Goal: Answer question/provide support: Share knowledge or assist other users

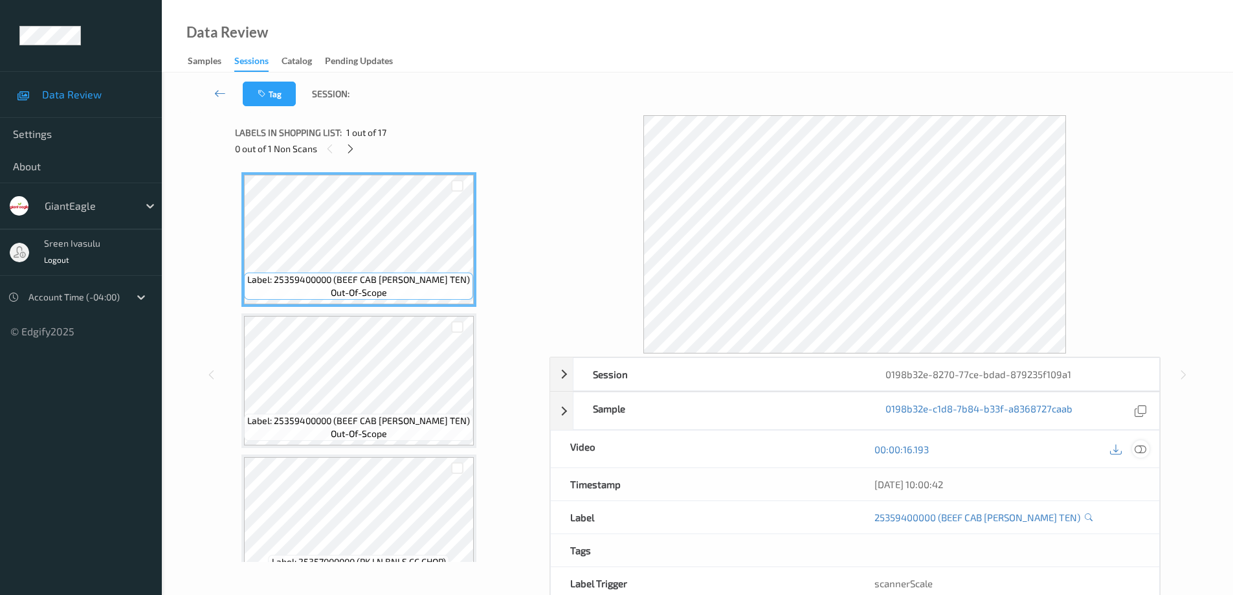
click at [1145, 447] on icon at bounding box center [1140, 449] width 12 height 12
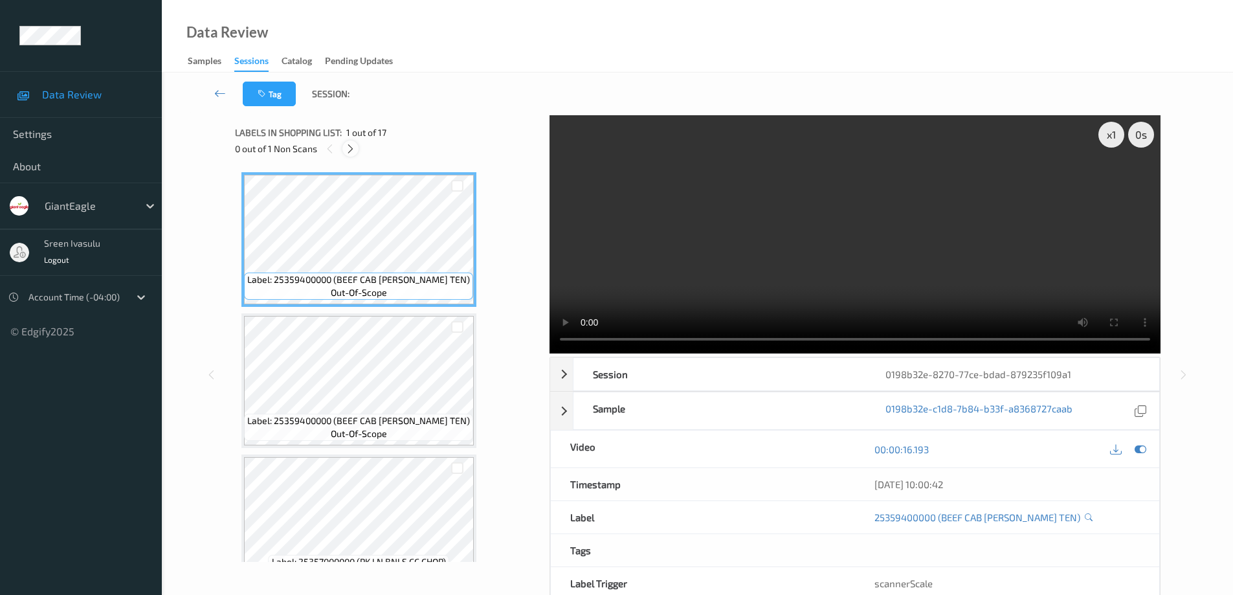
click at [350, 148] on icon at bounding box center [350, 149] width 11 height 12
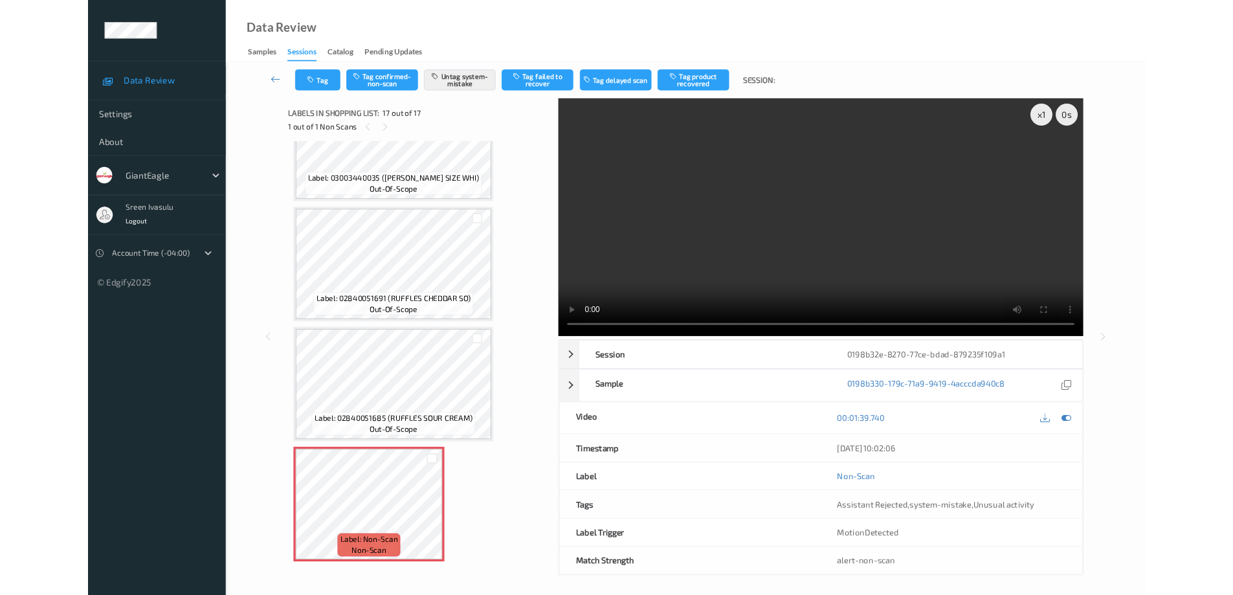
scroll to position [1904, 0]
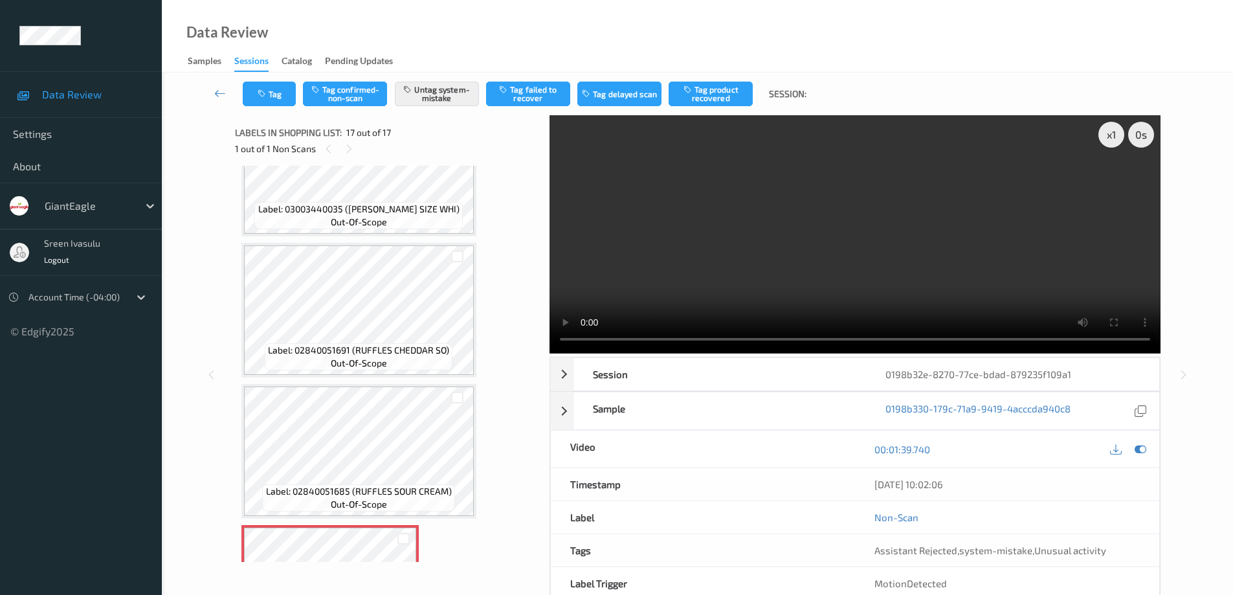
click at [961, 246] on video at bounding box center [854, 234] width 611 height 238
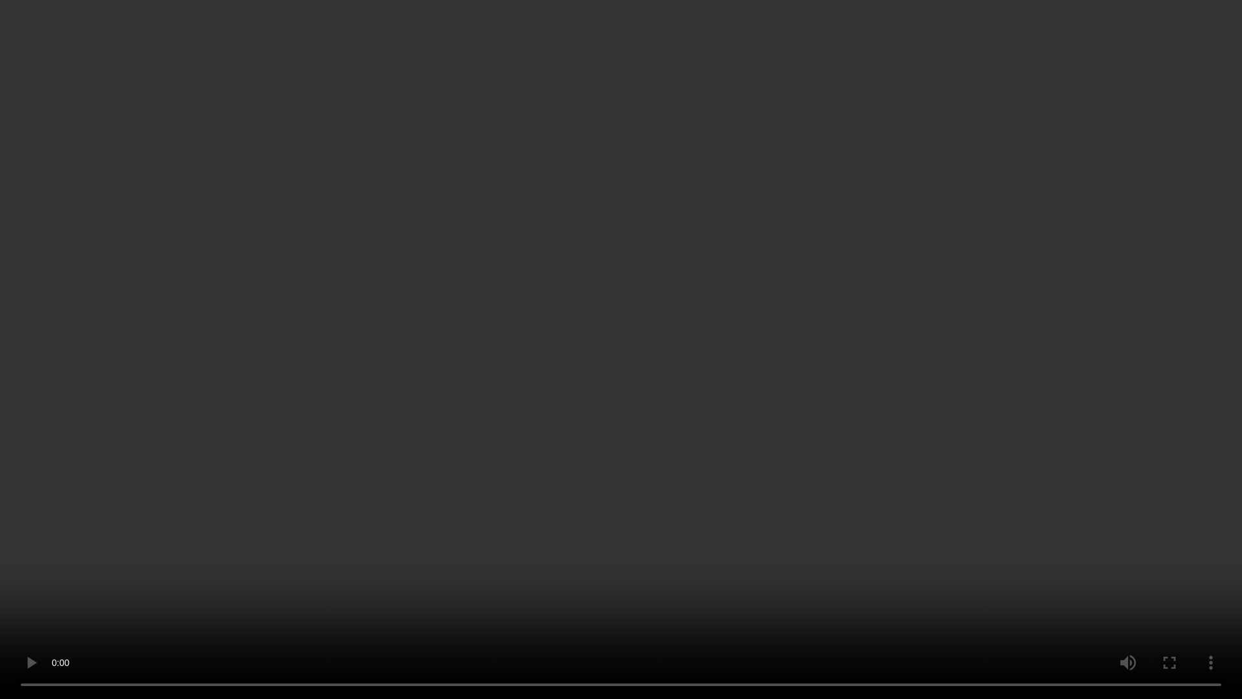
click at [1027, 333] on video at bounding box center [621, 349] width 1242 height 699
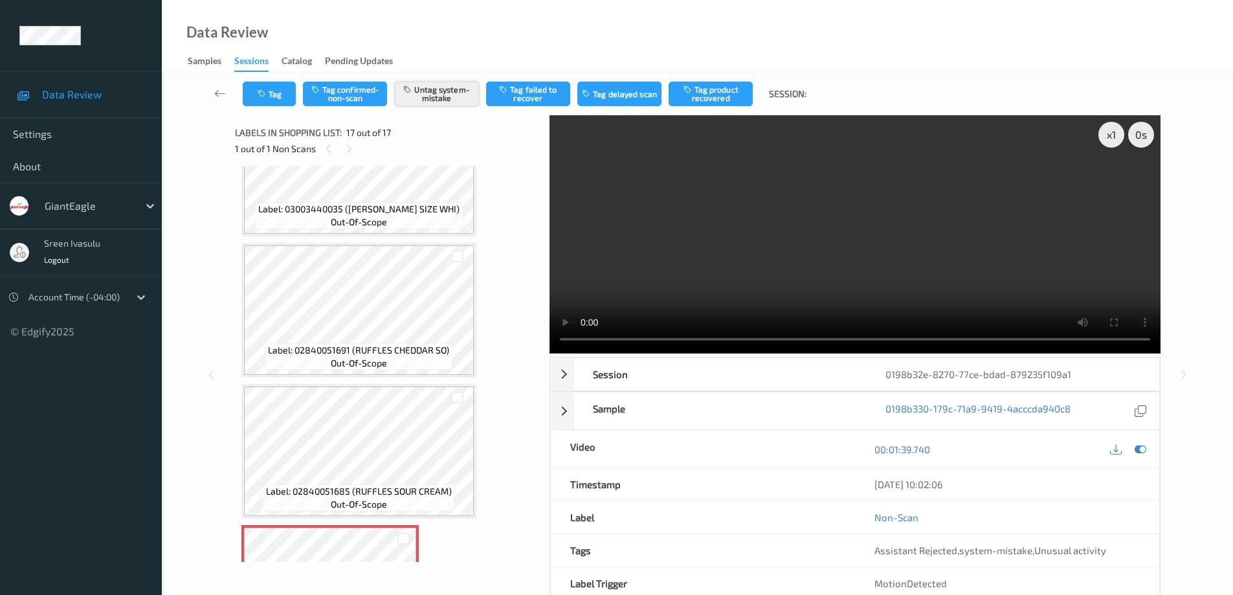
click at [454, 93] on button "Untag system-mistake" at bounding box center [437, 94] width 84 height 25
click at [357, 92] on button "Tag confirmed-non-scan" at bounding box center [345, 94] width 84 height 25
click at [533, 90] on button "Tag failed to recover" at bounding box center [528, 94] width 84 height 25
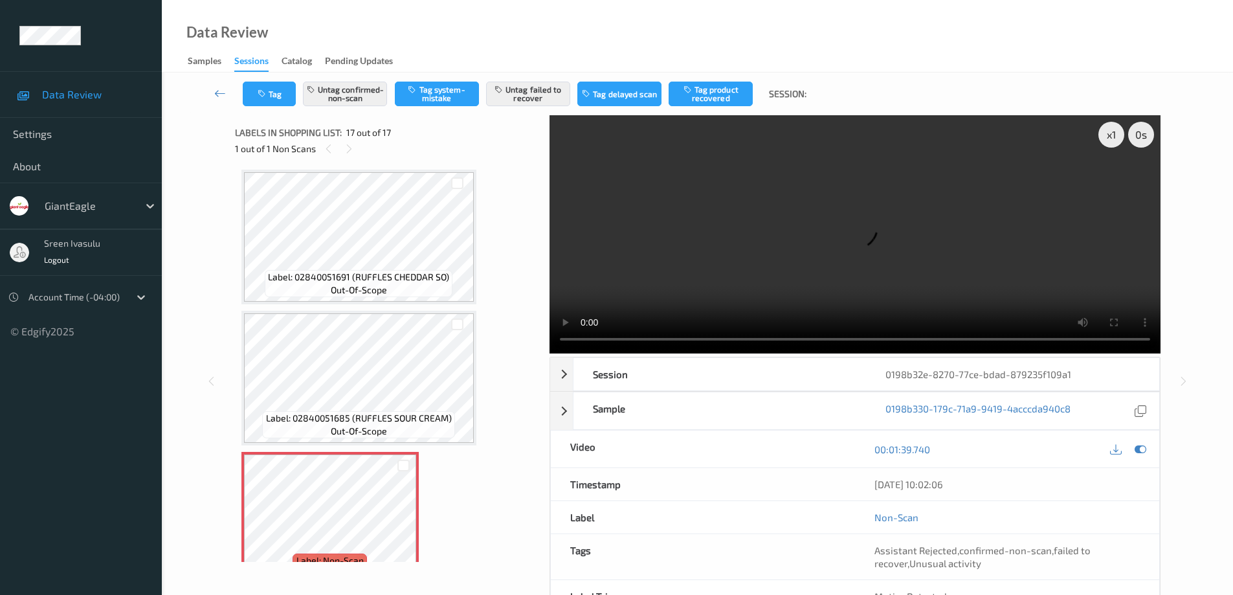
scroll to position [2008, 0]
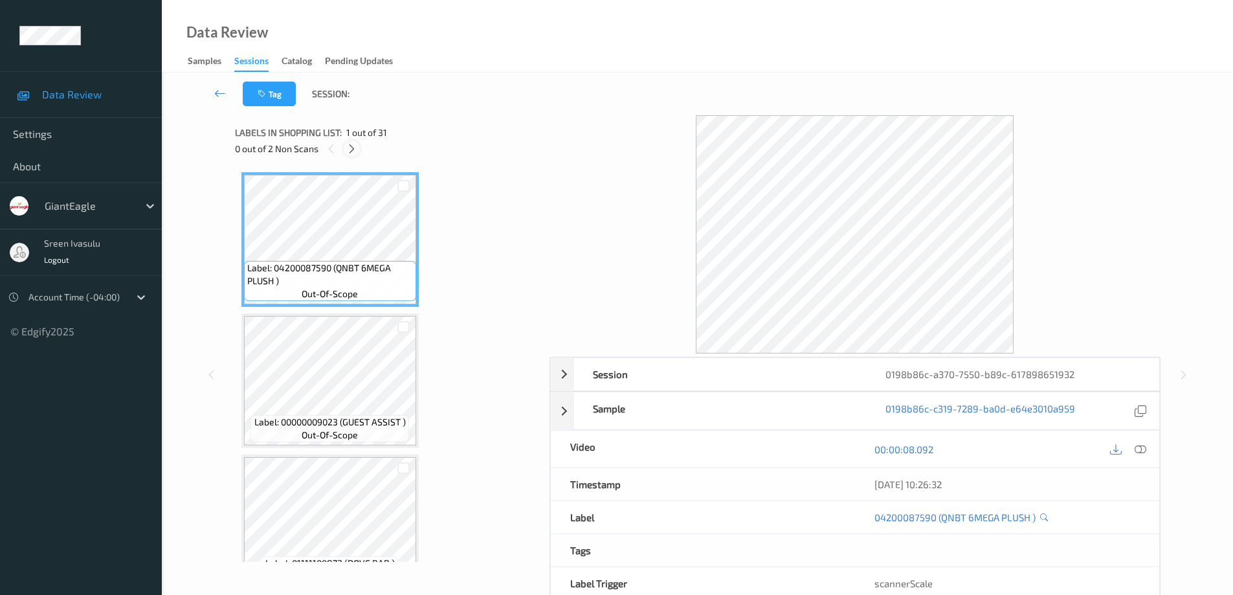
click at [354, 148] on icon at bounding box center [351, 149] width 11 height 12
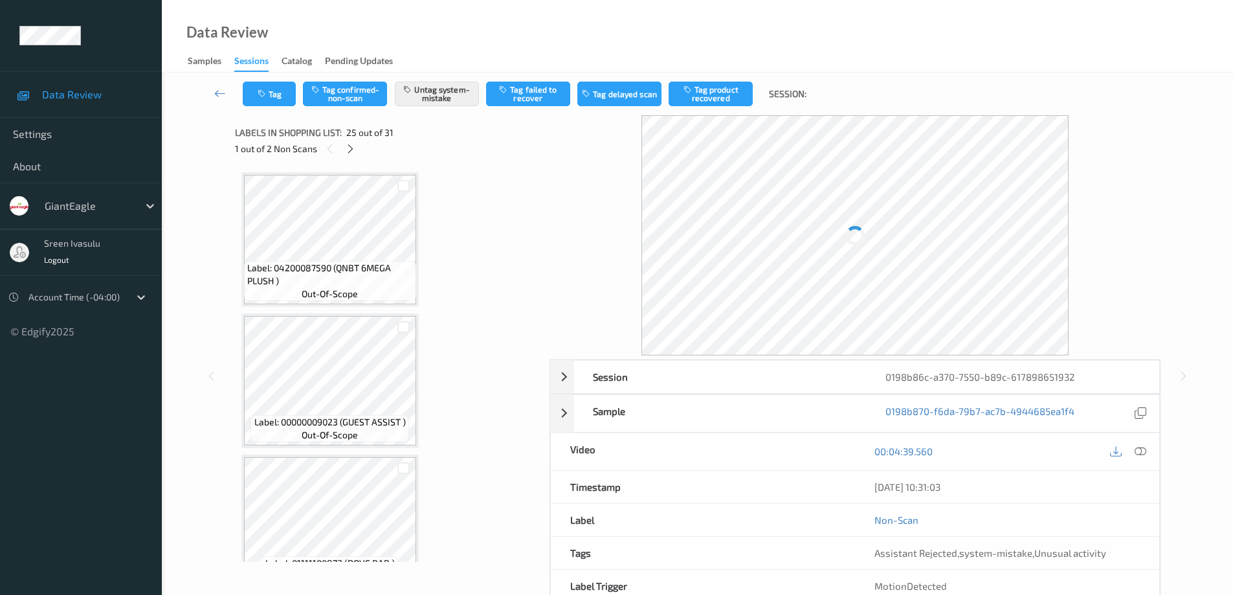
scroll to position [3251, 0]
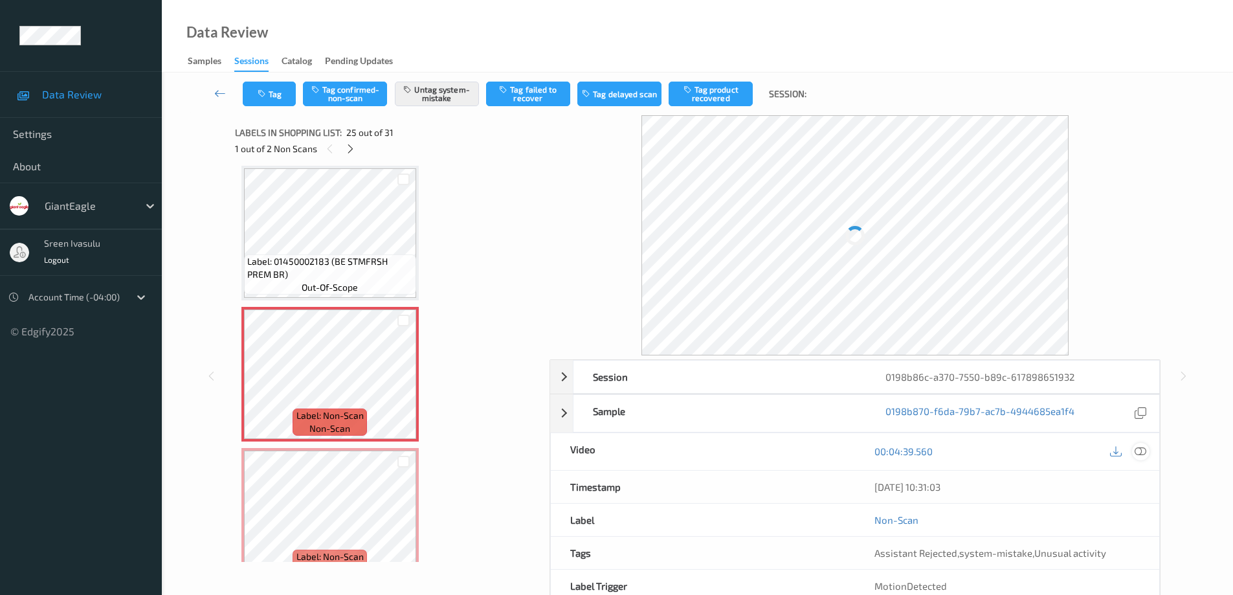
click at [1143, 450] on icon at bounding box center [1140, 451] width 12 height 12
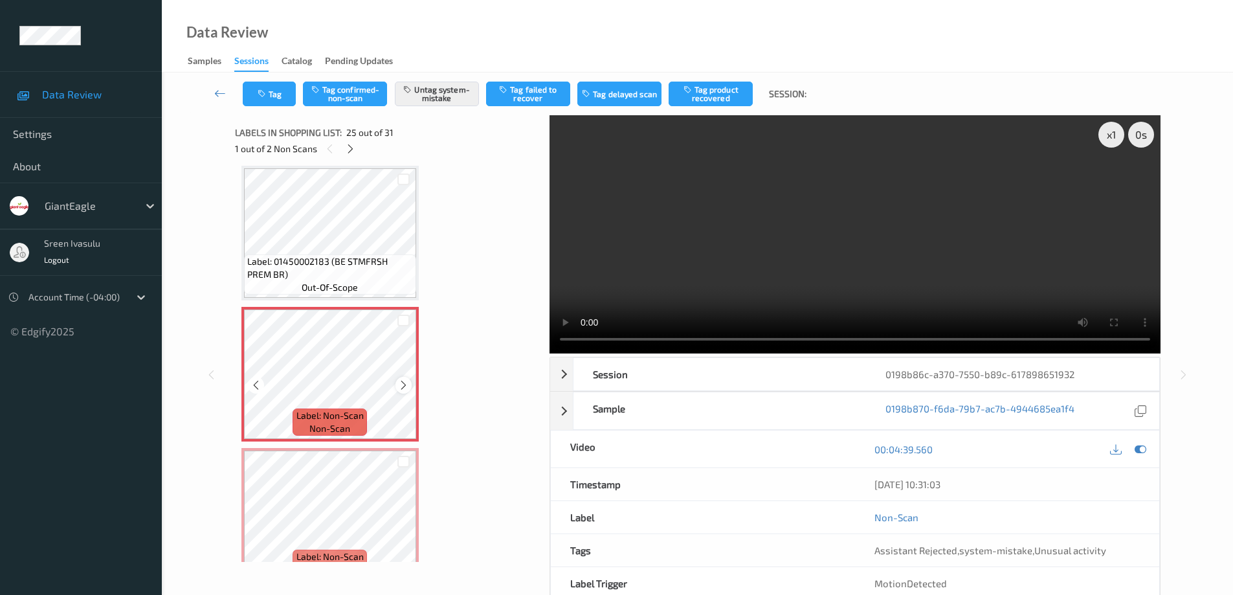
click at [401, 387] on icon at bounding box center [403, 385] width 11 height 12
click at [278, 103] on button "Tag" at bounding box center [269, 94] width 53 height 25
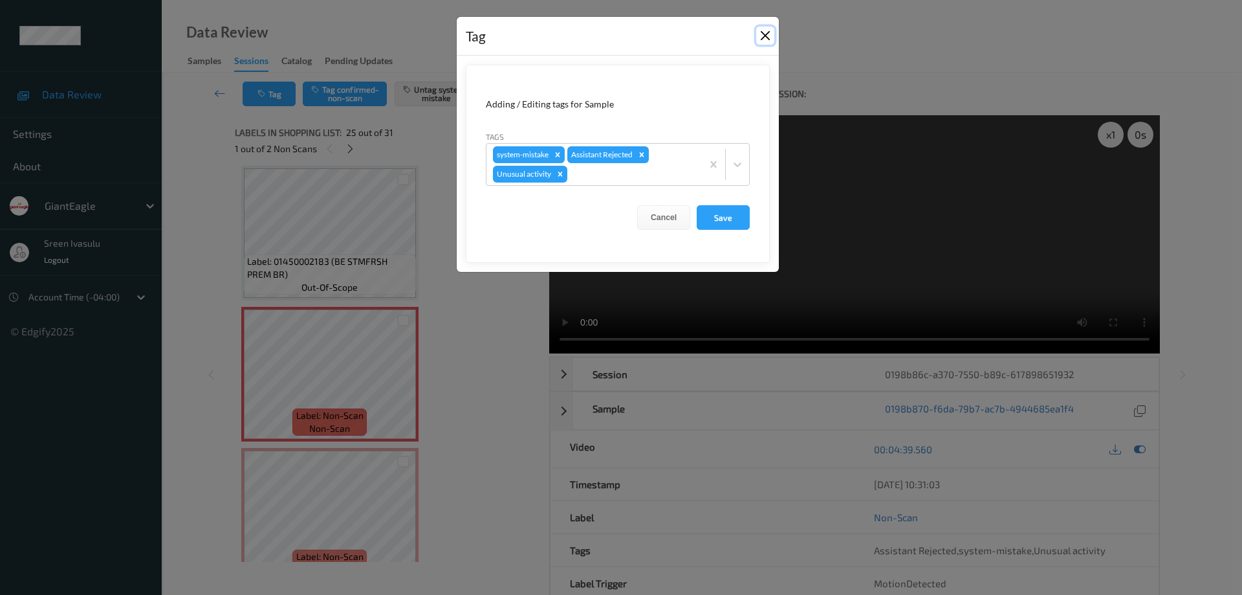
click at [762, 30] on button "Close" at bounding box center [765, 36] width 18 height 18
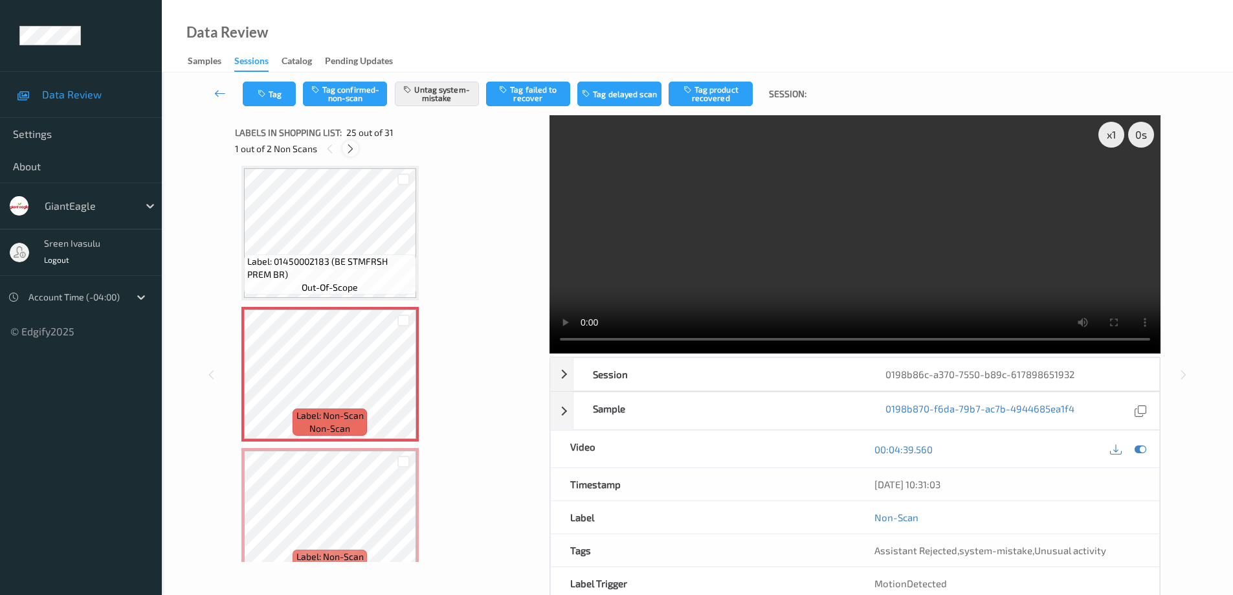
click at [347, 145] on icon at bounding box center [350, 149] width 11 height 12
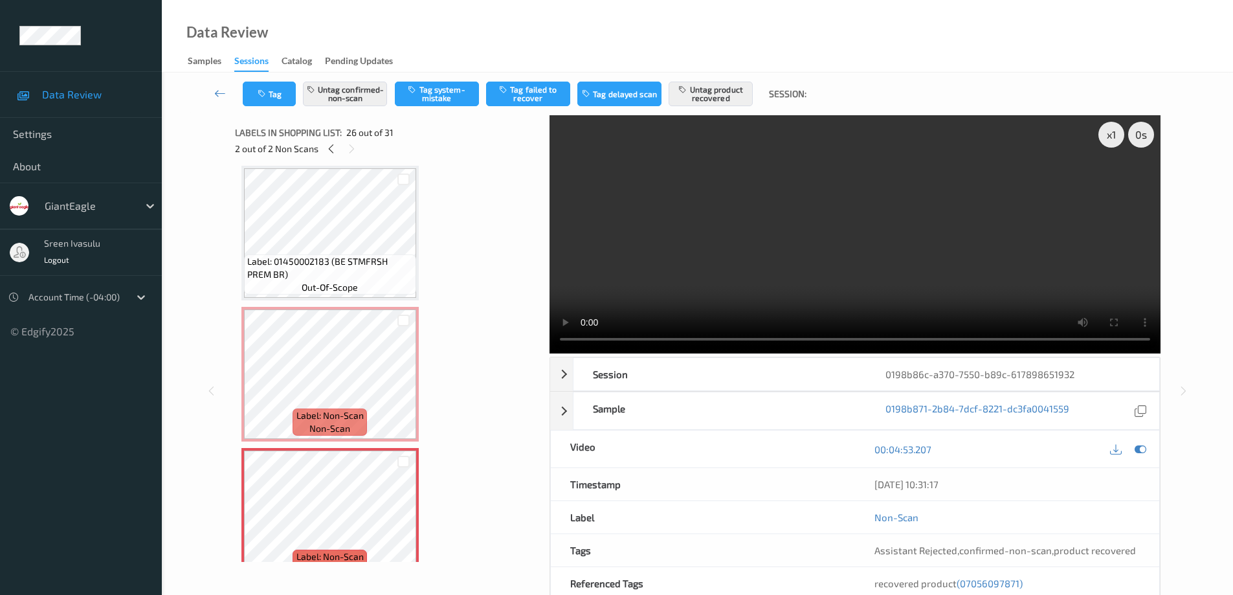
scroll to position [3392, 0]
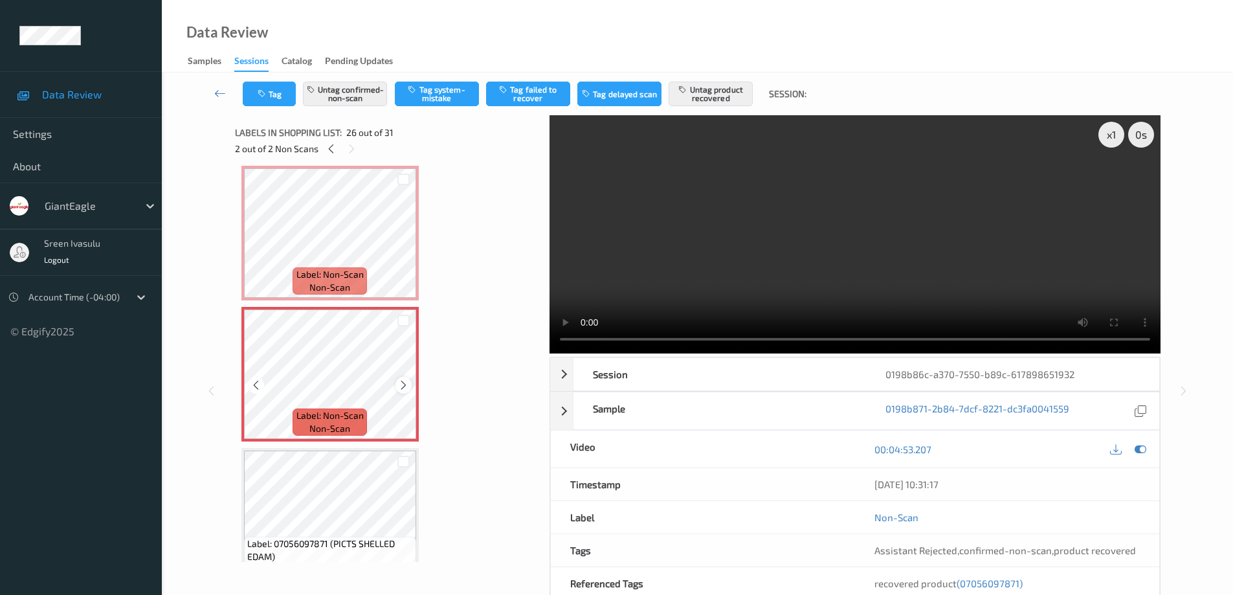
click at [404, 389] on icon at bounding box center [403, 385] width 11 height 12
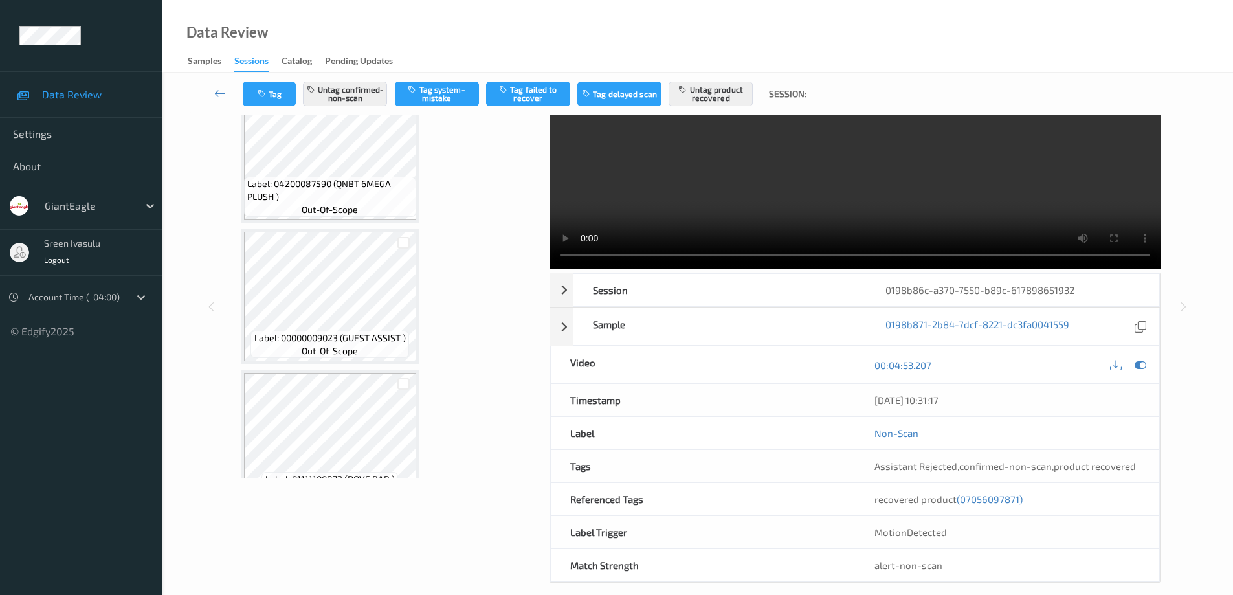
scroll to position [0, 0]
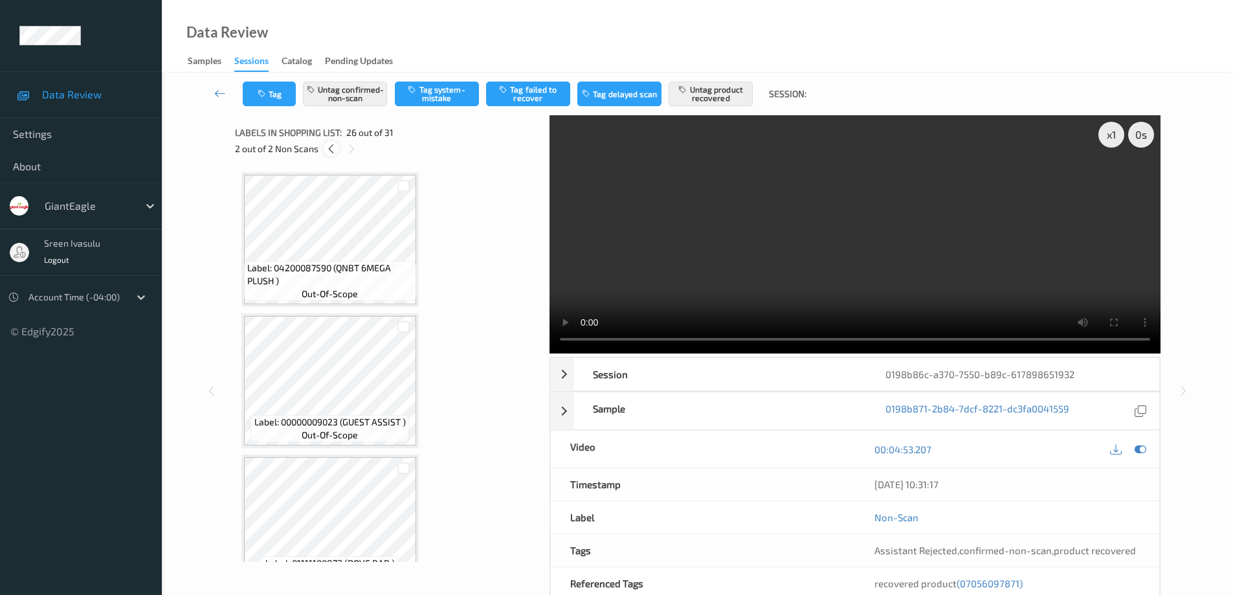
click at [331, 150] on icon at bounding box center [330, 149] width 11 height 12
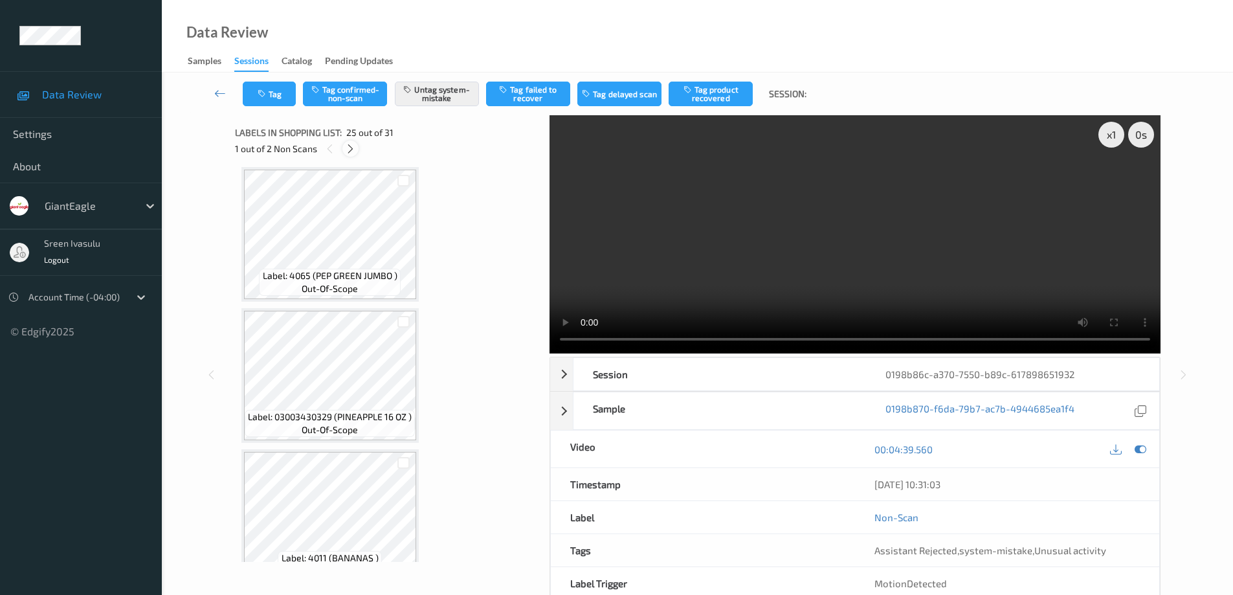
click at [348, 149] on icon at bounding box center [350, 149] width 11 height 12
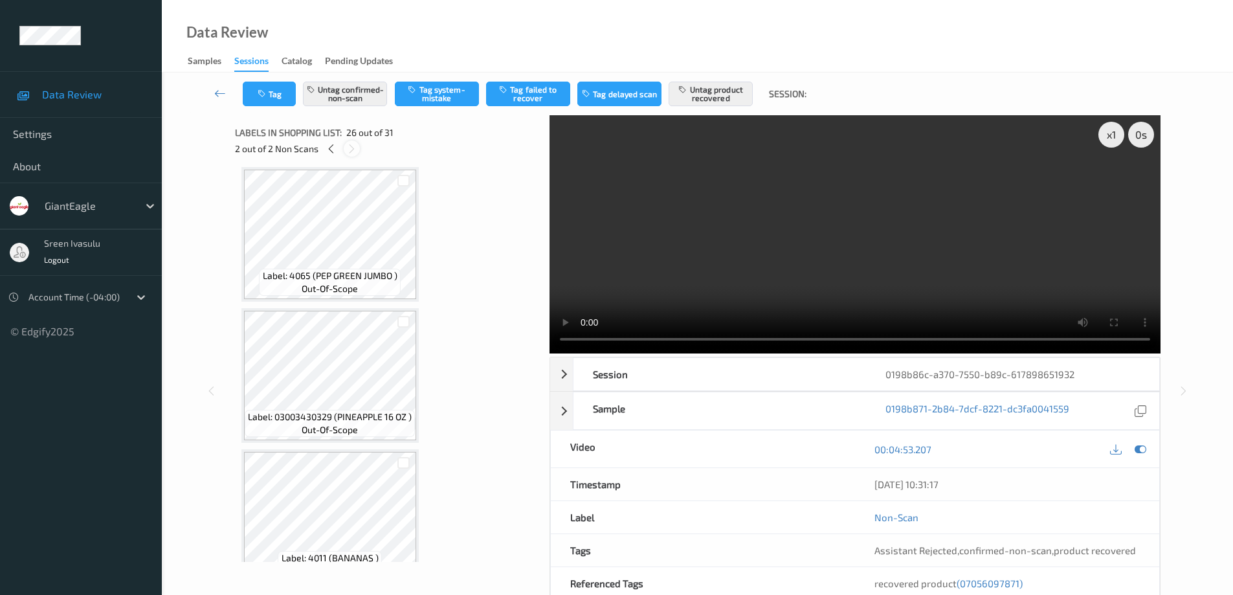
scroll to position [3392, 0]
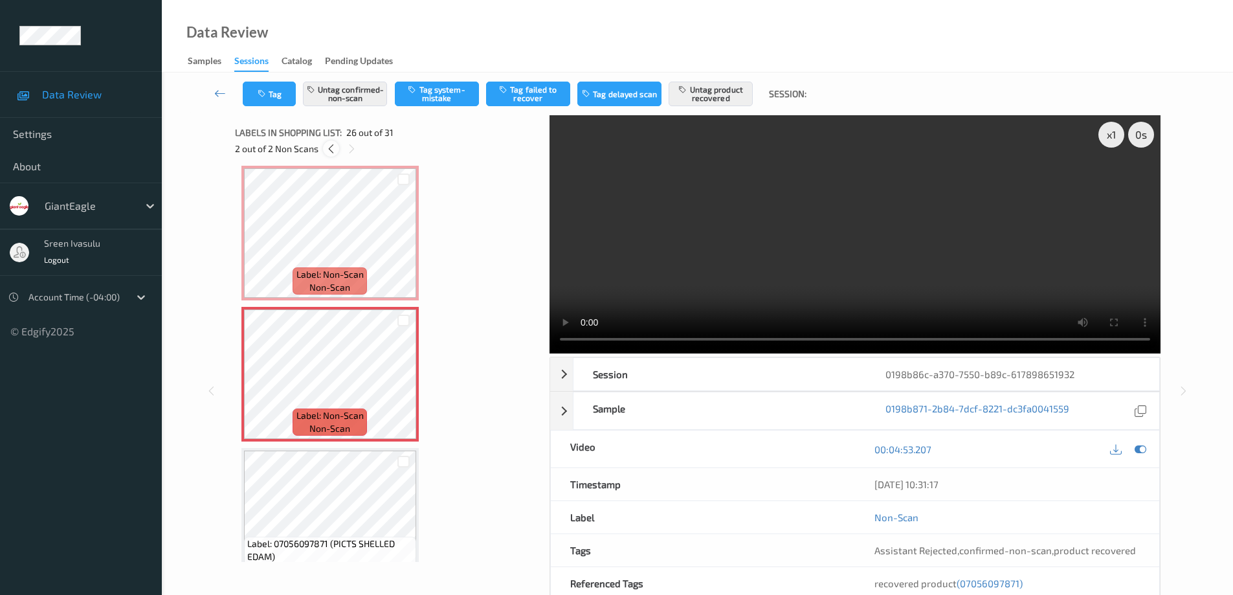
click at [327, 146] on icon at bounding box center [330, 149] width 11 height 12
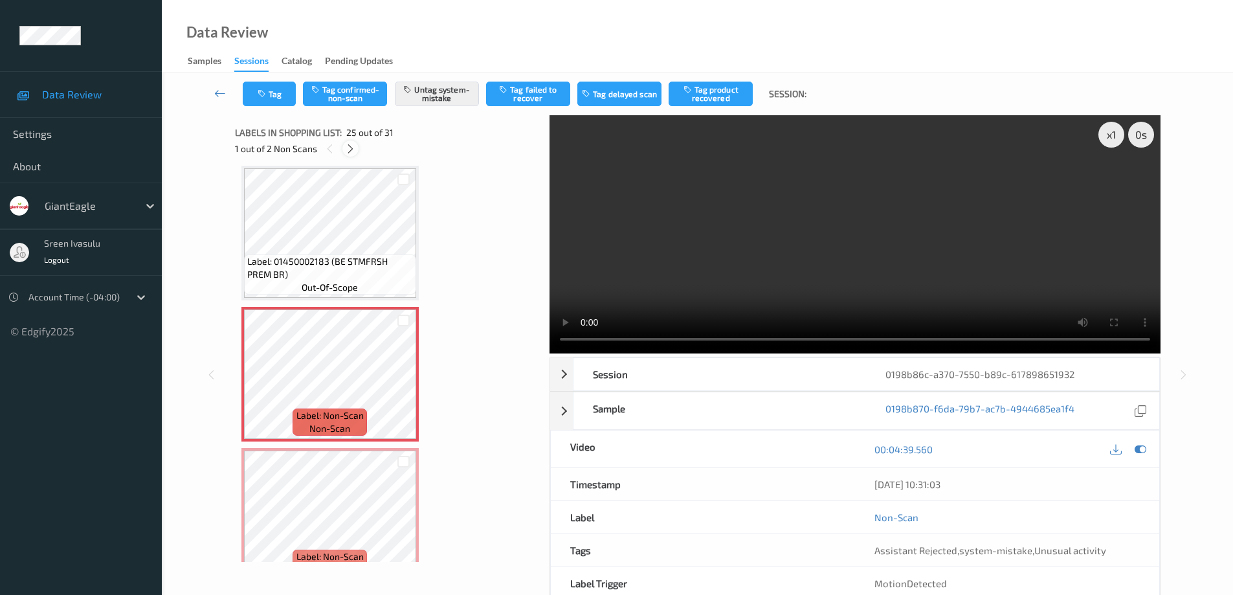
click at [349, 148] on icon at bounding box center [350, 149] width 11 height 12
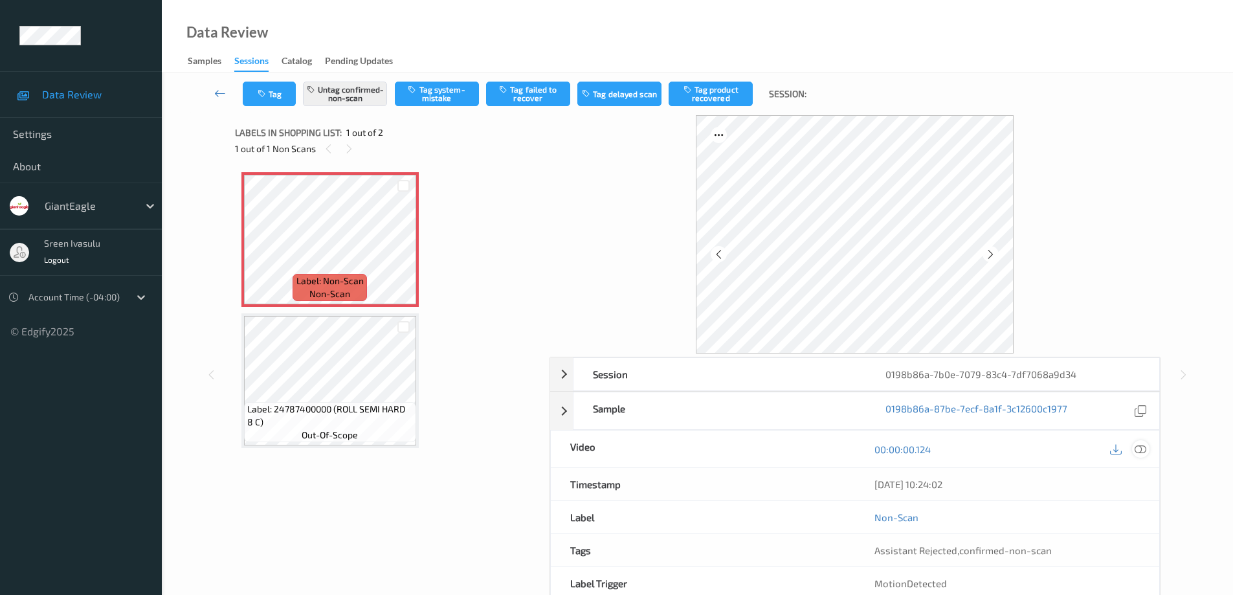
click at [1134, 448] on div at bounding box center [1140, 448] width 17 height 17
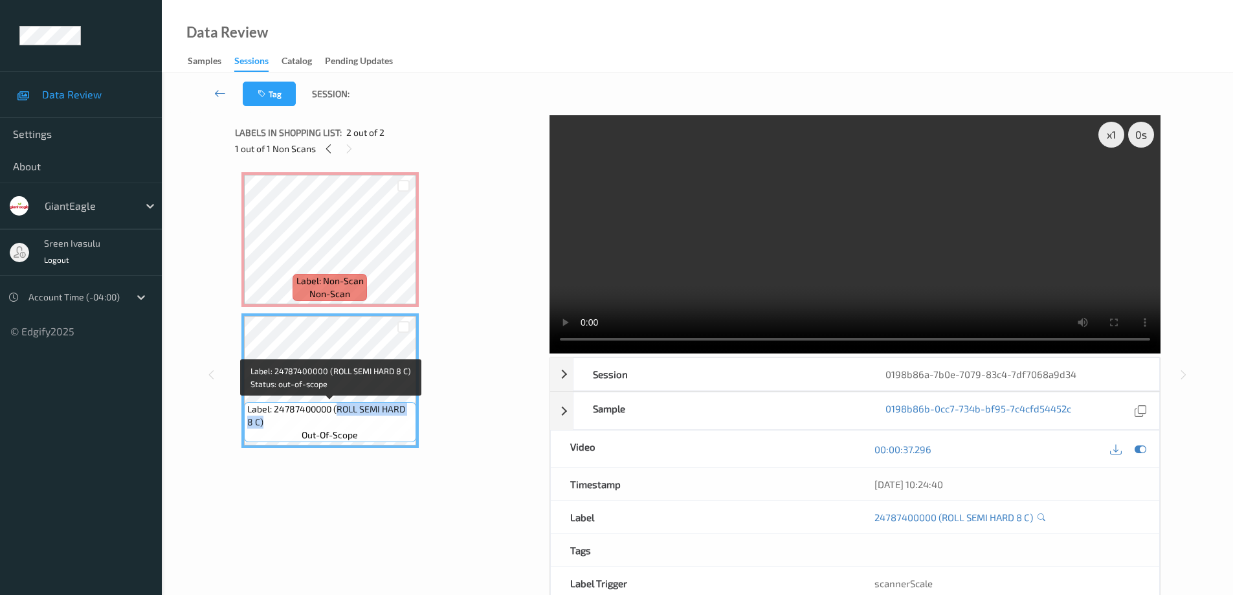
drag, startPoint x: 336, startPoint y: 411, endPoint x: 386, endPoint y: 428, distance: 52.0
click at [386, 428] on span "Label: 24787400000 (ROLL SEMI HARD 8 C)" at bounding box center [330, 415] width 166 height 26
copy span "ROLL SEMI HARD 8 C)"
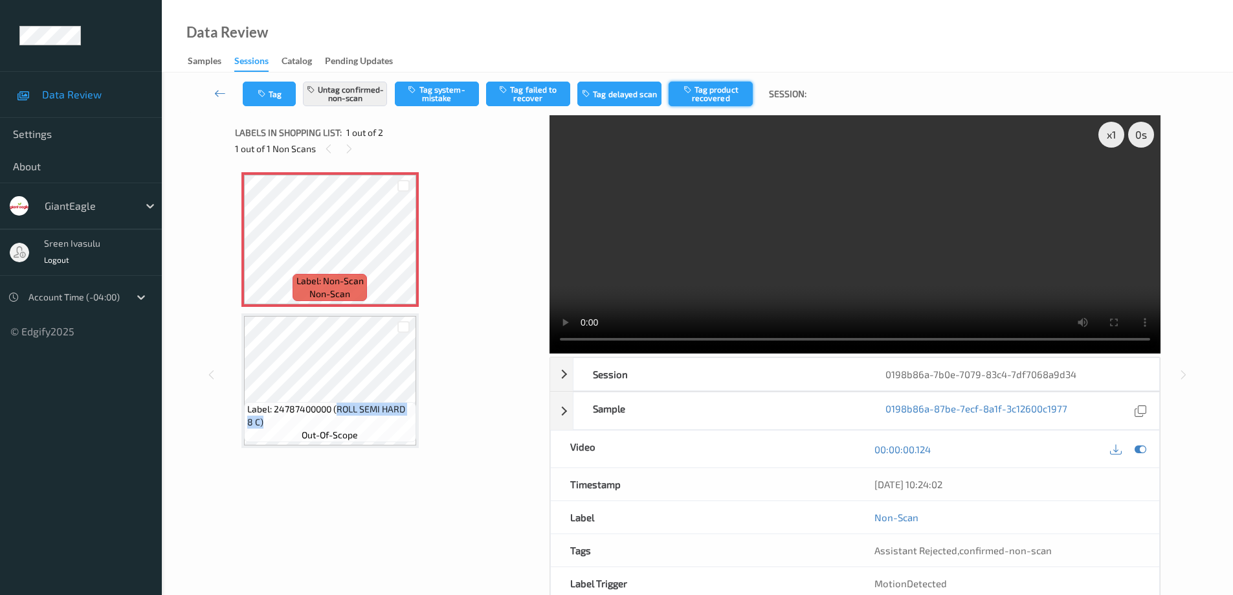
click at [719, 91] on button "Tag product recovered" at bounding box center [710, 94] width 84 height 25
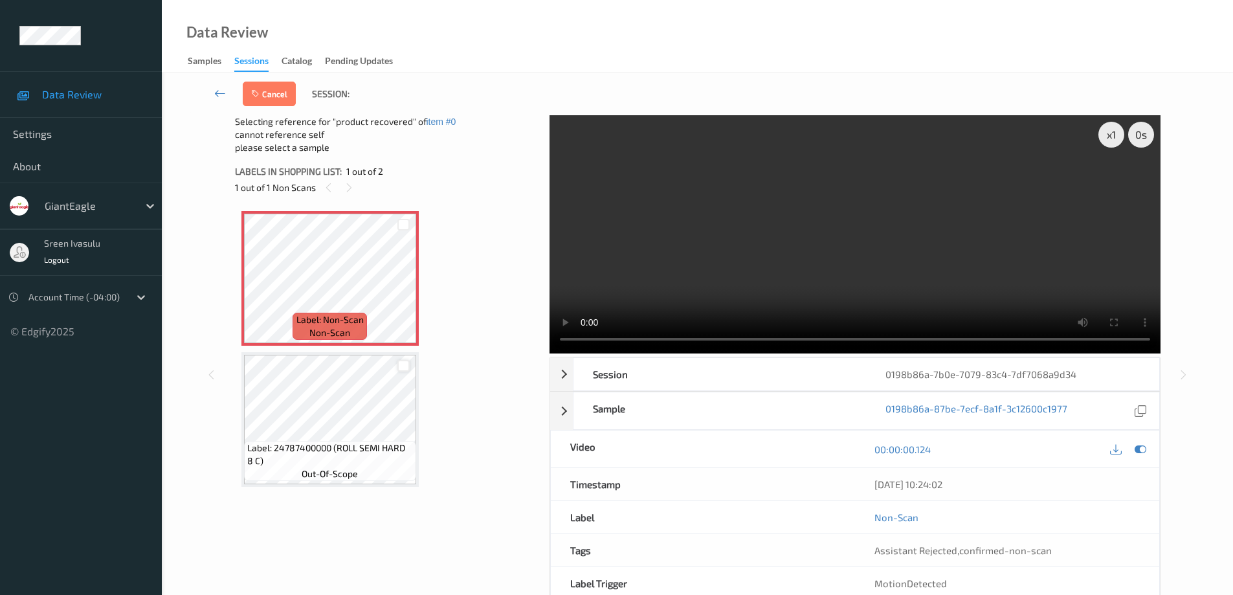
click at [402, 368] on div at bounding box center [403, 366] width 12 height 12
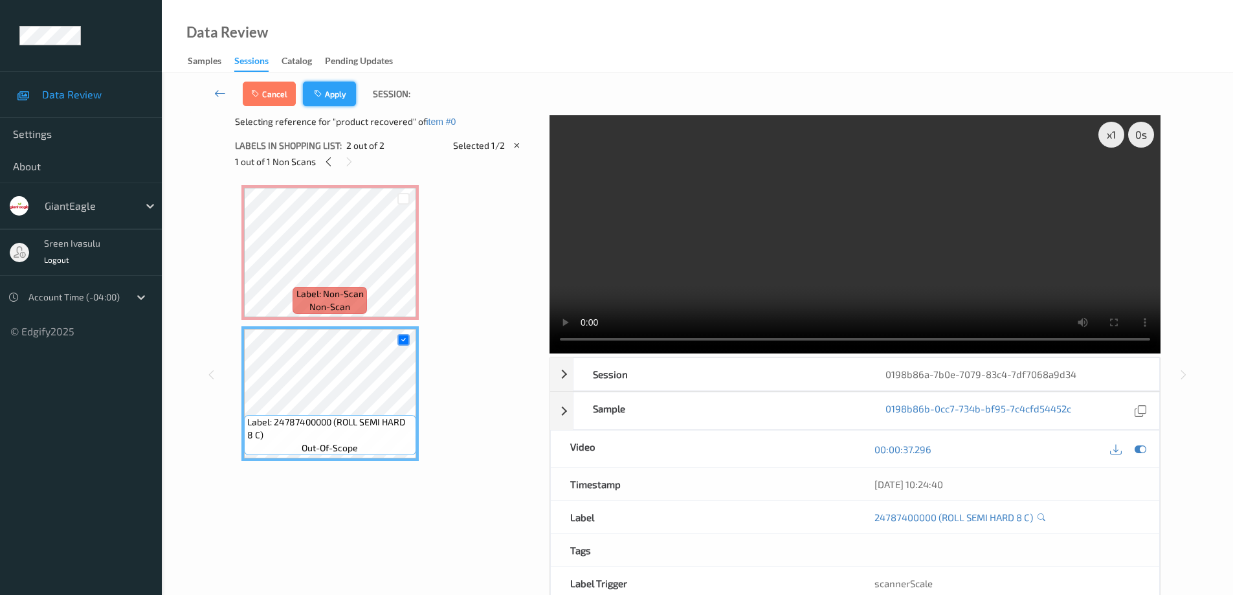
click at [348, 87] on button "Apply" at bounding box center [329, 94] width 53 height 25
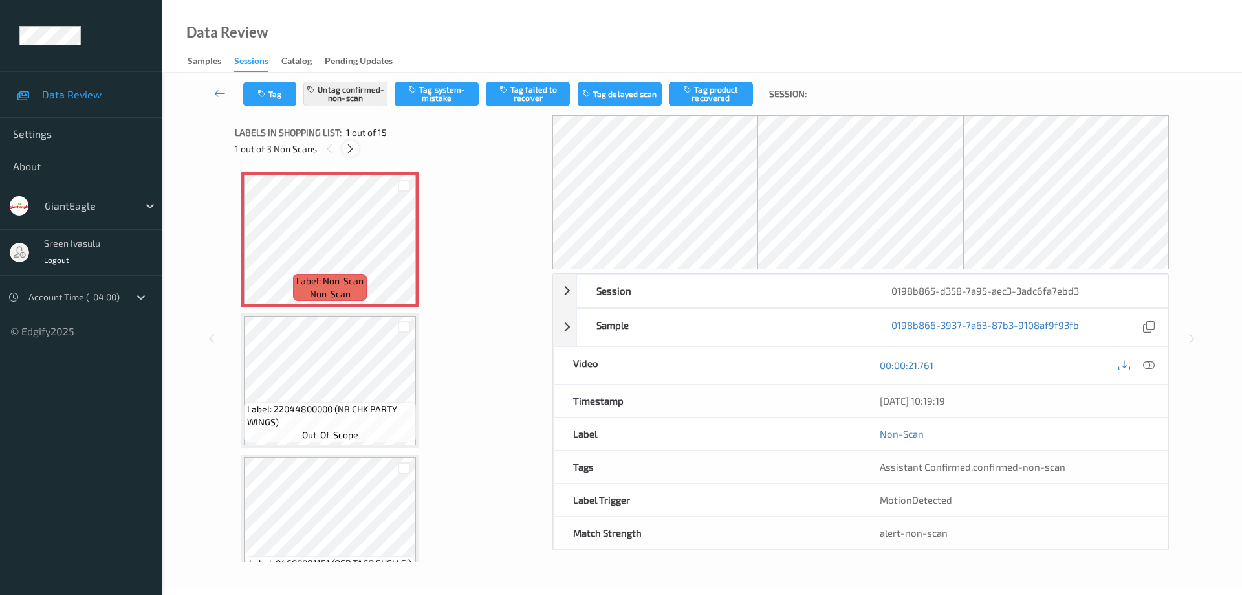
click at [346, 148] on icon at bounding box center [350, 149] width 11 height 12
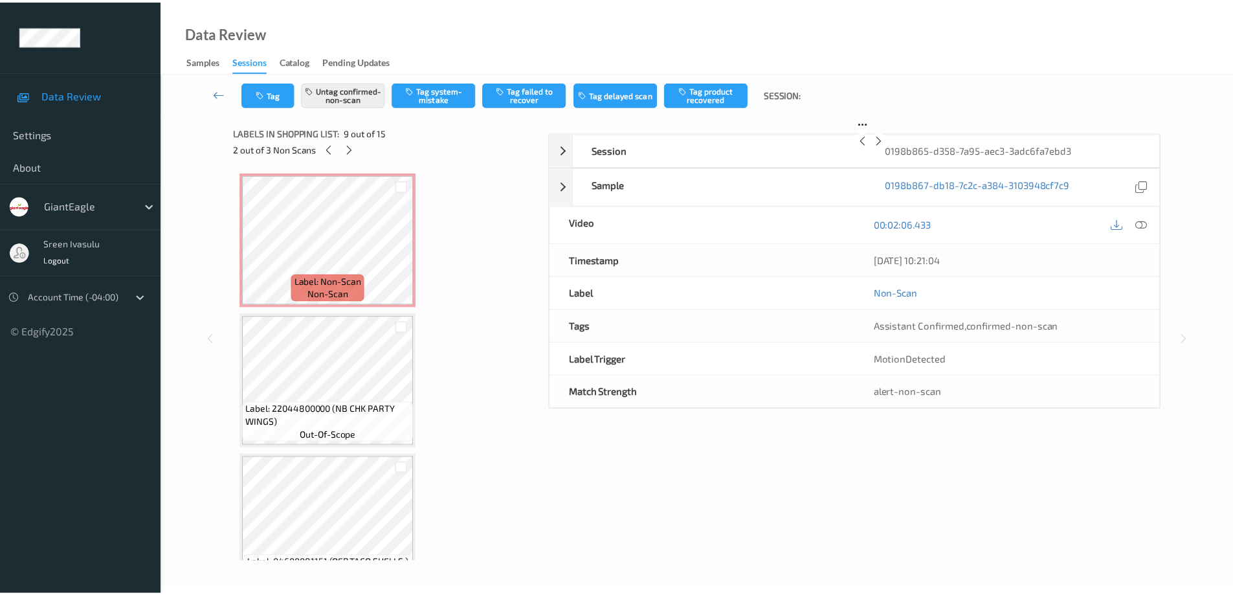
scroll to position [994, 0]
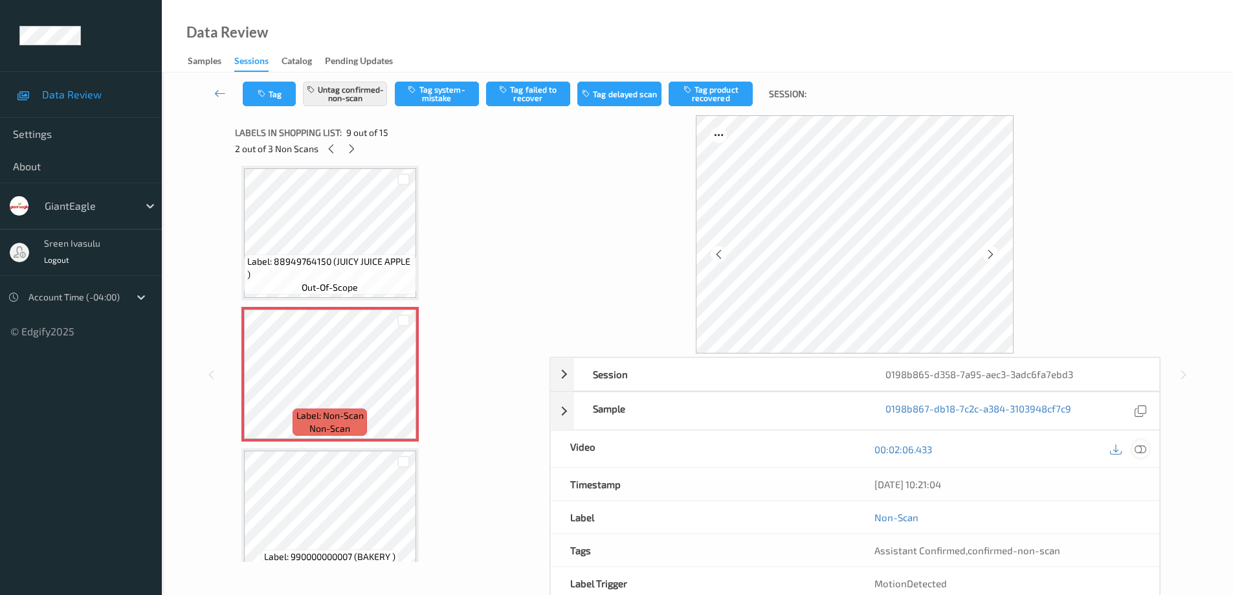
click at [1145, 452] on icon at bounding box center [1140, 449] width 12 height 12
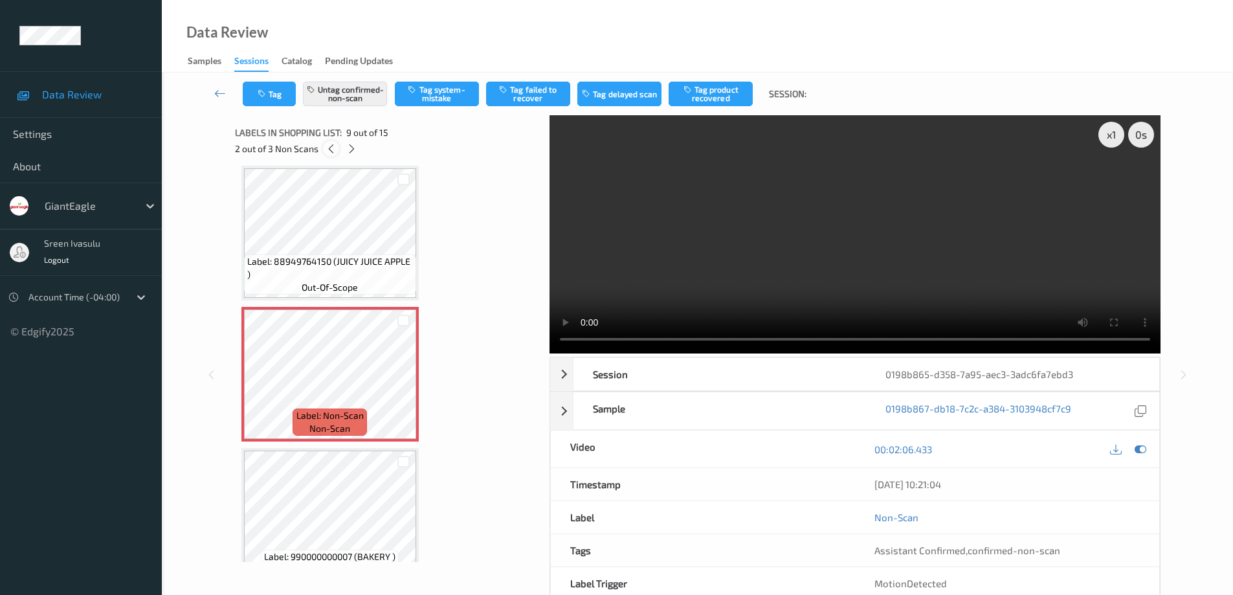
click at [329, 153] on icon at bounding box center [330, 149] width 11 height 12
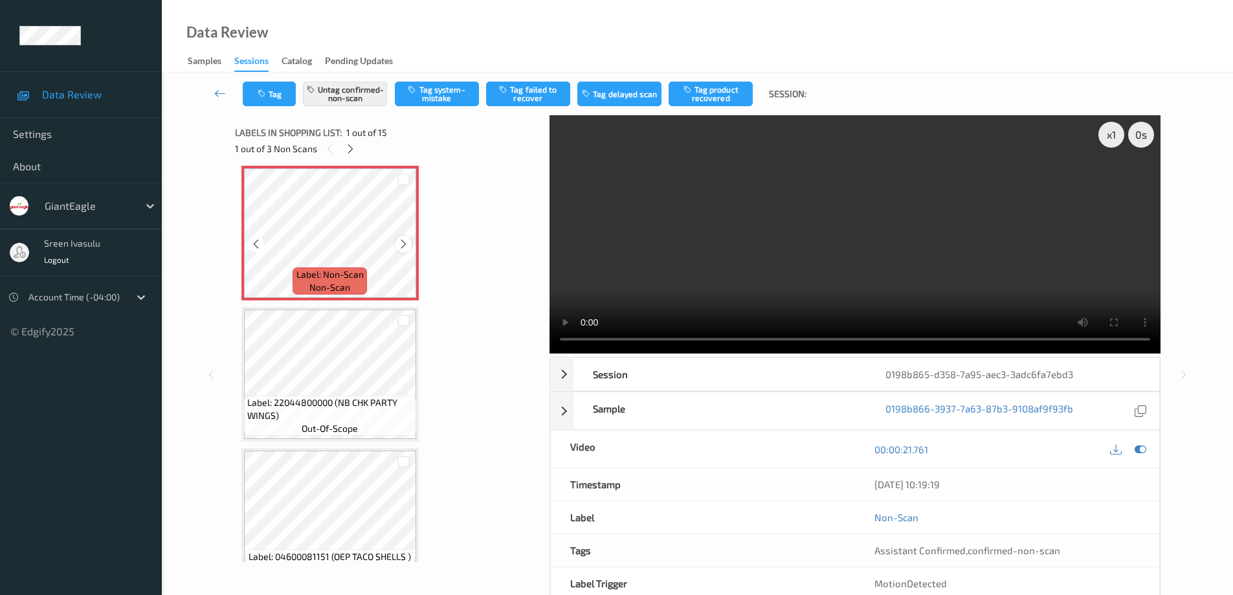
click at [404, 243] on icon at bounding box center [403, 244] width 11 height 12
click at [400, 244] on icon at bounding box center [403, 244] width 11 height 12
click at [349, 149] on icon at bounding box center [350, 149] width 11 height 12
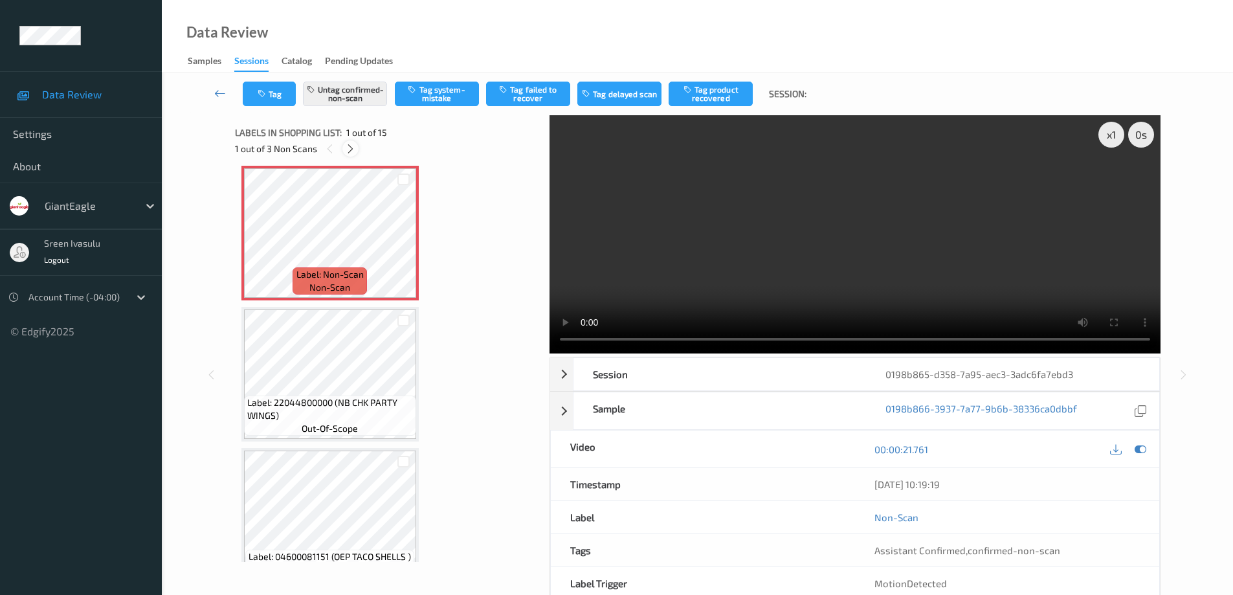
scroll to position [994, 0]
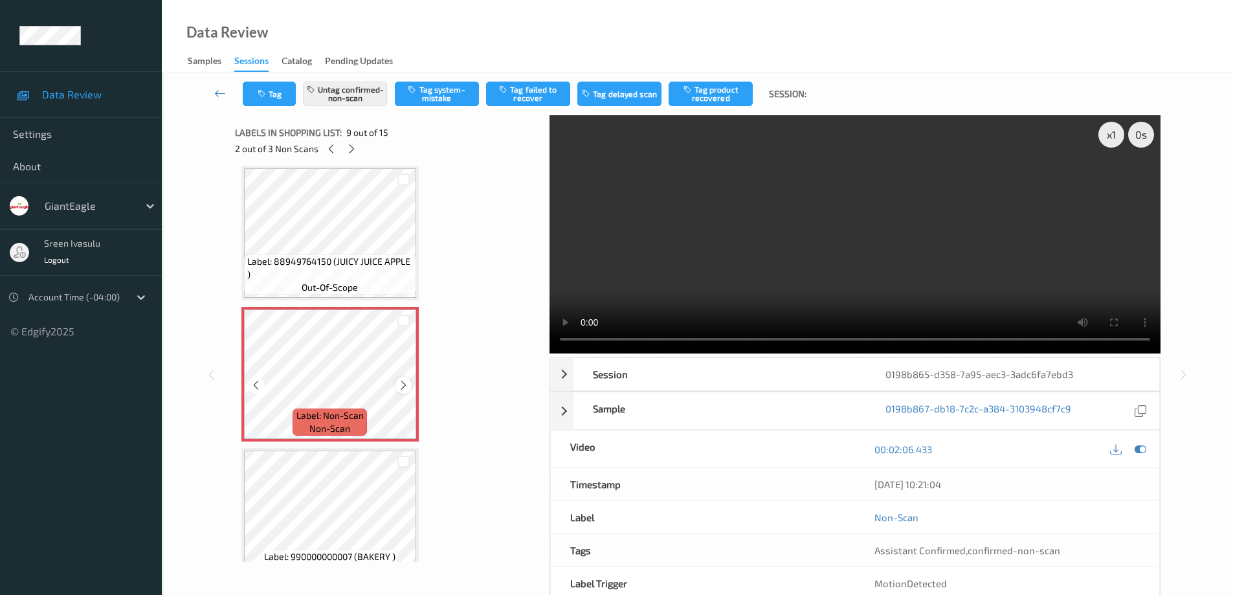
click at [400, 380] on icon at bounding box center [403, 385] width 11 height 12
click at [354, 146] on icon at bounding box center [351, 149] width 11 height 12
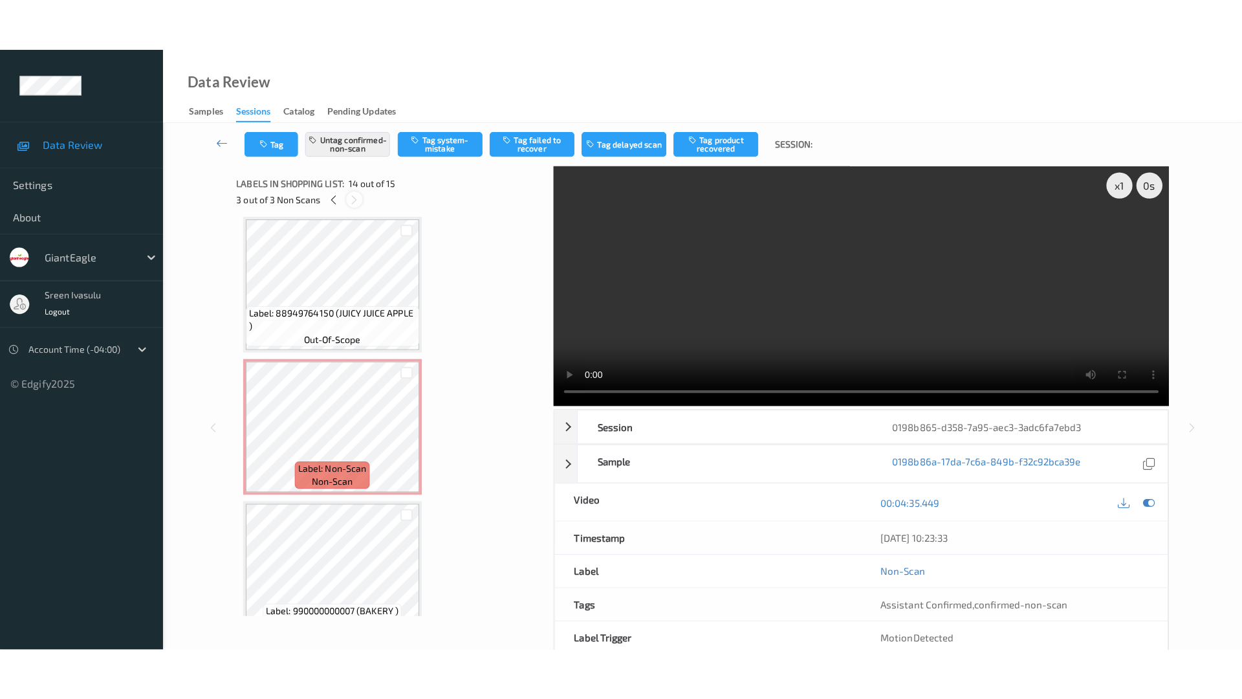
scroll to position [1699, 0]
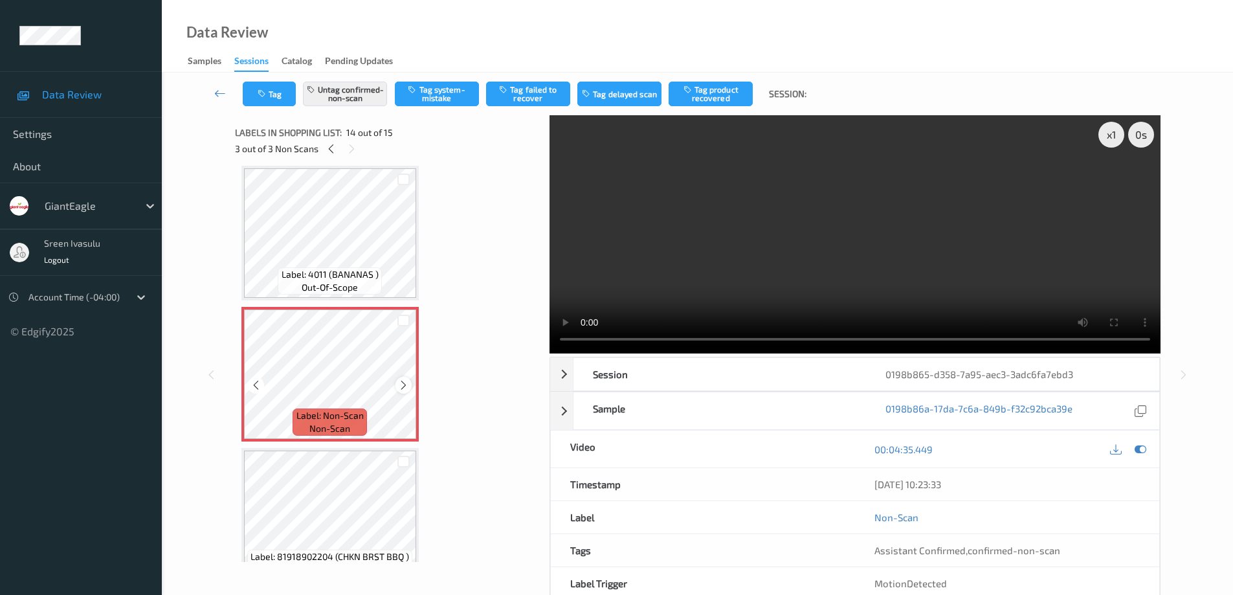
click at [404, 387] on icon at bounding box center [403, 385] width 11 height 12
click at [358, 554] on span "Label: 81918902204 (CHKN BRST BBQ )" at bounding box center [329, 556] width 159 height 13
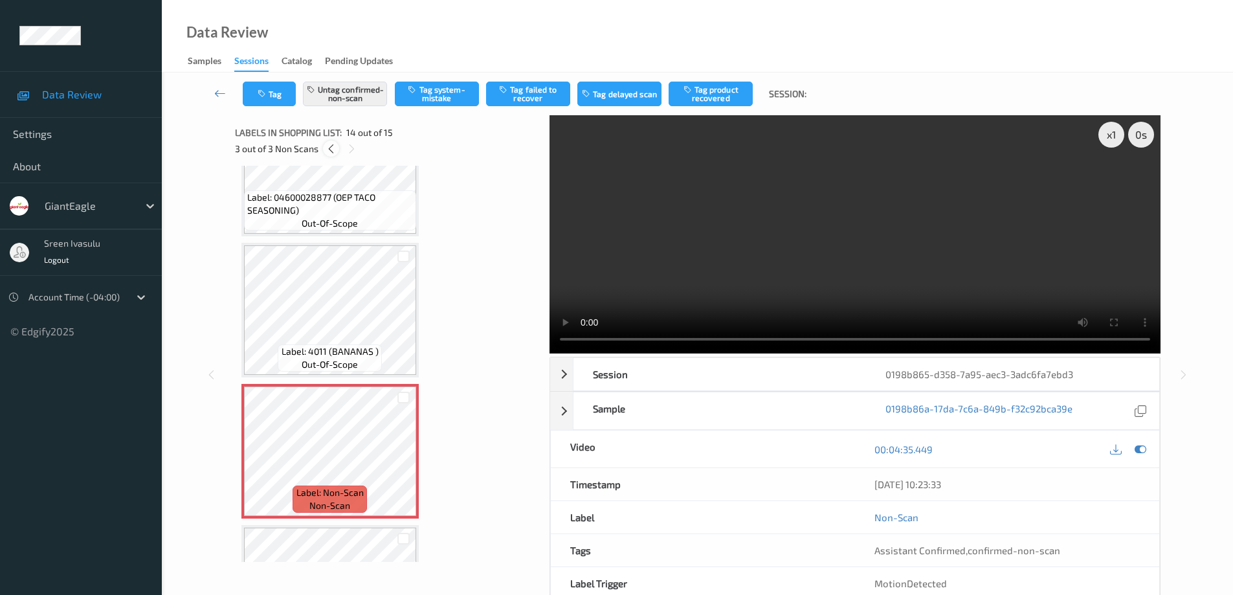
click at [333, 149] on icon at bounding box center [330, 149] width 11 height 12
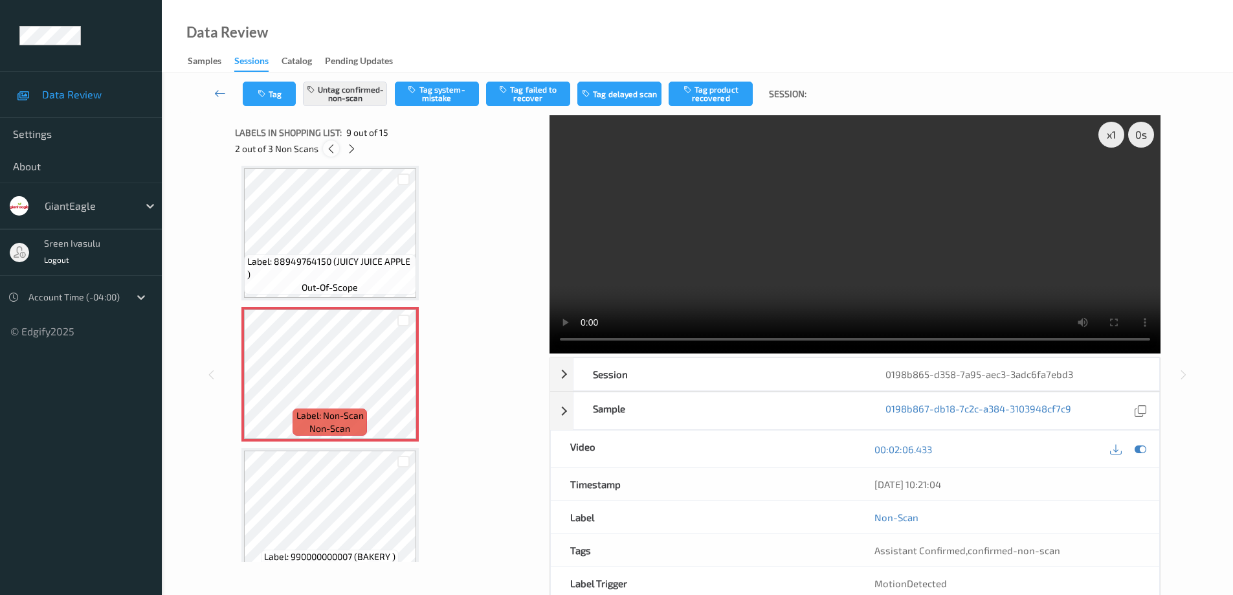
click at [333, 149] on icon at bounding box center [330, 149] width 11 height 12
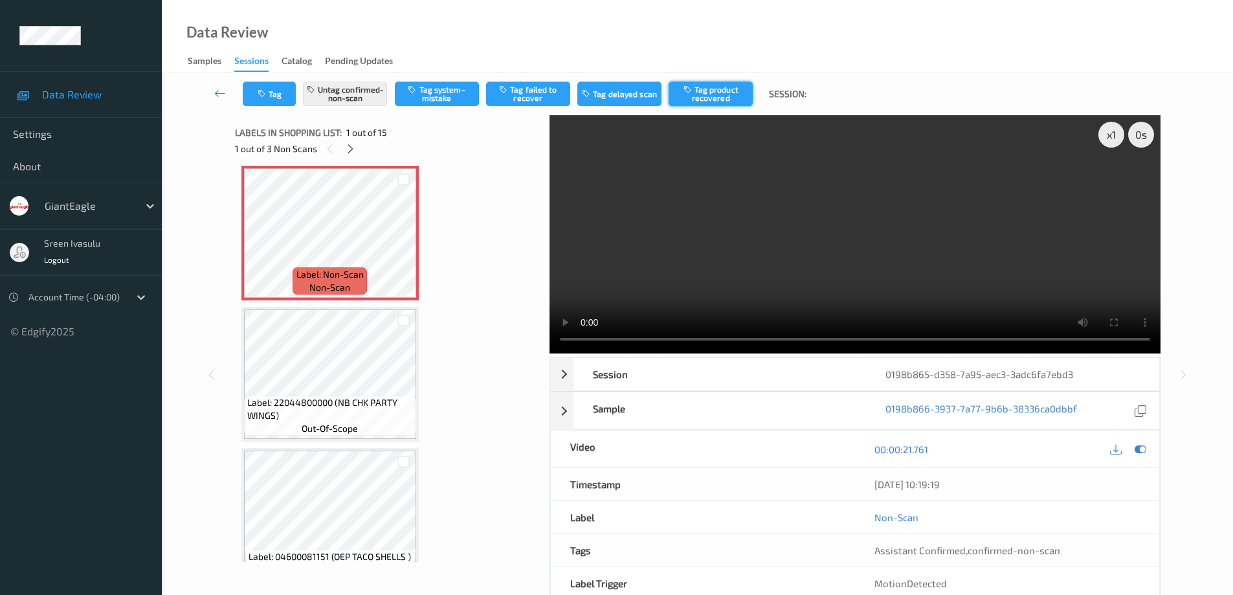
click at [699, 95] on button "Tag product recovered" at bounding box center [710, 94] width 84 height 25
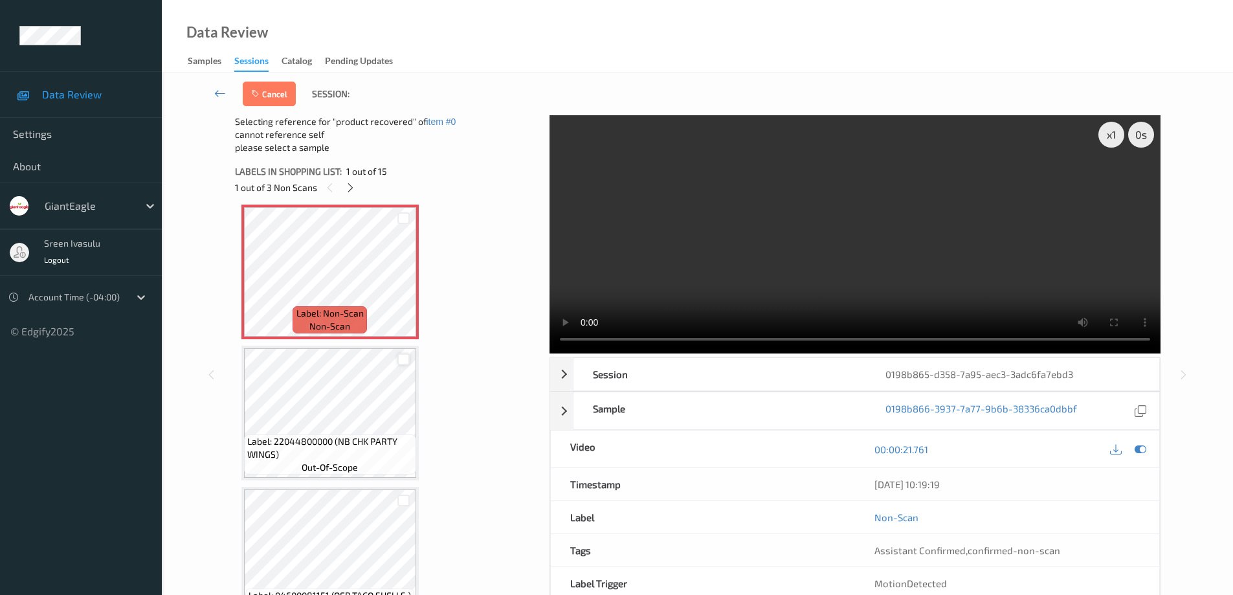
click at [401, 362] on div at bounding box center [403, 359] width 12 height 12
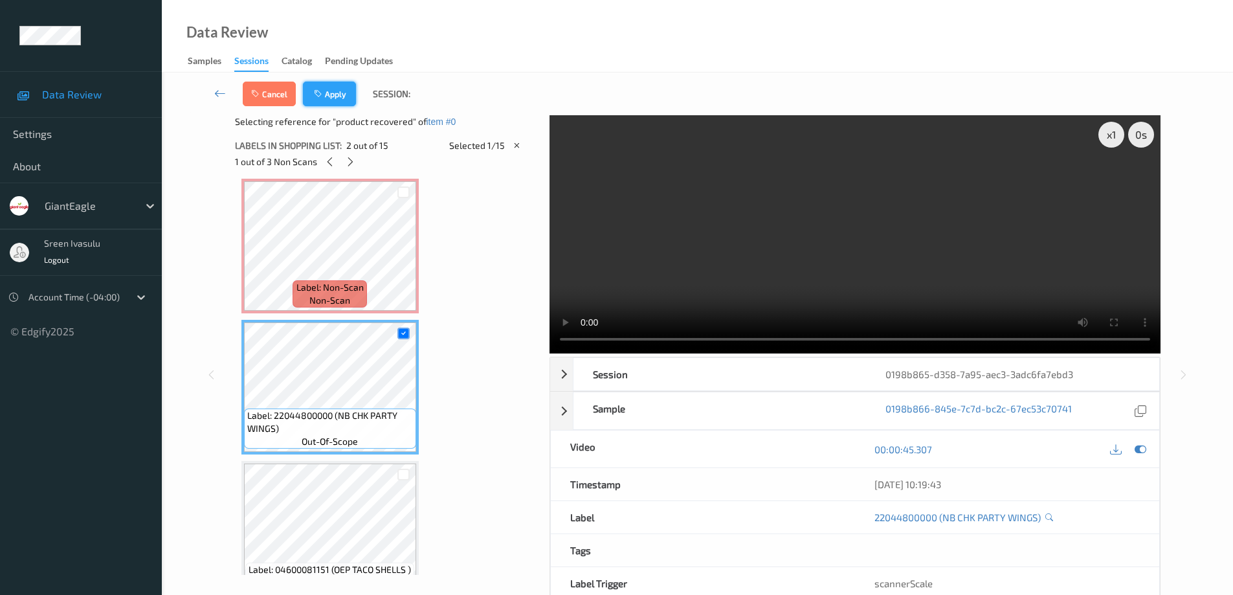
click at [333, 95] on button "Apply" at bounding box center [329, 94] width 53 height 25
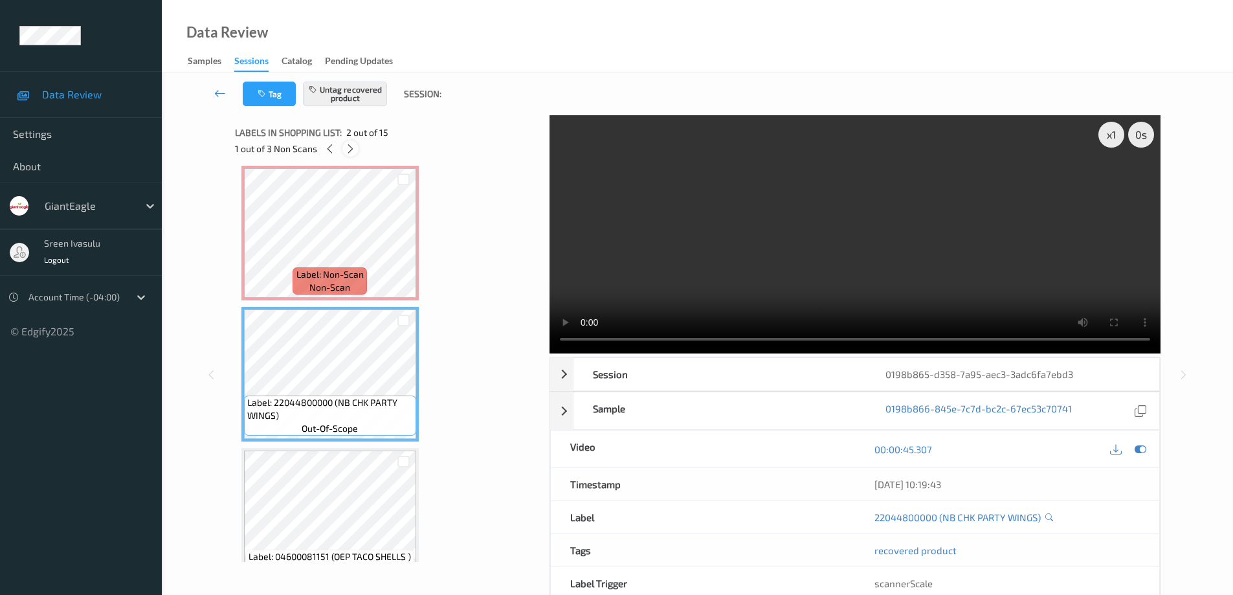
click at [351, 151] on icon at bounding box center [350, 149] width 11 height 12
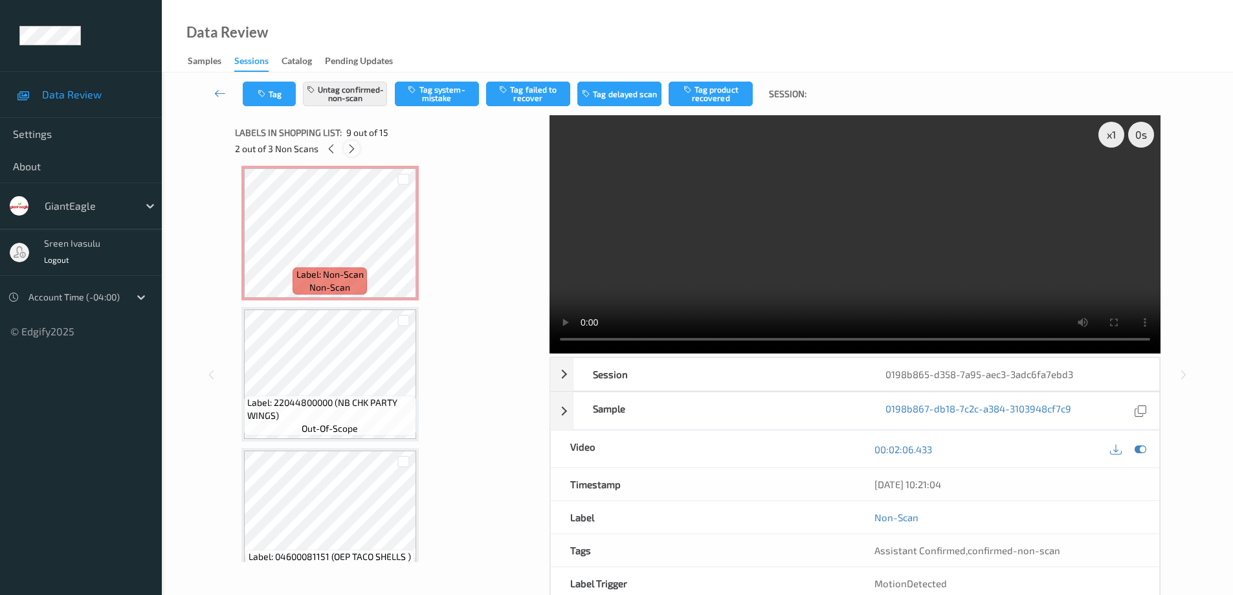
scroll to position [994, 0]
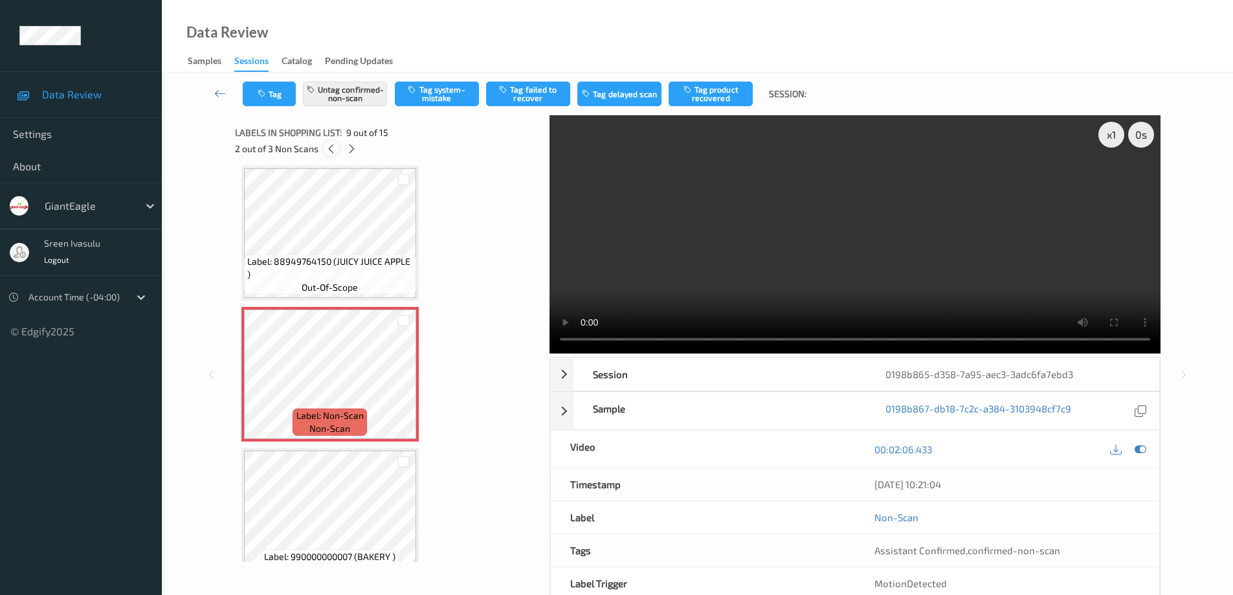
click at [327, 149] on icon at bounding box center [330, 149] width 11 height 12
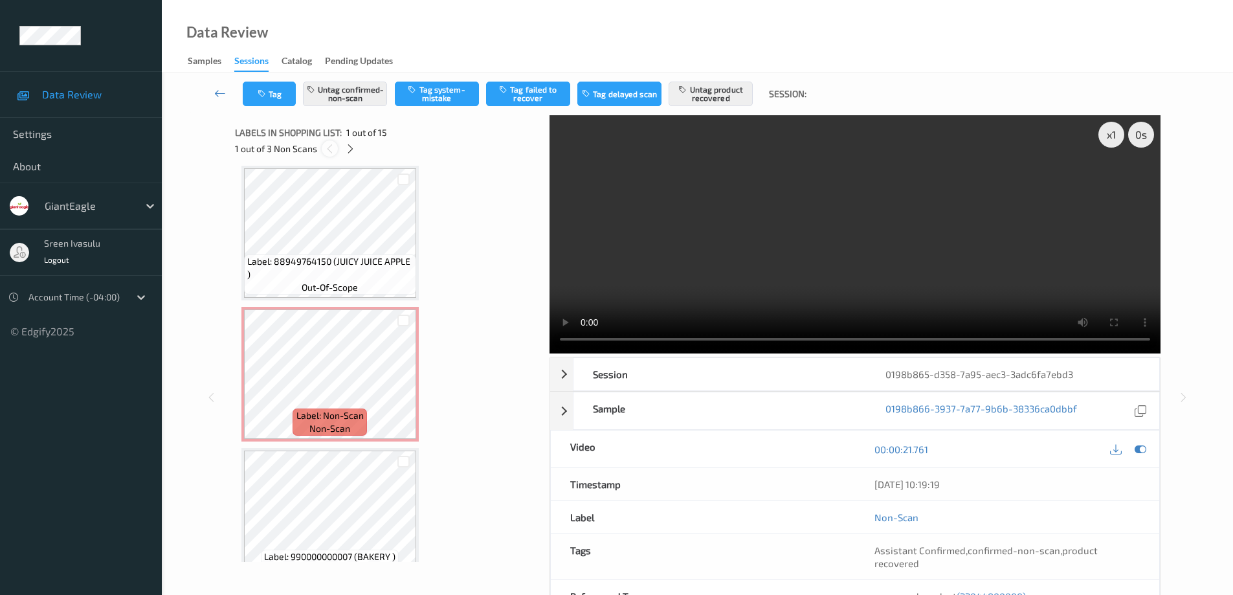
scroll to position [6, 0]
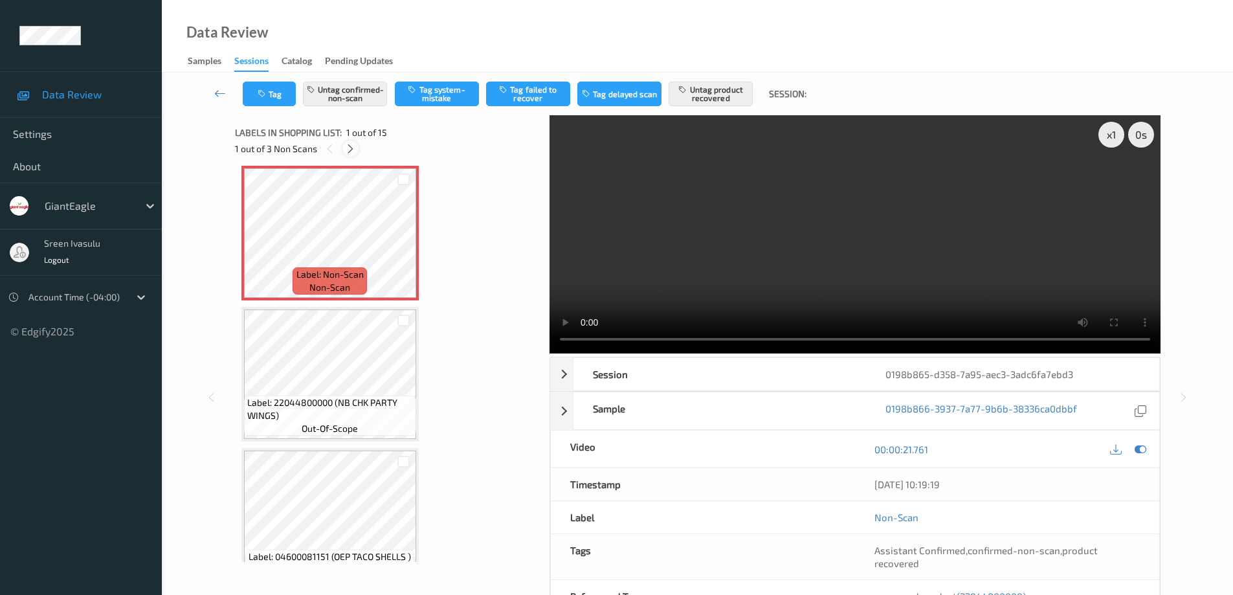
click at [351, 149] on icon at bounding box center [350, 149] width 11 height 12
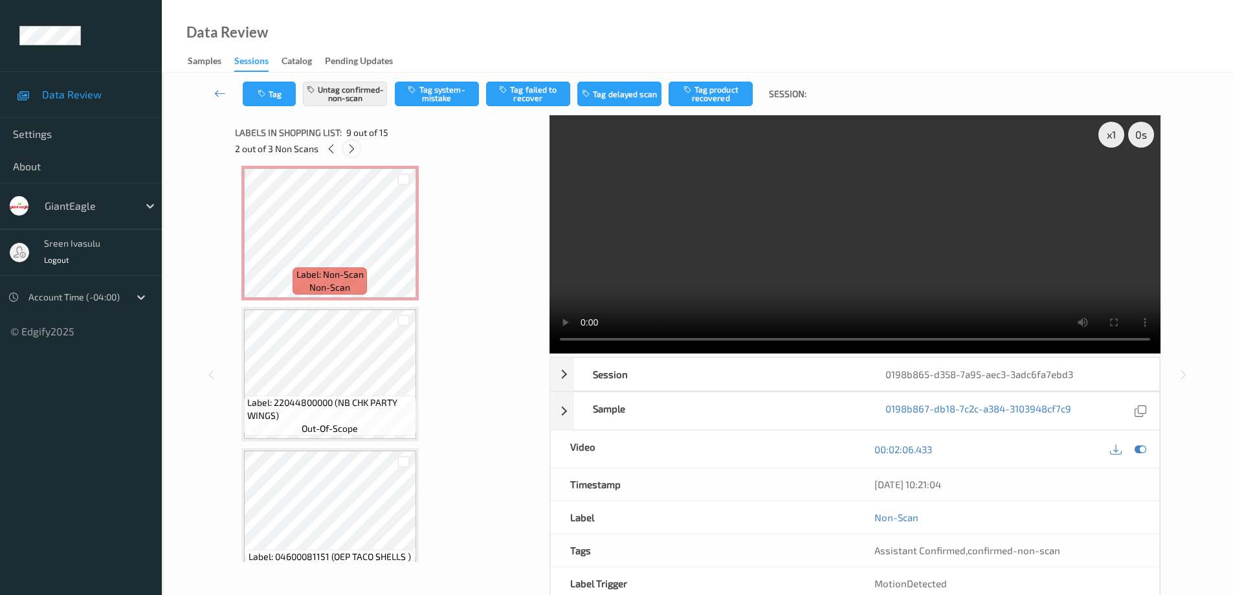
scroll to position [994, 0]
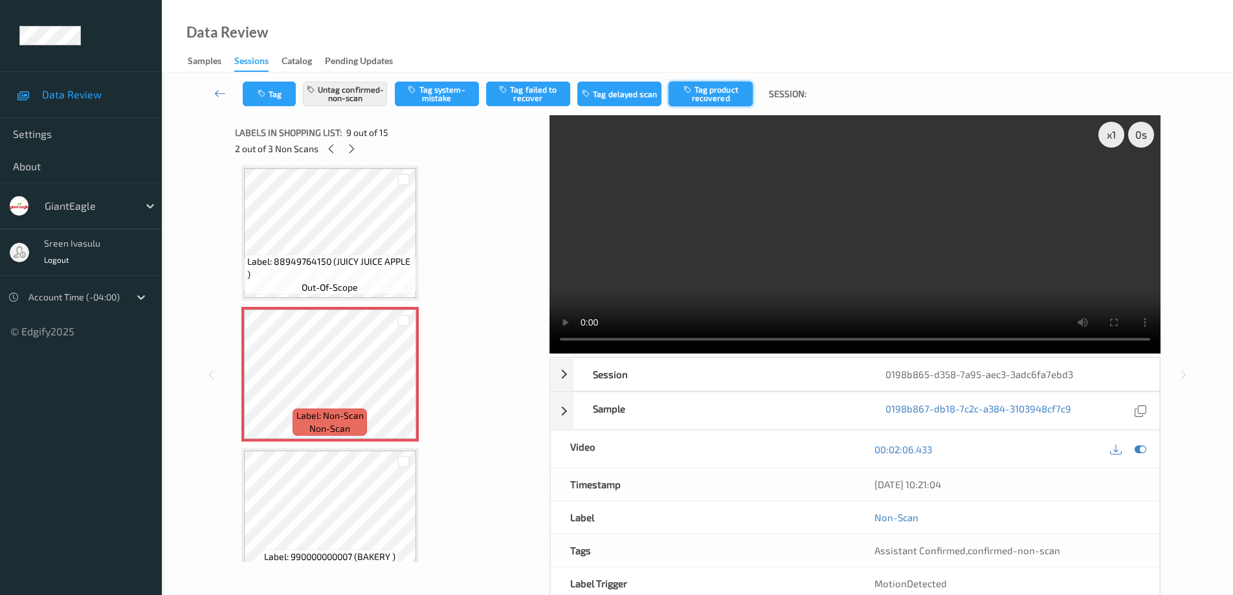
click at [712, 90] on button "Tag product recovered" at bounding box center [710, 94] width 84 height 25
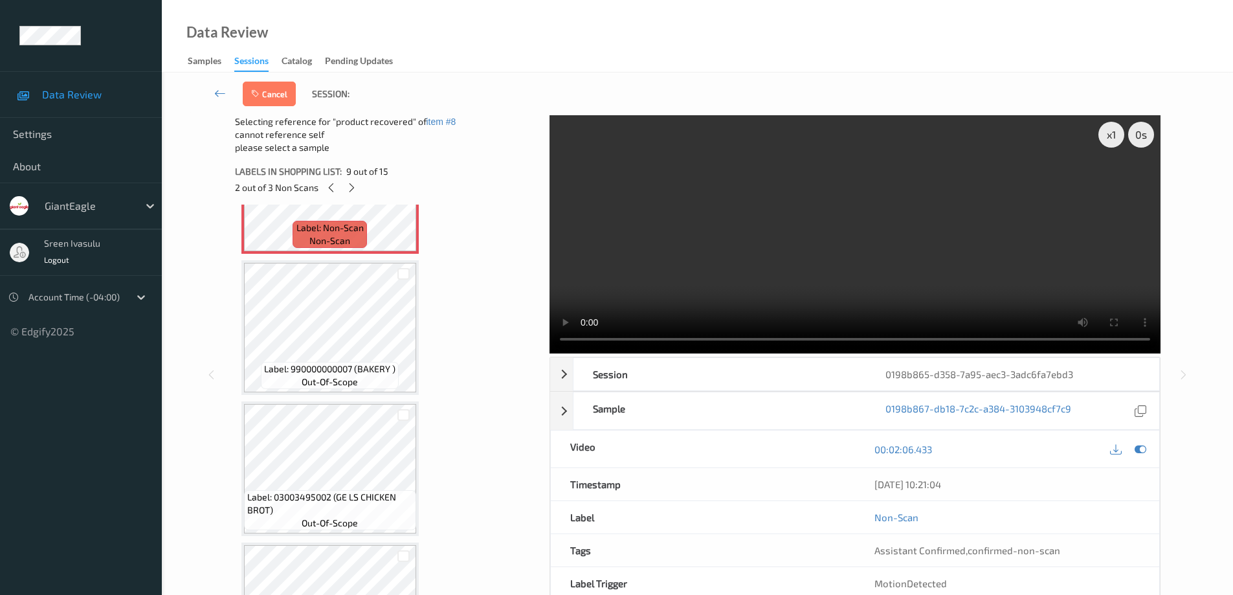
scroll to position [1253, 0]
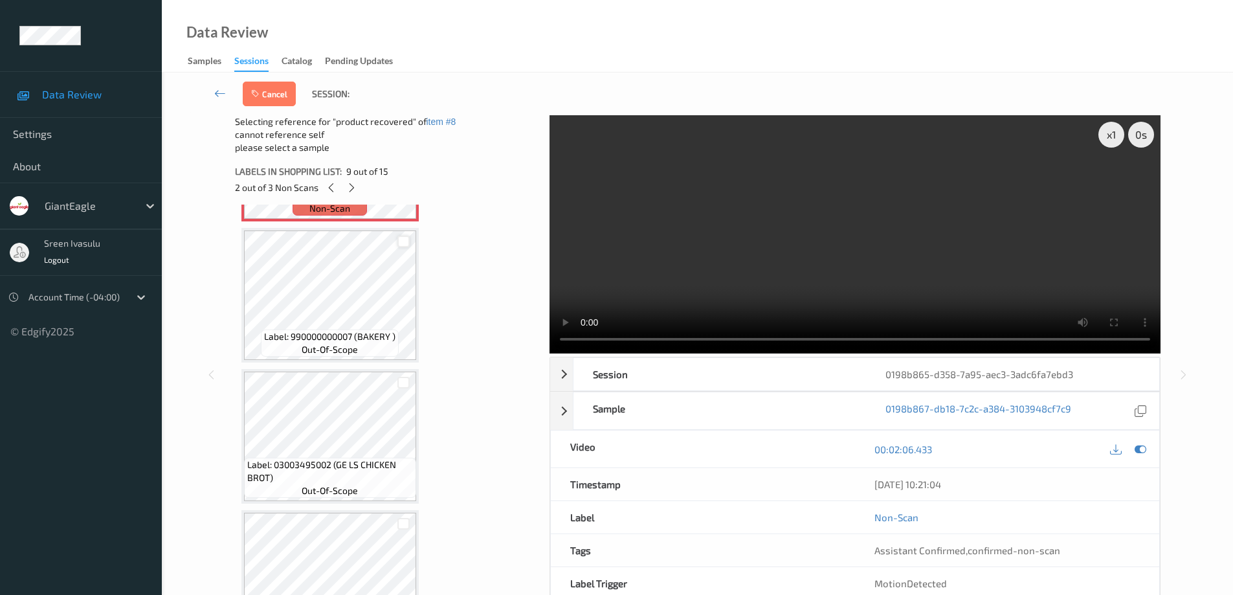
click at [403, 241] on div at bounding box center [403, 242] width 12 height 12
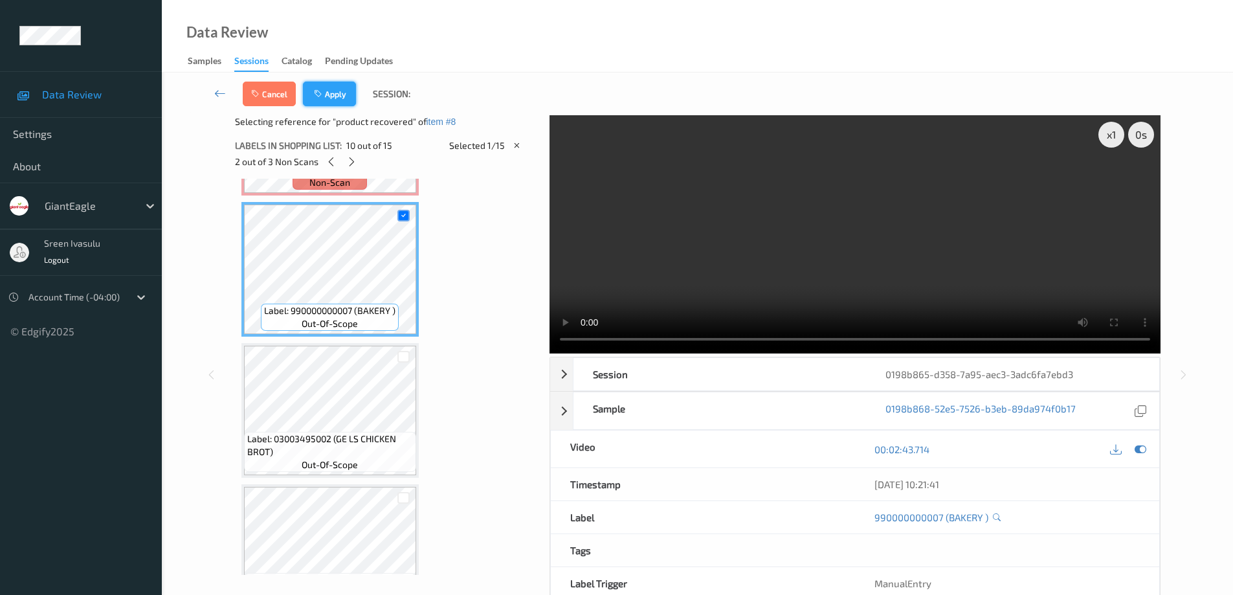
click at [340, 93] on button "Apply" at bounding box center [329, 94] width 53 height 25
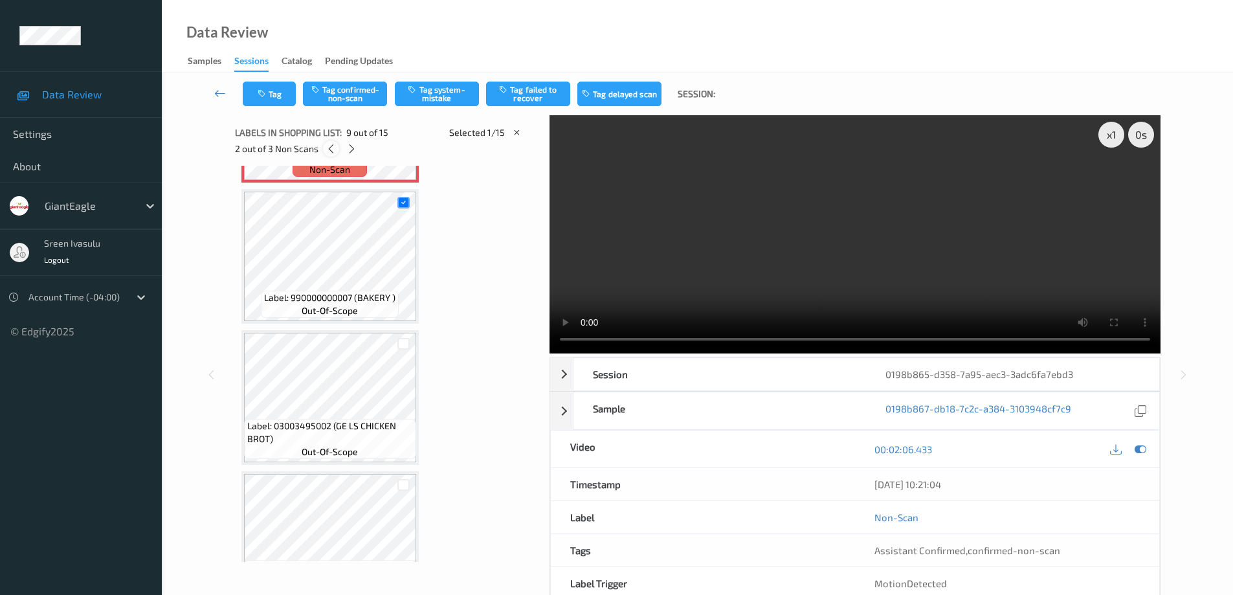
scroll to position [994, 0]
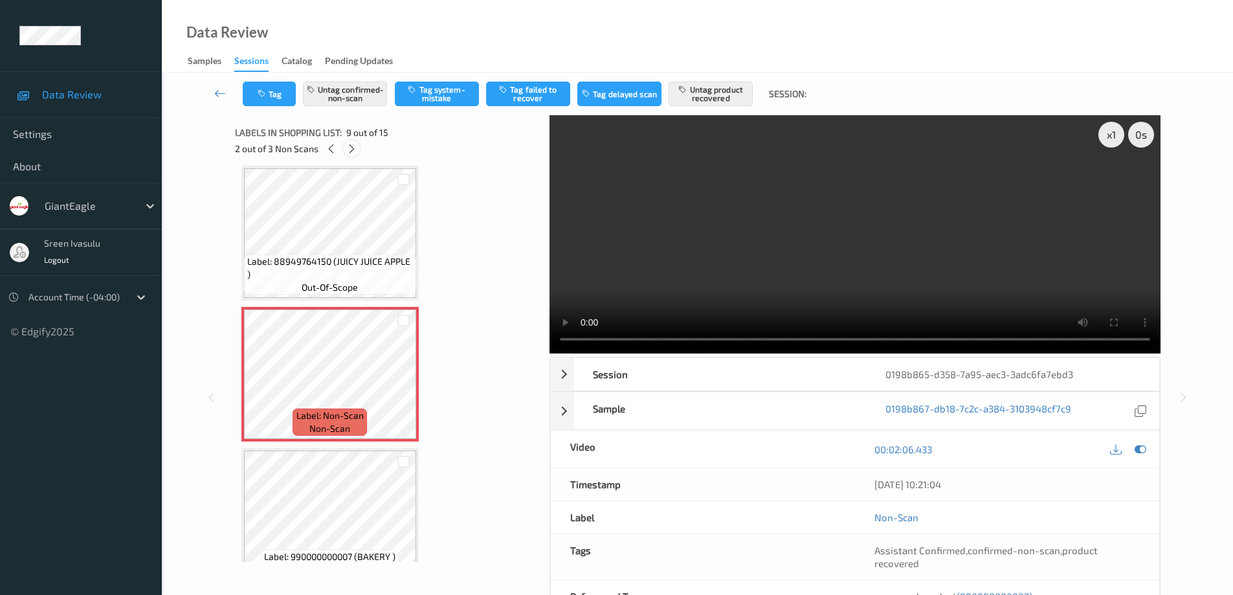
click at [354, 151] on icon at bounding box center [351, 149] width 11 height 12
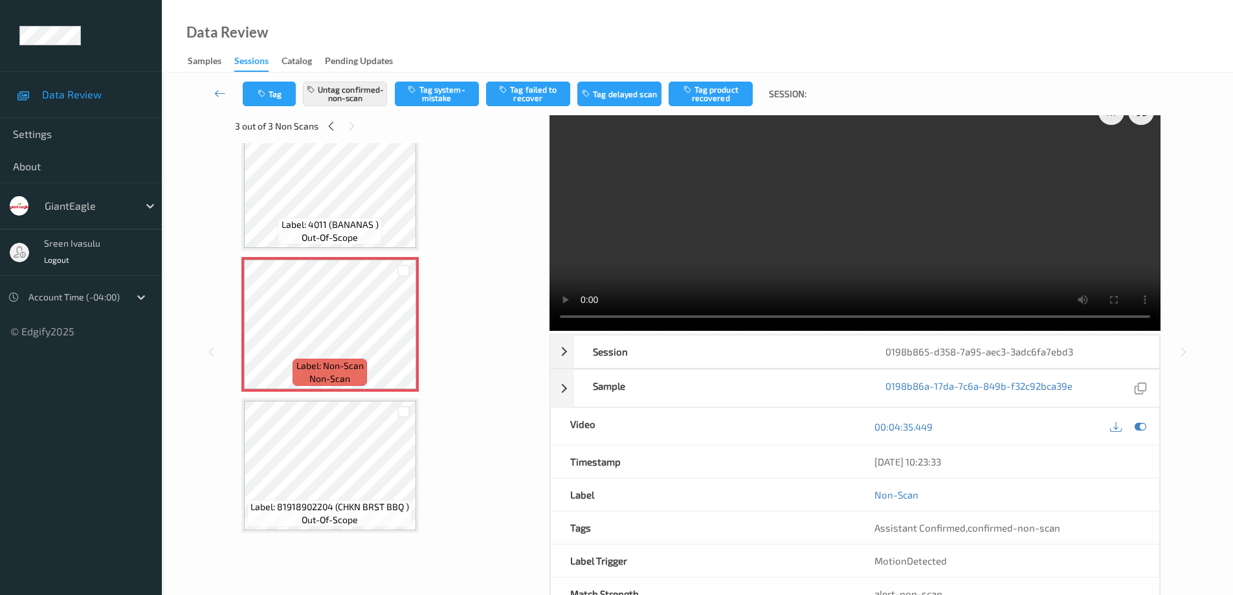
scroll to position [0, 0]
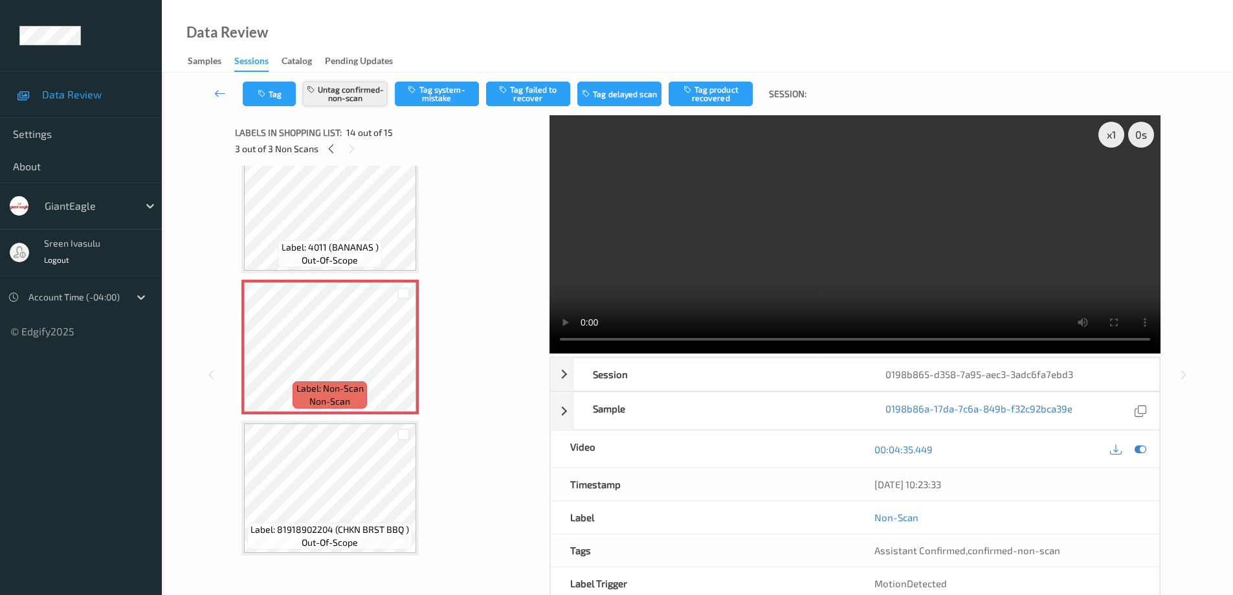
click at [358, 93] on button "Untag confirmed-non-scan" at bounding box center [345, 94] width 84 height 25
click at [431, 87] on button "Tag system-mistake" at bounding box center [437, 94] width 84 height 25
click at [327, 149] on icon at bounding box center [330, 149] width 11 height 12
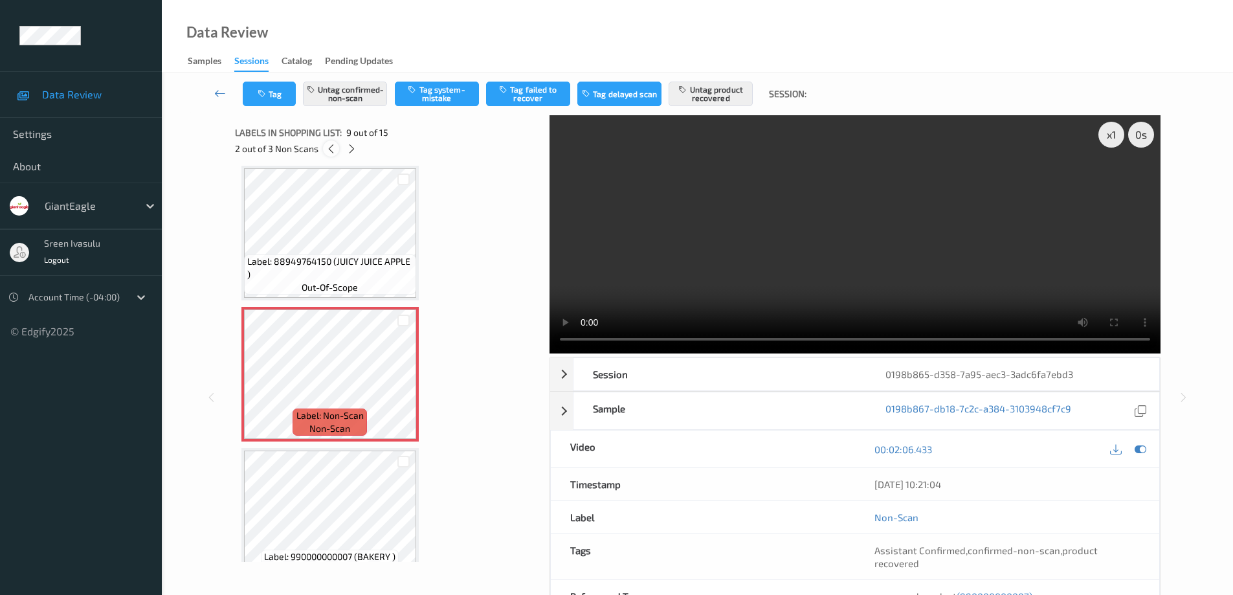
click at [327, 149] on icon at bounding box center [330, 149] width 11 height 12
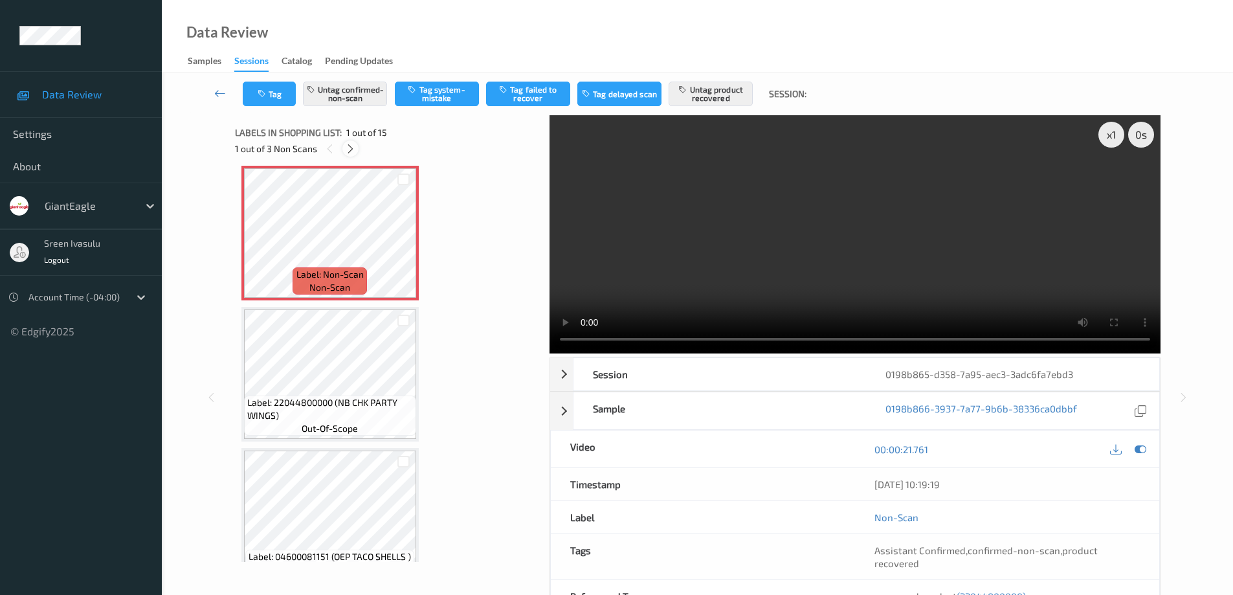
click at [353, 148] on icon at bounding box center [350, 149] width 11 height 12
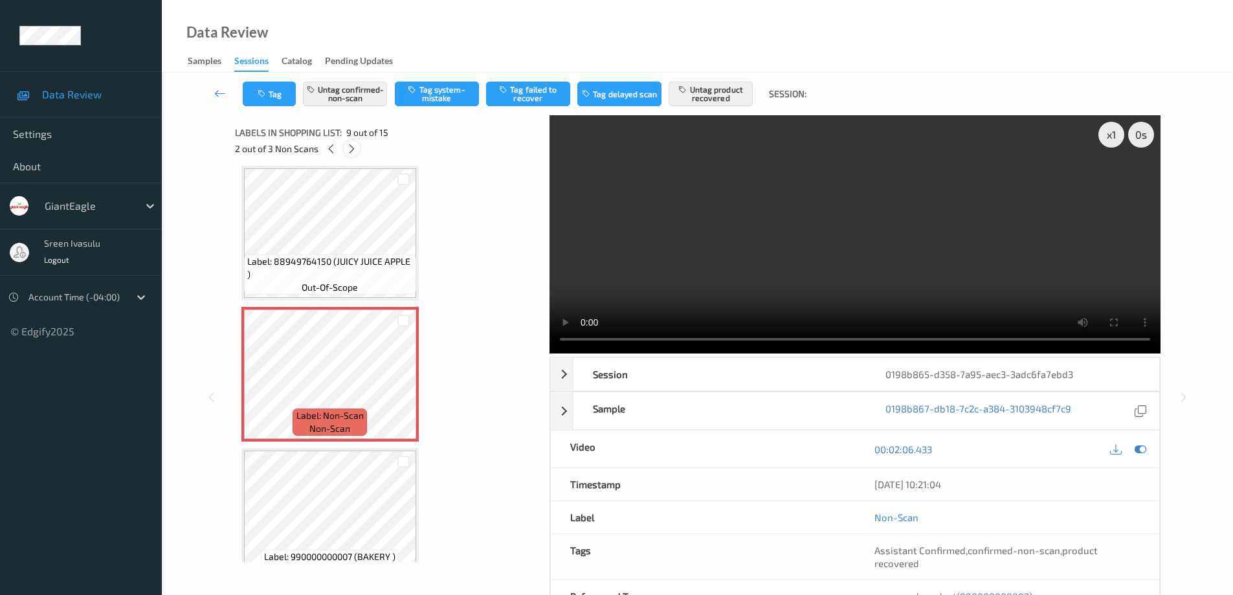
click at [353, 148] on icon at bounding box center [351, 149] width 11 height 12
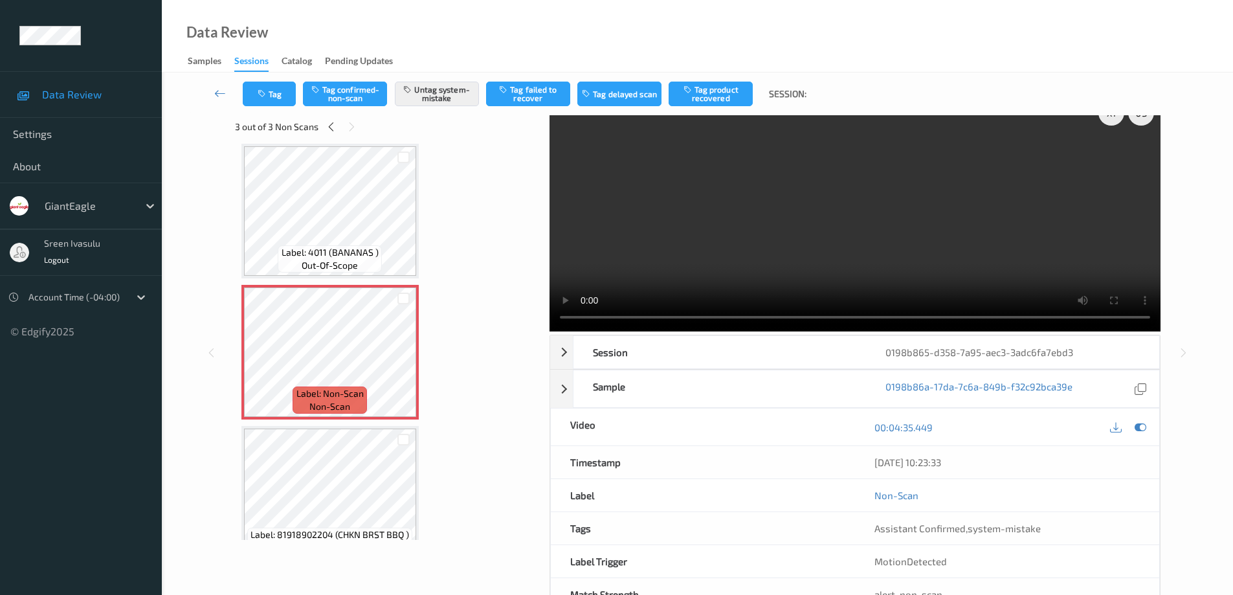
scroll to position [0, 0]
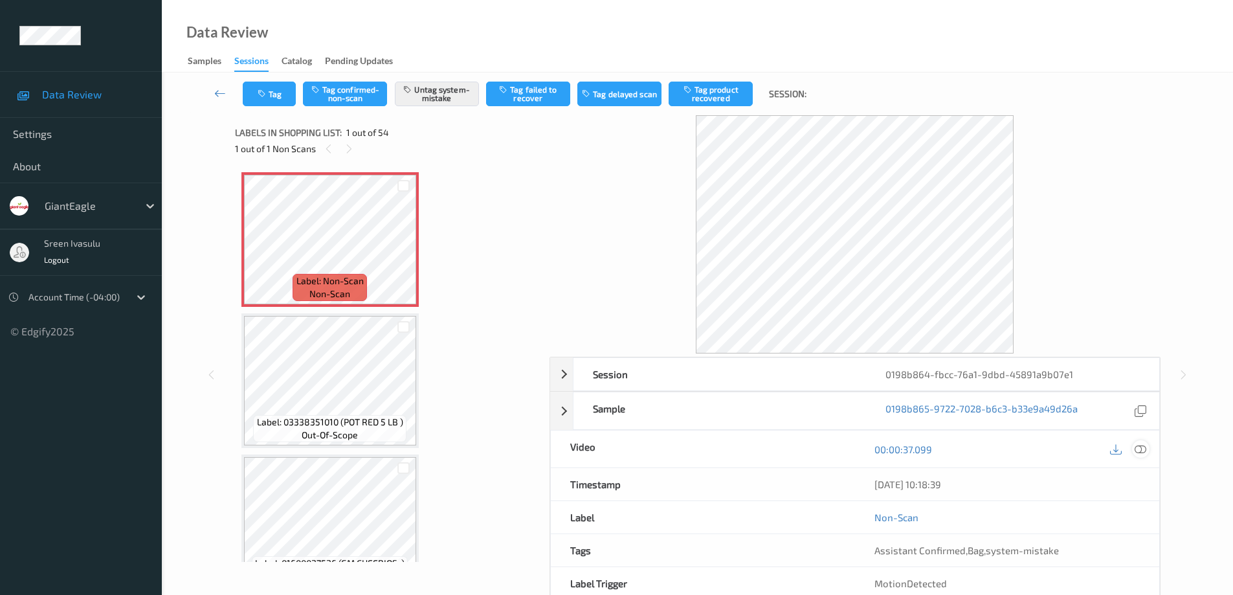
click at [1139, 450] on icon at bounding box center [1140, 449] width 12 height 12
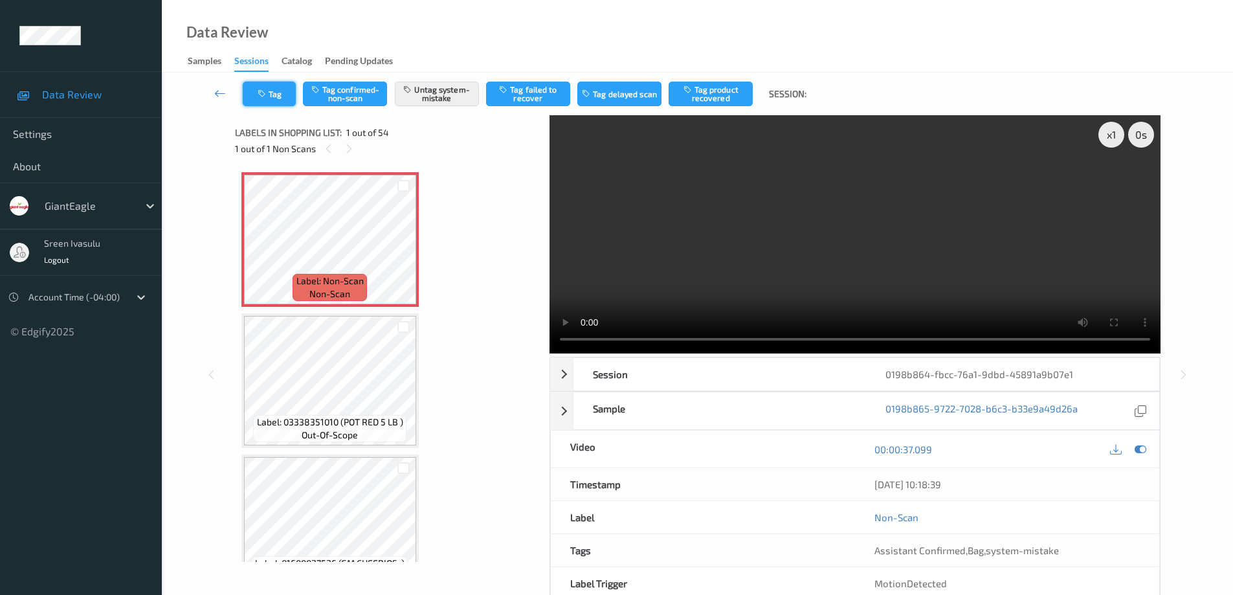
click at [268, 96] on icon "button" at bounding box center [263, 93] width 11 height 9
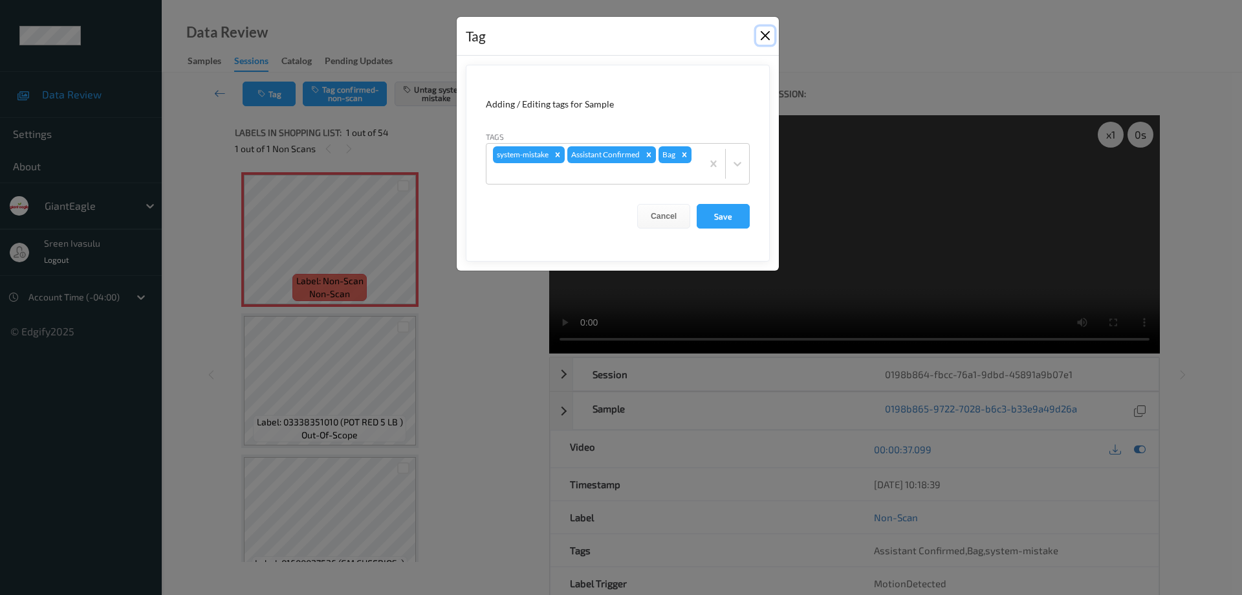
click at [773, 36] on button "Close" at bounding box center [765, 36] width 18 height 18
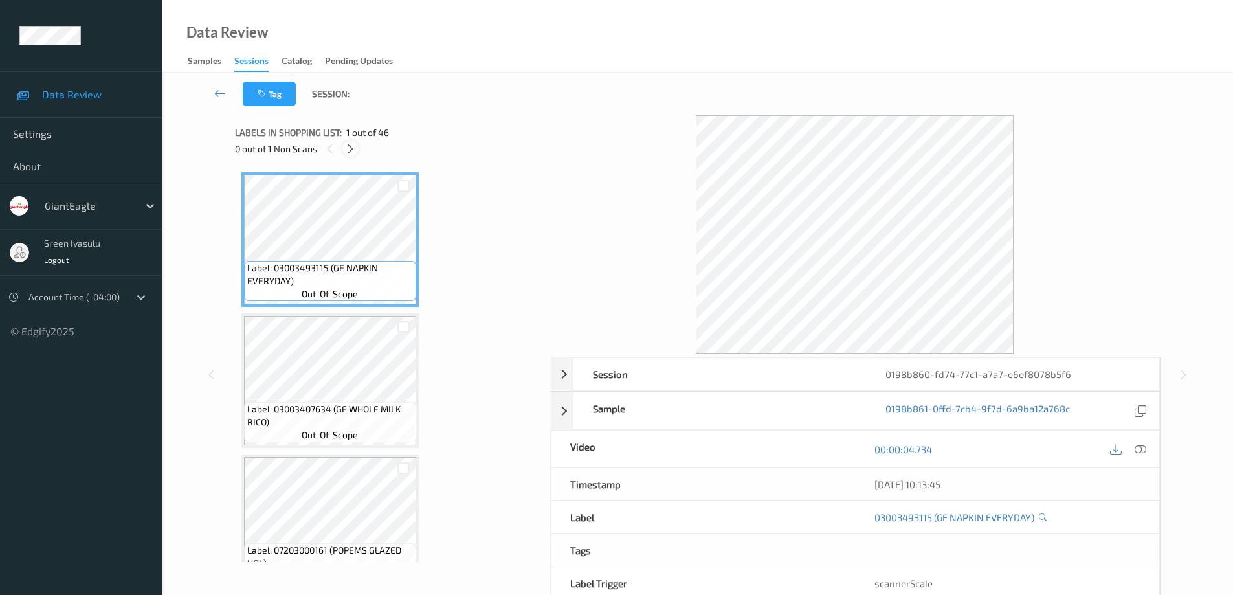
click at [354, 149] on icon at bounding box center [350, 149] width 11 height 12
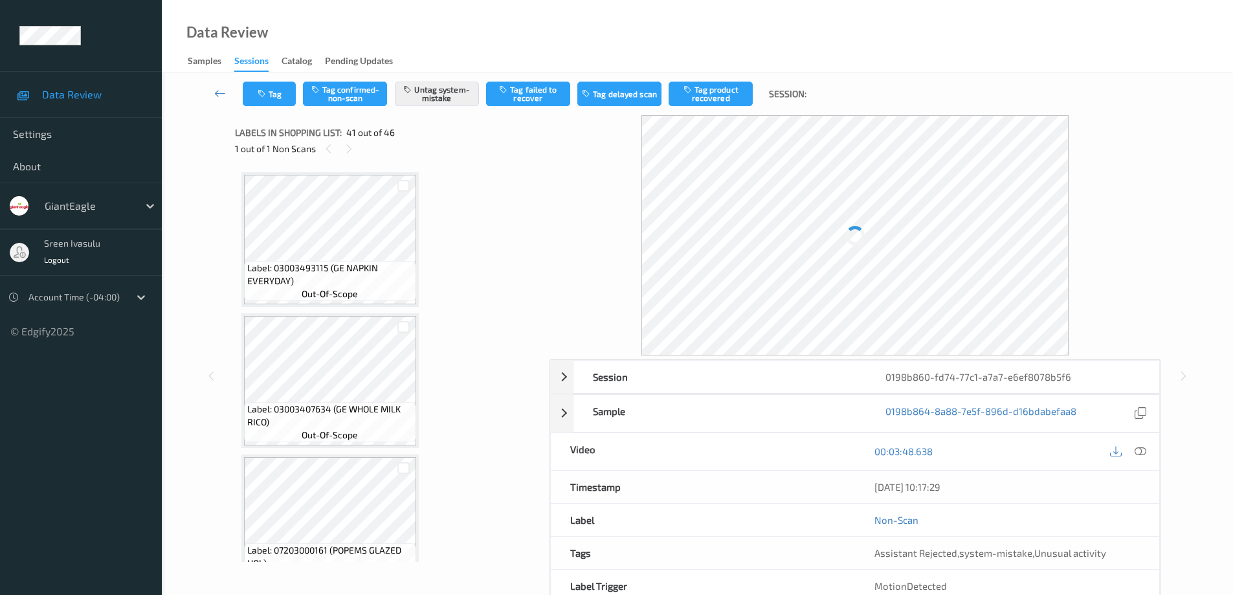
scroll to position [5507, 0]
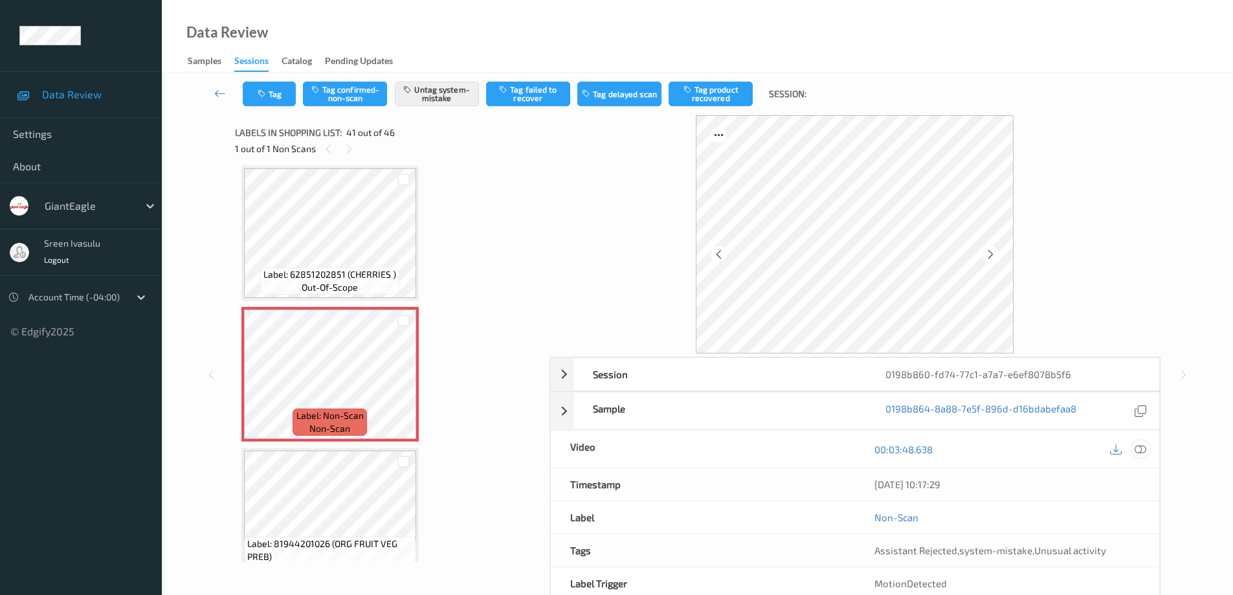
click at [1140, 448] on icon at bounding box center [1140, 449] width 12 height 12
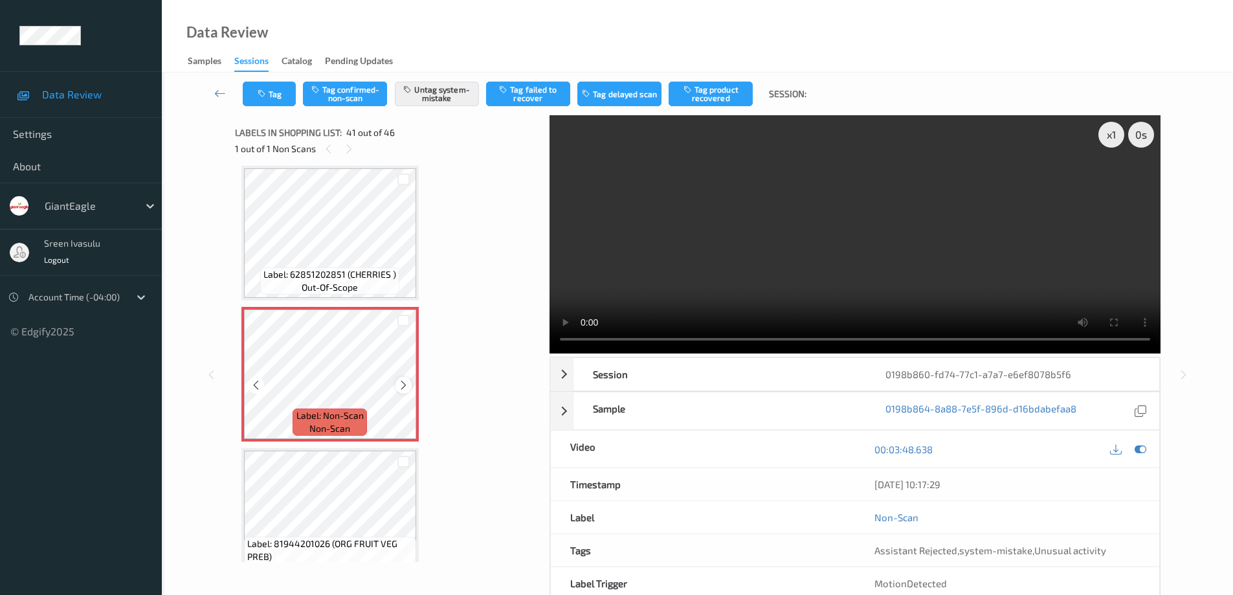
click at [405, 388] on icon at bounding box center [403, 385] width 11 height 12
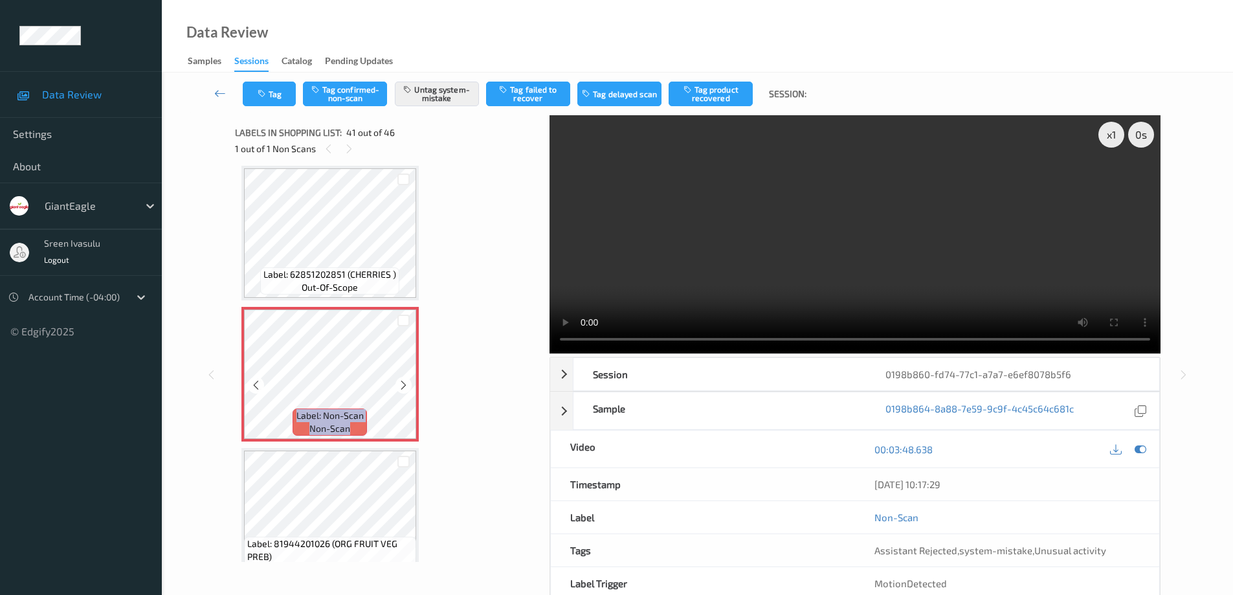
click at [405, 388] on icon at bounding box center [403, 385] width 11 height 12
click at [402, 388] on icon at bounding box center [403, 385] width 11 height 12
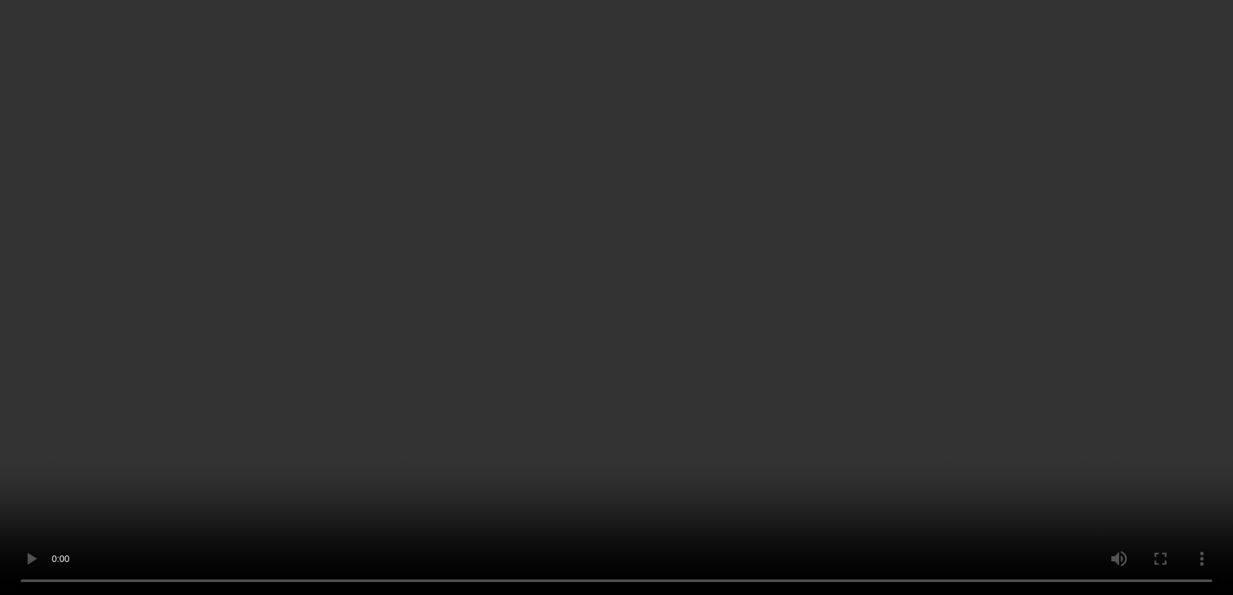
scroll to position [5249, 0]
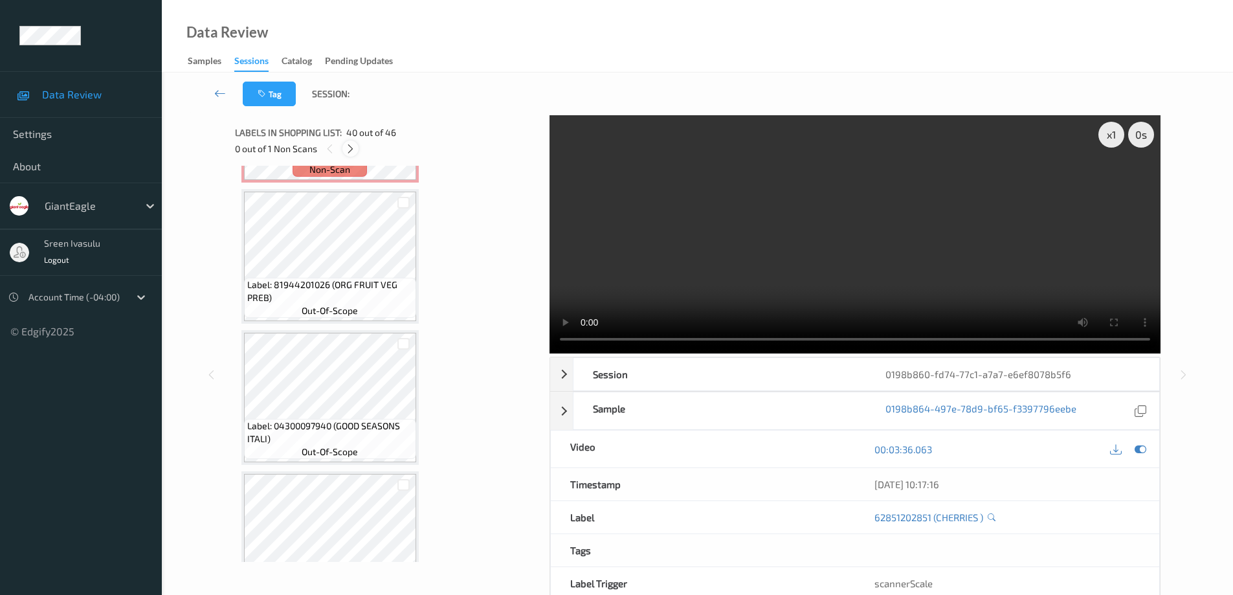
click at [355, 147] on icon at bounding box center [350, 149] width 11 height 12
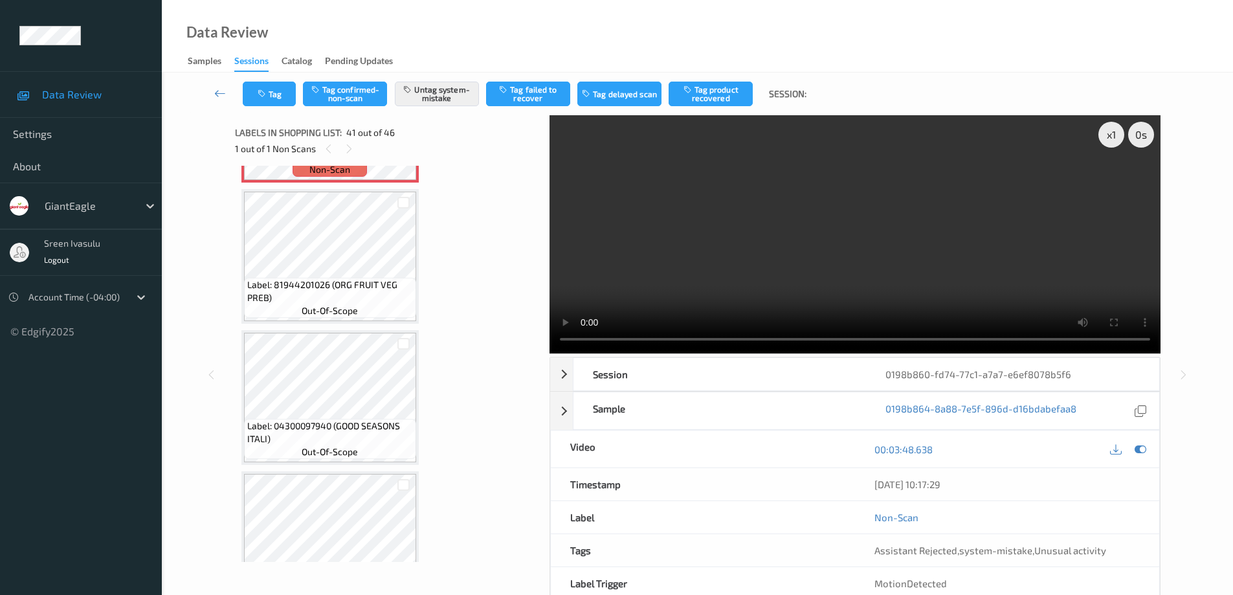
scroll to position [5507, 0]
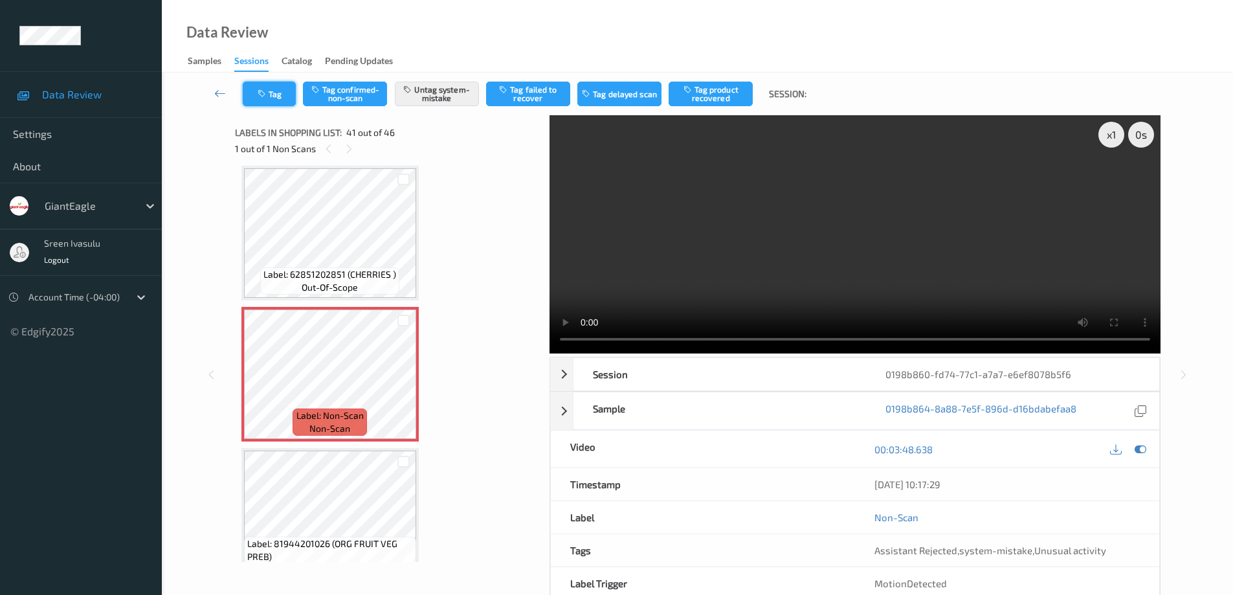
click at [283, 95] on button "Tag" at bounding box center [269, 94] width 53 height 25
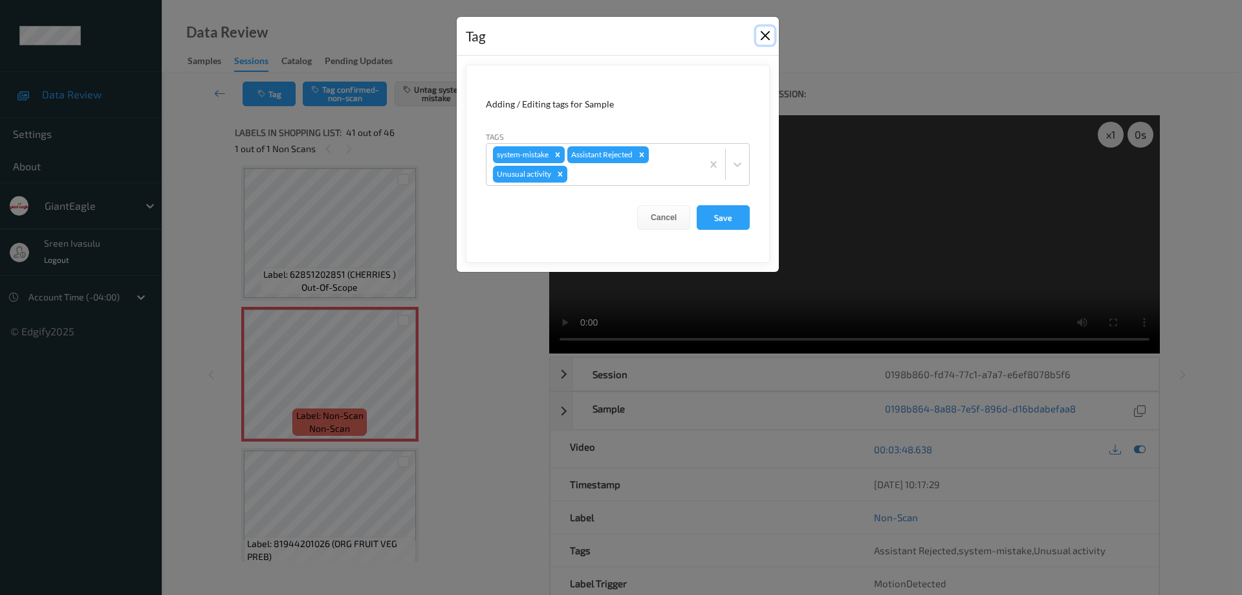
click at [767, 32] on button "Close" at bounding box center [765, 36] width 18 height 18
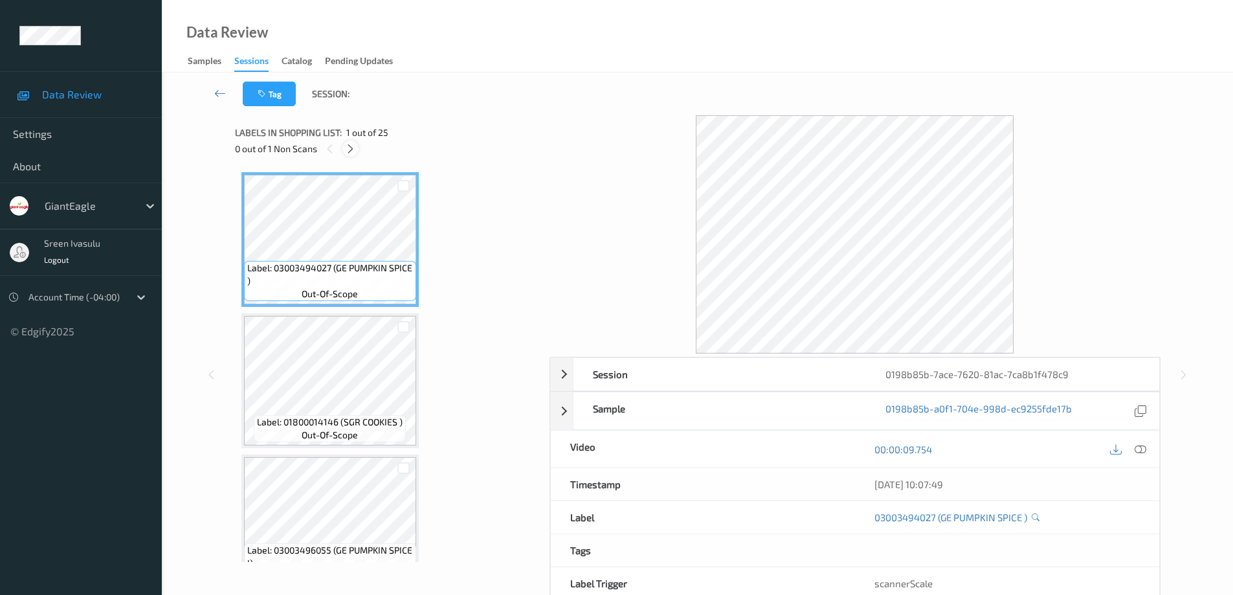
click at [350, 143] on icon at bounding box center [350, 149] width 11 height 12
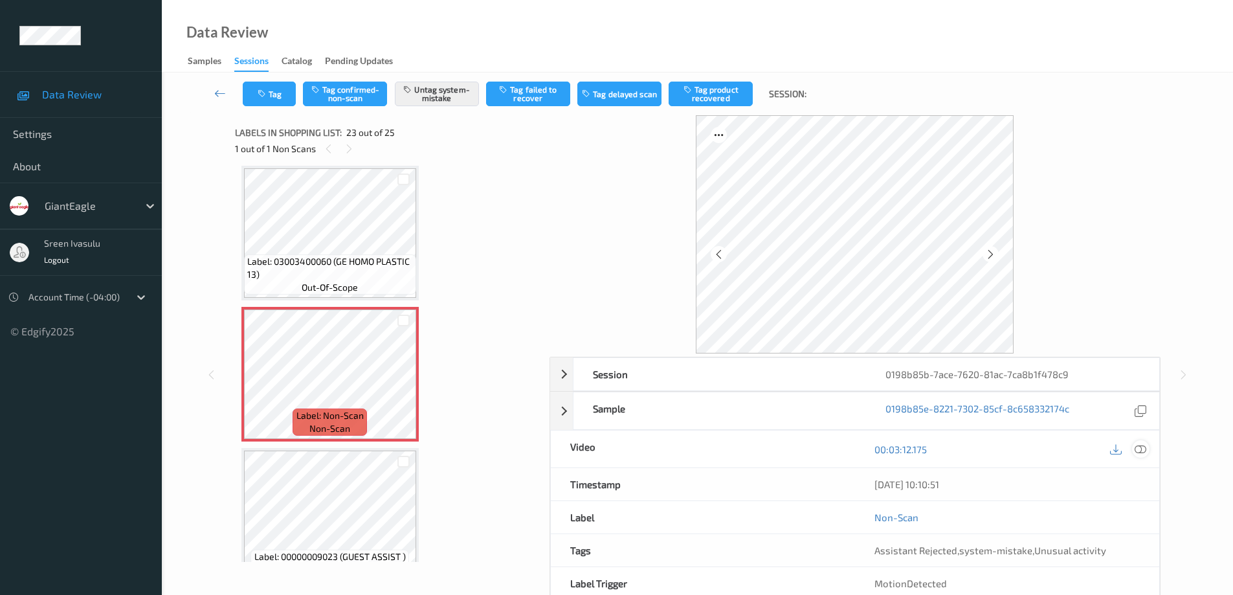
click at [1141, 450] on icon at bounding box center [1140, 449] width 12 height 12
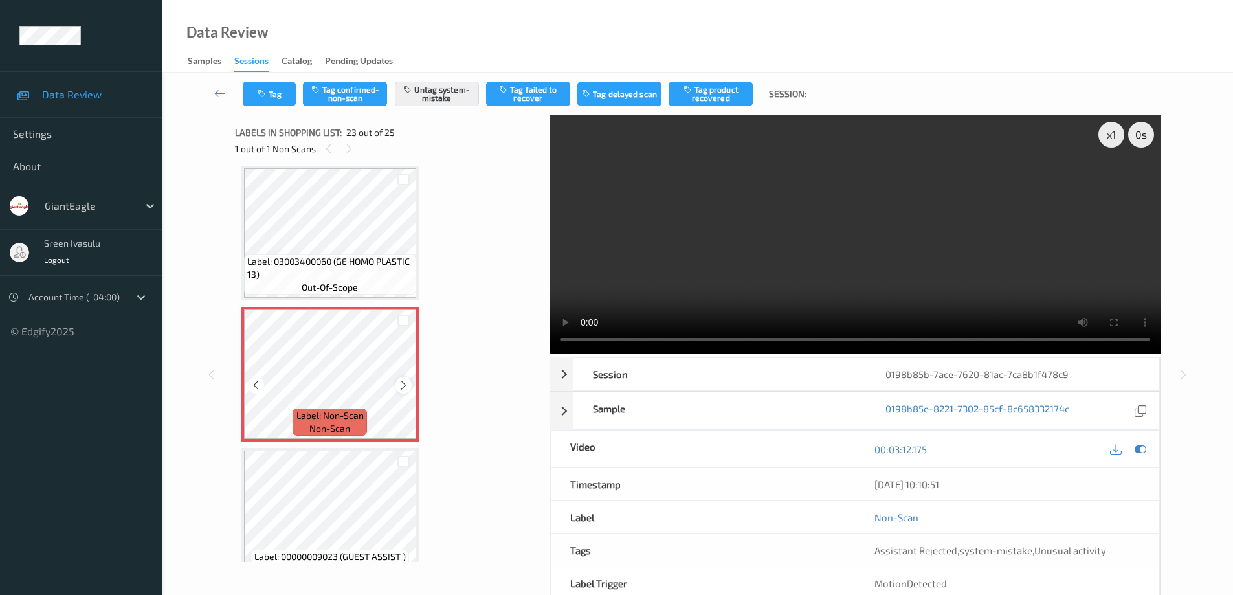
click at [404, 386] on icon at bounding box center [403, 385] width 11 height 12
click at [278, 93] on button "Tag" at bounding box center [269, 94] width 53 height 25
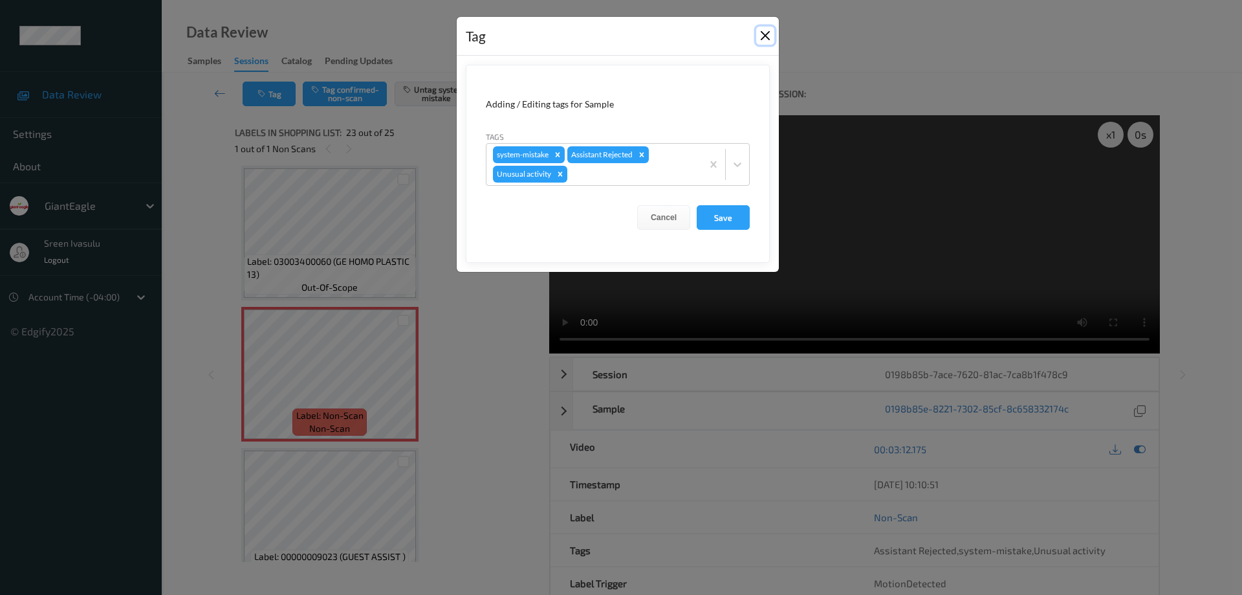
click at [766, 35] on button "Close" at bounding box center [765, 36] width 18 height 18
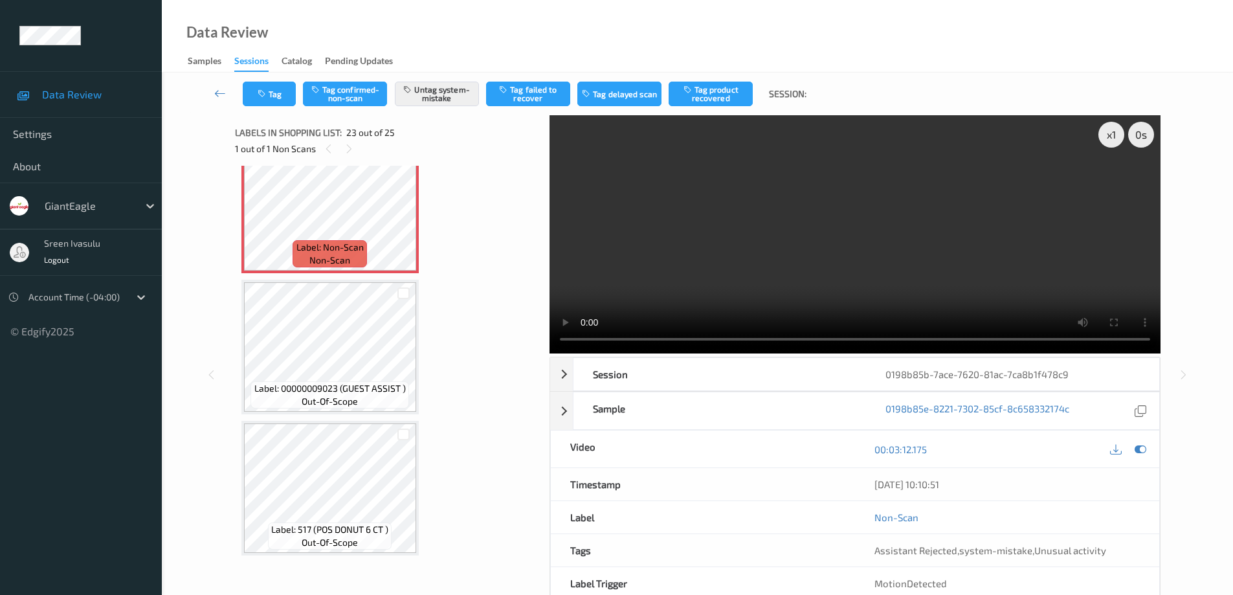
scroll to position [2878, 0]
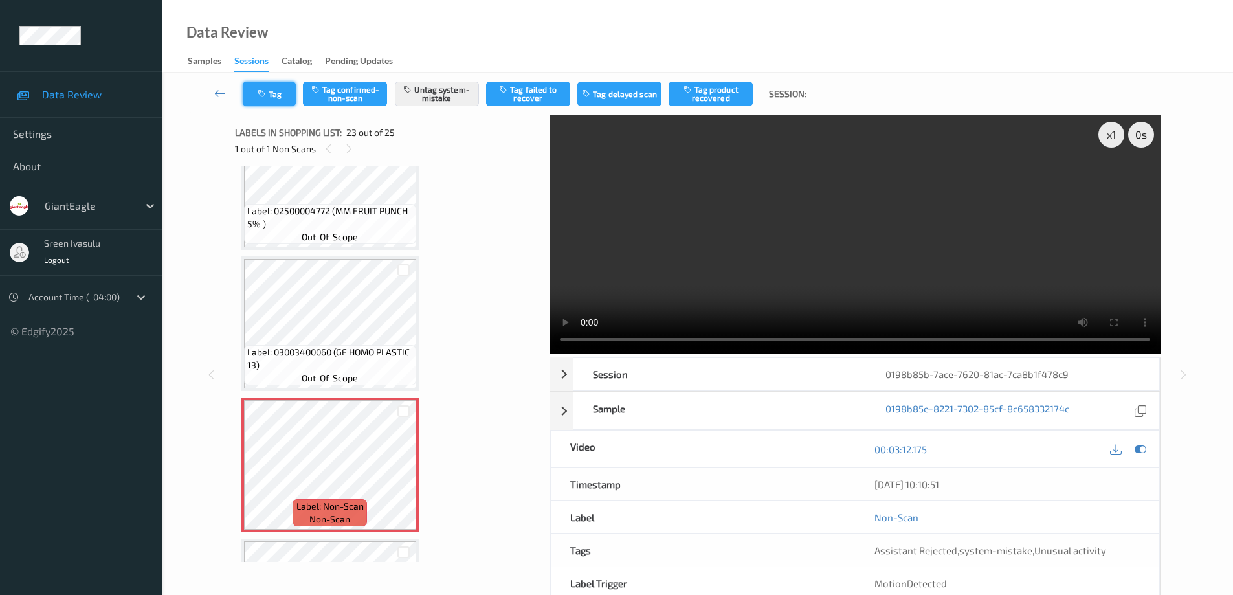
click at [286, 100] on button "Tag" at bounding box center [269, 94] width 53 height 25
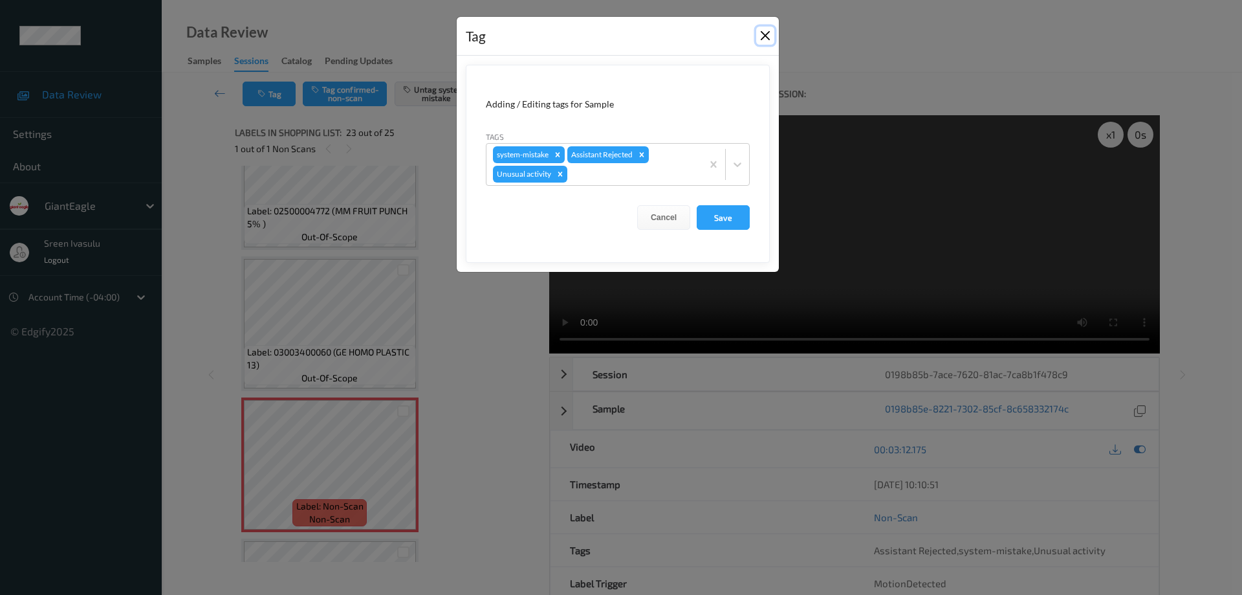
click at [767, 30] on button "Close" at bounding box center [765, 36] width 18 height 18
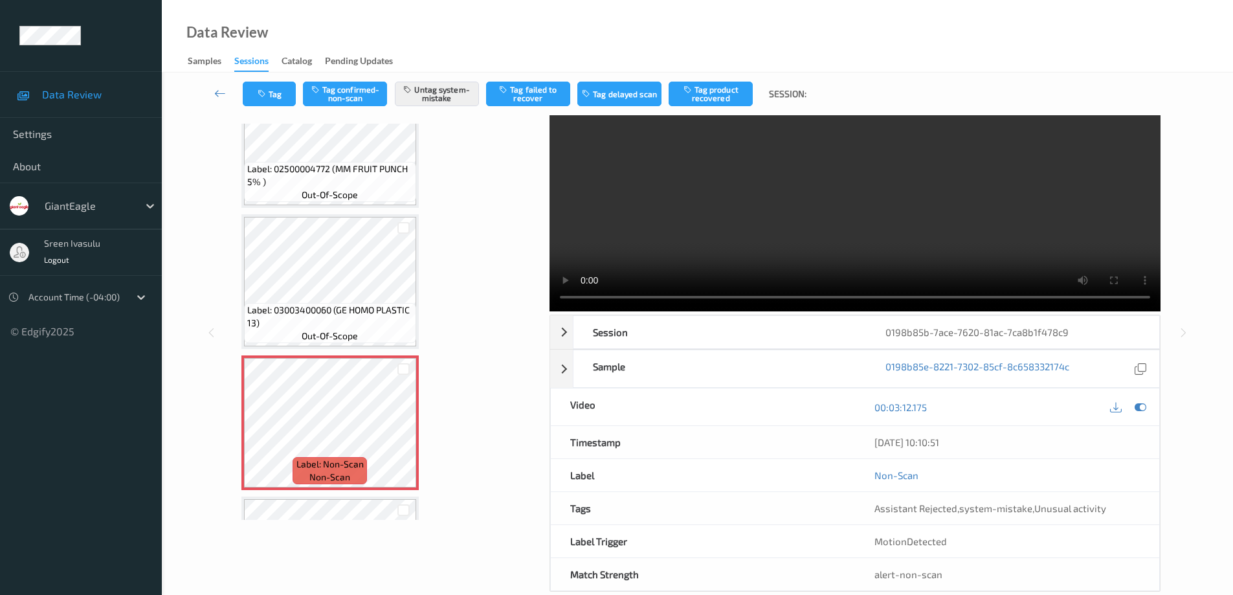
scroll to position [65, 0]
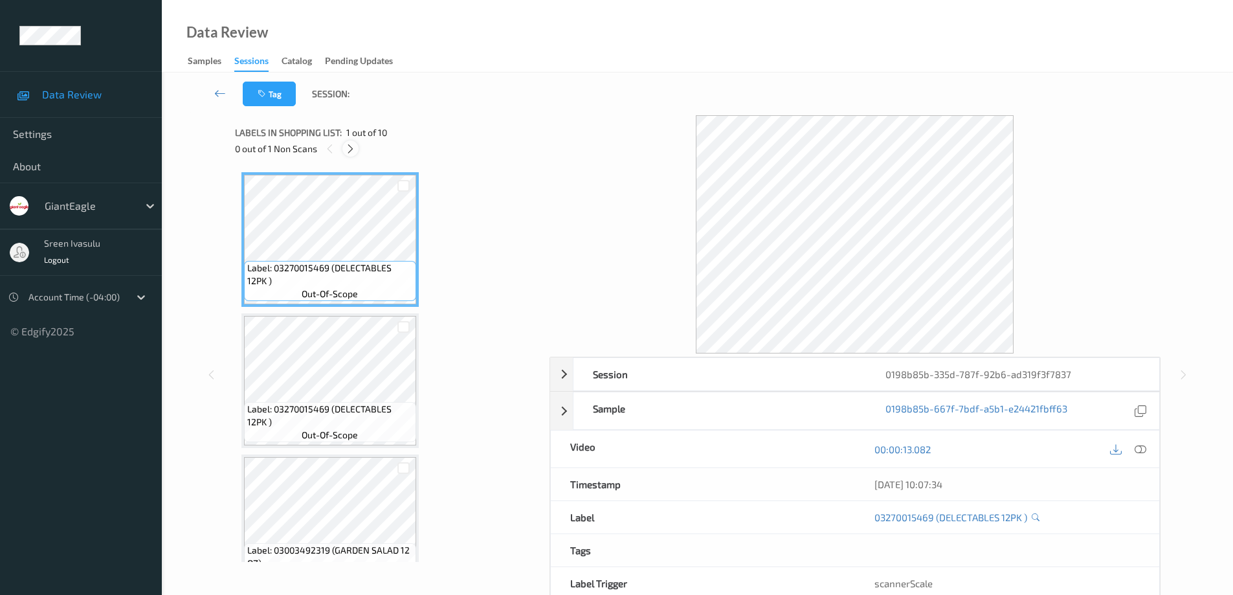
click at [350, 144] on icon at bounding box center [350, 149] width 11 height 12
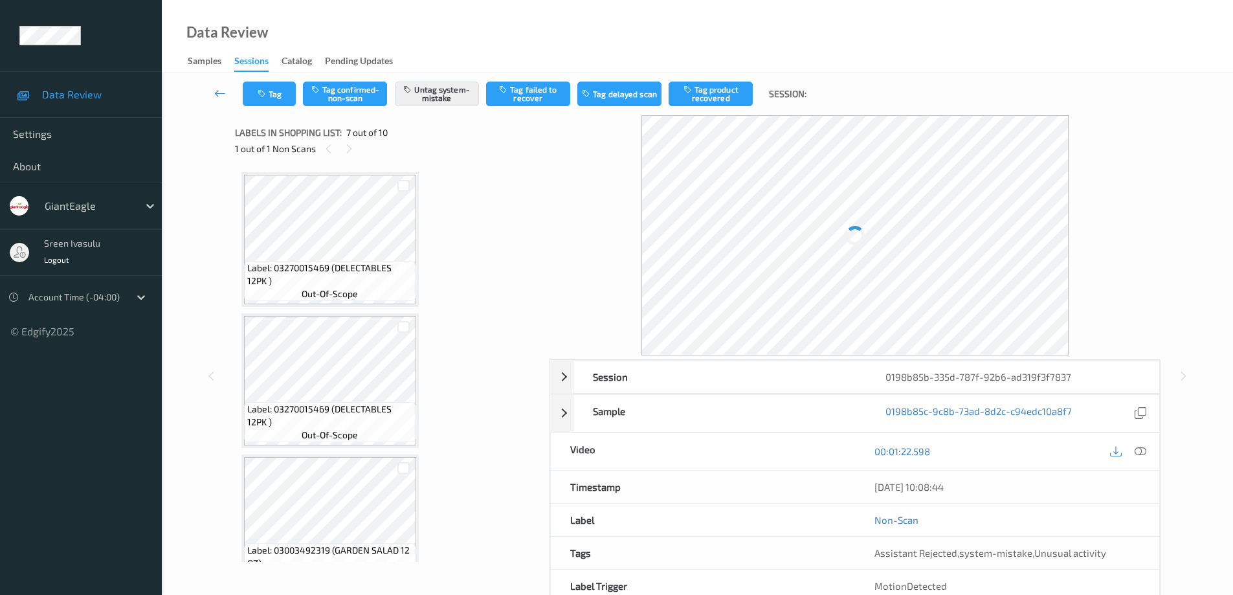
scroll to position [712, 0]
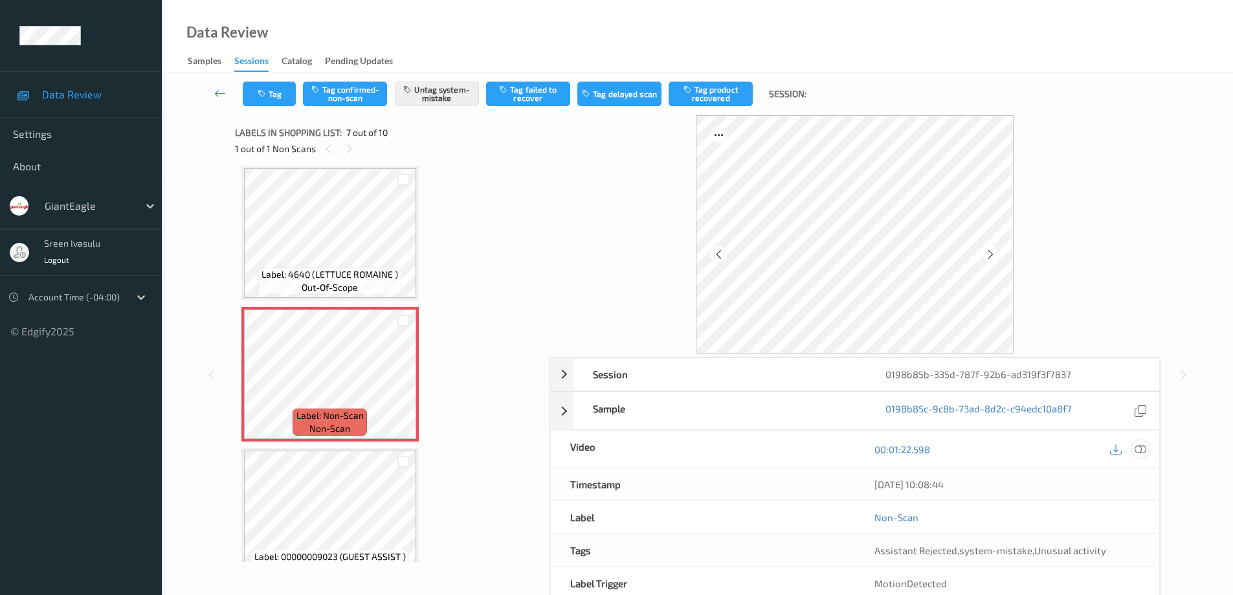
click at [1145, 451] on icon at bounding box center [1140, 449] width 12 height 12
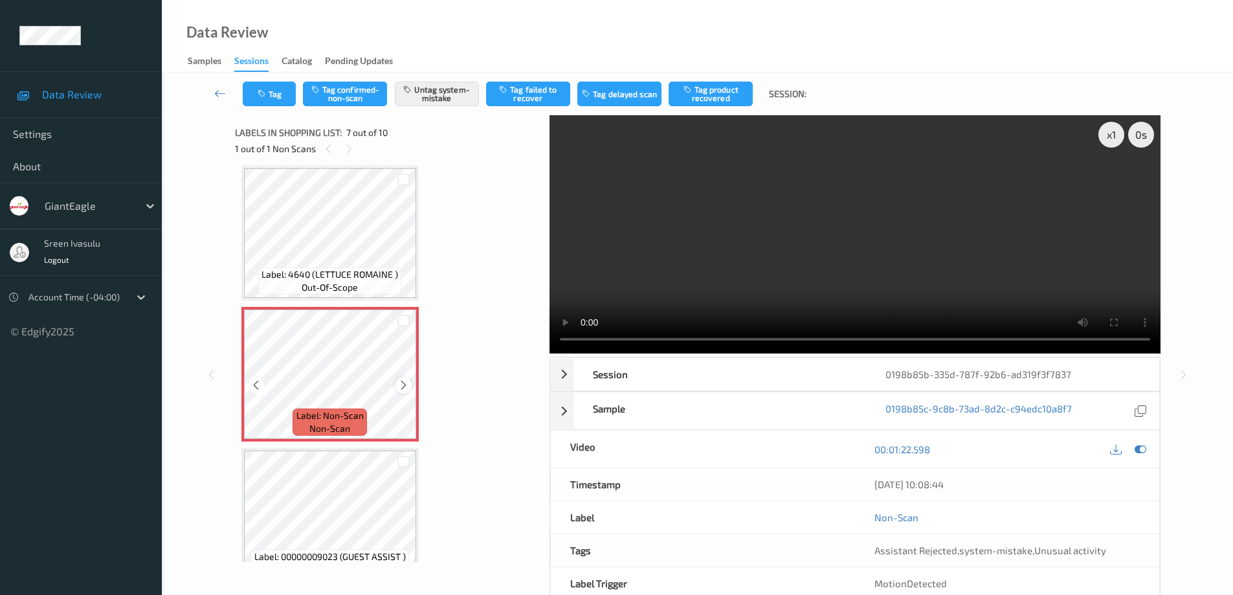
click at [406, 383] on icon at bounding box center [403, 385] width 11 height 12
click at [401, 386] on icon at bounding box center [403, 385] width 11 height 12
click at [285, 91] on button "Tag" at bounding box center [269, 94] width 53 height 25
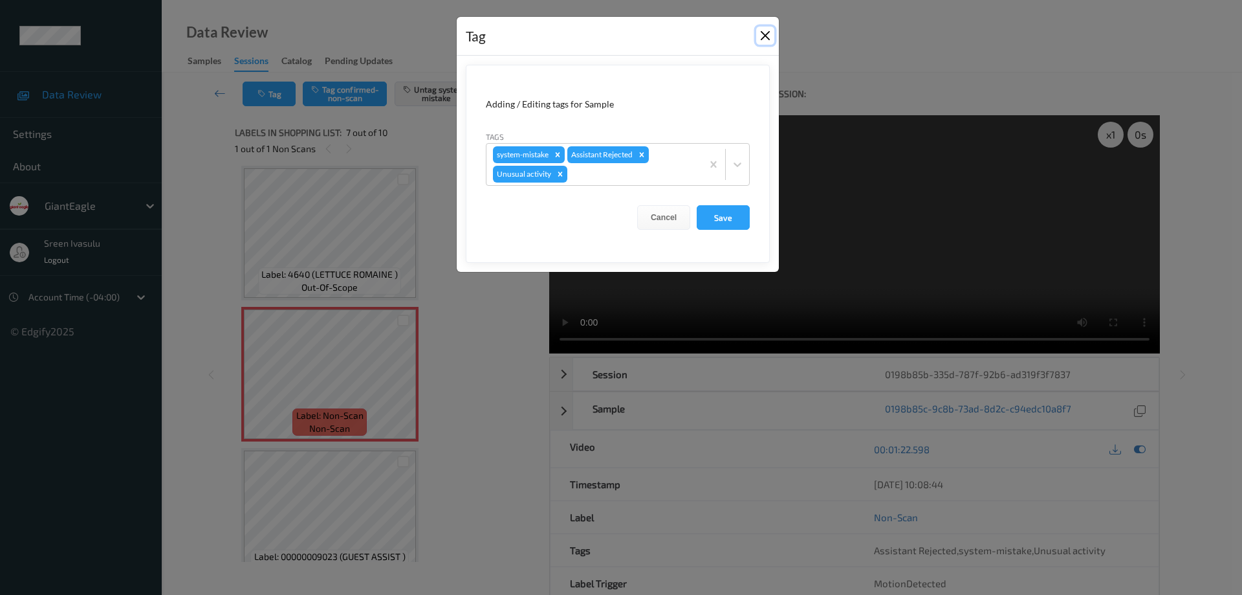
click at [762, 33] on button "Close" at bounding box center [765, 36] width 18 height 18
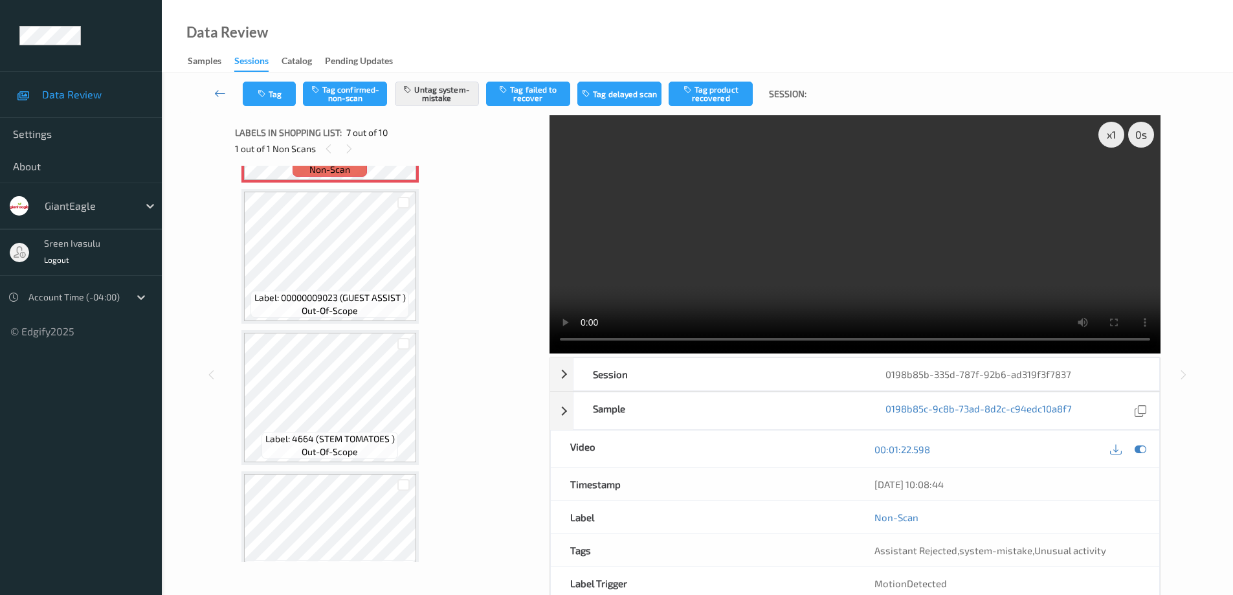
scroll to position [1021, 0]
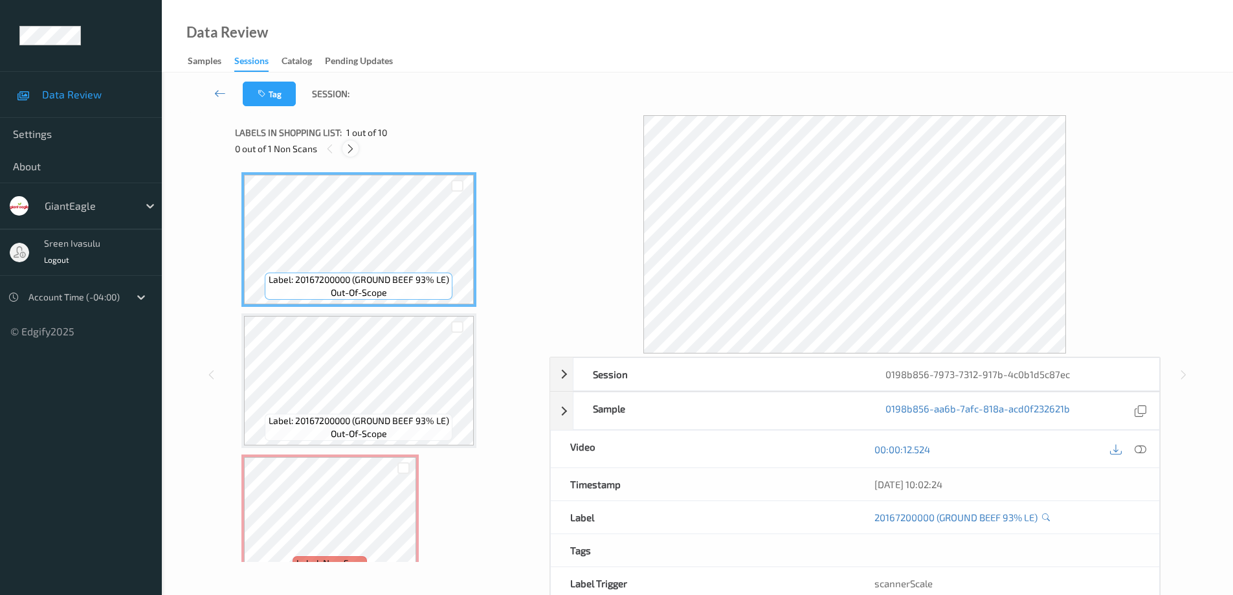
click at [347, 148] on icon at bounding box center [350, 149] width 11 height 12
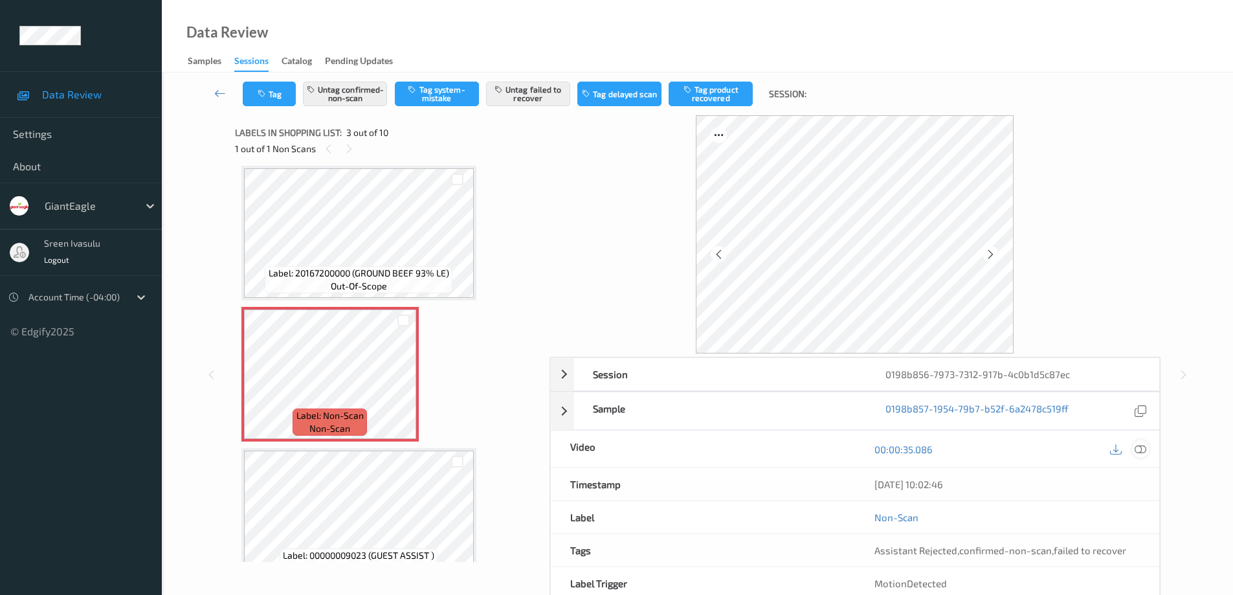
click at [1141, 446] on icon at bounding box center [1140, 449] width 12 height 12
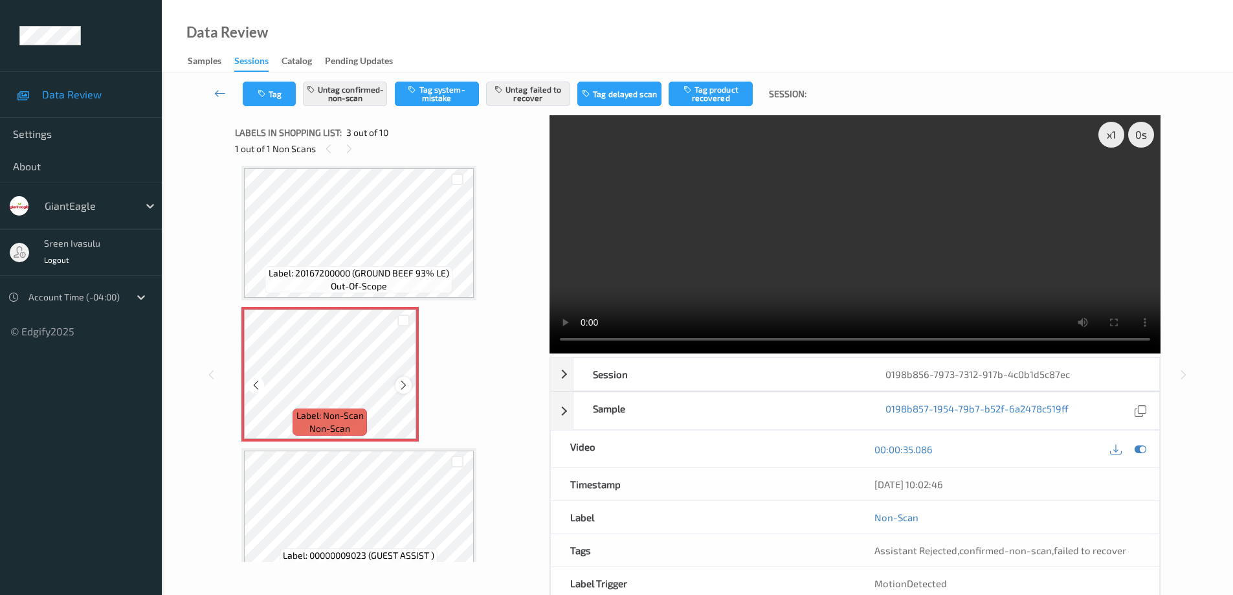
click at [402, 384] on icon at bounding box center [403, 385] width 11 height 12
click at [402, 383] on icon at bounding box center [403, 385] width 11 height 12
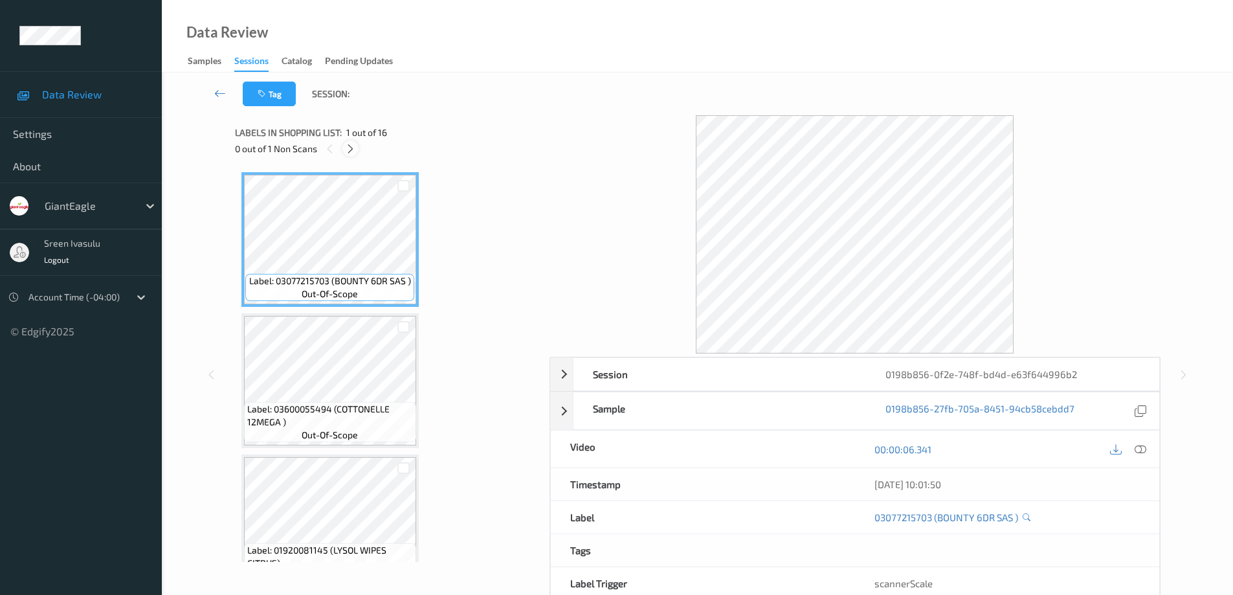
click at [352, 148] on icon at bounding box center [350, 149] width 11 height 12
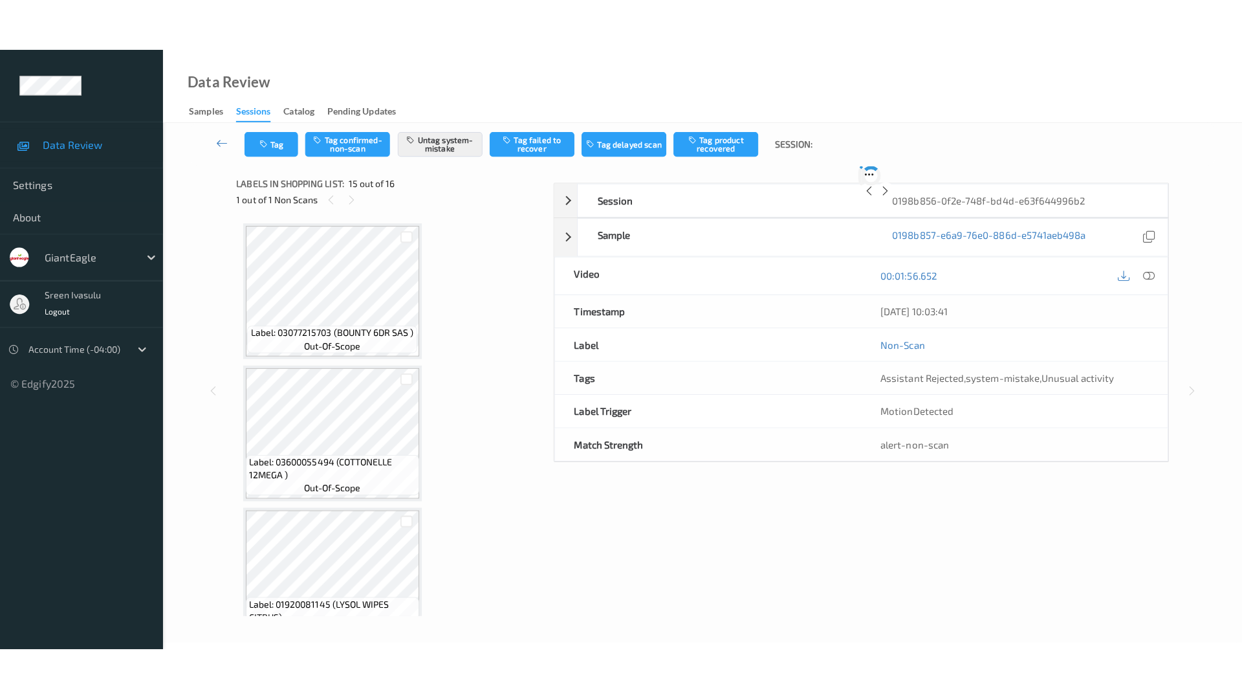
scroll to position [1840, 0]
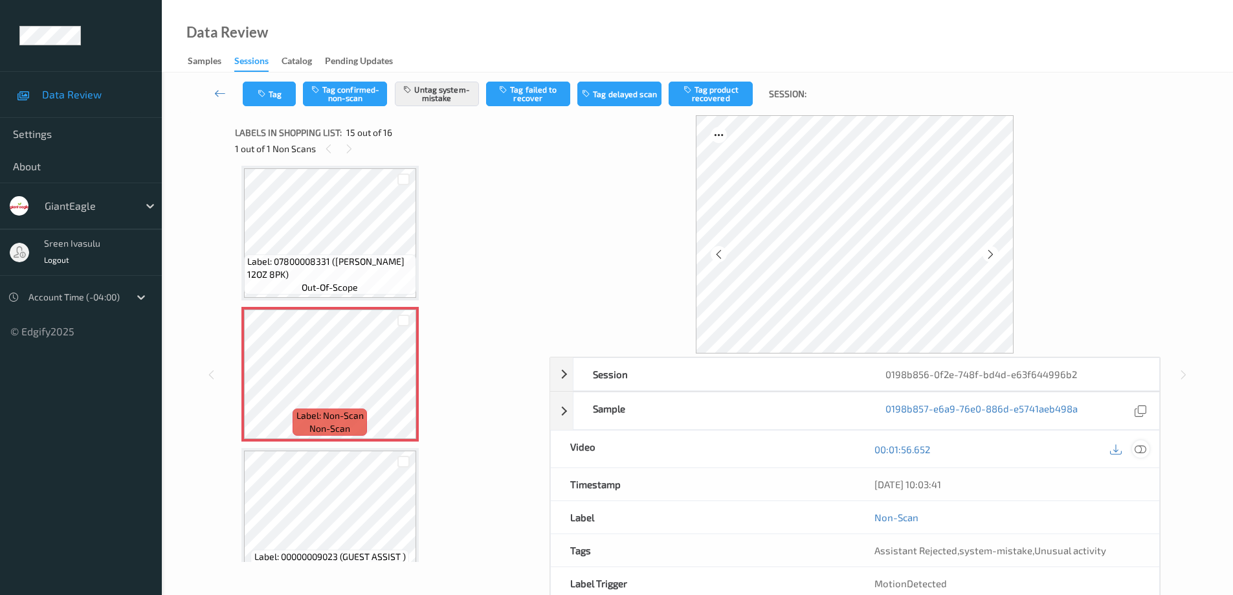
click at [1138, 450] on icon at bounding box center [1140, 449] width 12 height 12
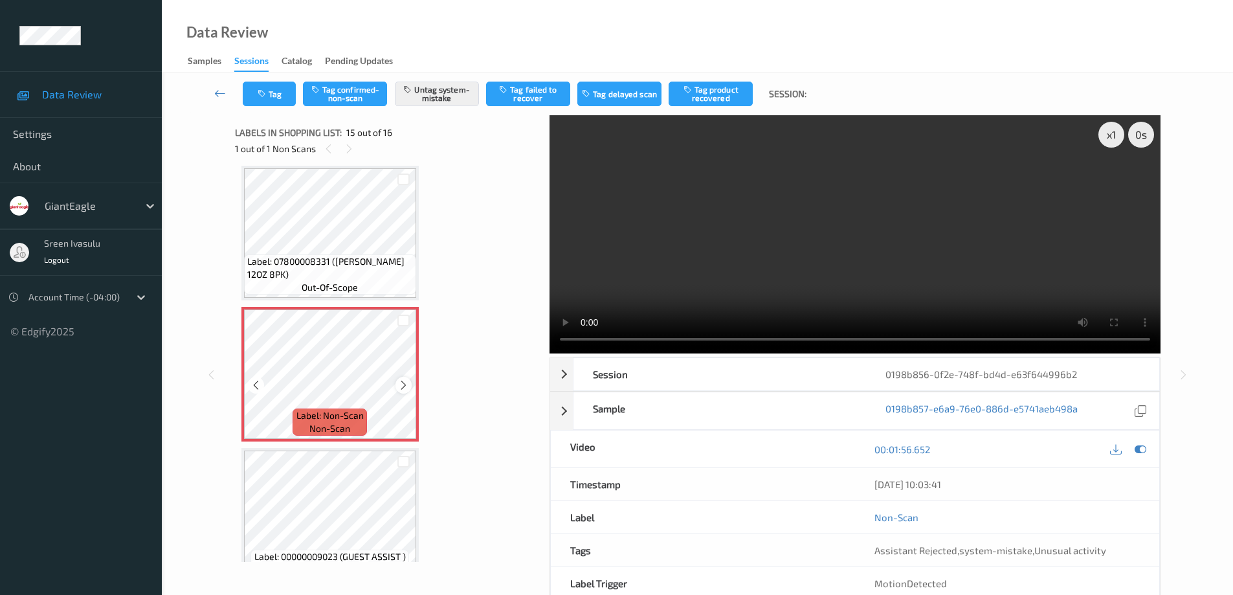
click at [402, 384] on icon at bounding box center [403, 385] width 11 height 12
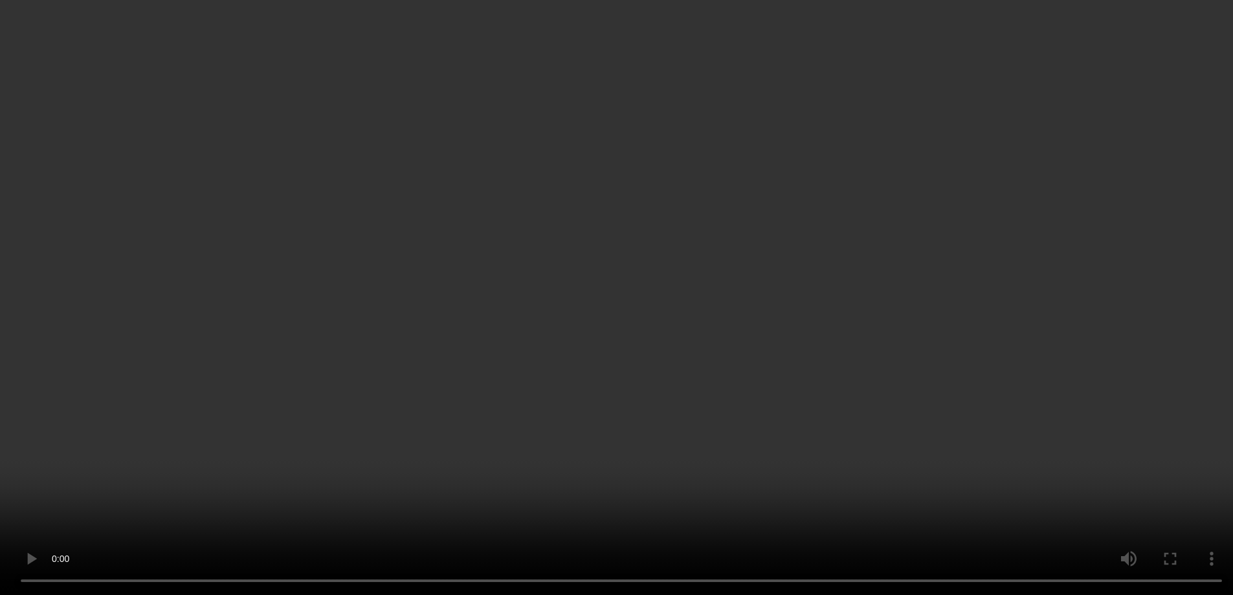
scroll to position [1867, 0]
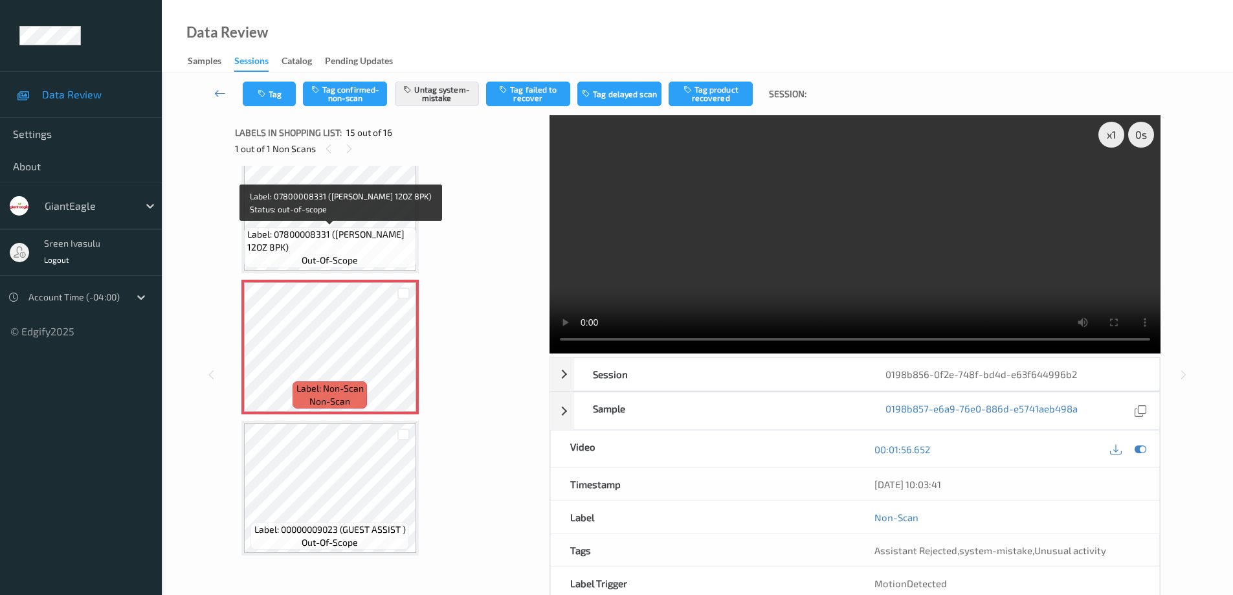
click at [381, 239] on span "Label: 07800008331 (DR PEPPER 12OZ 8PK)" at bounding box center [330, 241] width 166 height 26
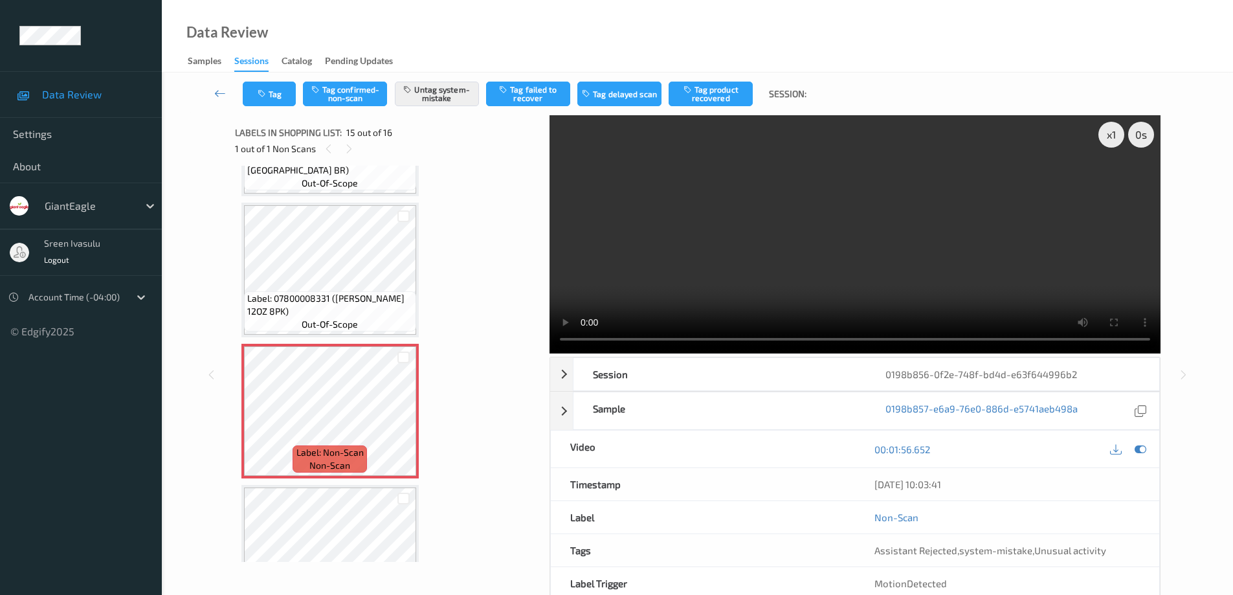
scroll to position [1812, 0]
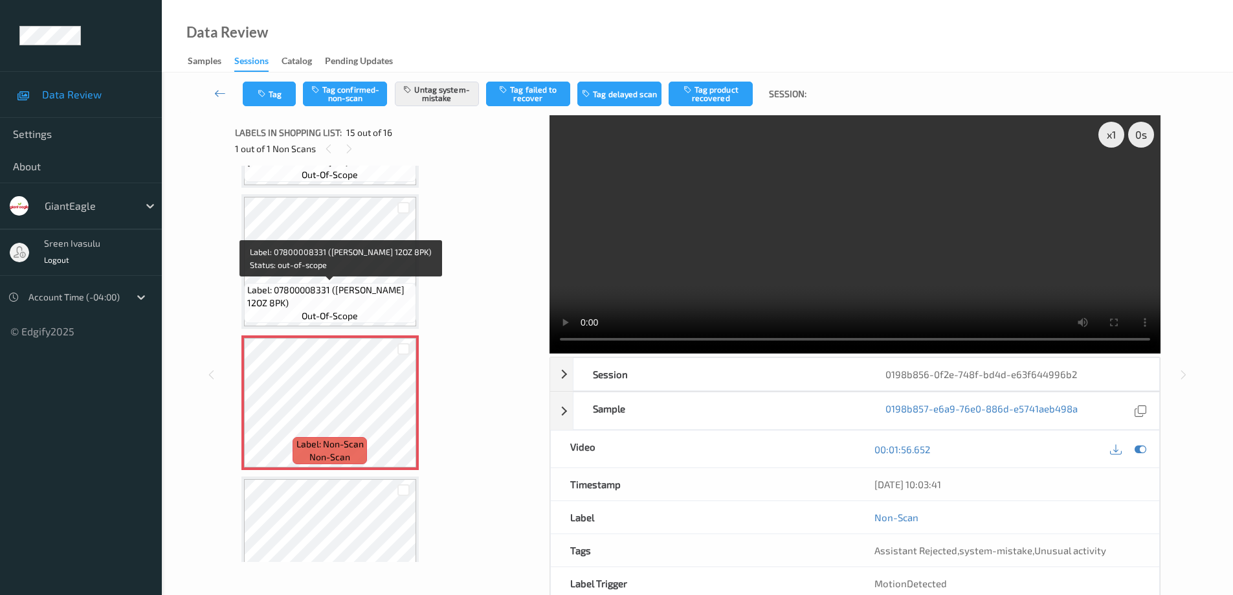
click at [379, 296] on span "Label: 07800008331 (DR PEPPER 12OZ 8PK)" at bounding box center [330, 296] width 166 height 26
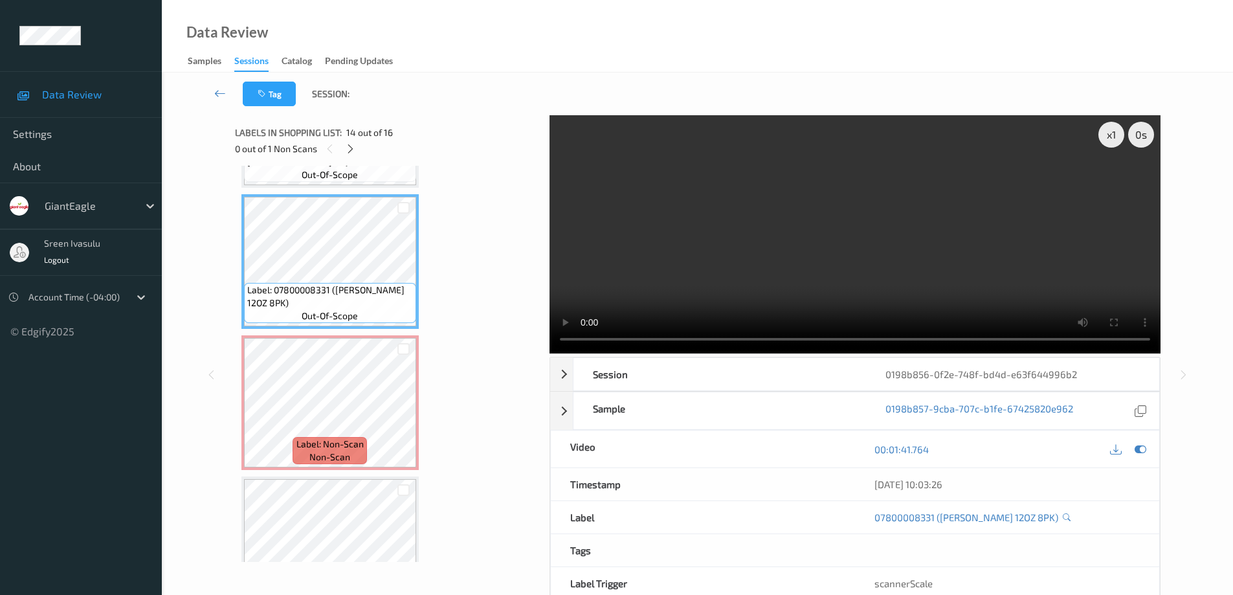
scroll to position [1553, 0]
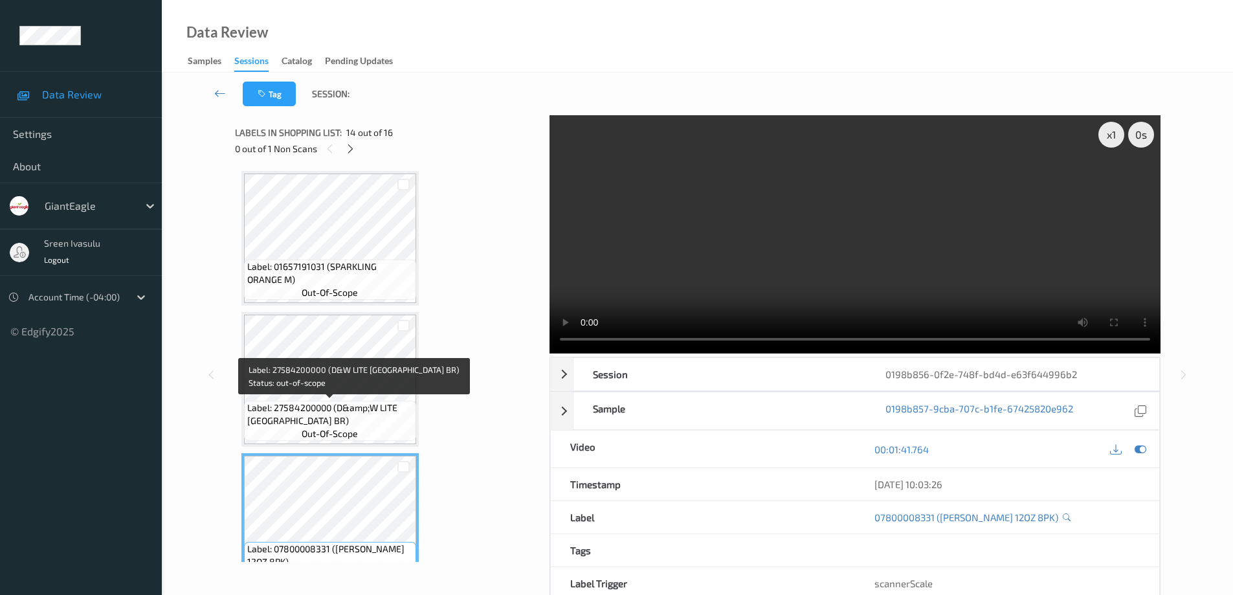
click at [303, 410] on span "Label: 27584200000 (D&amp;W LITE TURKEY BR)" at bounding box center [330, 414] width 166 height 26
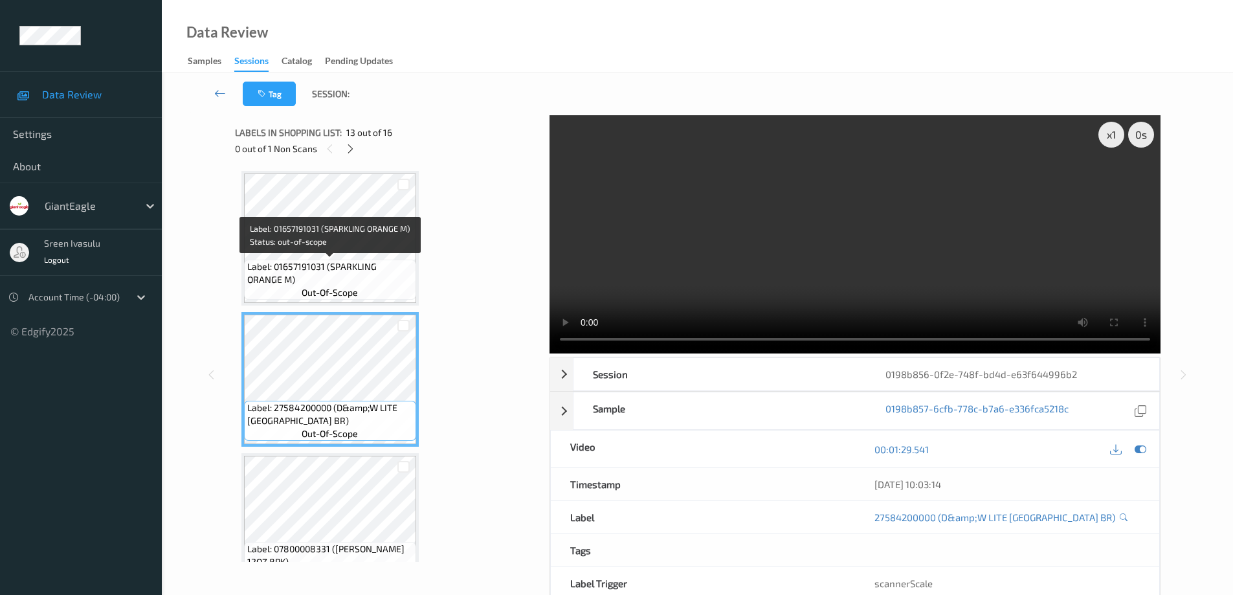
click at [359, 282] on span "Label: 01657191031 (SPARKLING ORANGE M)" at bounding box center [330, 273] width 166 height 26
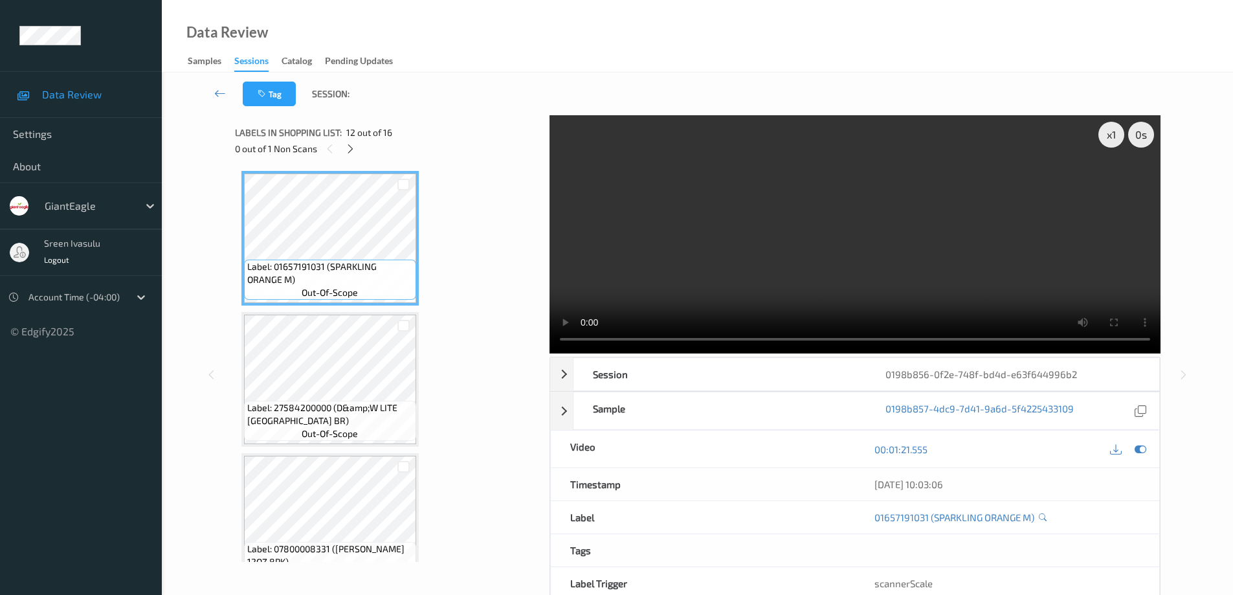
scroll to position [1294, 0]
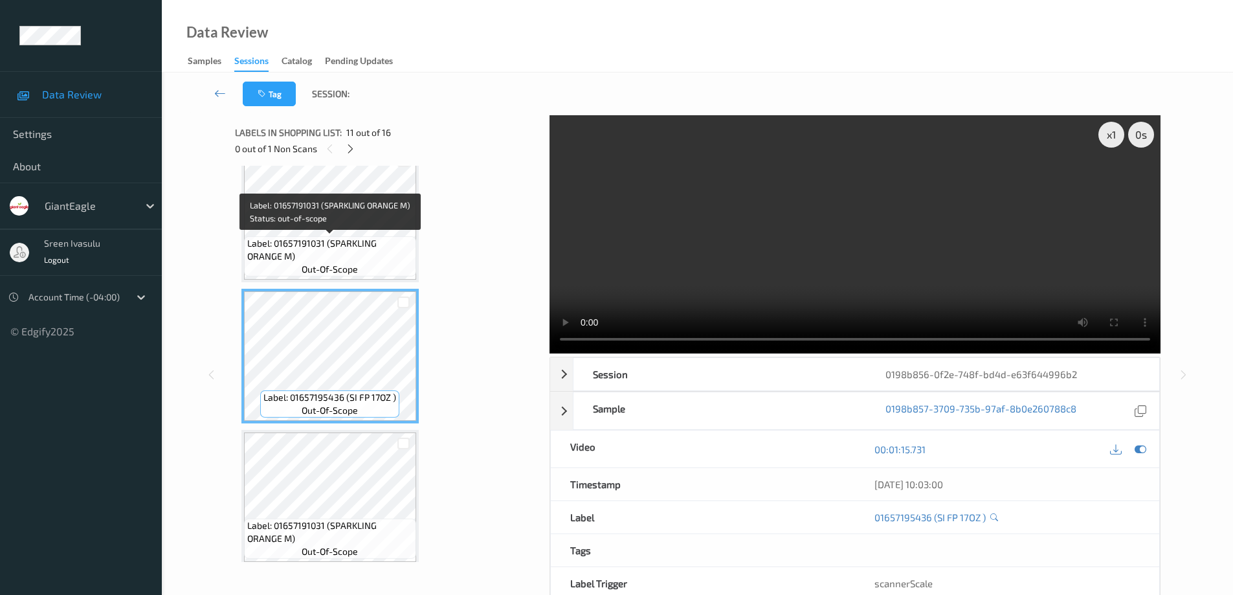
click at [368, 251] on span "Label: 01657191031 (SPARKLING ORANGE M)" at bounding box center [330, 250] width 166 height 26
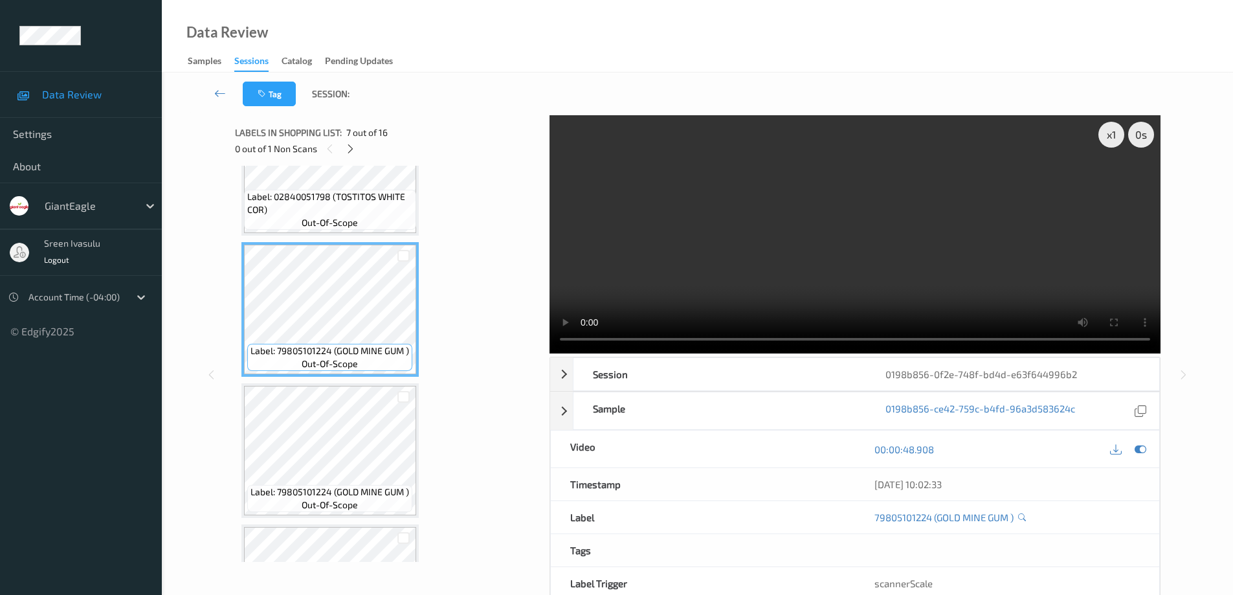
scroll to position [518, 0]
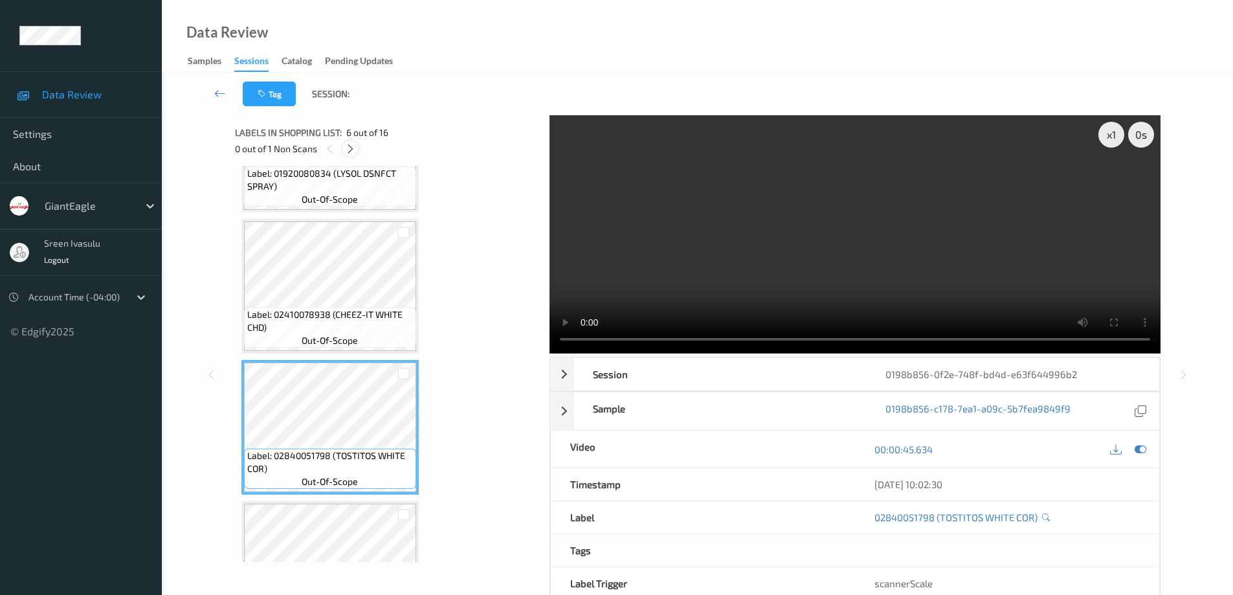
click at [350, 150] on icon at bounding box center [350, 149] width 11 height 12
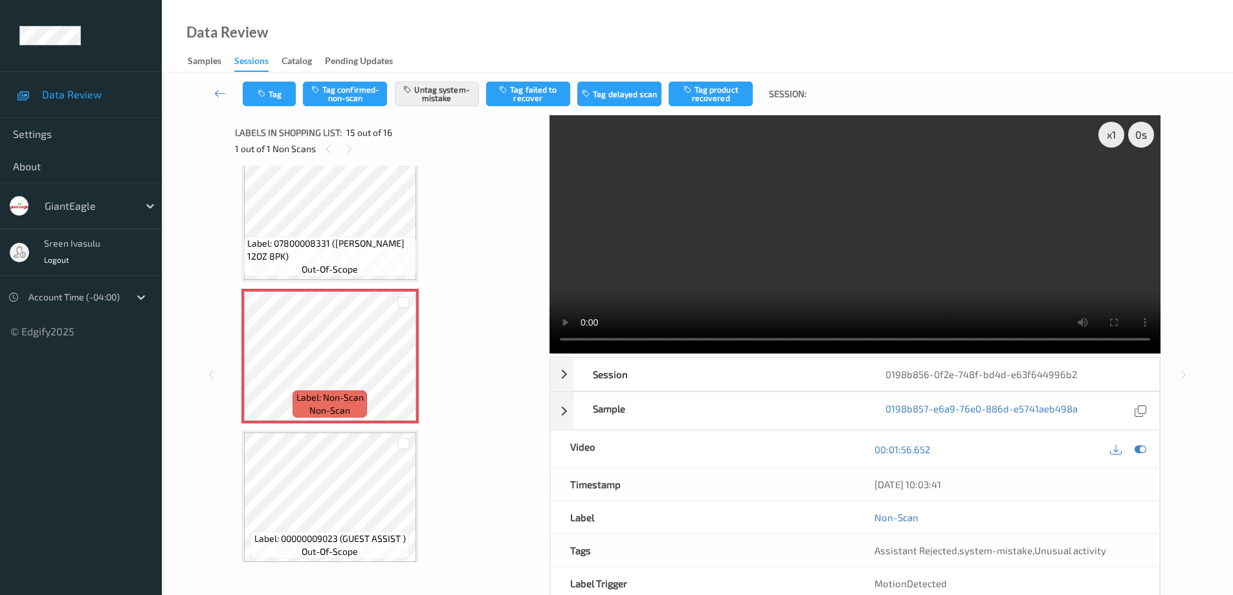
scroll to position [1867, 0]
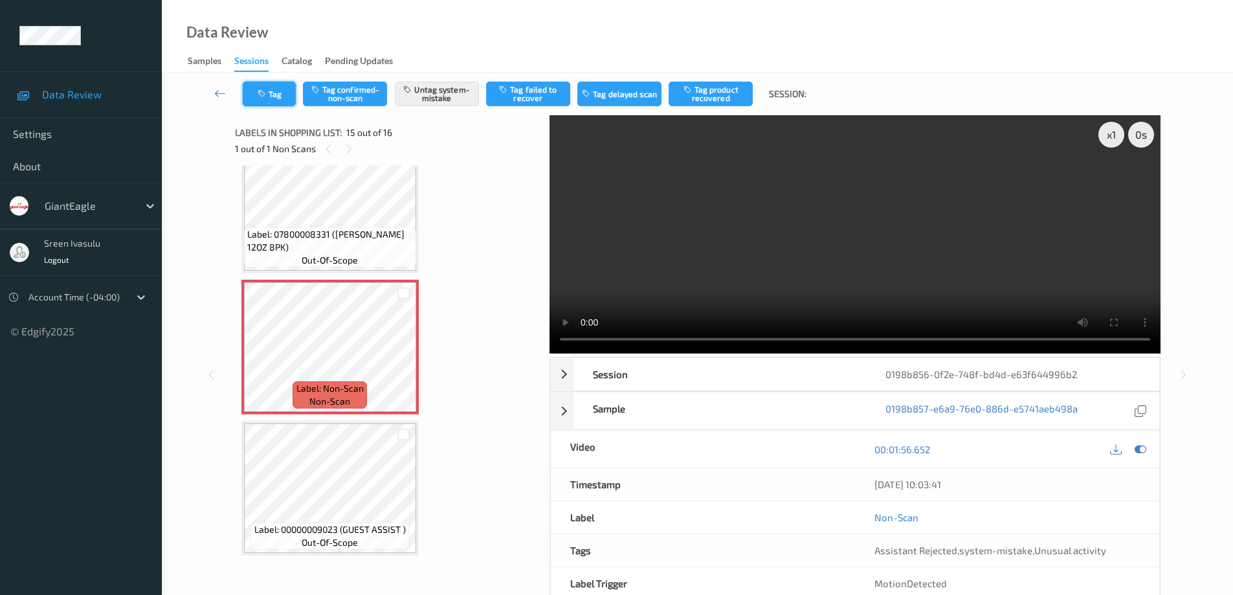
click at [274, 89] on button "Tag" at bounding box center [269, 94] width 53 height 25
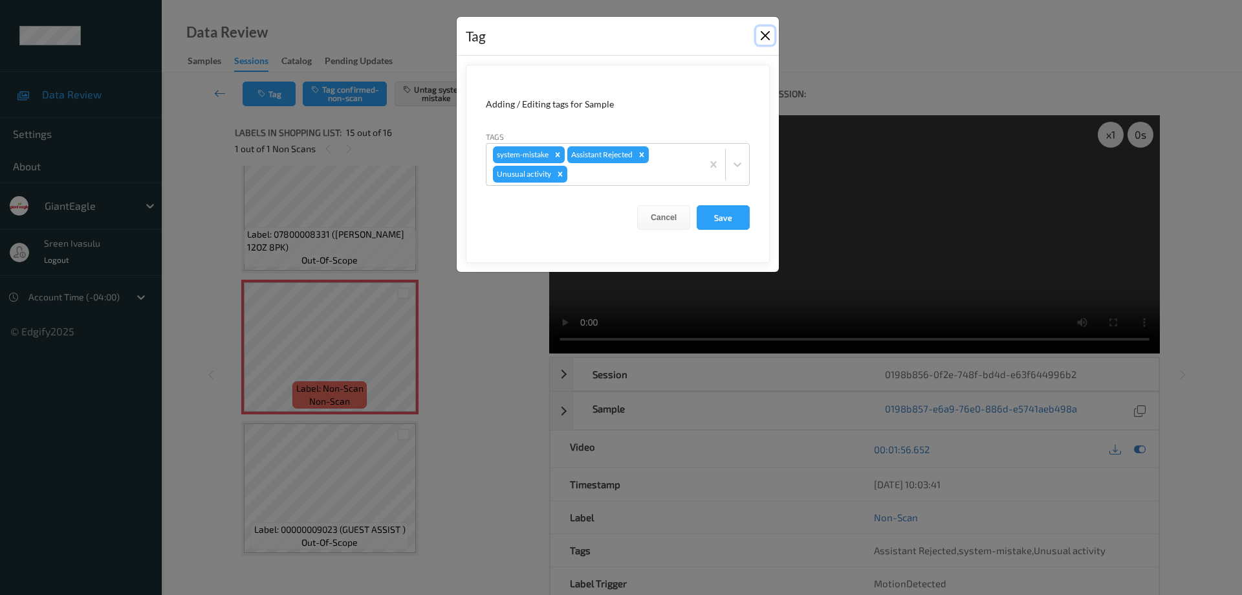
click at [773, 38] on button "Close" at bounding box center [765, 36] width 18 height 18
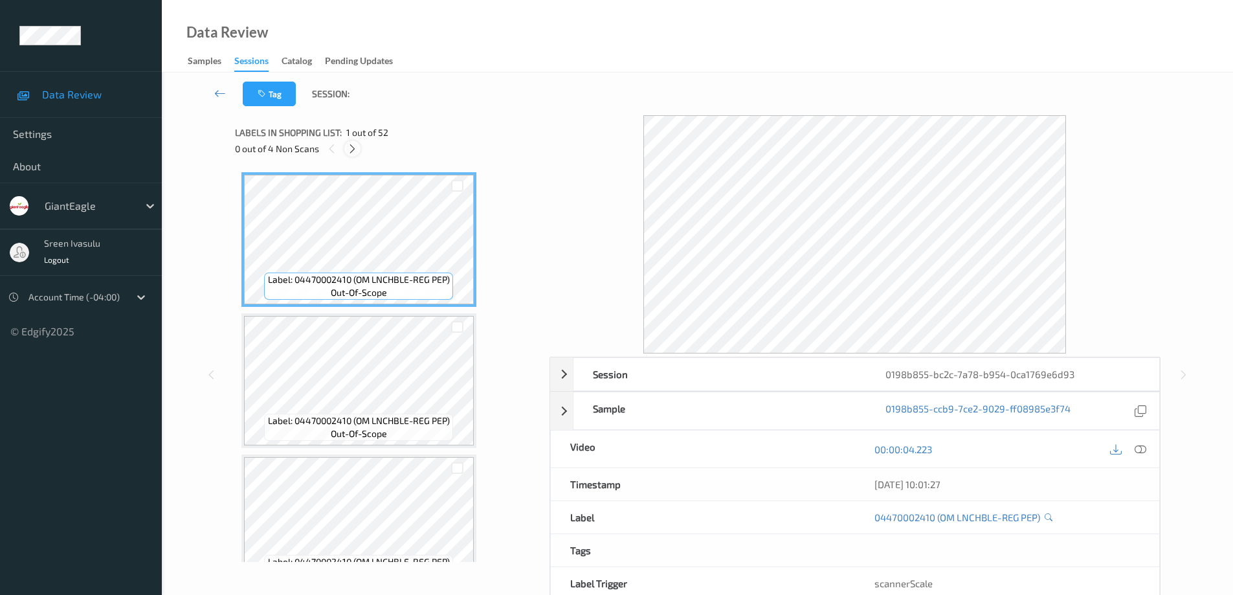
click at [349, 144] on icon at bounding box center [352, 149] width 11 height 12
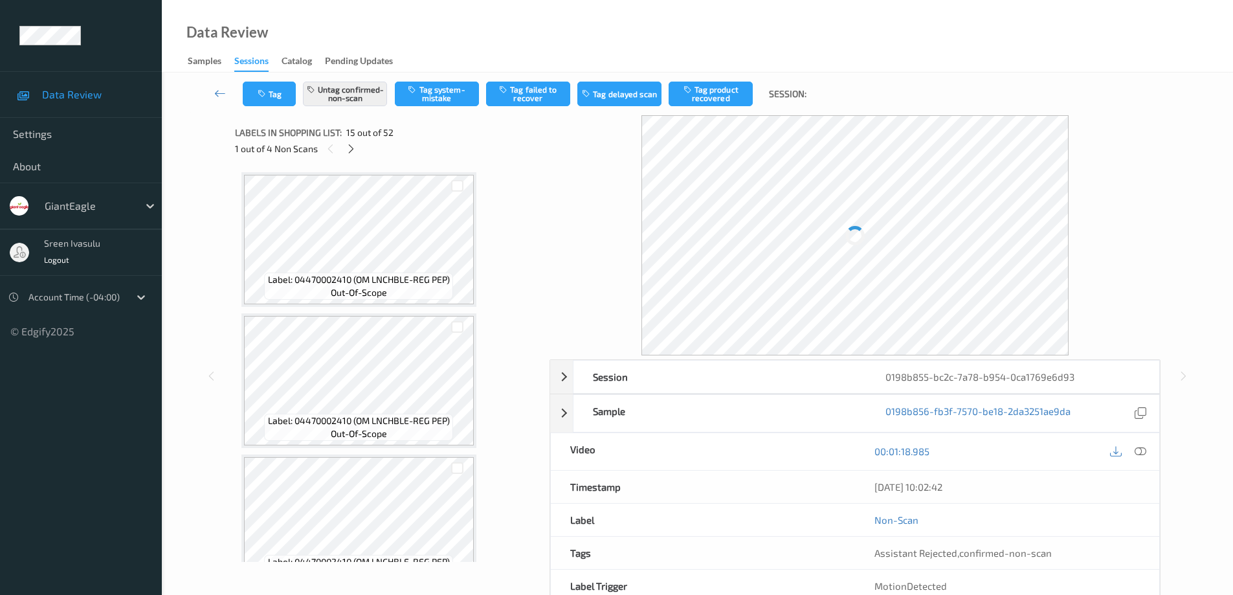
scroll to position [1840, 0]
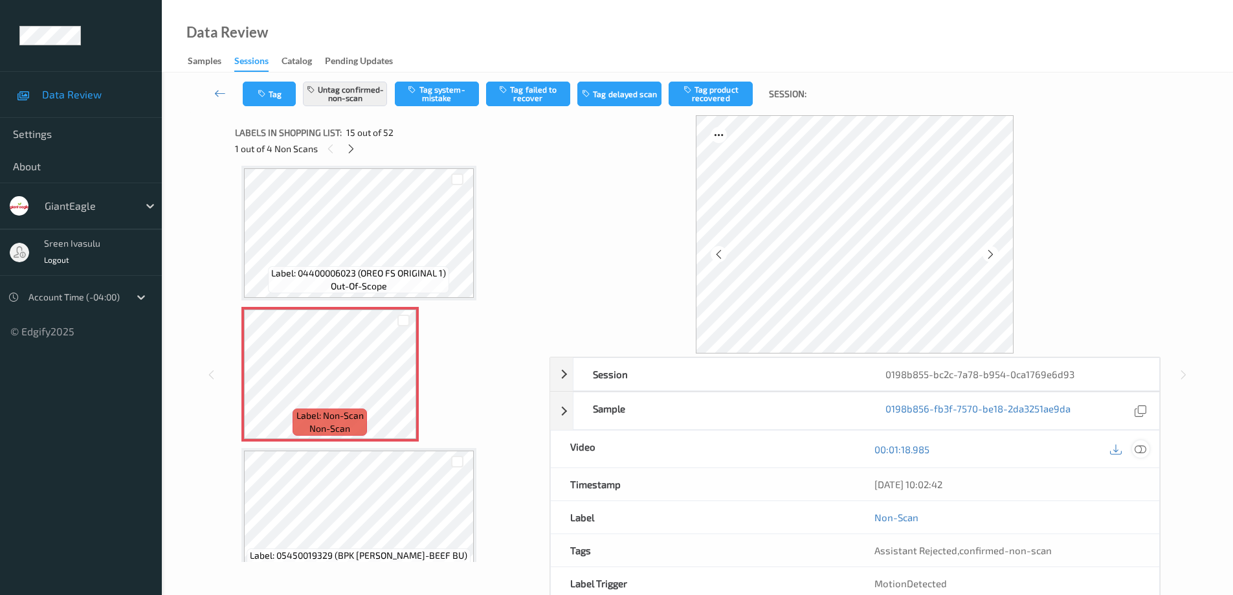
click at [1144, 454] on icon at bounding box center [1140, 449] width 12 height 12
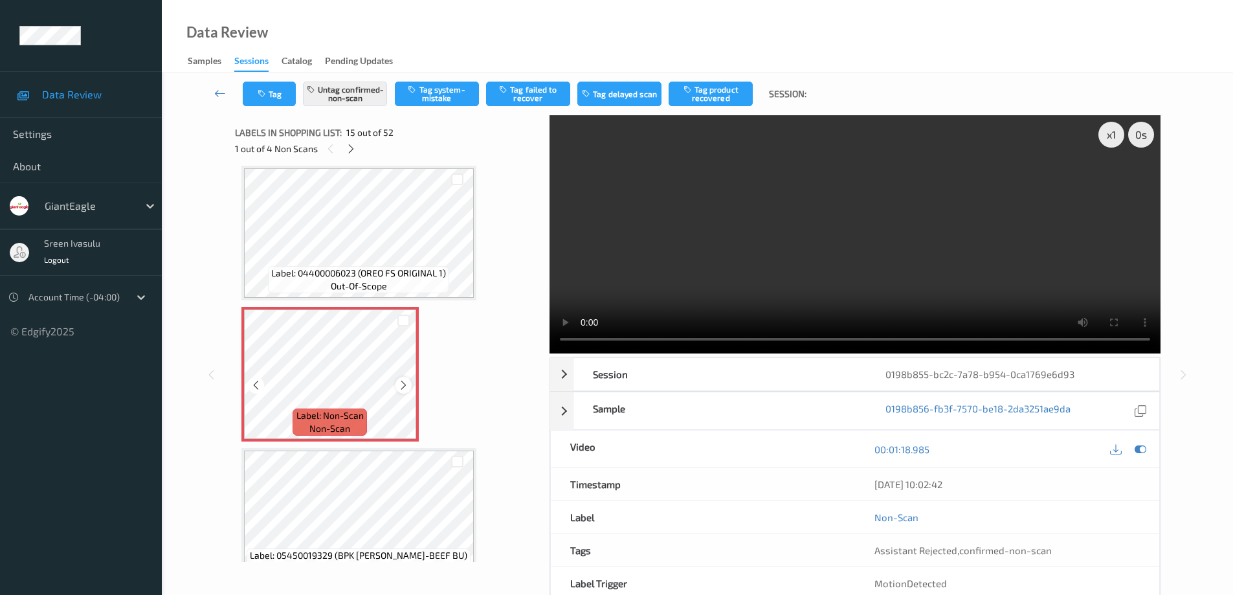
click at [401, 389] on icon at bounding box center [403, 385] width 11 height 12
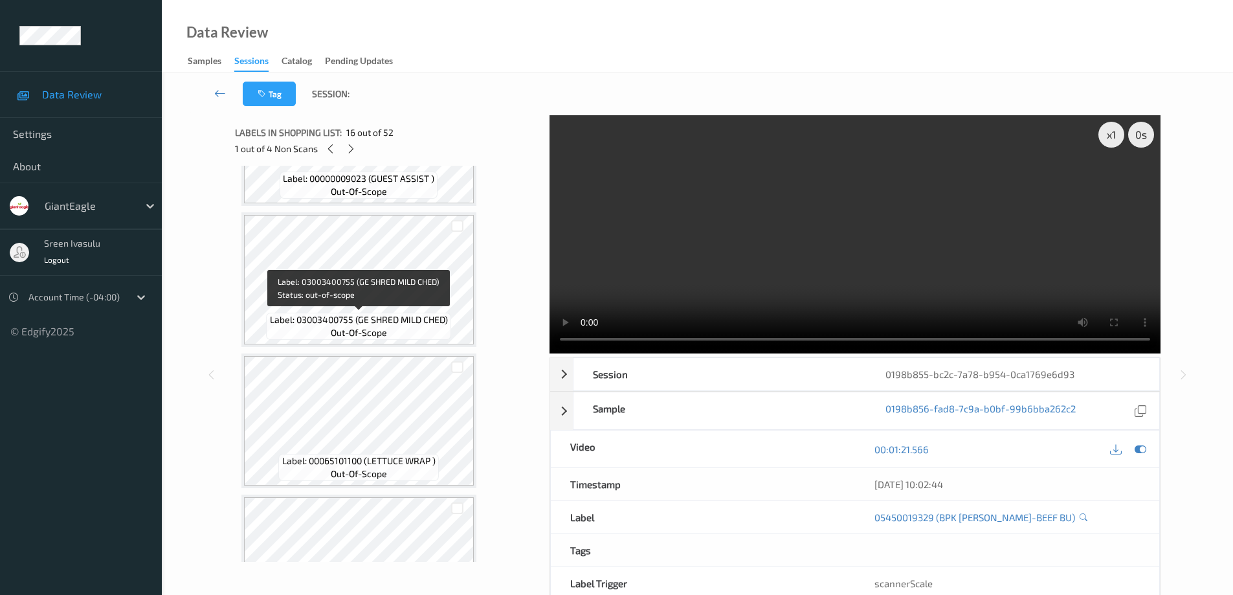
scroll to position [2099, 0]
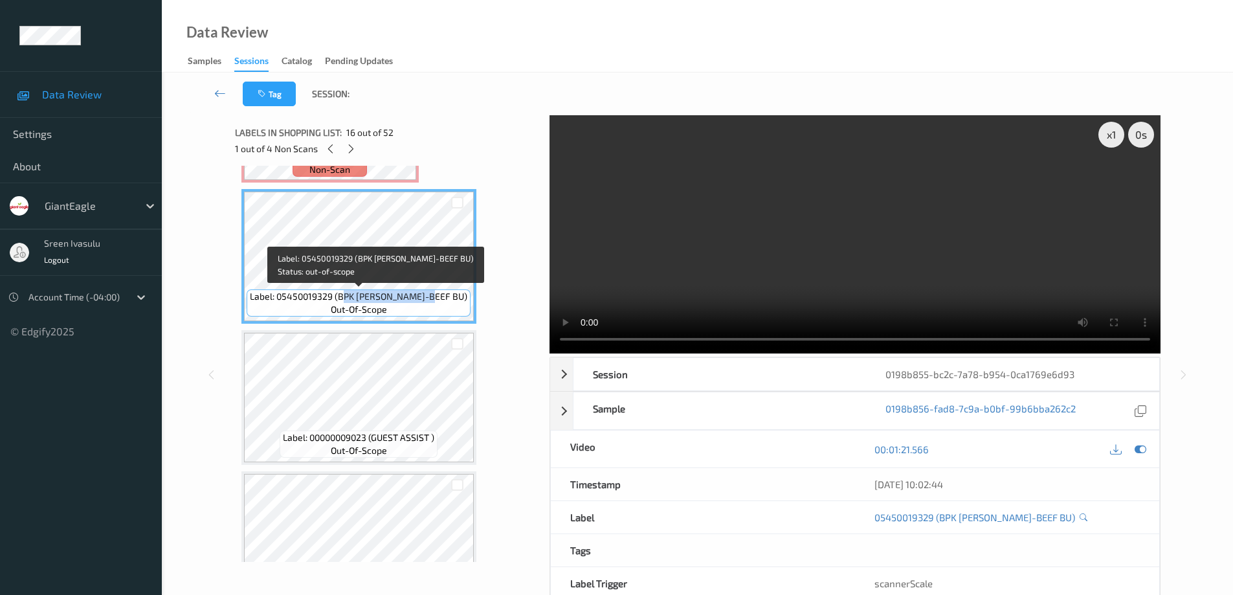
drag, startPoint x: 359, startPoint y: 298, endPoint x: 447, endPoint y: 298, distance: 88.0
click at [447, 298] on span "Label: 05450019329 (BPK [PERSON_NAME]-BEEF BU)" at bounding box center [358, 296] width 217 height 13
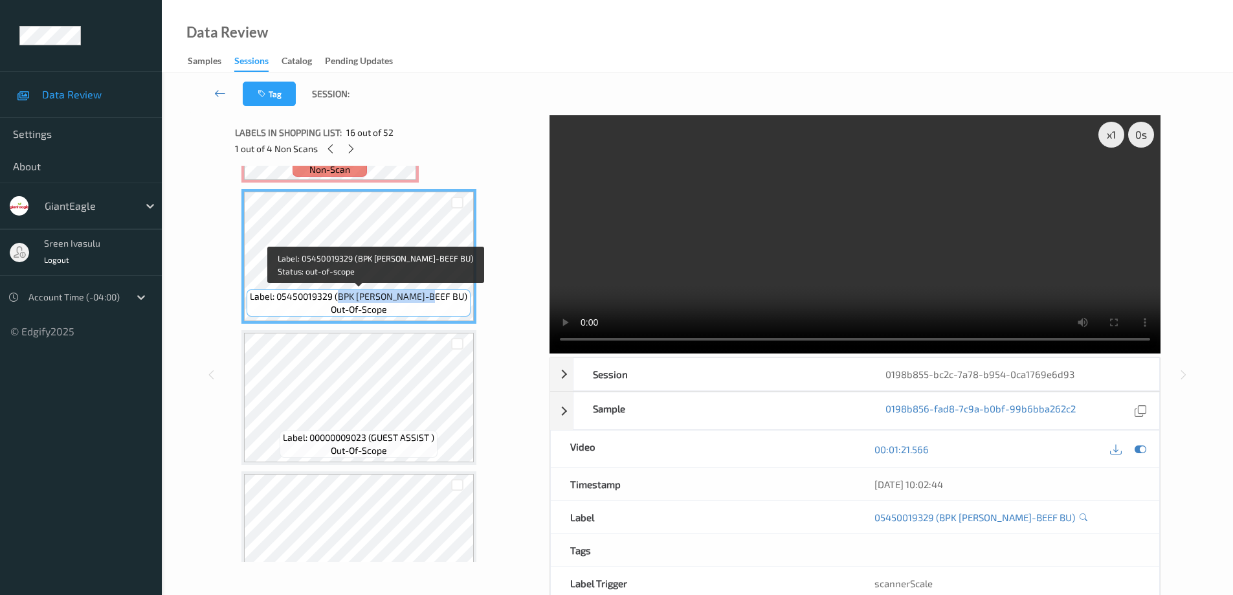
drag, startPoint x: 358, startPoint y: 299, endPoint x: 450, endPoint y: 300, distance: 91.9
click at [450, 300] on div "Label: 05450019329 (BPK [PERSON_NAME]-BEEF BU) out-of-scope" at bounding box center [359, 302] width 224 height 27
copy span "BPK [PERSON_NAME]-BEEF BU)"
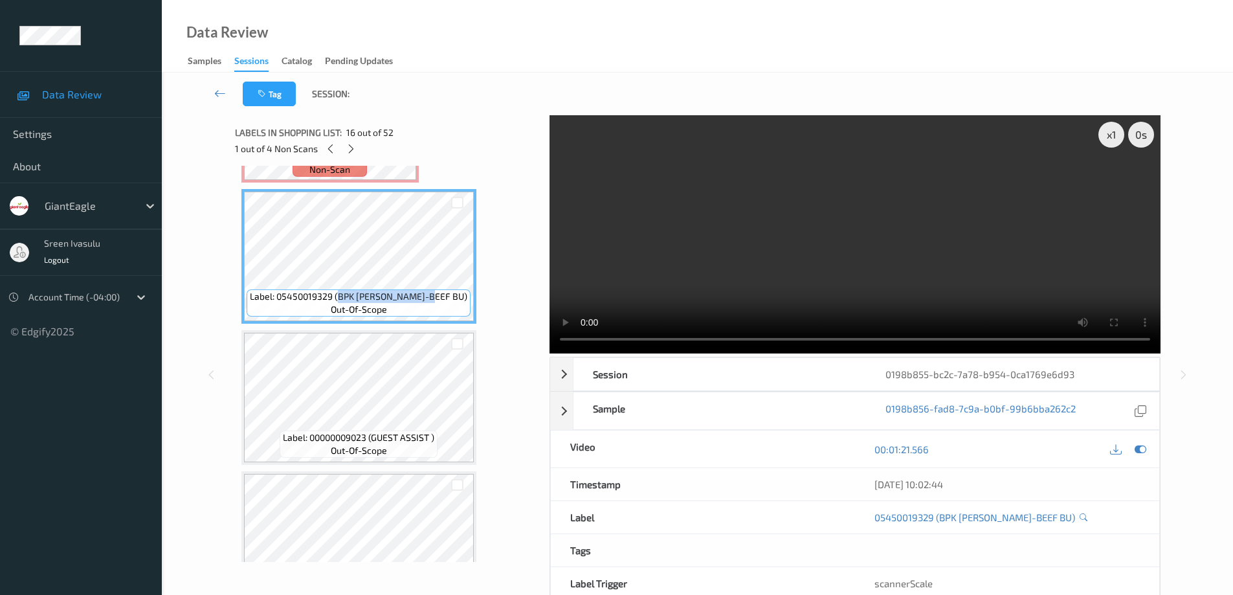
scroll to position [1840, 0]
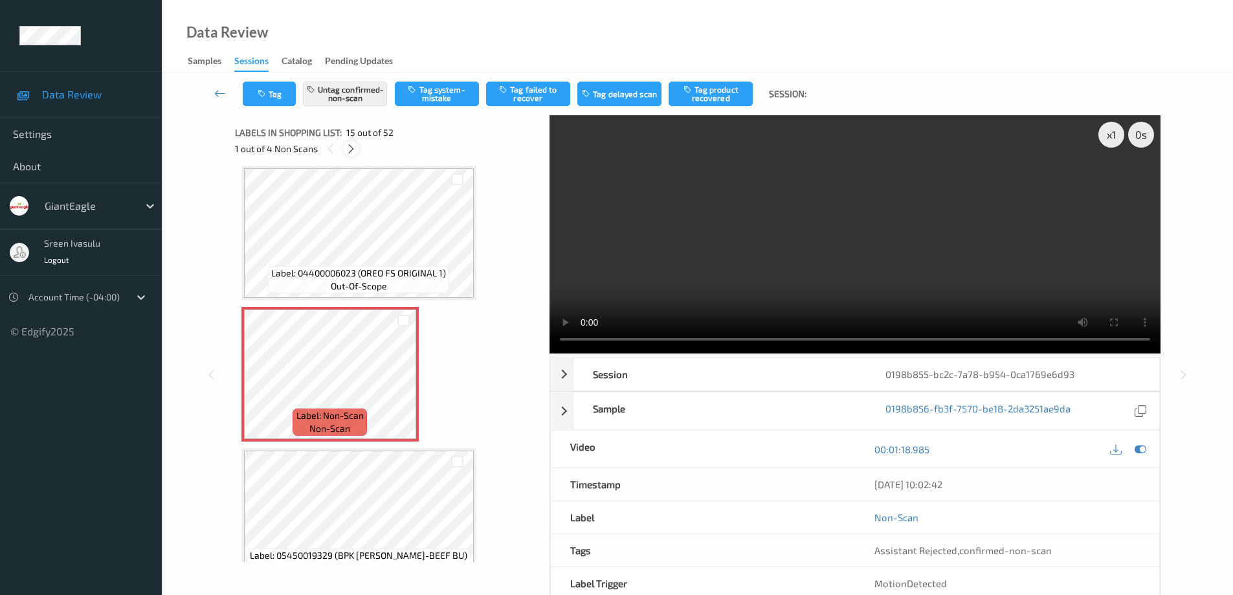
click at [351, 151] on icon at bounding box center [351, 149] width 11 height 12
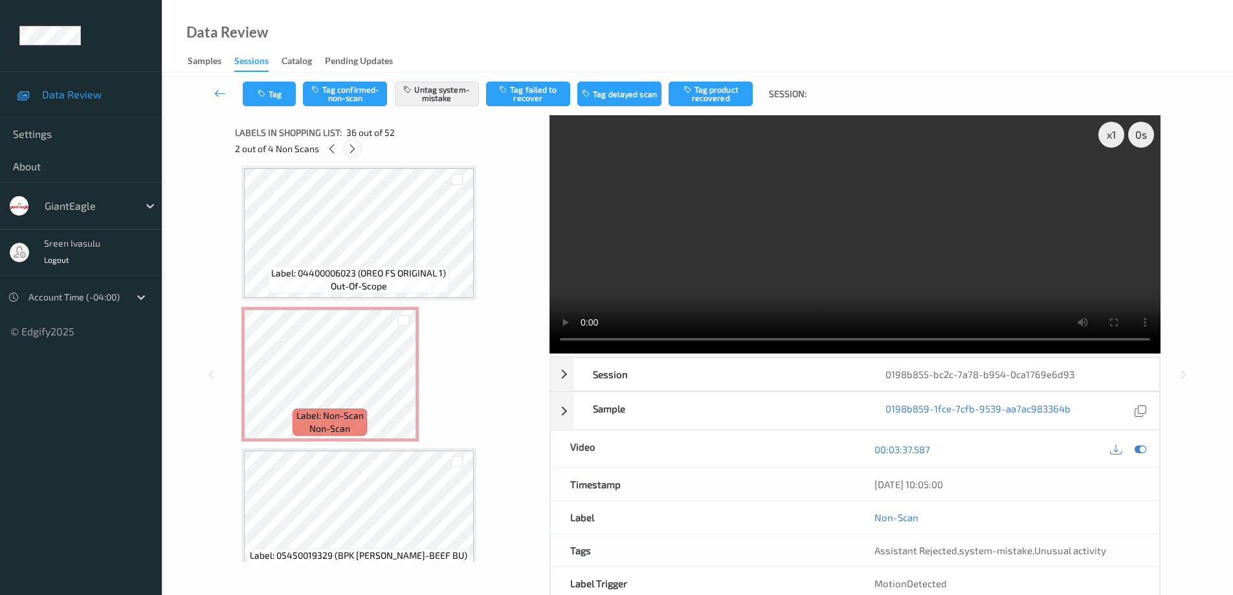
scroll to position [4802, 0]
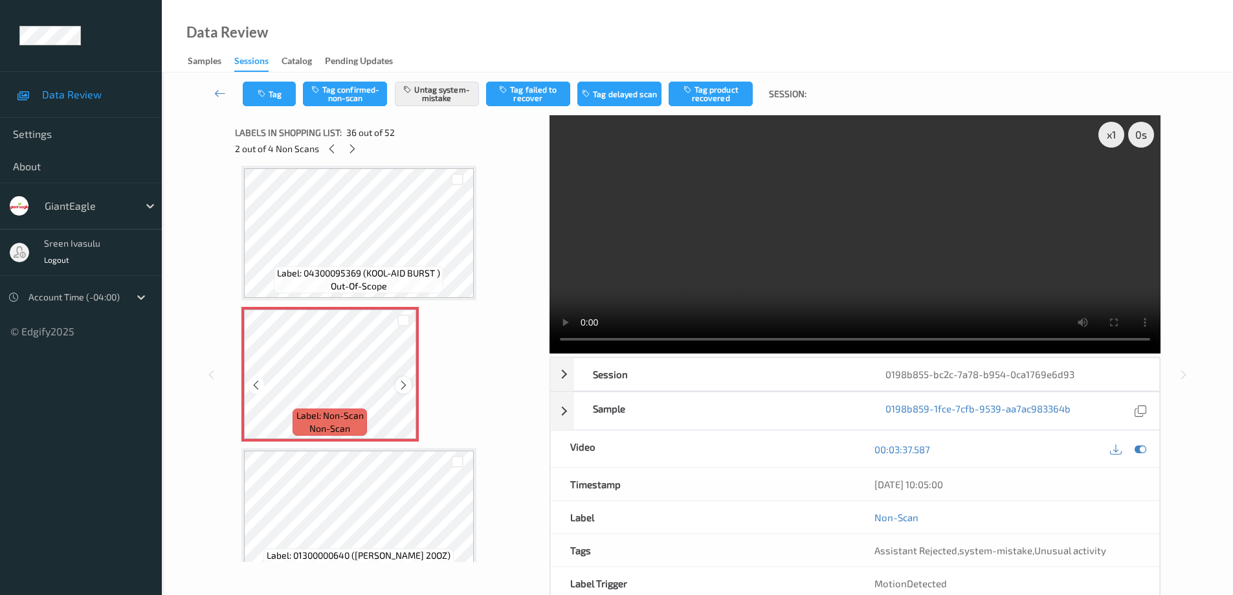
click at [400, 382] on icon at bounding box center [403, 385] width 11 height 12
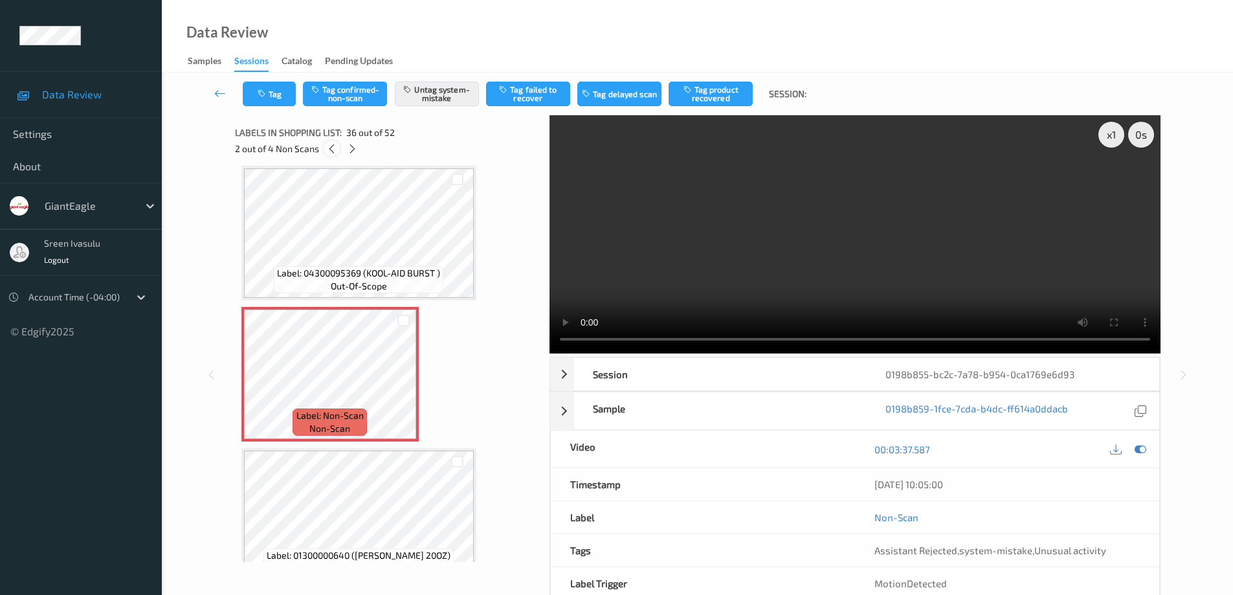
click at [330, 149] on icon at bounding box center [331, 149] width 11 height 12
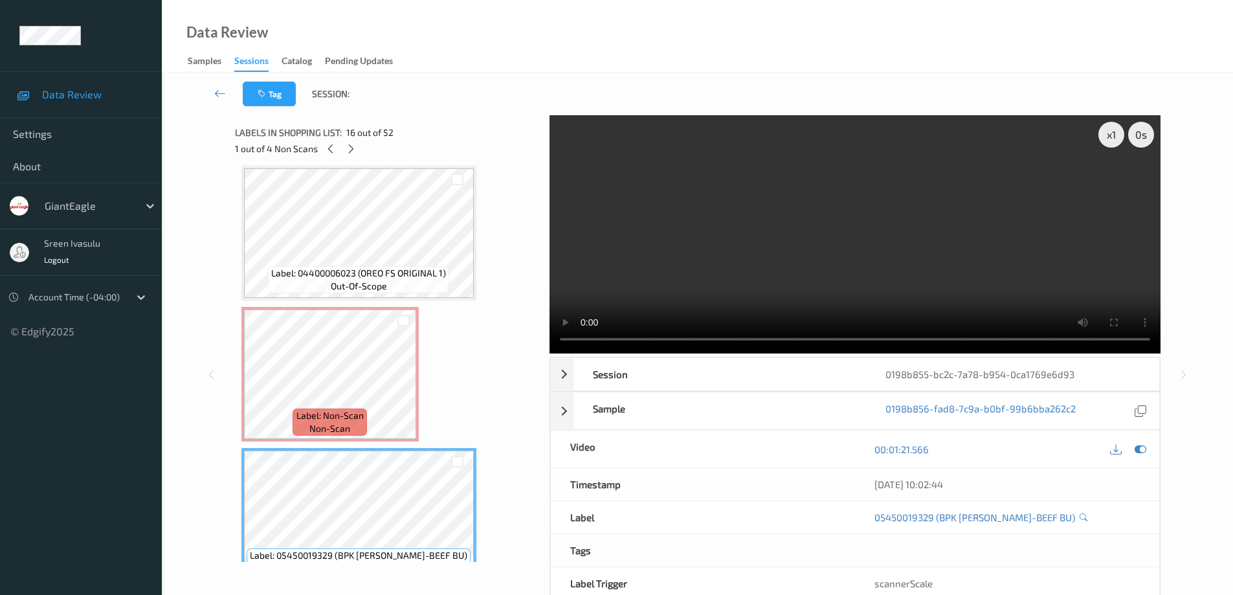
scroll to position [2099, 0]
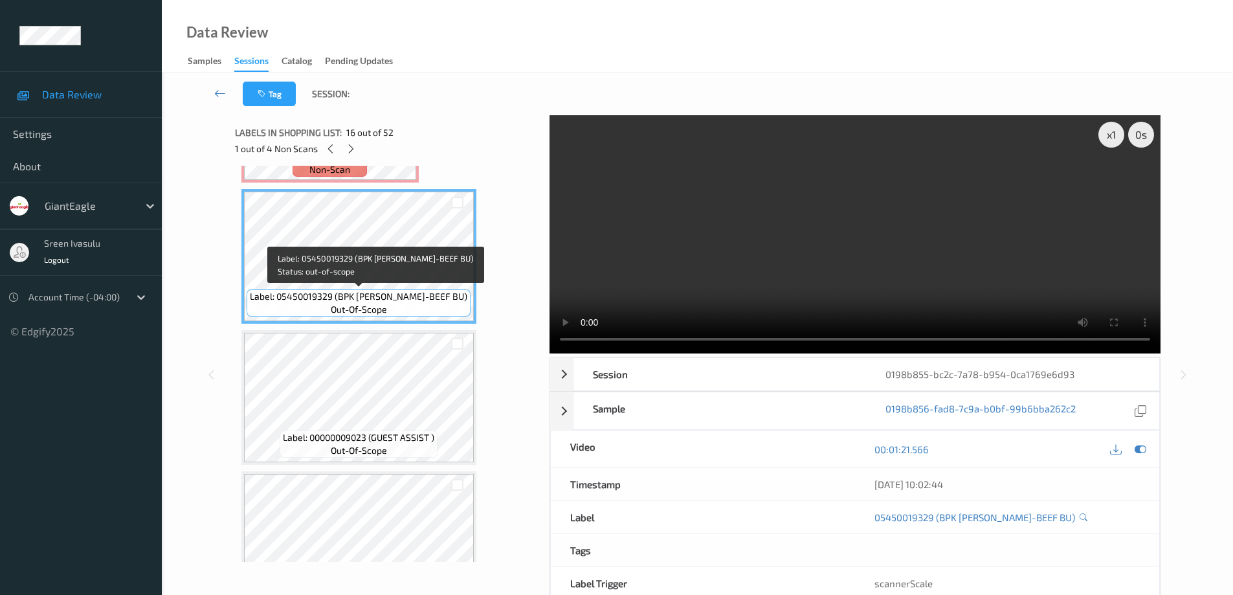
click at [396, 291] on span "Label: 05450019329 (BPK [PERSON_NAME]-BEEF BU)" at bounding box center [358, 296] width 217 height 13
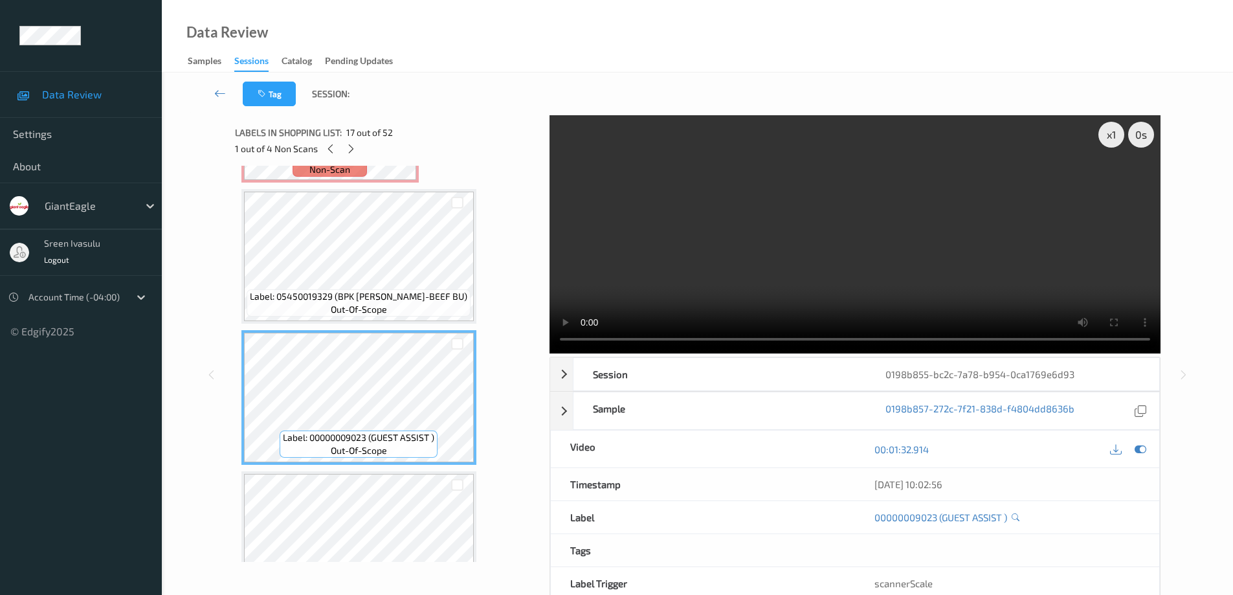
scroll to position [2358, 0]
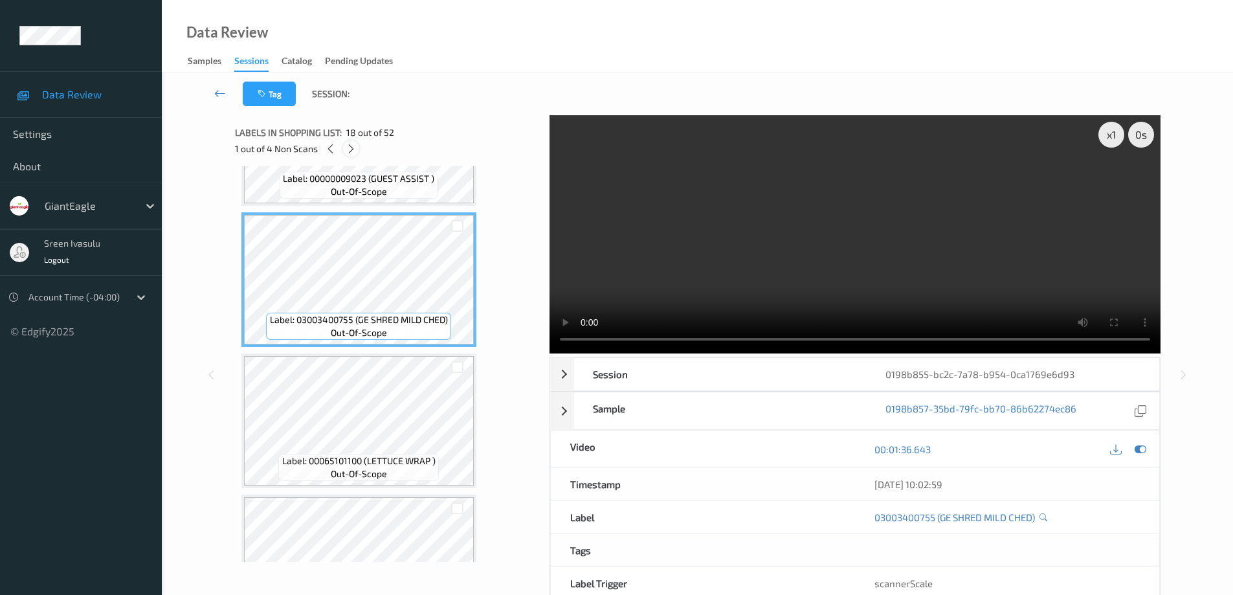
click at [355, 149] on icon at bounding box center [351, 149] width 11 height 12
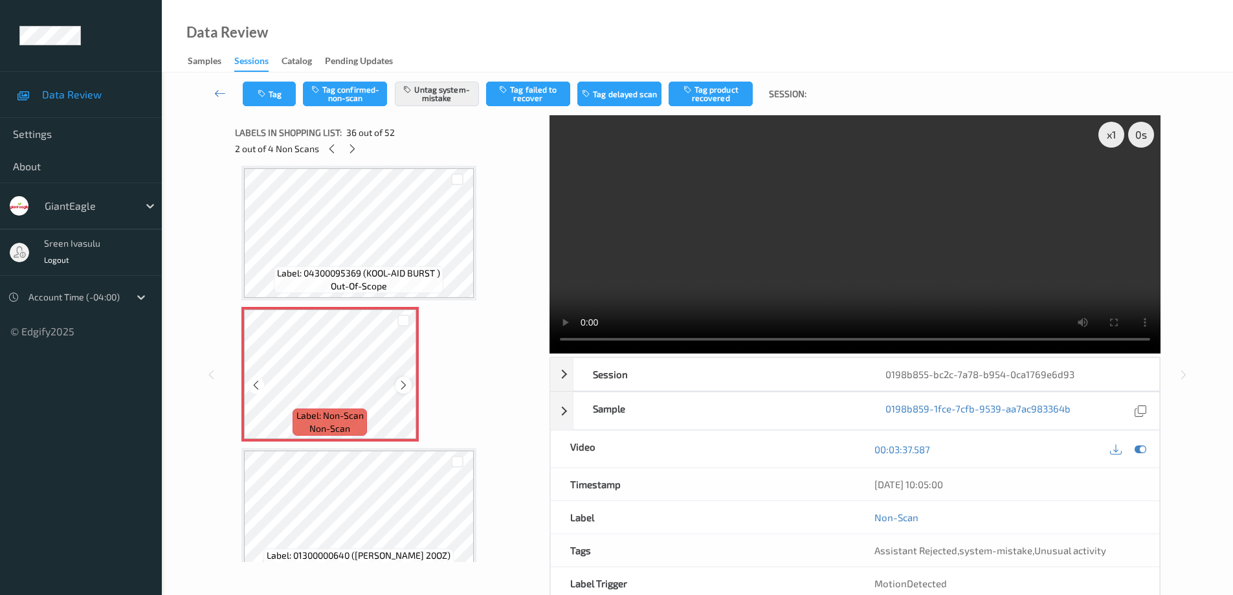
click at [406, 380] on icon at bounding box center [403, 385] width 11 height 12
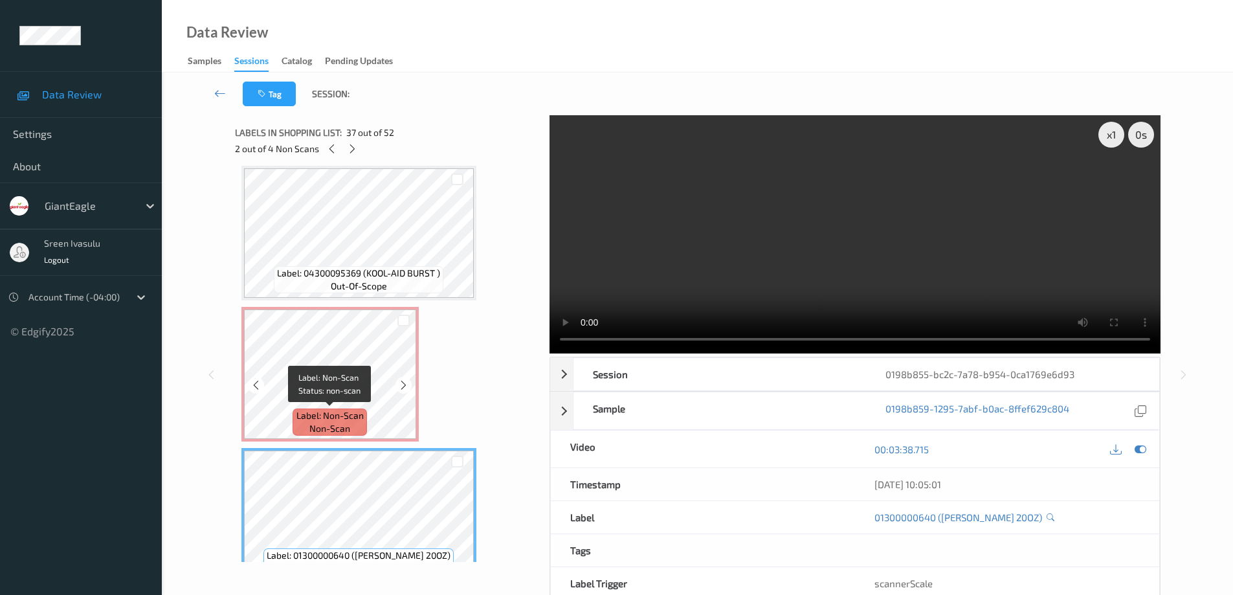
click at [320, 421] on span "Label: Non-Scan" at bounding box center [329, 415] width 67 height 13
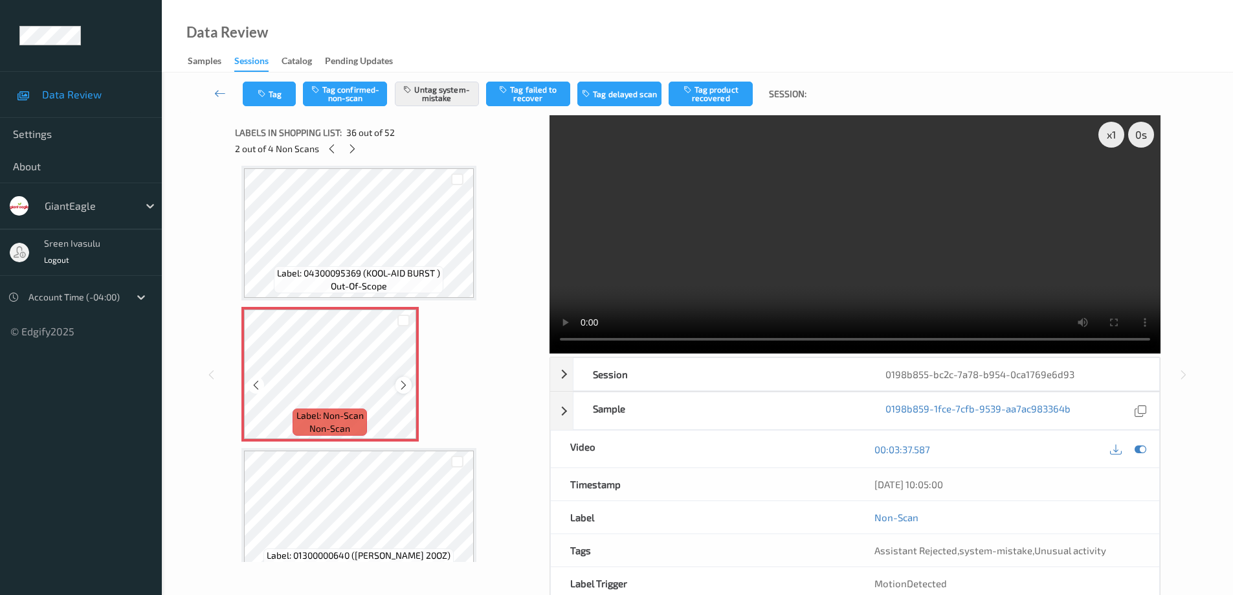
click at [402, 387] on icon at bounding box center [403, 385] width 11 height 12
click at [404, 390] on icon at bounding box center [403, 385] width 11 height 12
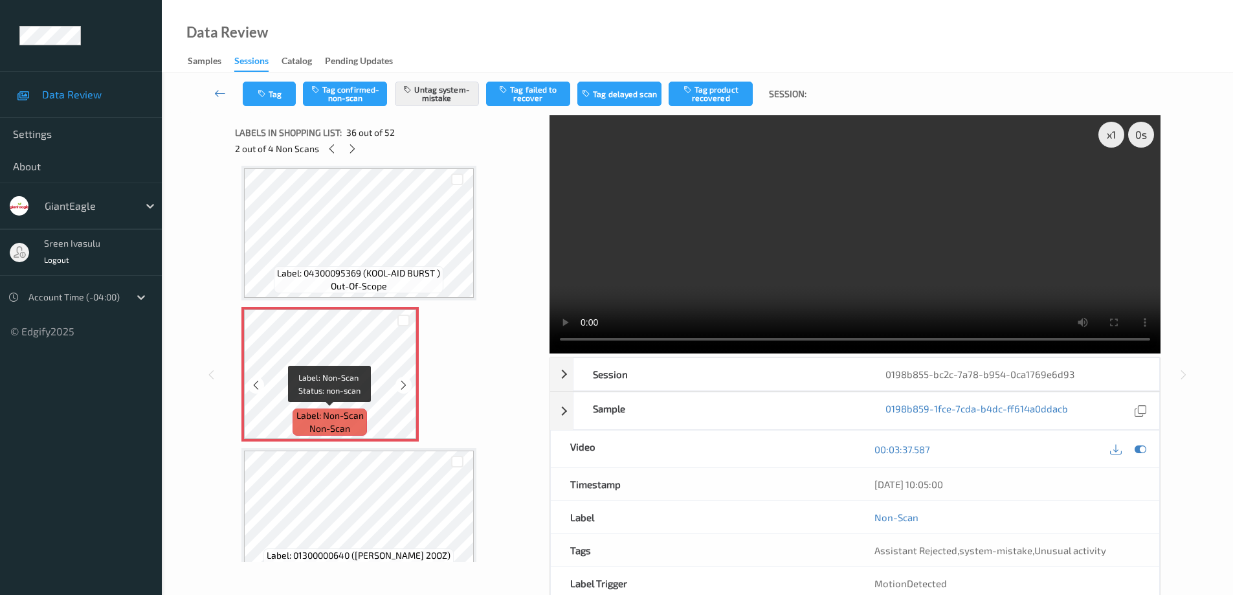
click at [360, 412] on span "Label: Non-Scan" at bounding box center [329, 415] width 67 height 13
click at [403, 387] on icon at bounding box center [403, 385] width 11 height 12
click at [253, 381] on icon at bounding box center [255, 385] width 11 height 12
click at [402, 388] on icon at bounding box center [403, 385] width 11 height 12
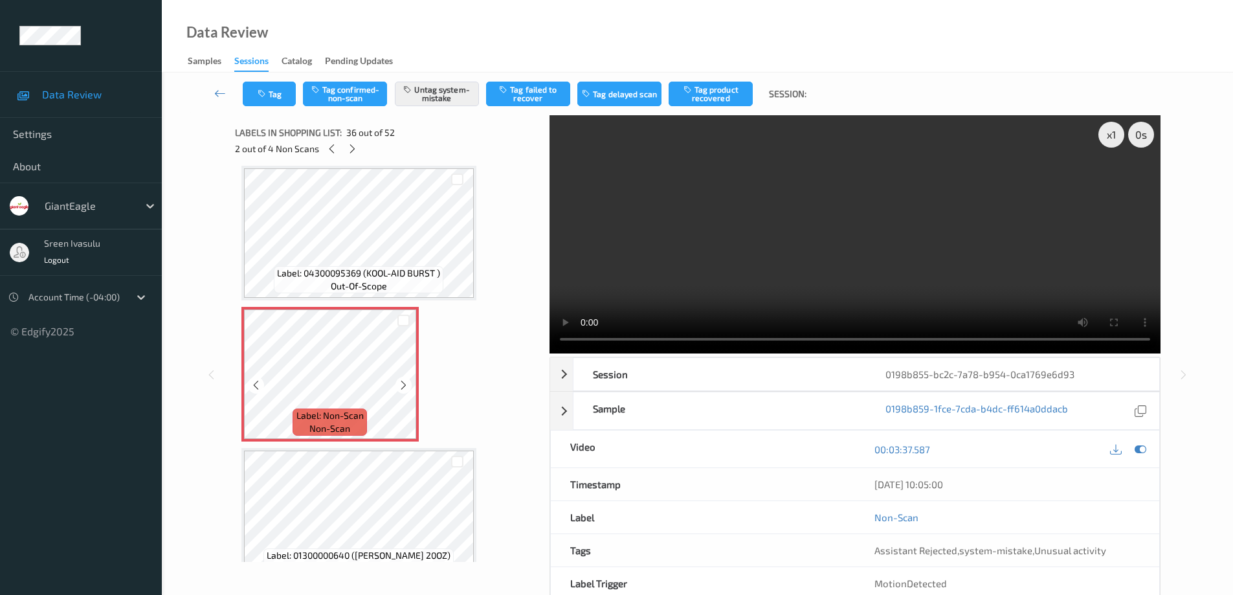
click at [402, 388] on icon at bounding box center [403, 385] width 11 height 12
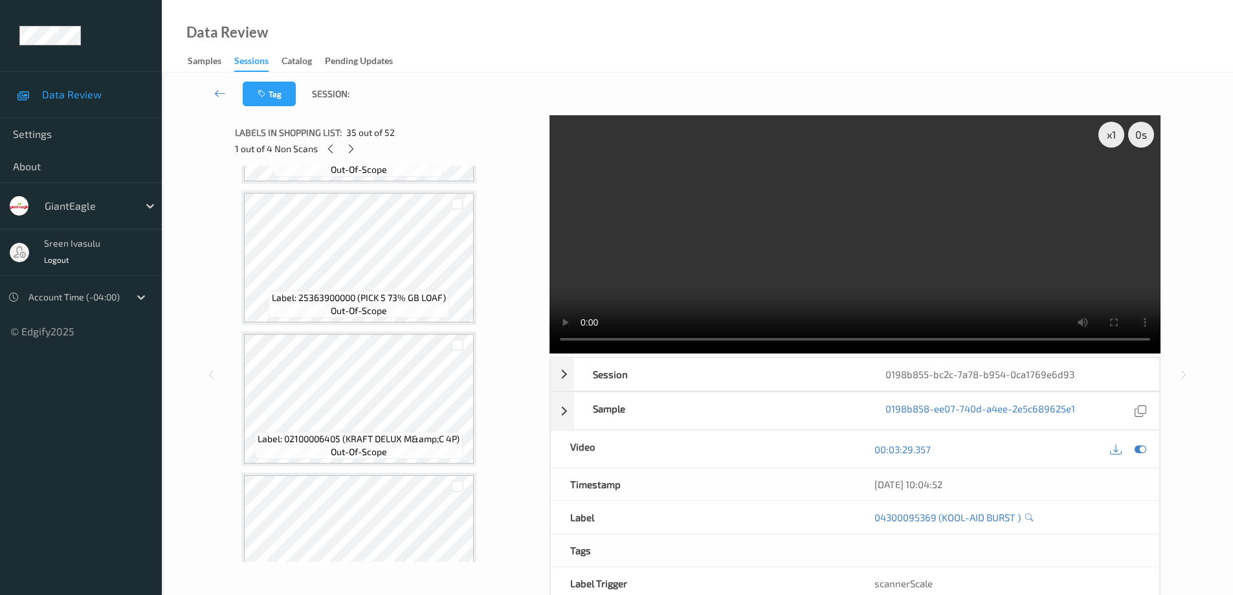
scroll to position [4026, 0]
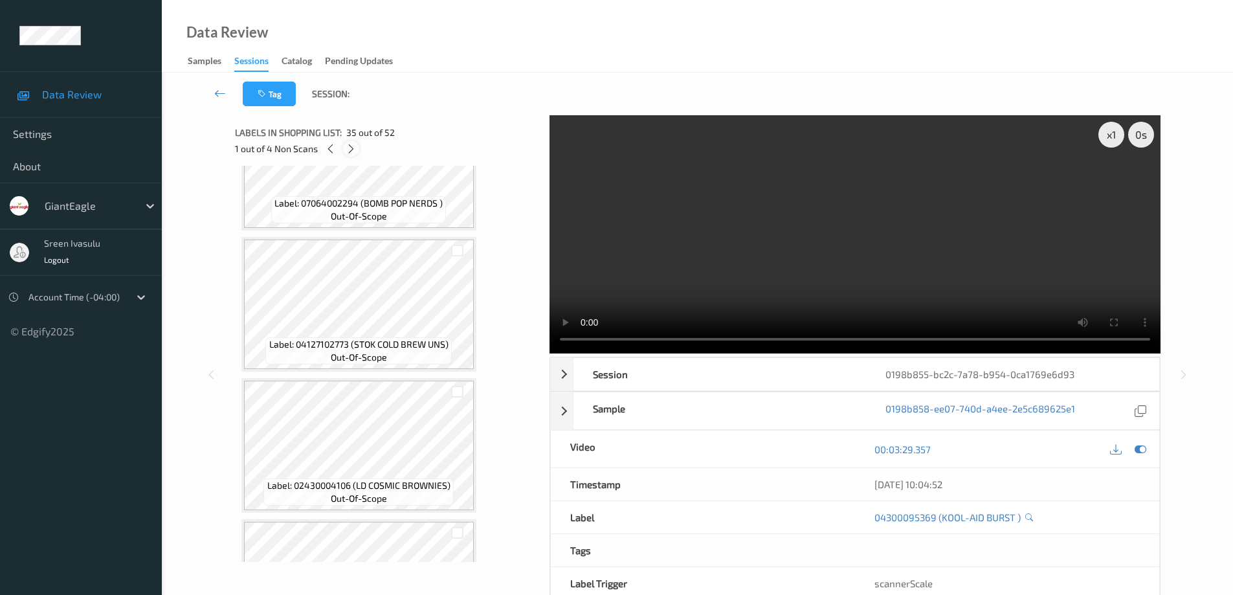
click at [347, 153] on icon at bounding box center [351, 149] width 11 height 12
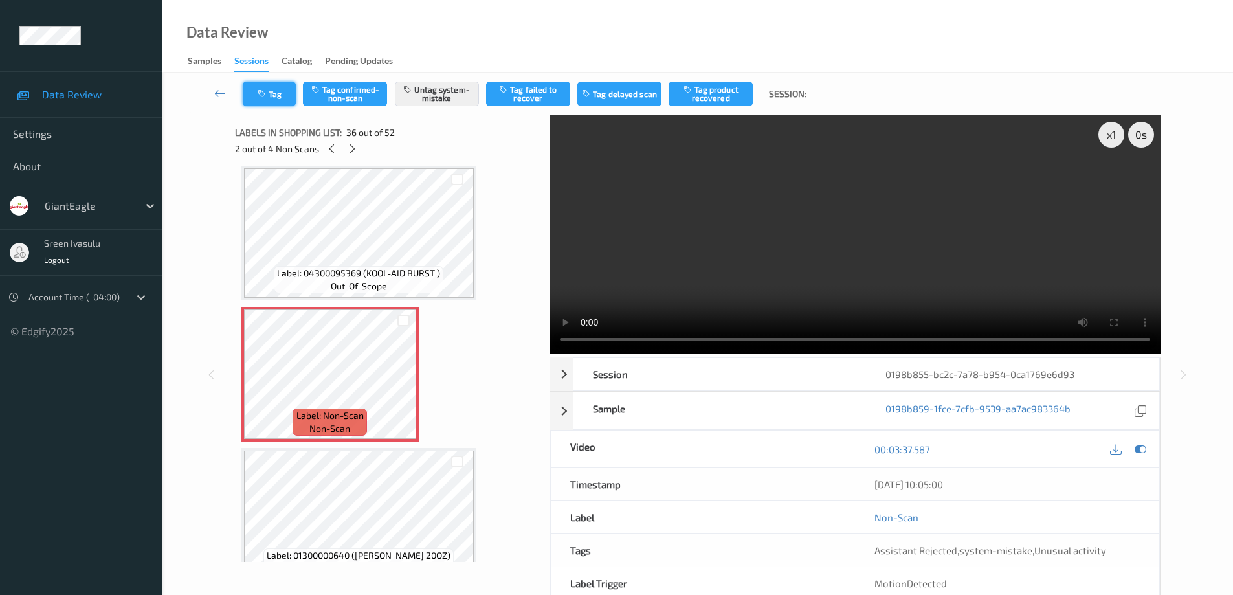
click at [276, 105] on button "Tag" at bounding box center [269, 94] width 53 height 25
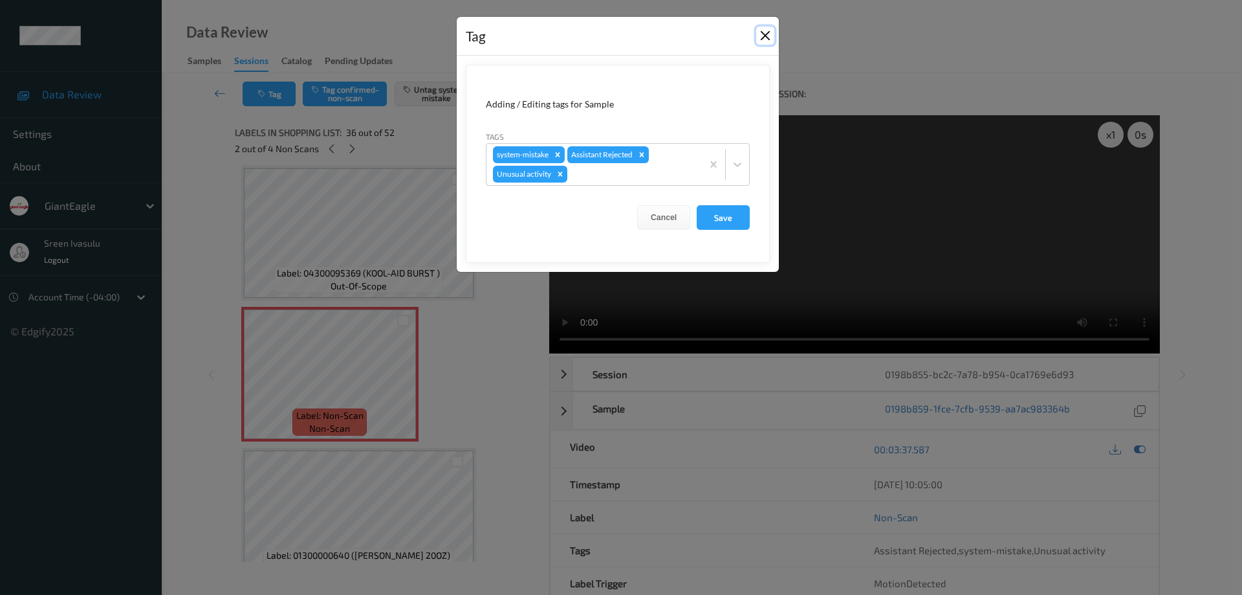
click at [767, 27] on button "Close" at bounding box center [765, 36] width 18 height 18
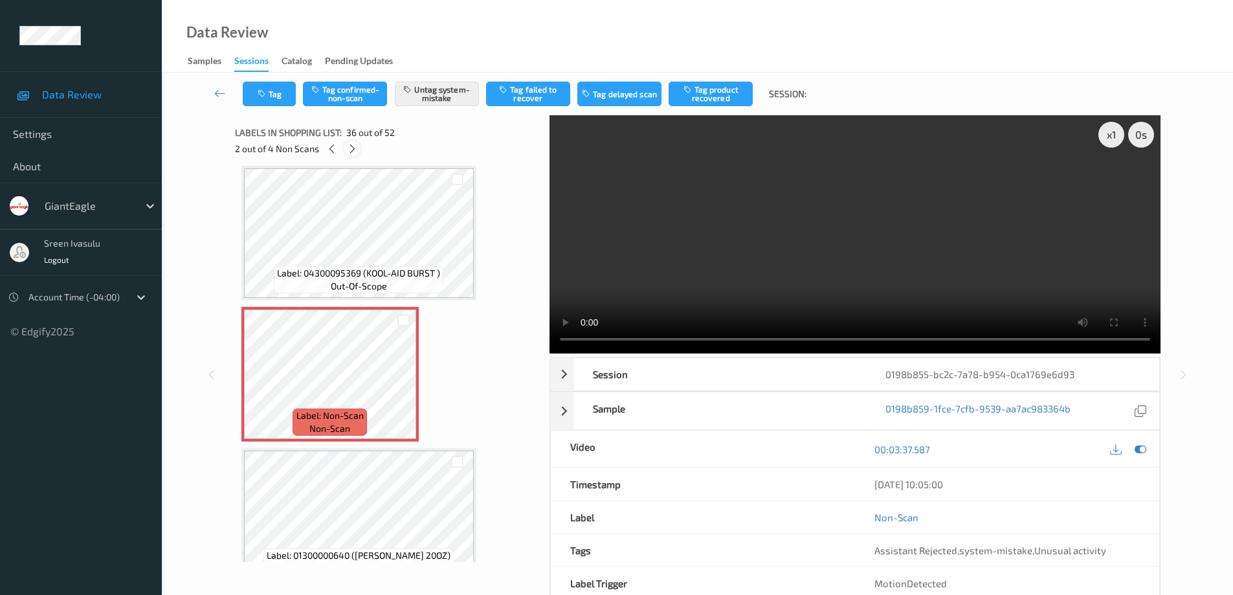
click at [351, 148] on icon at bounding box center [352, 149] width 11 height 12
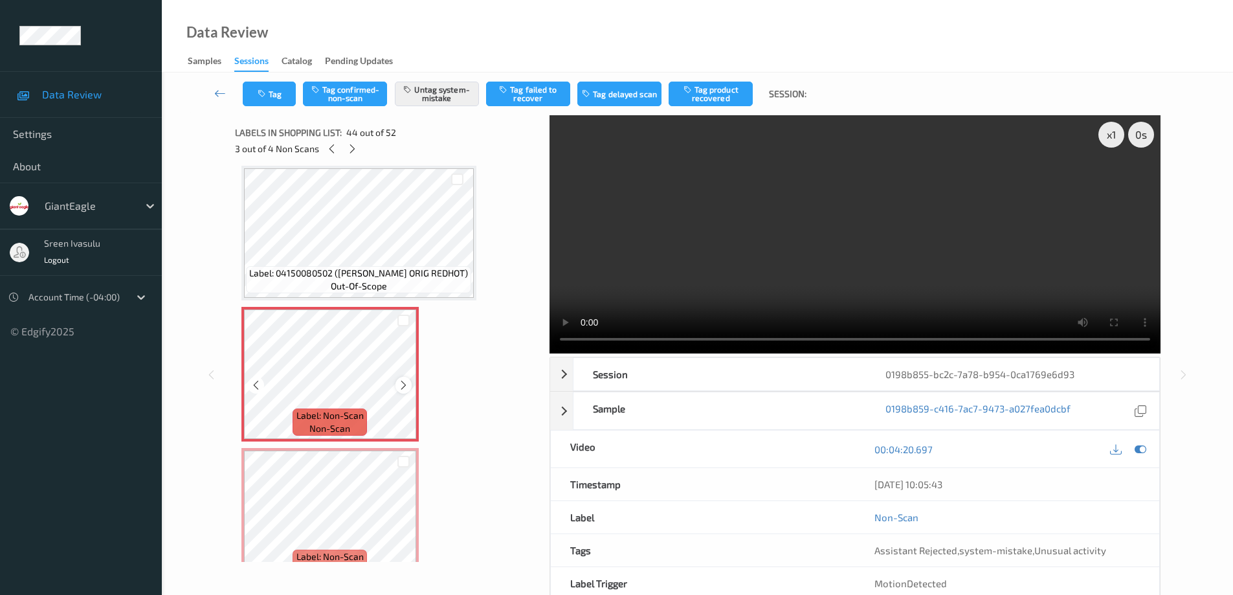
click at [406, 381] on icon at bounding box center [403, 385] width 11 height 12
click at [331, 150] on icon at bounding box center [331, 149] width 11 height 12
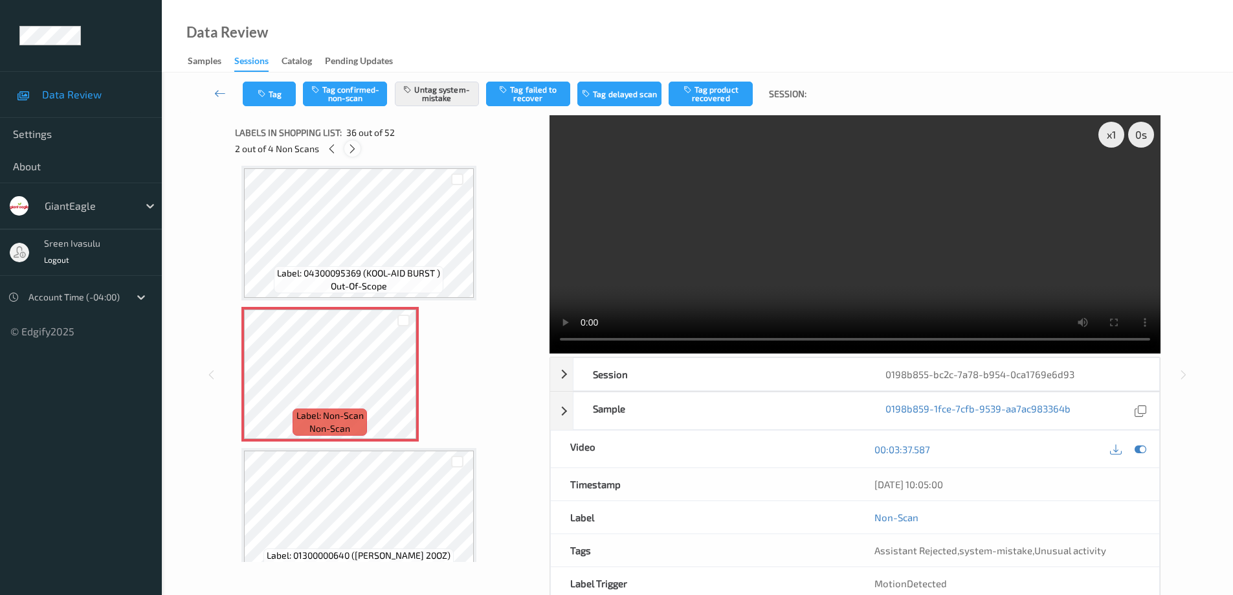
click at [351, 148] on icon at bounding box center [352, 149] width 11 height 12
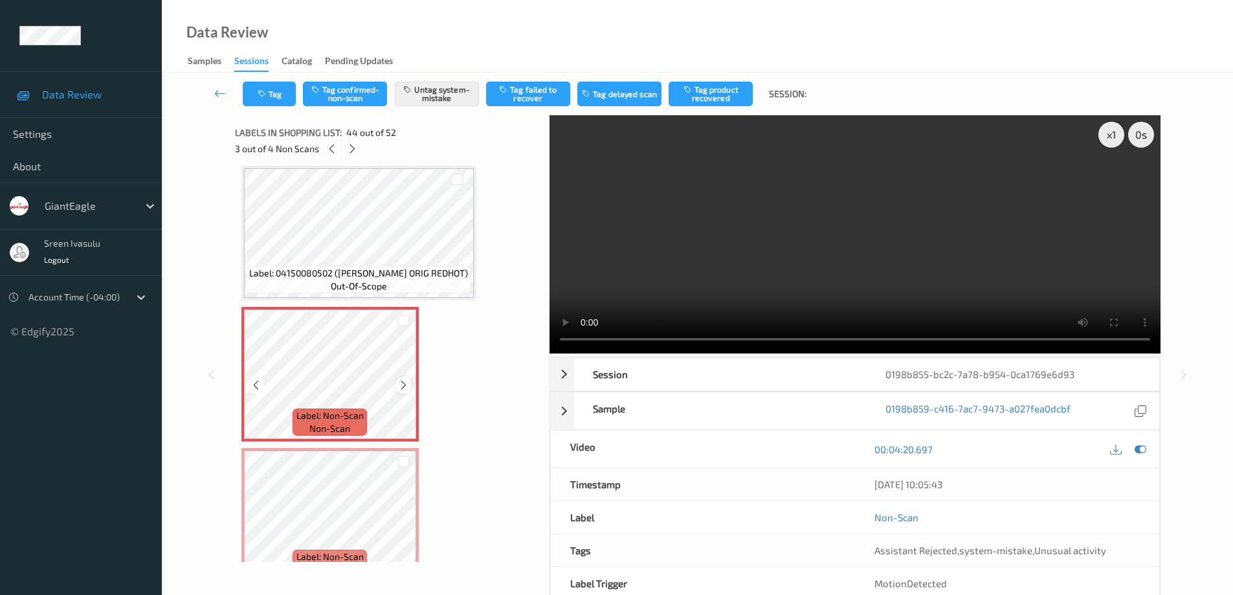
click at [401, 384] on icon at bounding box center [403, 385] width 11 height 12
click at [401, 385] on icon at bounding box center [403, 385] width 11 height 12
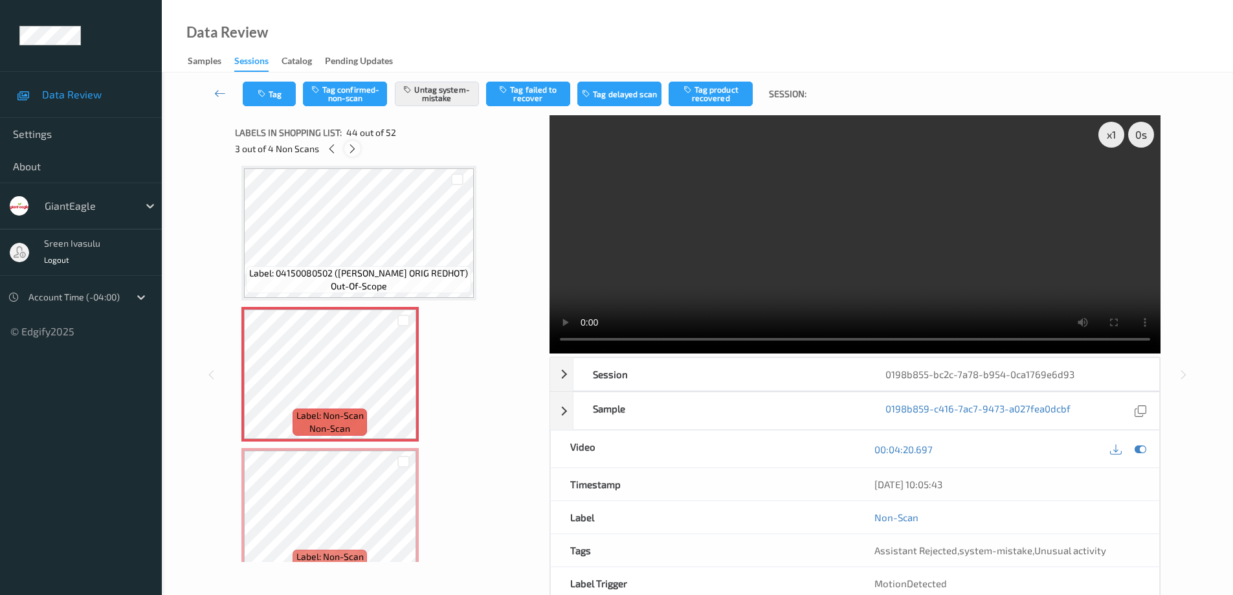
click at [349, 152] on icon at bounding box center [352, 149] width 11 height 12
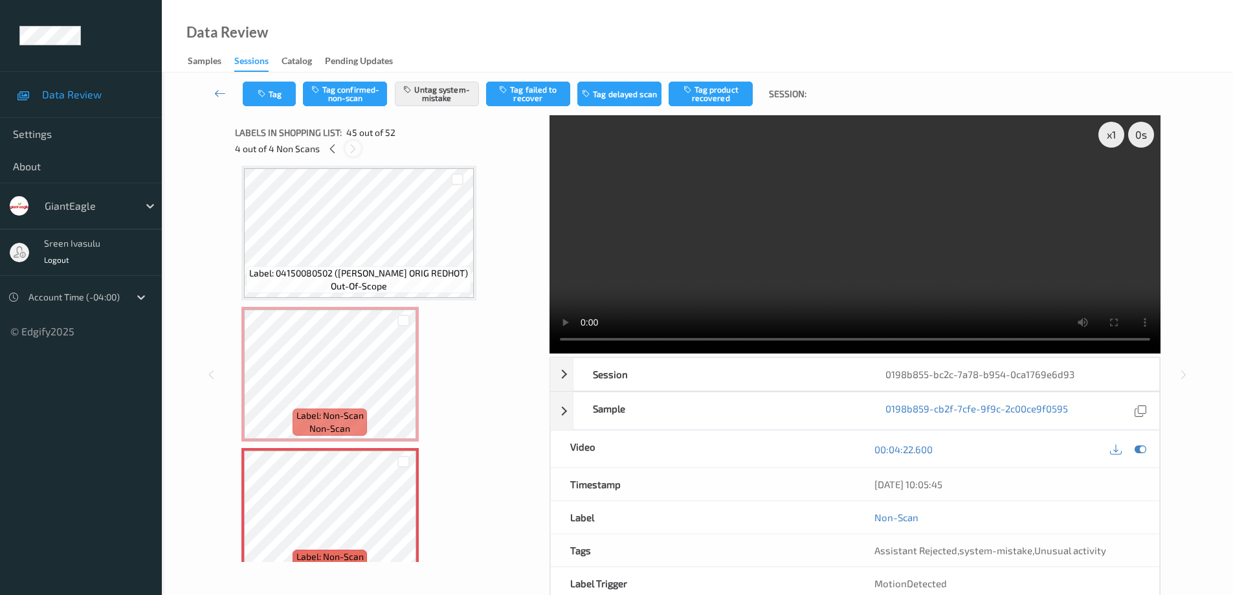
scroll to position [6072, 0]
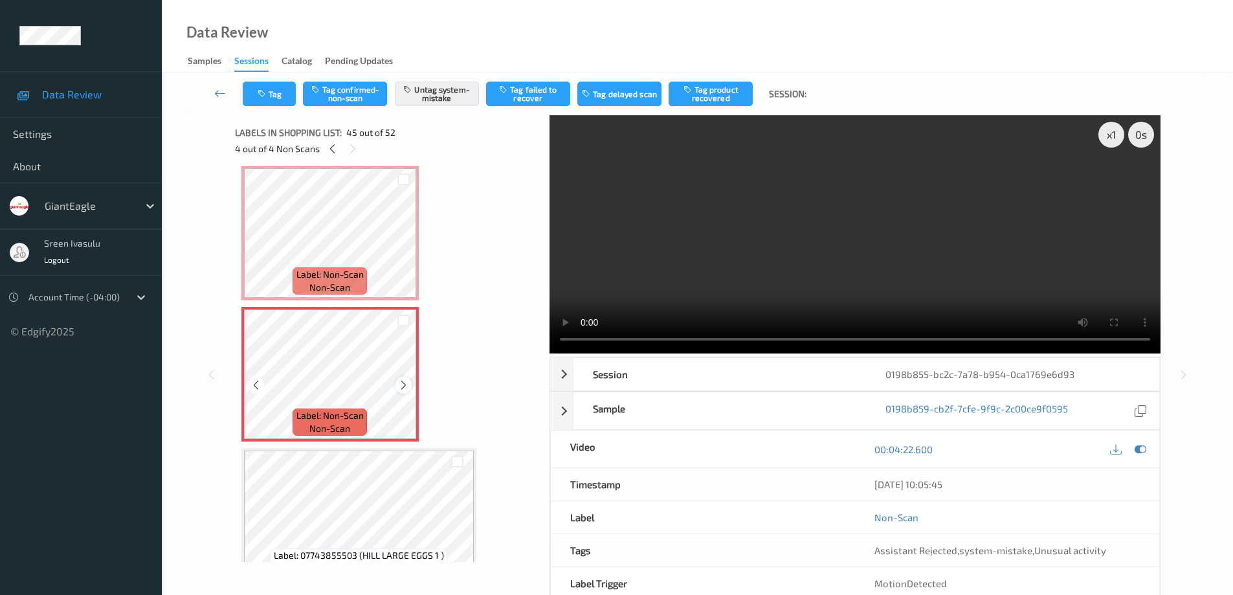
click at [401, 385] on icon at bounding box center [403, 385] width 11 height 12
click at [331, 153] on icon at bounding box center [332, 149] width 11 height 12
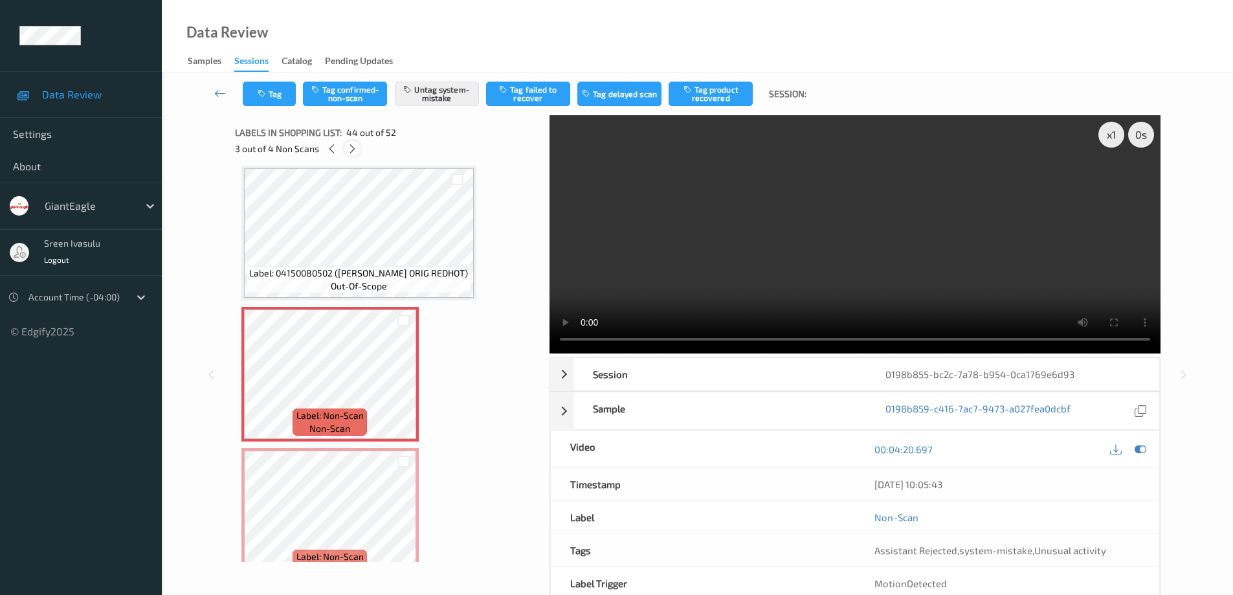
click at [352, 148] on icon at bounding box center [352, 149] width 11 height 12
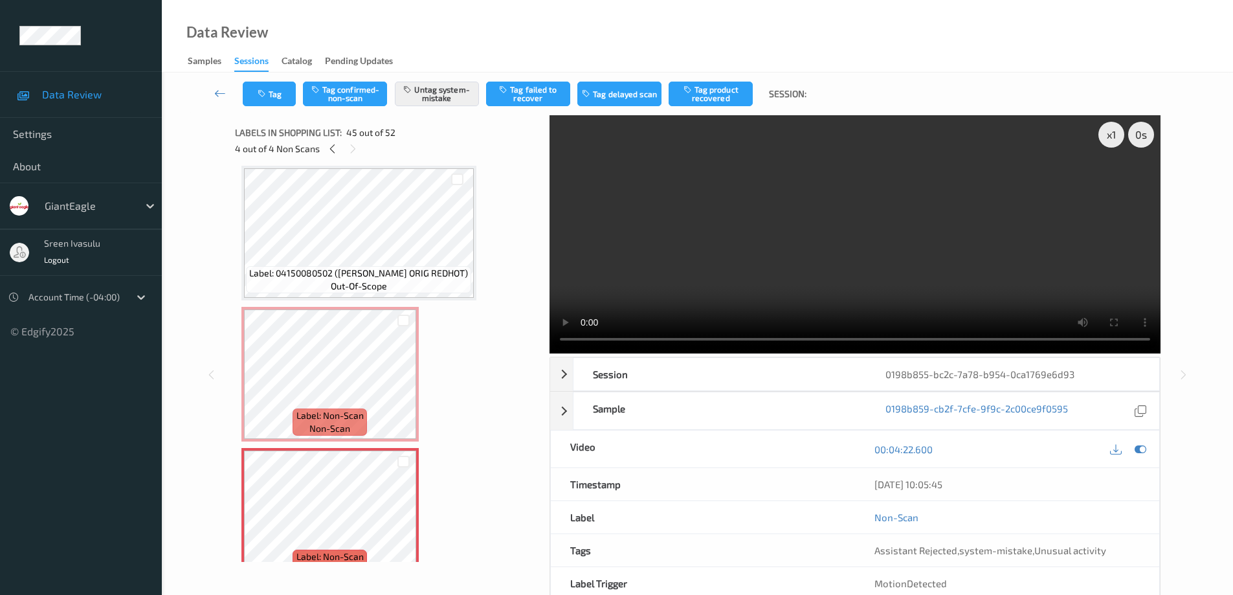
scroll to position [6072, 0]
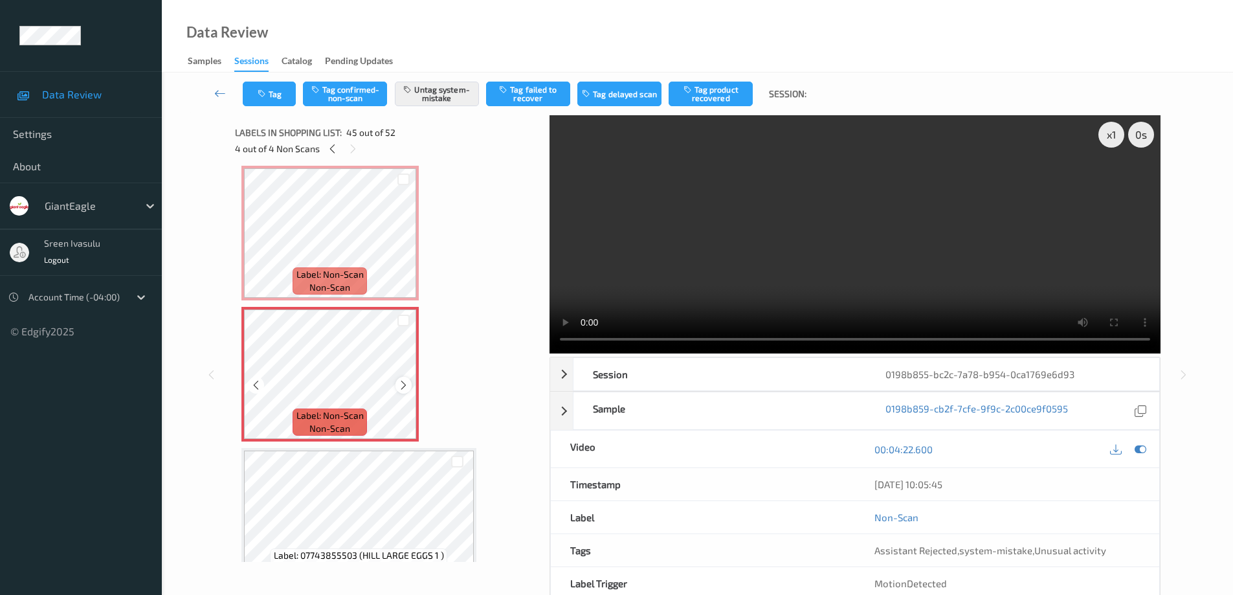
click at [398, 381] on icon at bounding box center [403, 385] width 11 height 12
click at [265, 102] on button "Tag" at bounding box center [269, 94] width 53 height 25
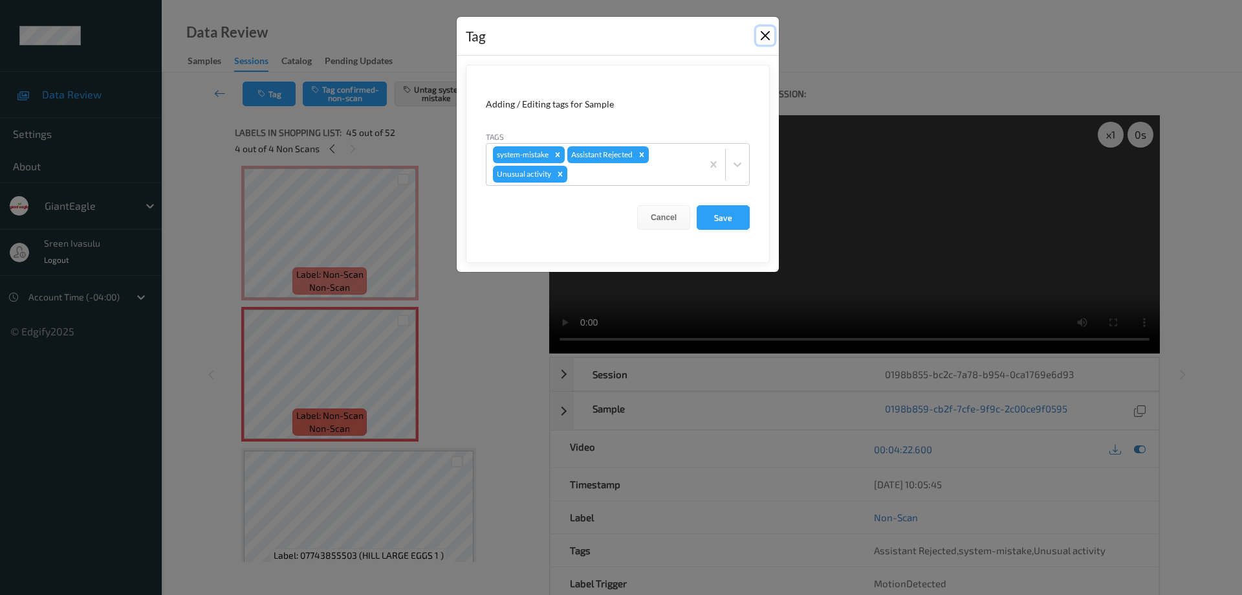
click at [759, 30] on button "Close" at bounding box center [765, 36] width 18 height 18
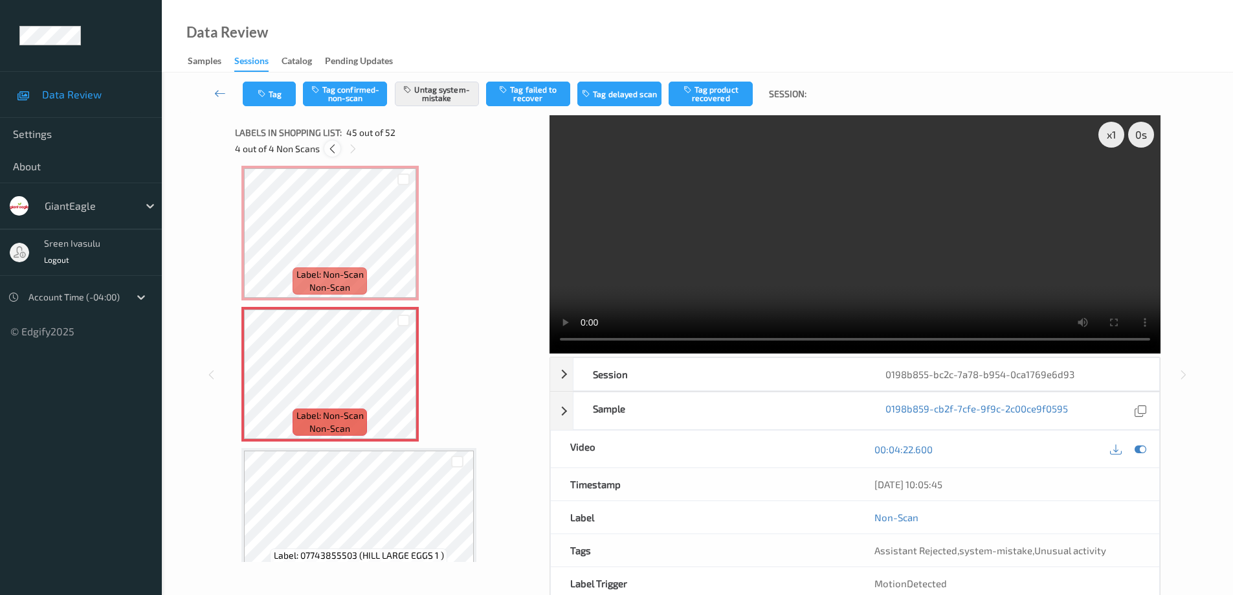
click at [331, 152] on icon at bounding box center [332, 149] width 11 height 12
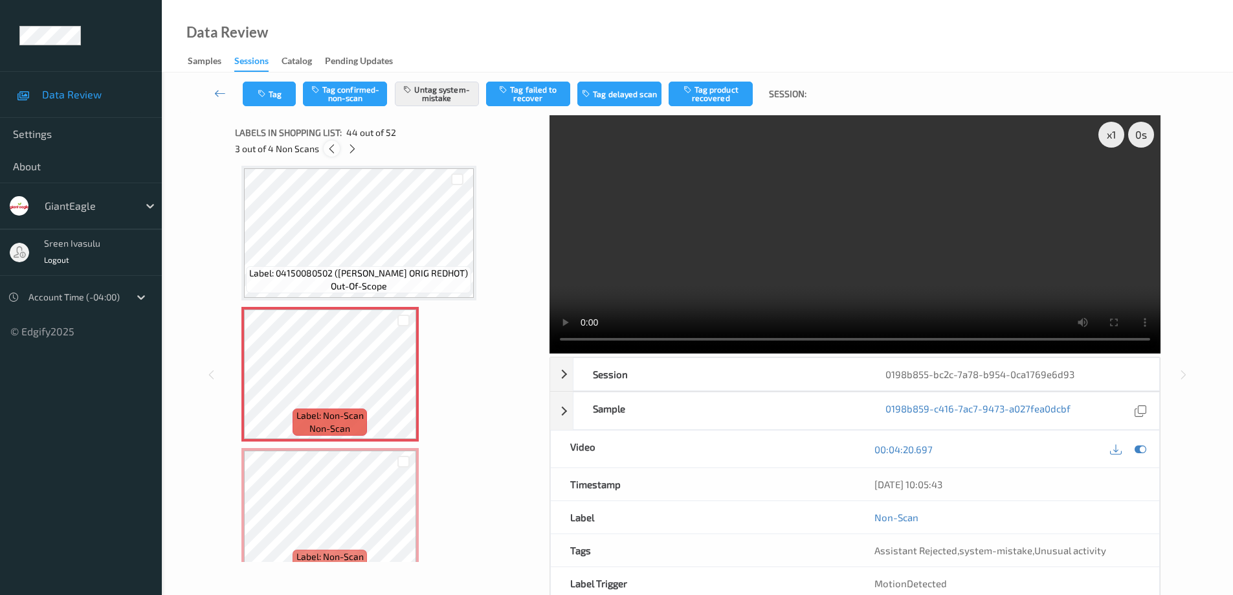
click at [331, 152] on icon at bounding box center [331, 149] width 11 height 12
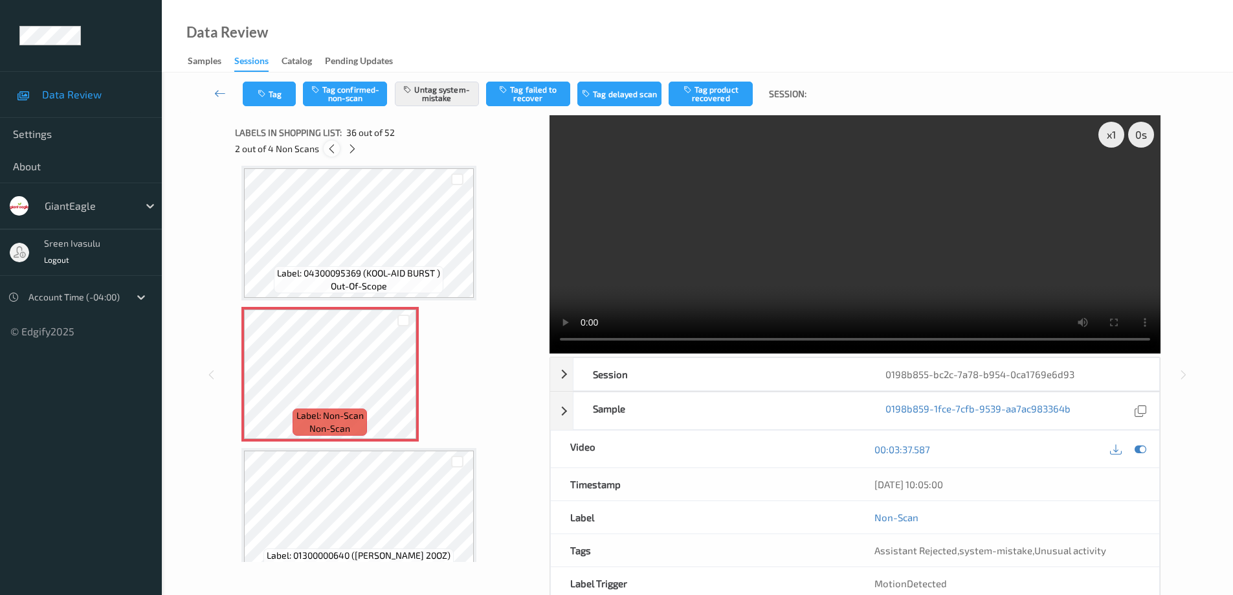
click at [331, 152] on icon at bounding box center [331, 149] width 11 height 12
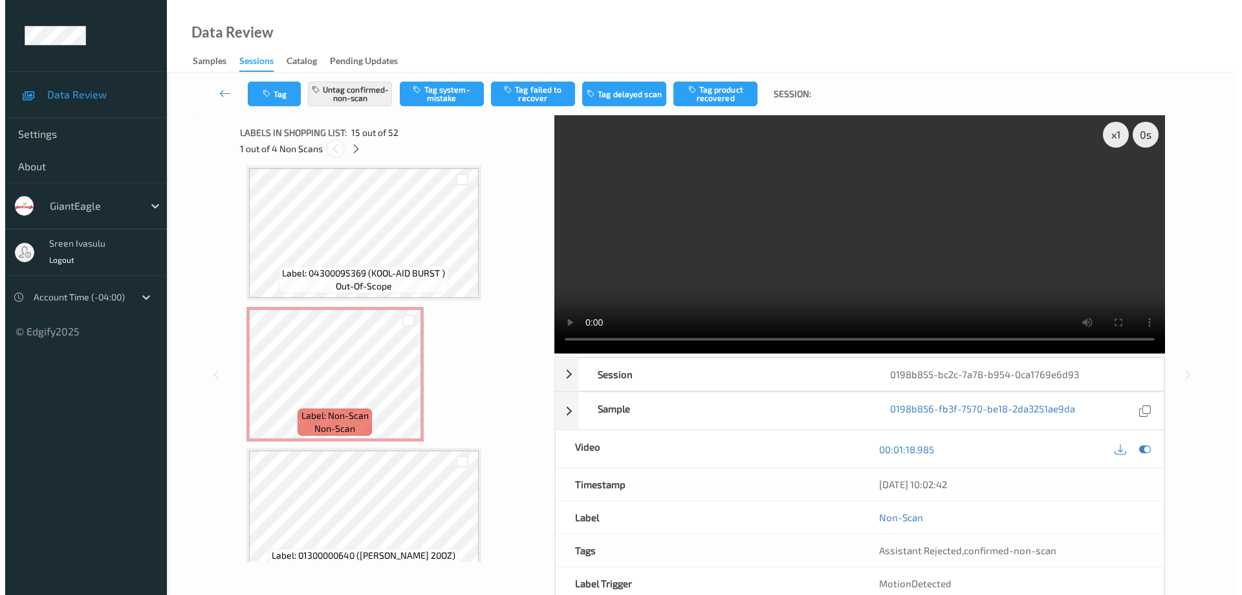
scroll to position [1840, 0]
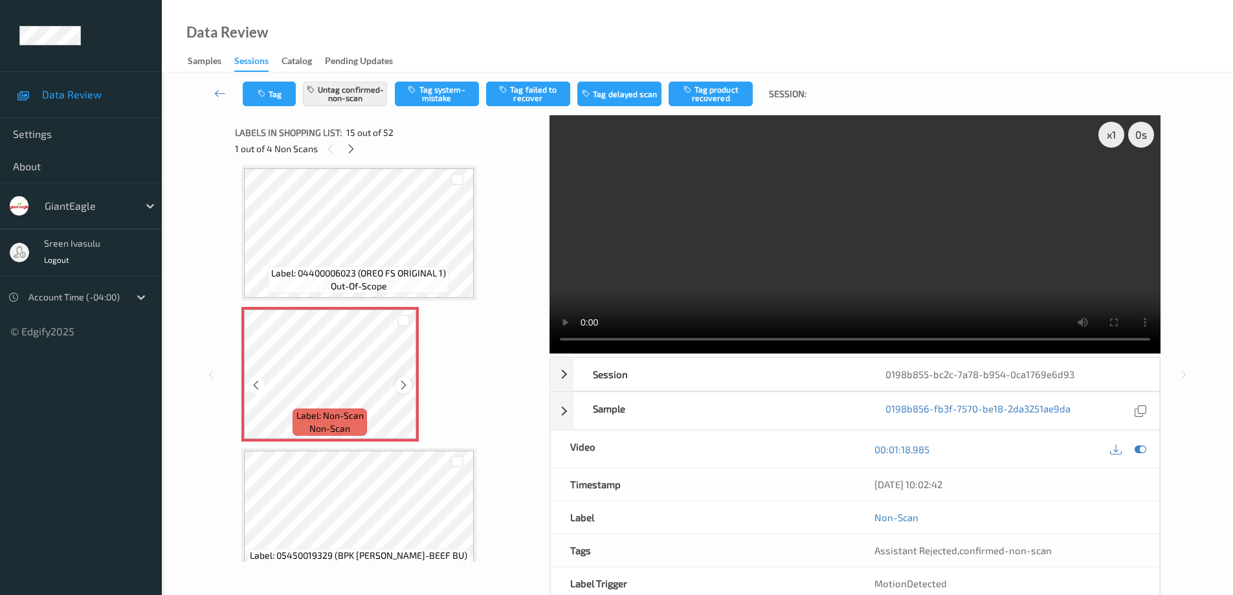
click at [404, 390] on icon at bounding box center [403, 385] width 11 height 12
click at [346, 96] on button "Untag confirmed-non-scan" at bounding box center [345, 94] width 84 height 25
click at [437, 98] on button "Tag system-mistake" at bounding box center [437, 94] width 84 height 25
click at [281, 98] on button "Tag" at bounding box center [269, 94] width 53 height 25
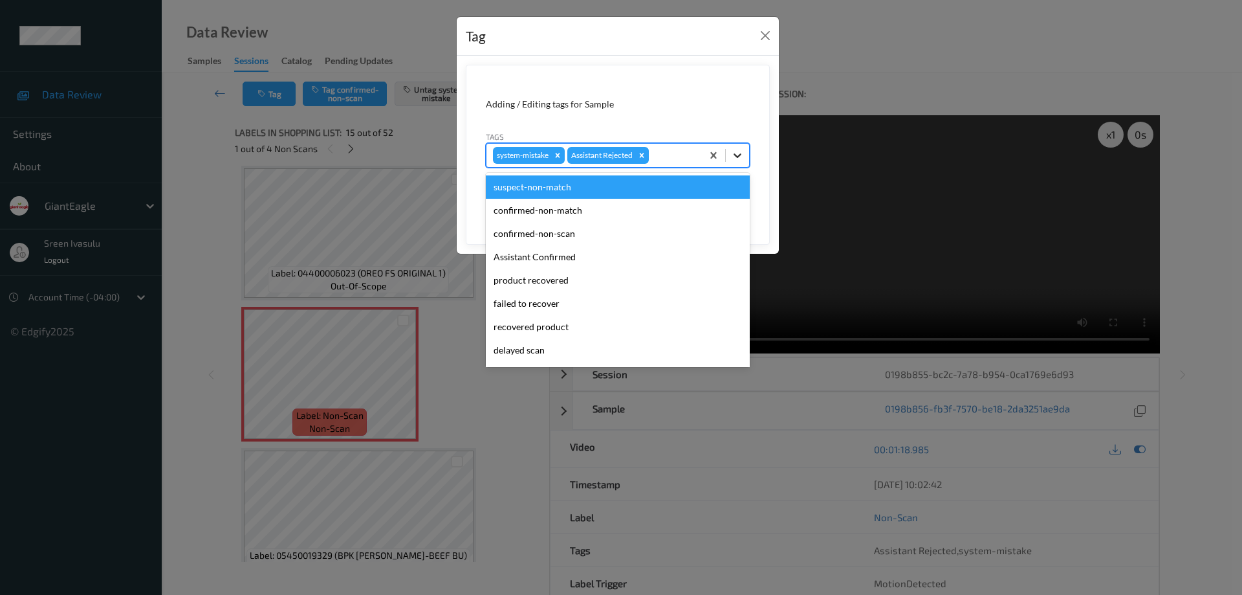
click at [738, 154] on icon at bounding box center [737, 155] width 13 height 13
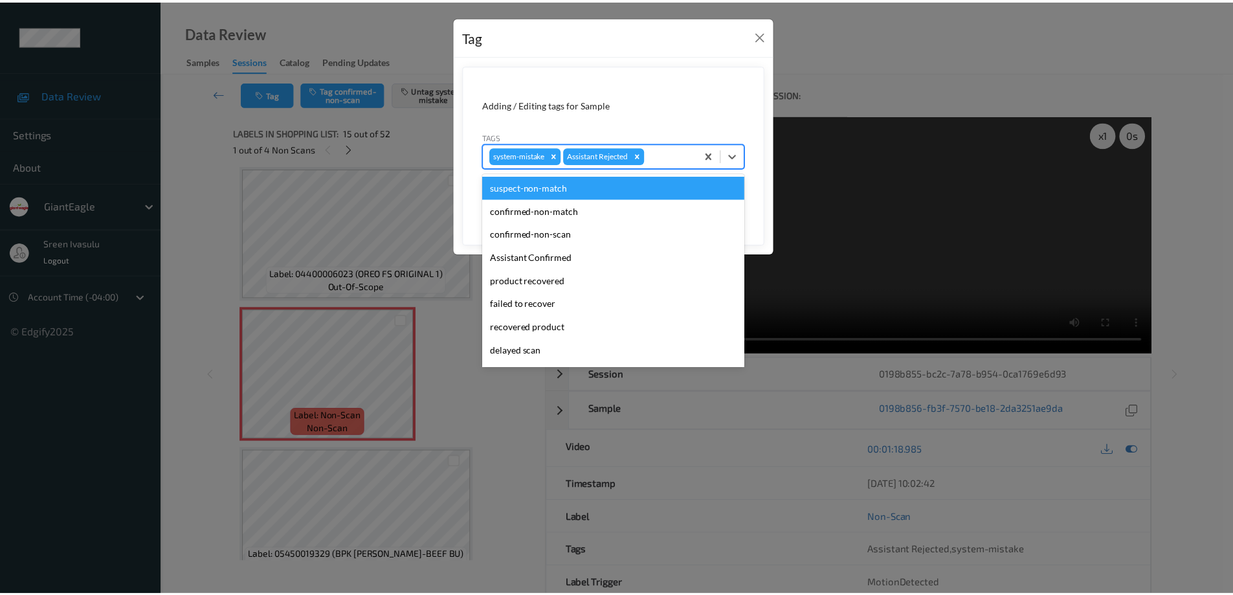
scroll to position [114, 0]
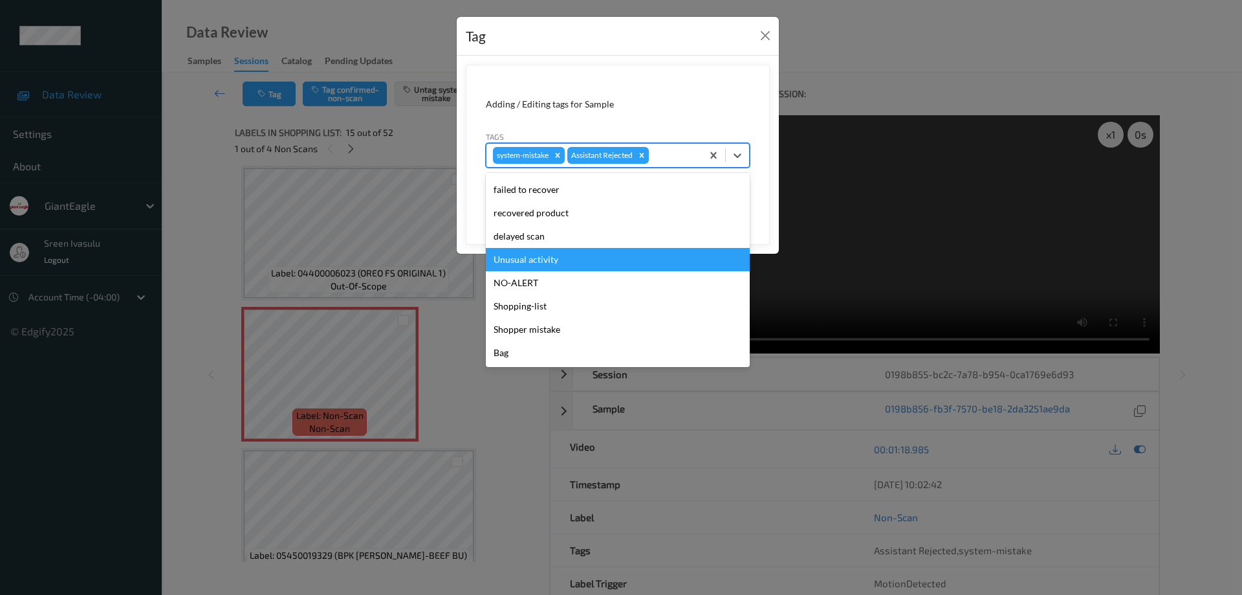
click at [511, 256] on div "Unusual activity" at bounding box center [618, 259] width 264 height 23
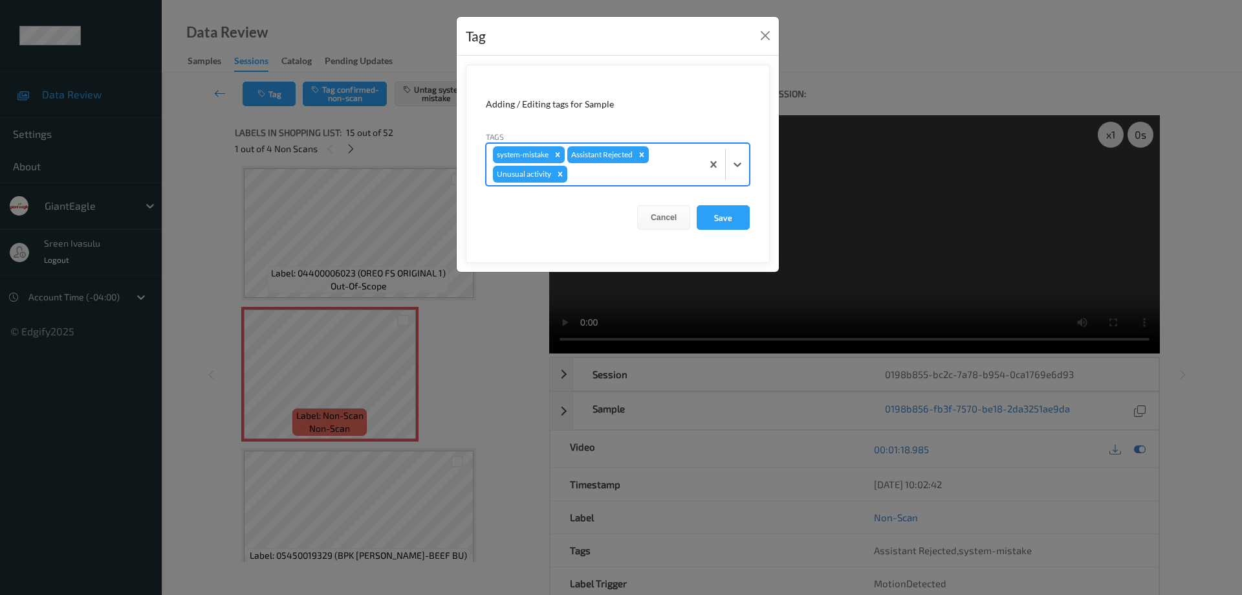
click at [704, 204] on form "Adding / Editing tags for Sample Tags option Unusual activity, selected. Select…" at bounding box center [618, 164] width 304 height 198
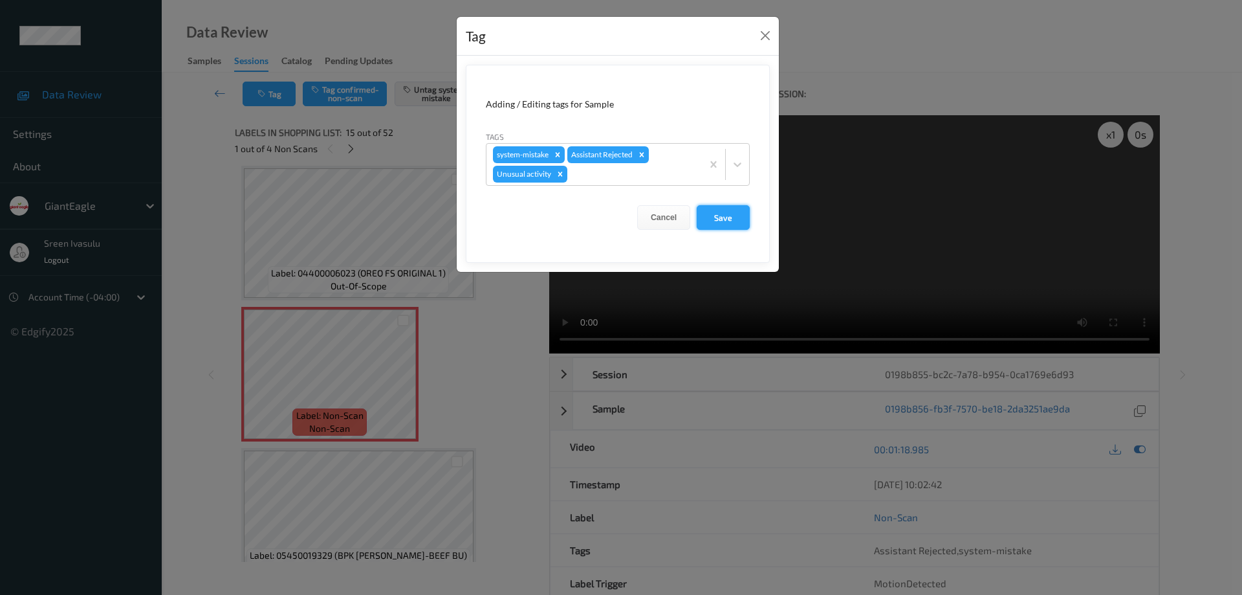
click at [700, 217] on button "Save" at bounding box center [723, 217] width 53 height 25
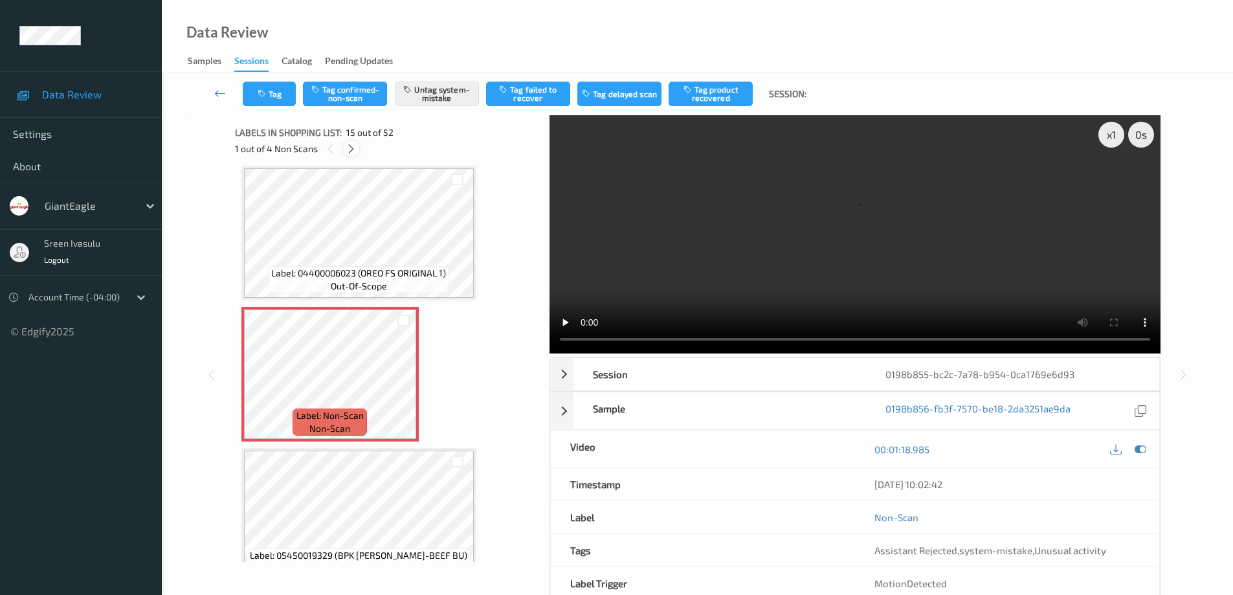
click at [349, 153] on icon at bounding box center [351, 149] width 11 height 12
click at [349, 153] on icon at bounding box center [352, 149] width 11 height 12
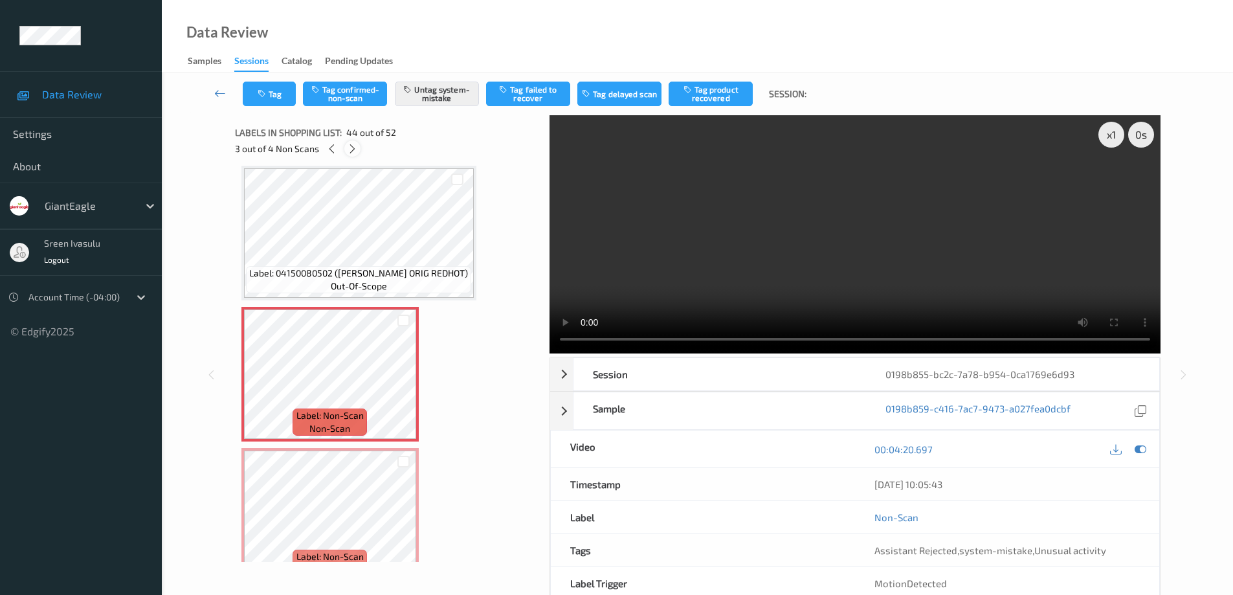
click at [349, 153] on icon at bounding box center [352, 149] width 11 height 12
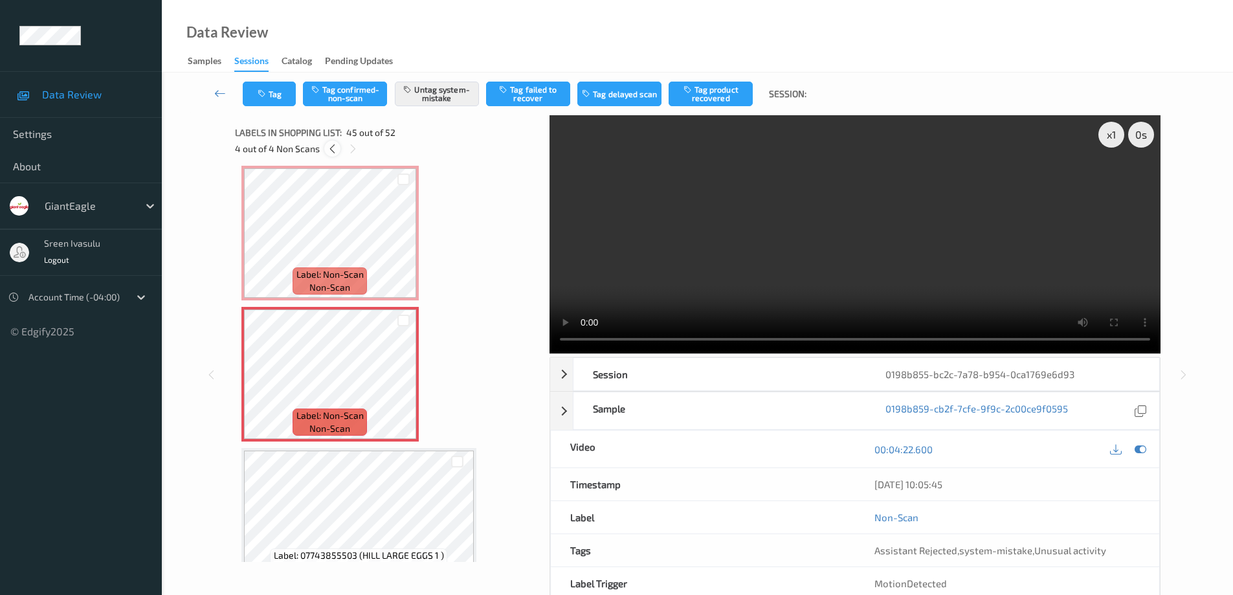
click at [336, 149] on icon at bounding box center [332, 149] width 11 height 12
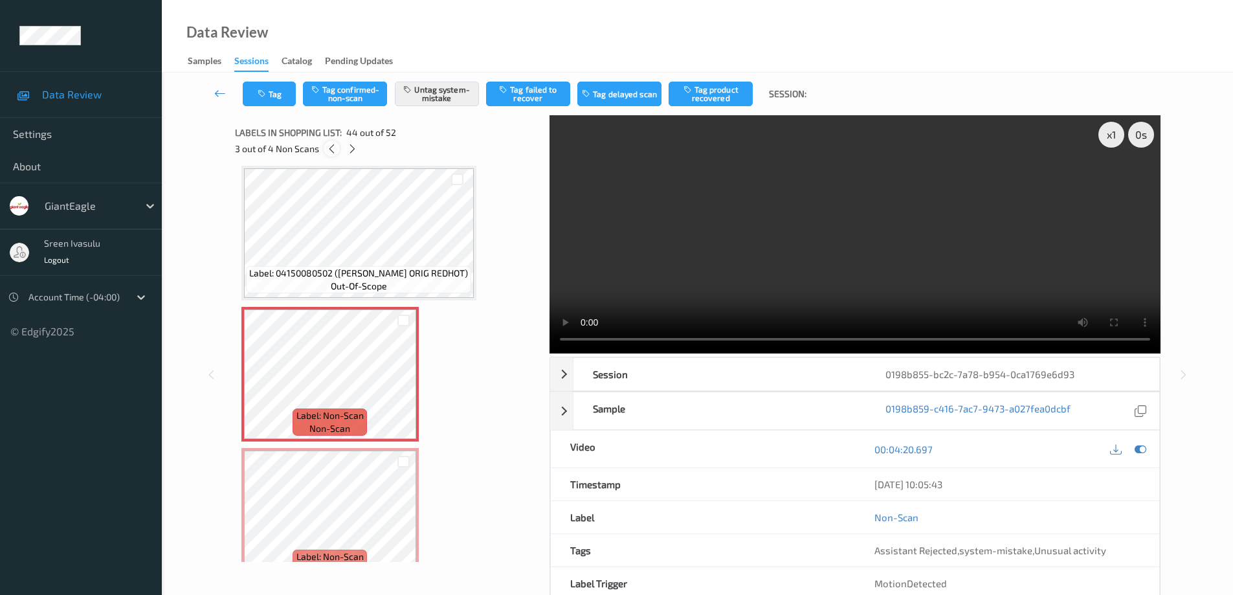
click at [336, 149] on icon at bounding box center [331, 149] width 11 height 12
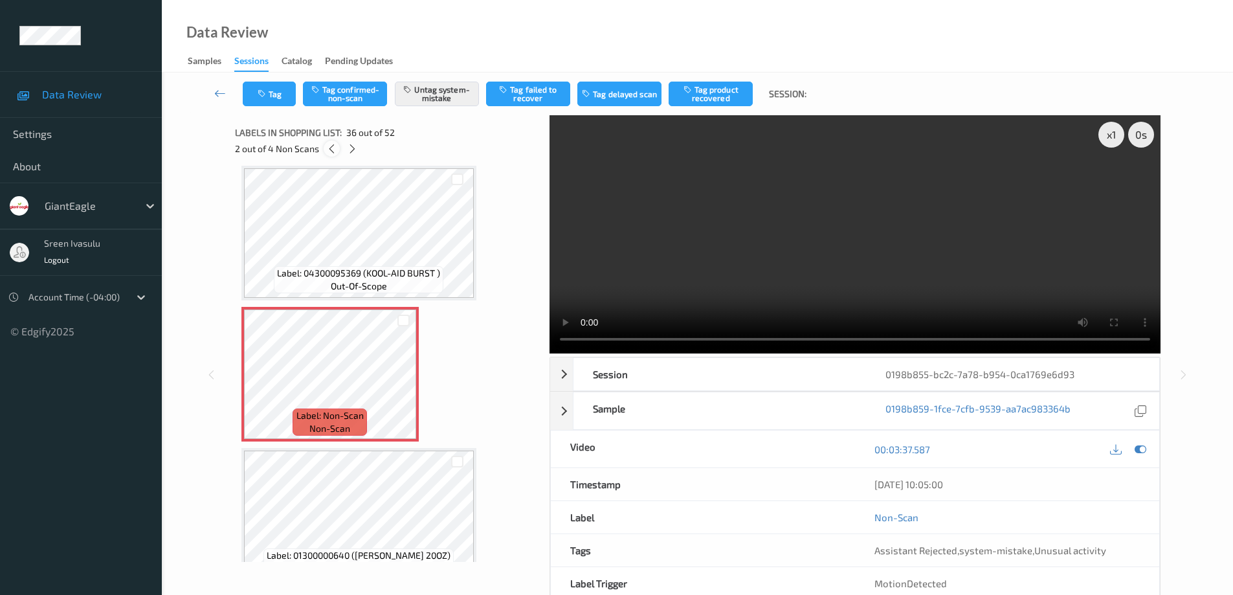
click at [336, 149] on icon at bounding box center [331, 149] width 11 height 12
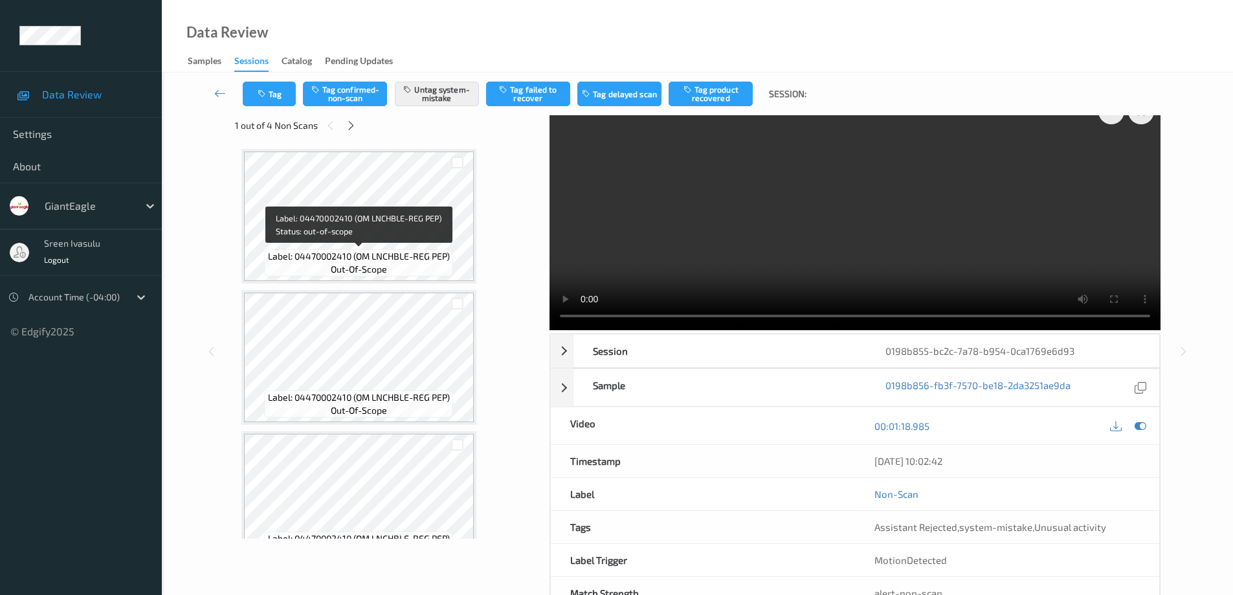
scroll to position [0, 0]
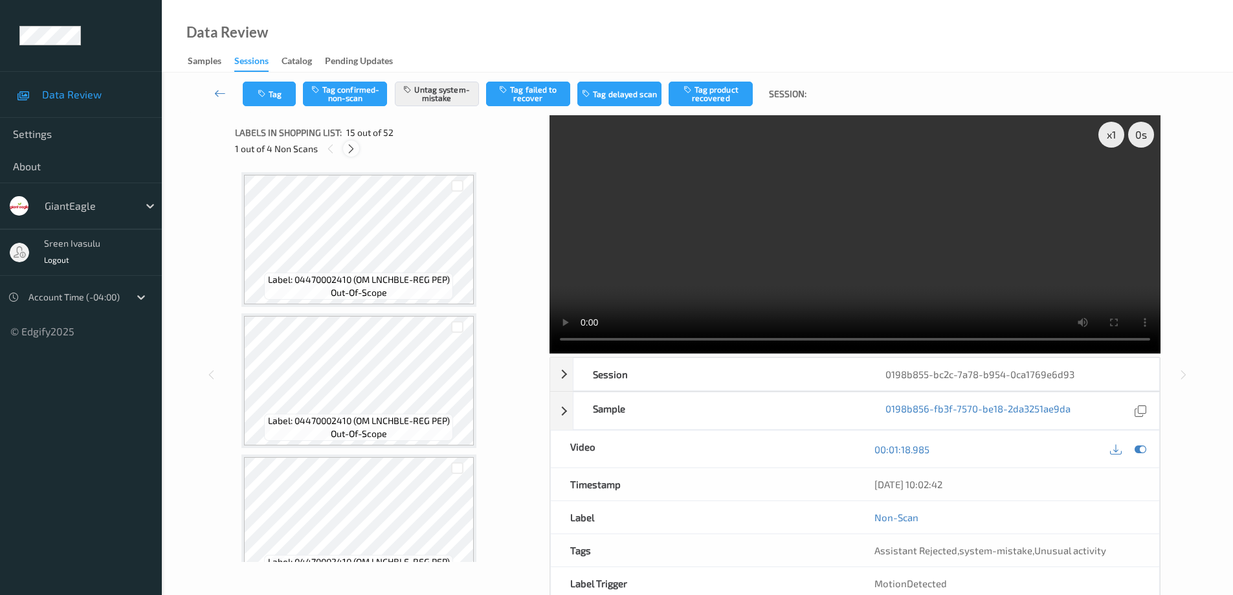
click at [347, 150] on icon at bounding box center [351, 149] width 11 height 12
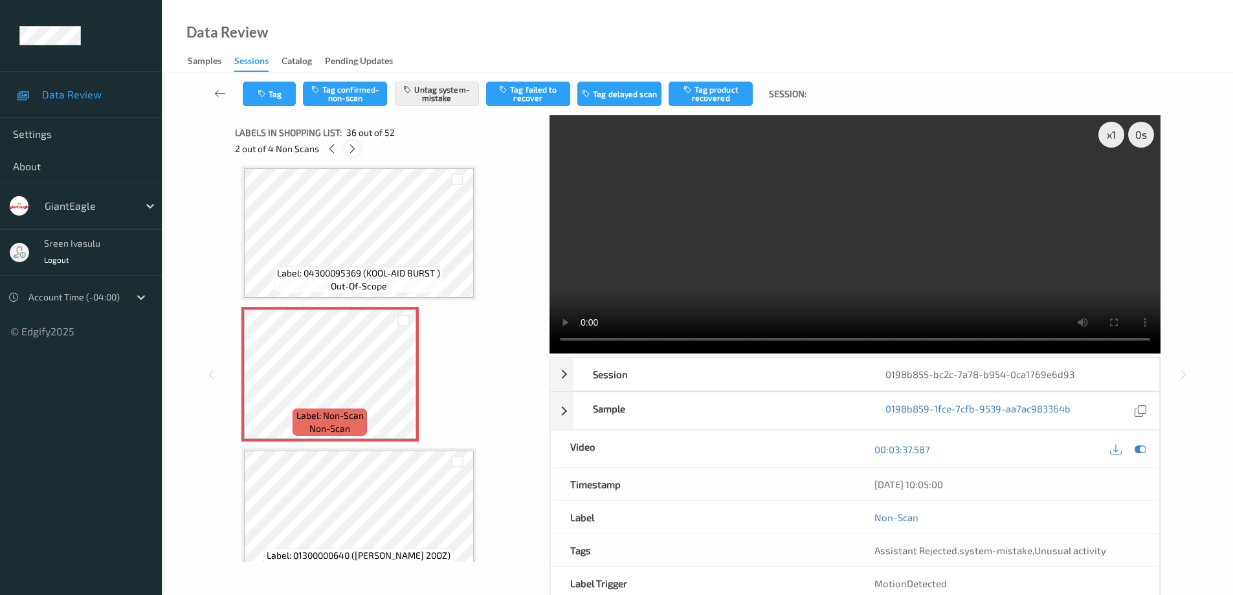
click at [347, 150] on icon at bounding box center [352, 149] width 11 height 12
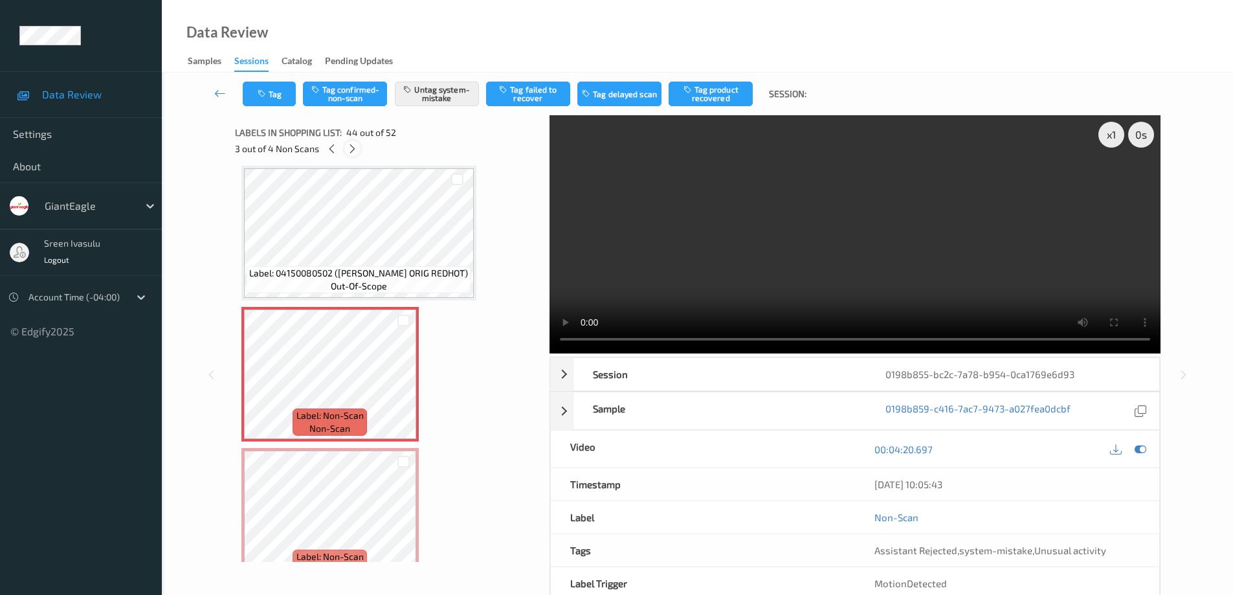
click at [347, 150] on icon at bounding box center [352, 149] width 11 height 12
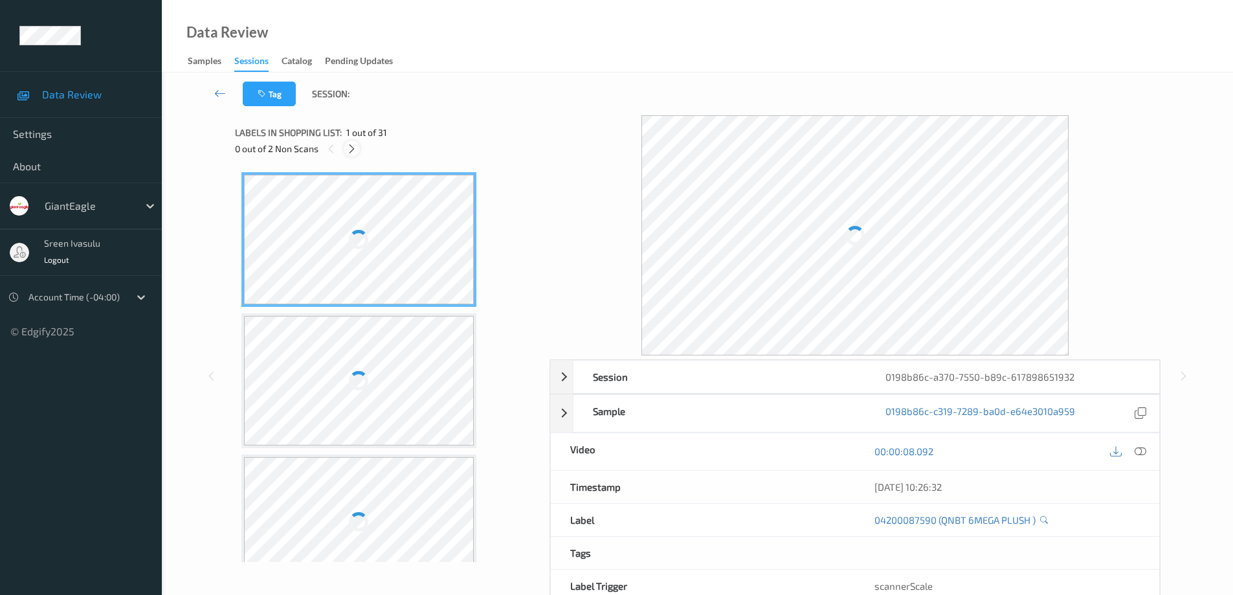
click at [349, 150] on icon at bounding box center [351, 149] width 11 height 12
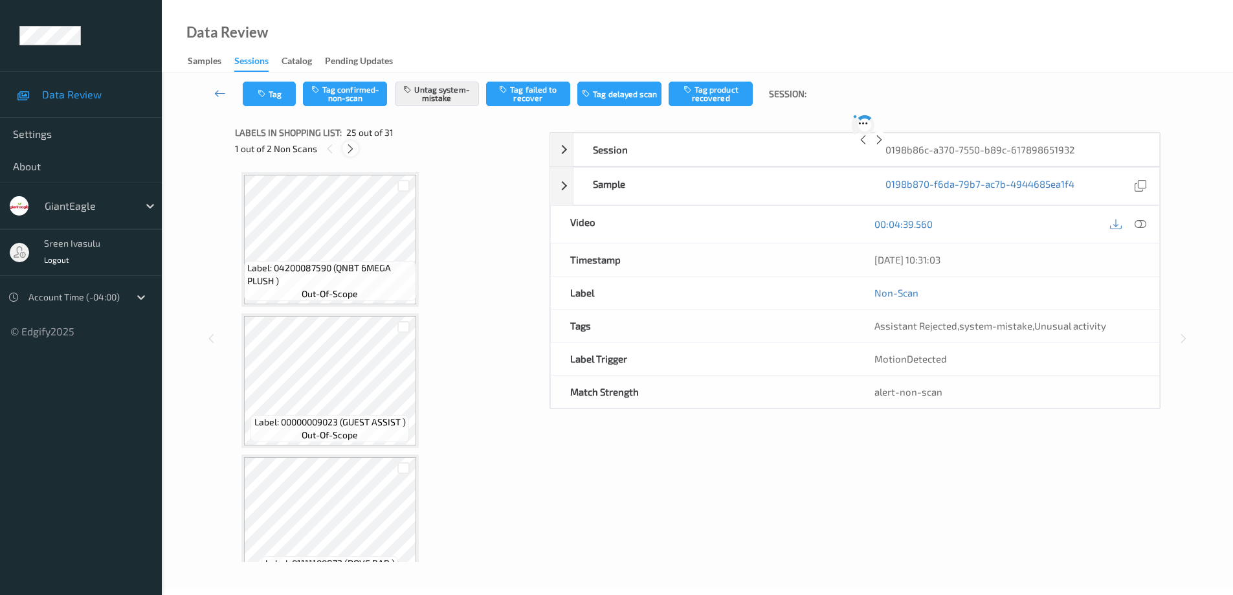
scroll to position [3251, 0]
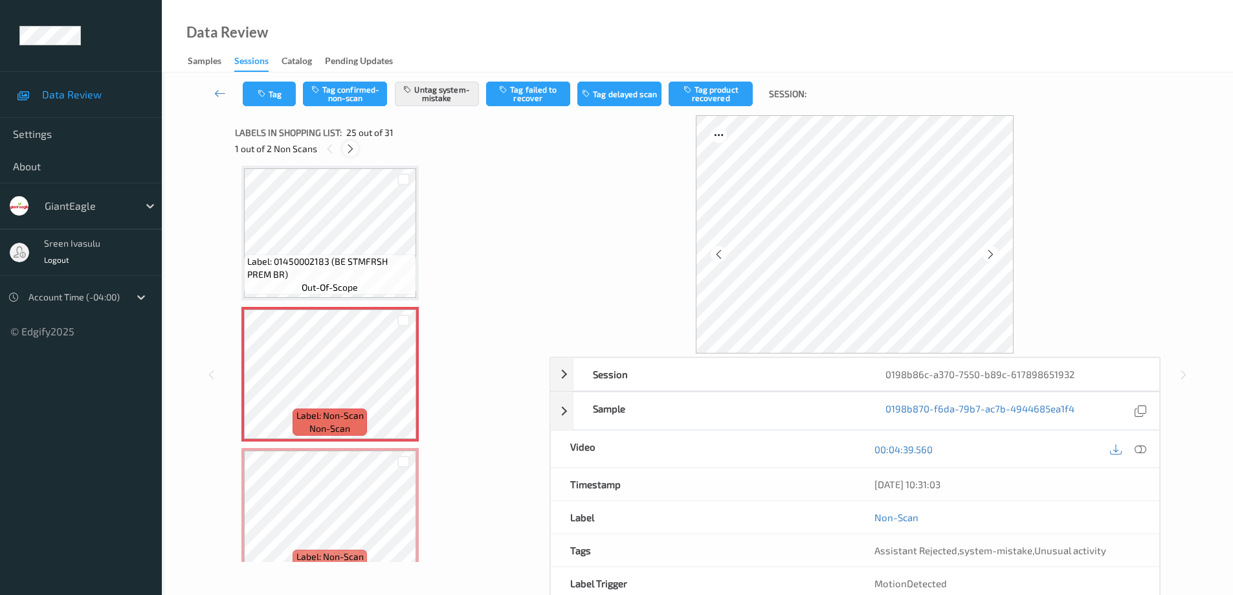
click at [347, 151] on icon at bounding box center [350, 149] width 11 height 12
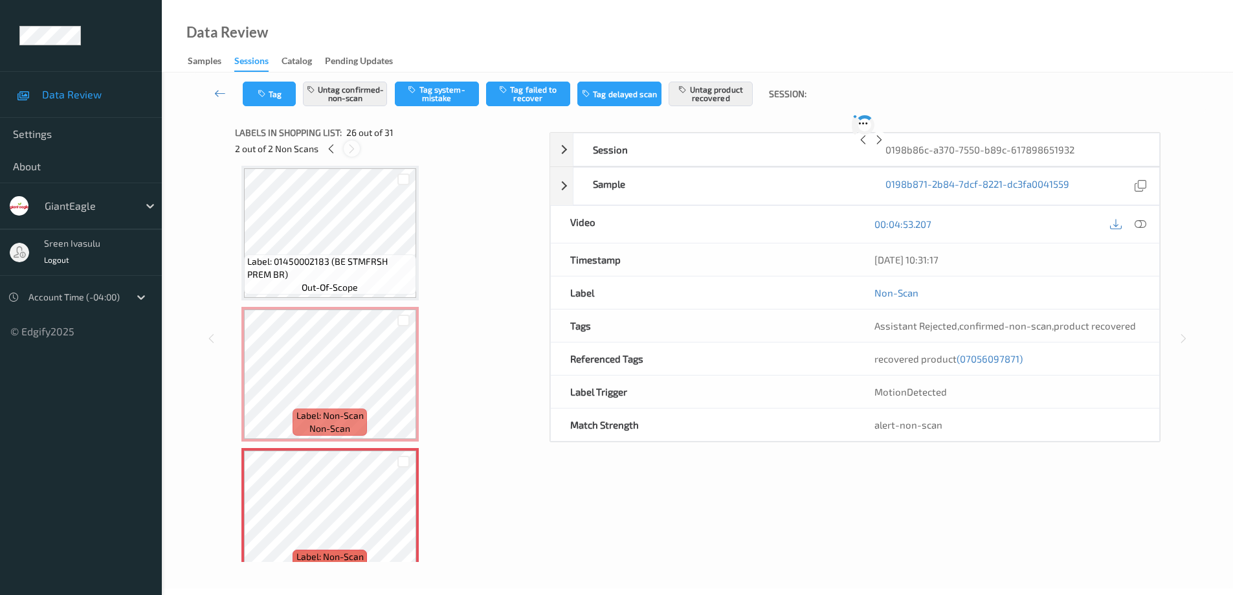
scroll to position [3392, 0]
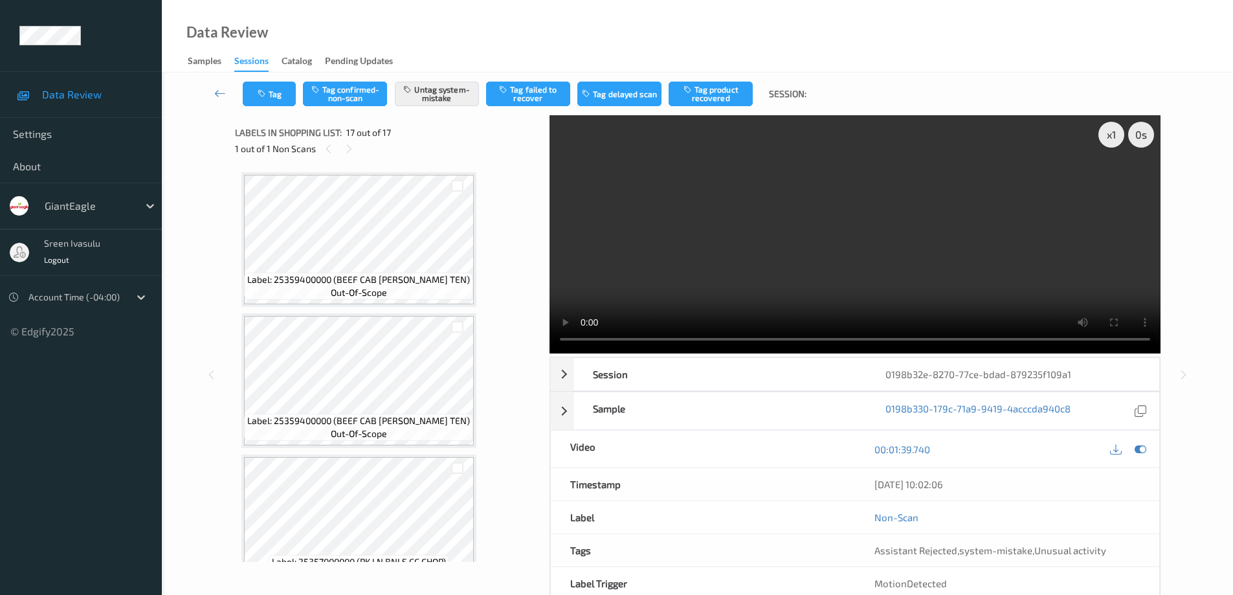
scroll to position [2008, 0]
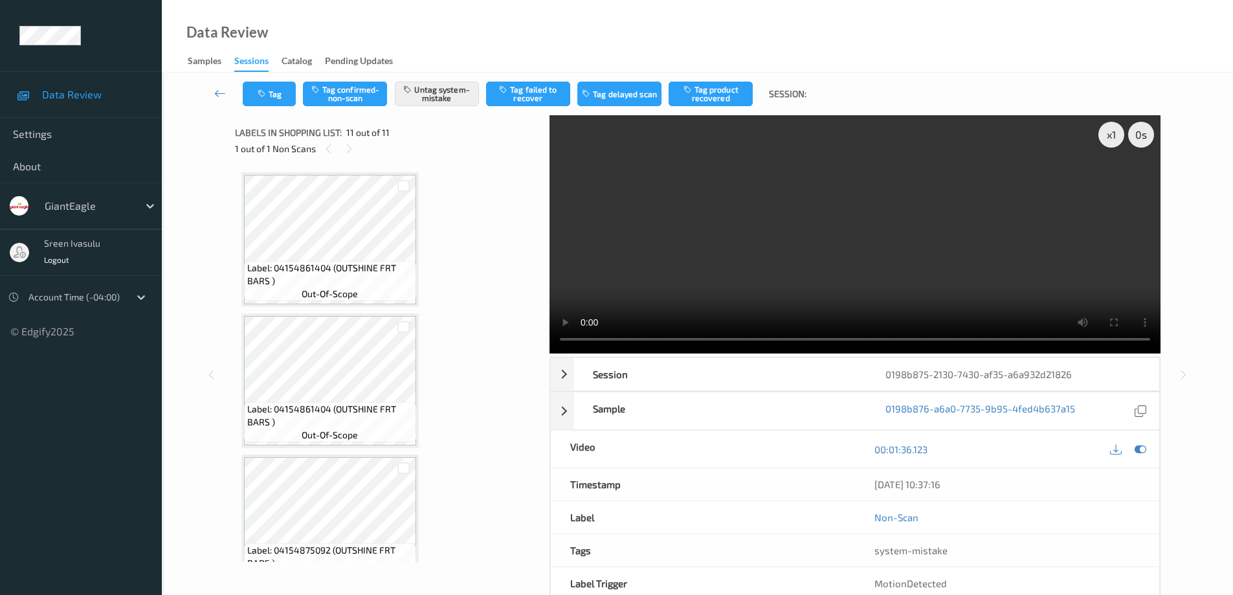
scroll to position [1162, 0]
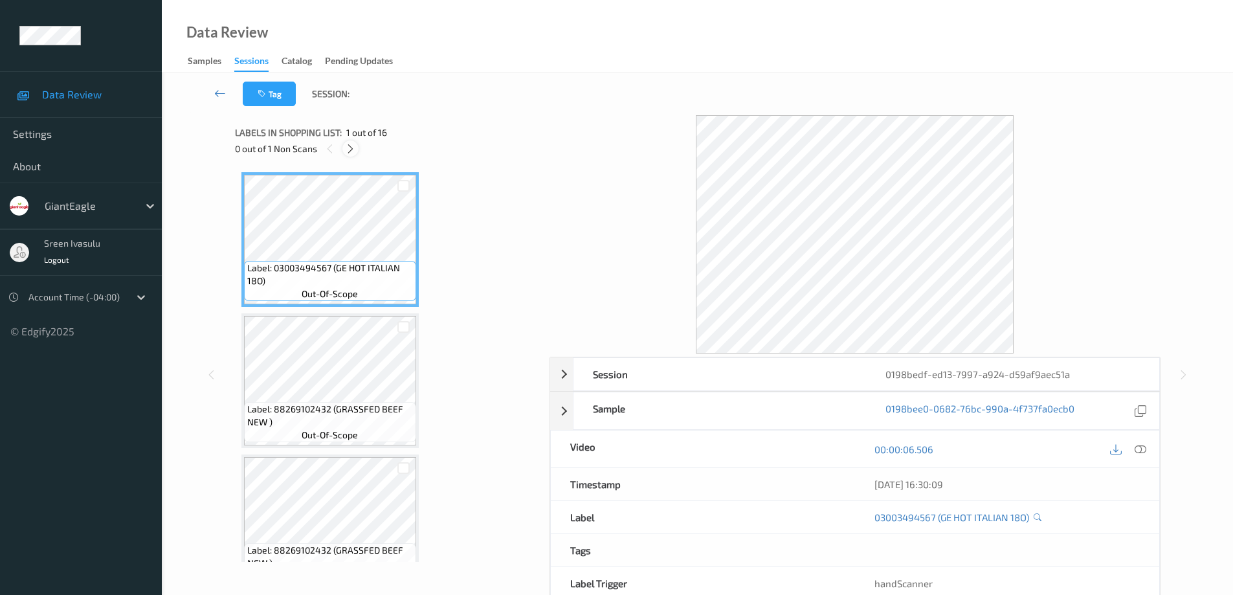
click at [352, 148] on icon at bounding box center [350, 149] width 11 height 12
click at [351, 152] on icon at bounding box center [350, 149] width 11 height 12
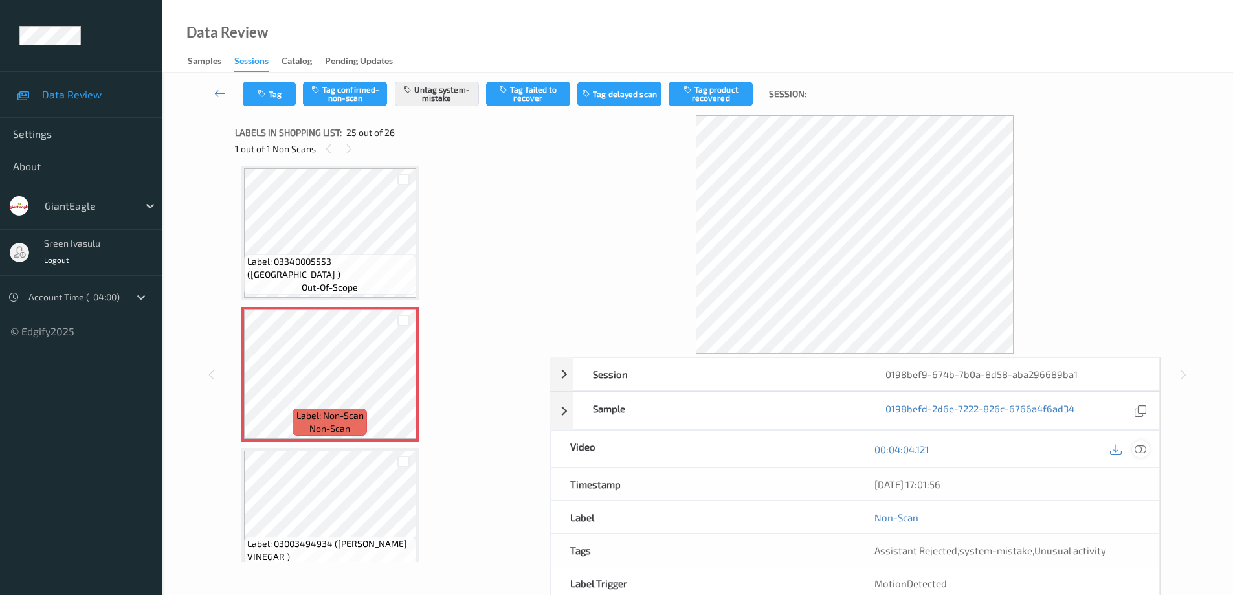
click at [1142, 454] on icon at bounding box center [1140, 449] width 12 height 12
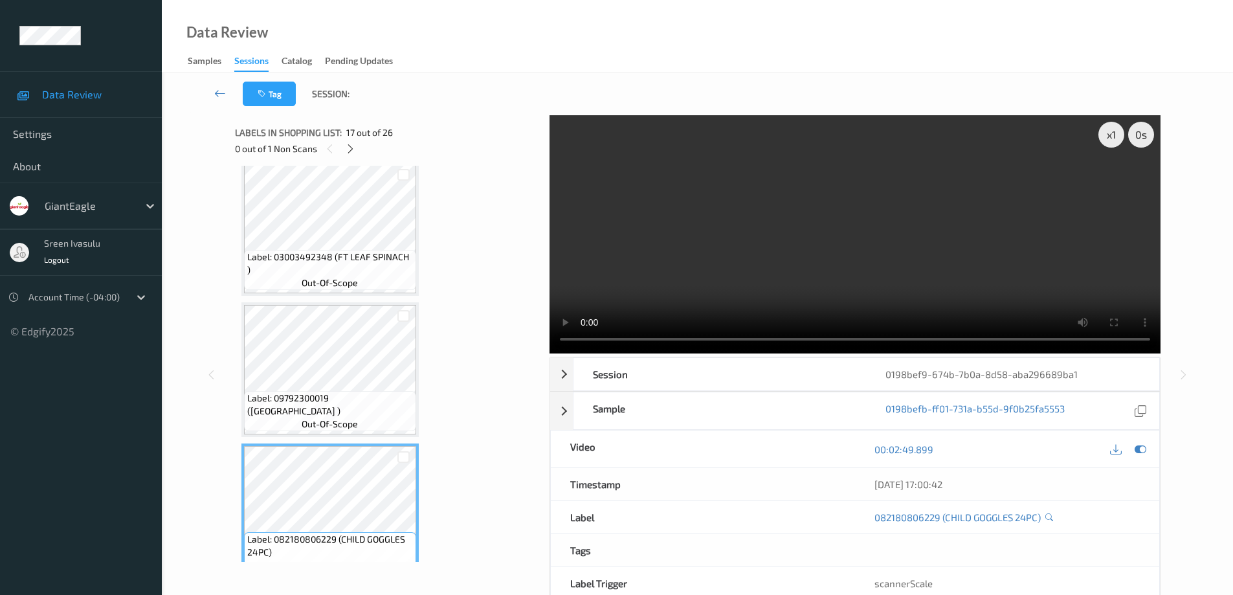
scroll to position [1984, 0]
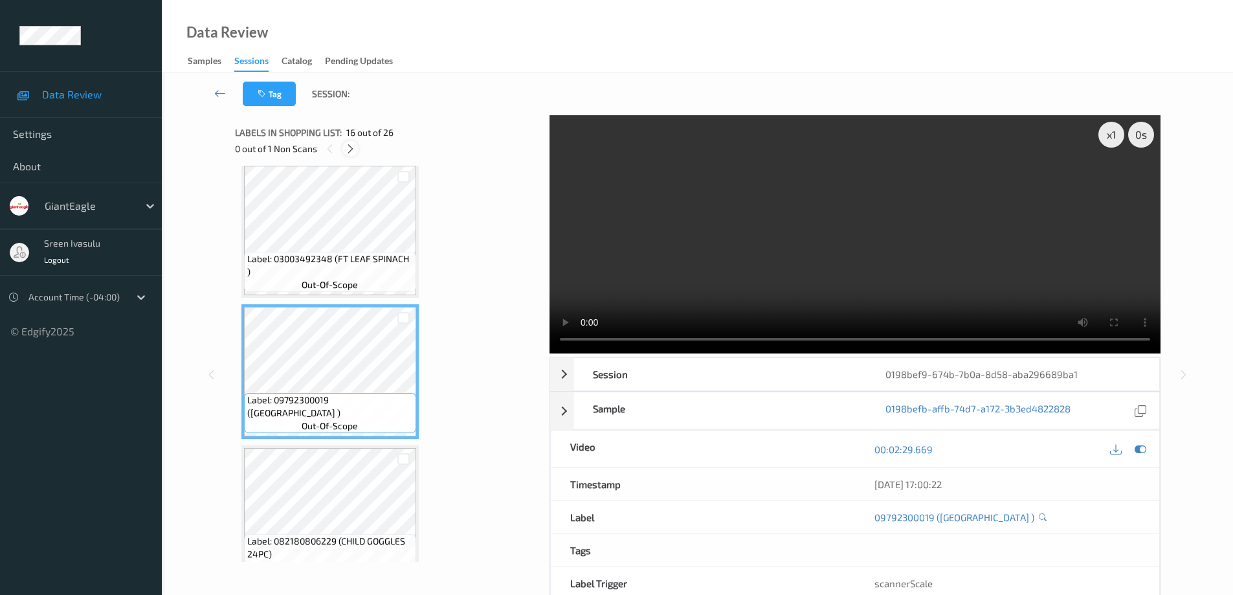
click at [351, 154] on icon at bounding box center [350, 149] width 11 height 12
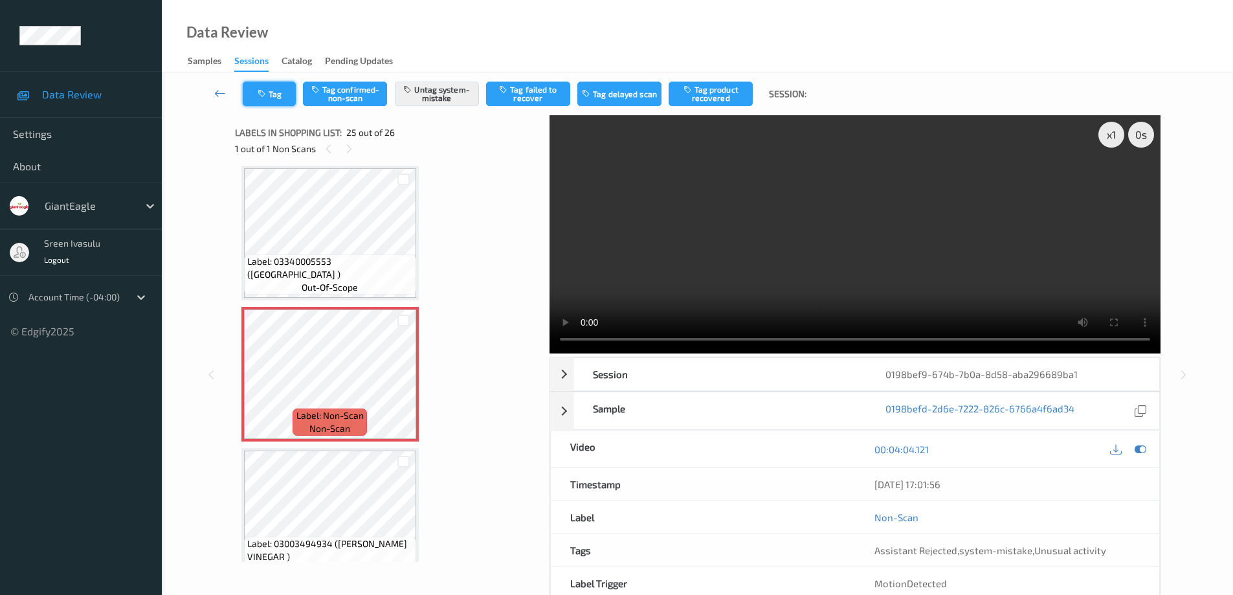
click at [294, 104] on button "Tag" at bounding box center [269, 94] width 53 height 25
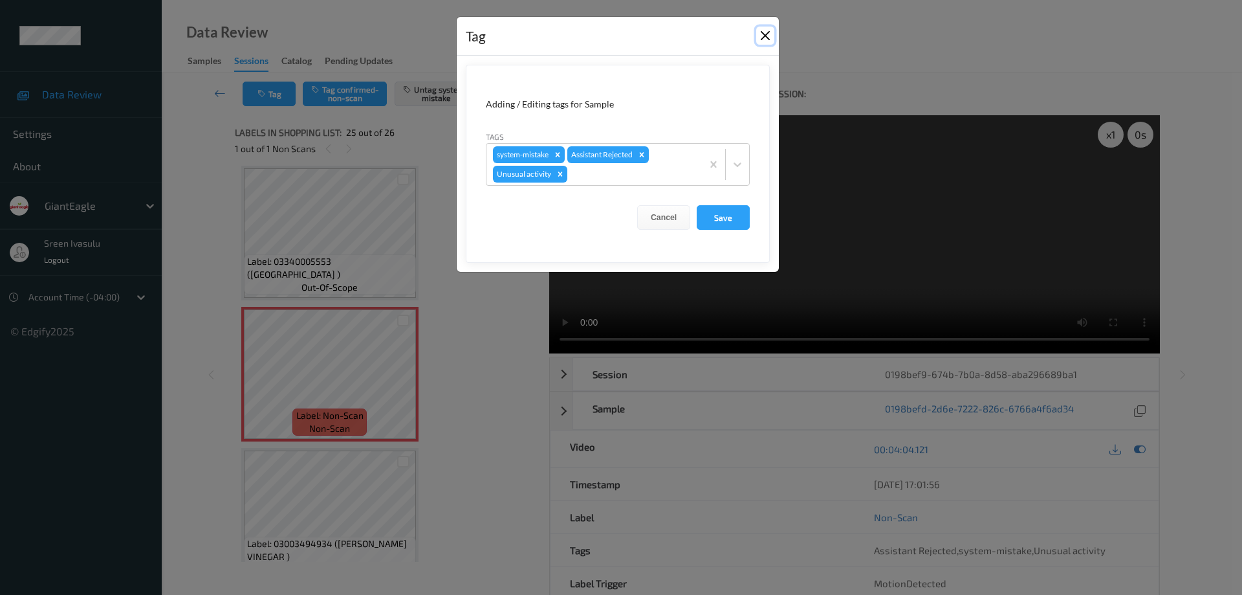
click at [757, 32] on button "Close" at bounding box center [765, 36] width 18 height 18
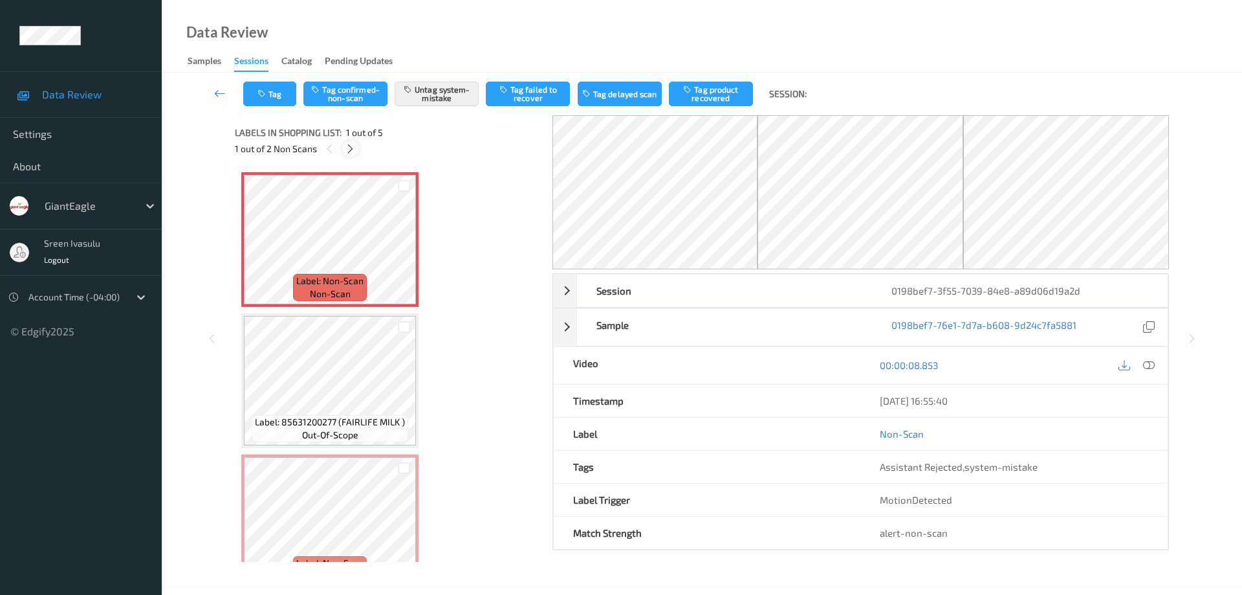
click at [350, 149] on icon at bounding box center [350, 149] width 11 height 12
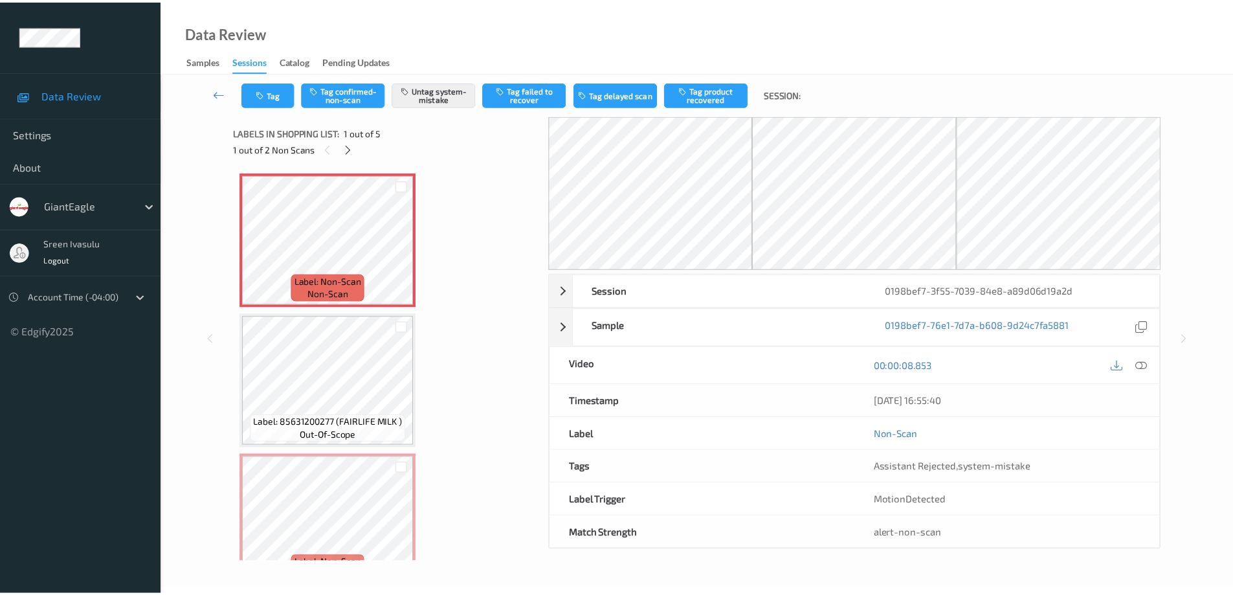
scroll to position [148, 0]
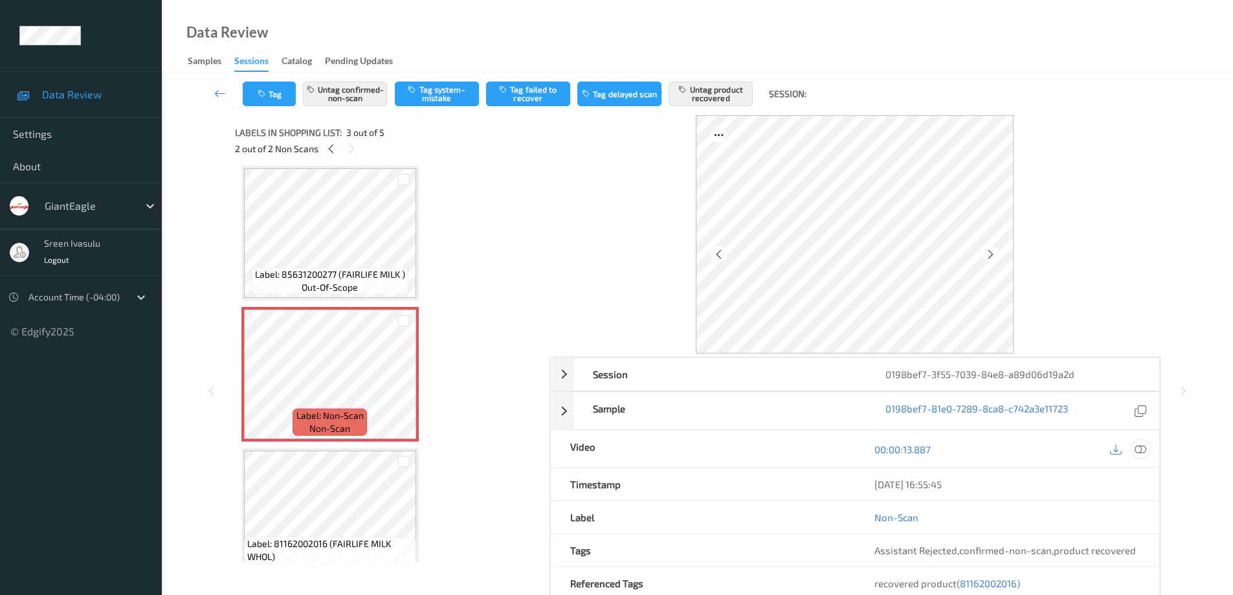
click at [1140, 451] on icon at bounding box center [1140, 449] width 12 height 12
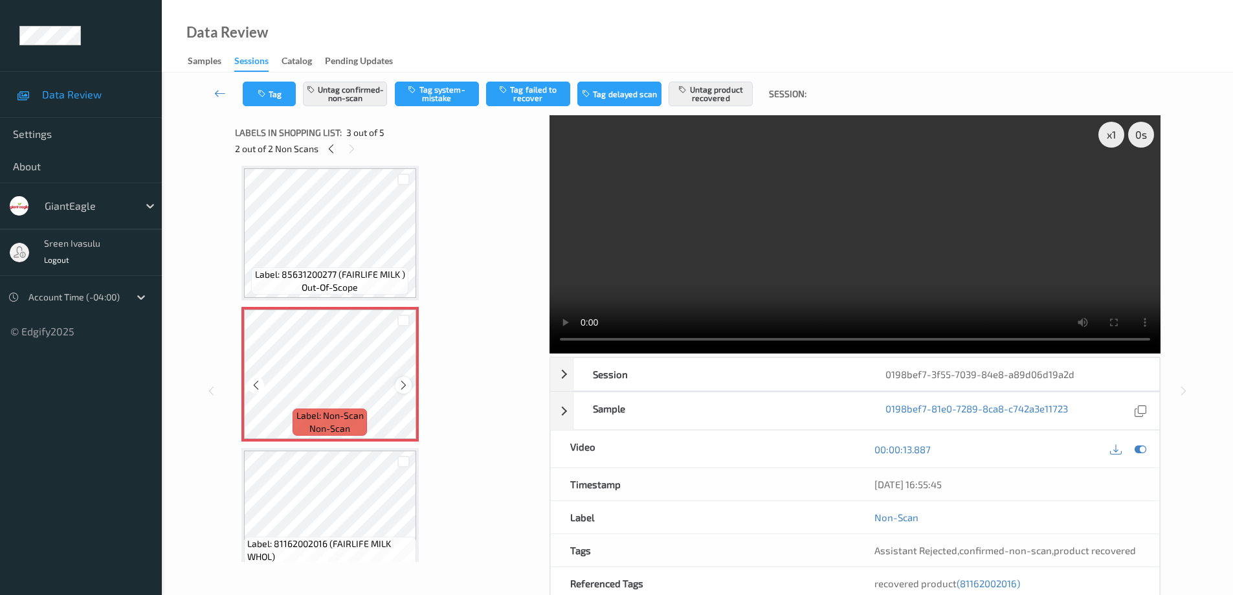
click at [402, 383] on icon at bounding box center [403, 385] width 11 height 12
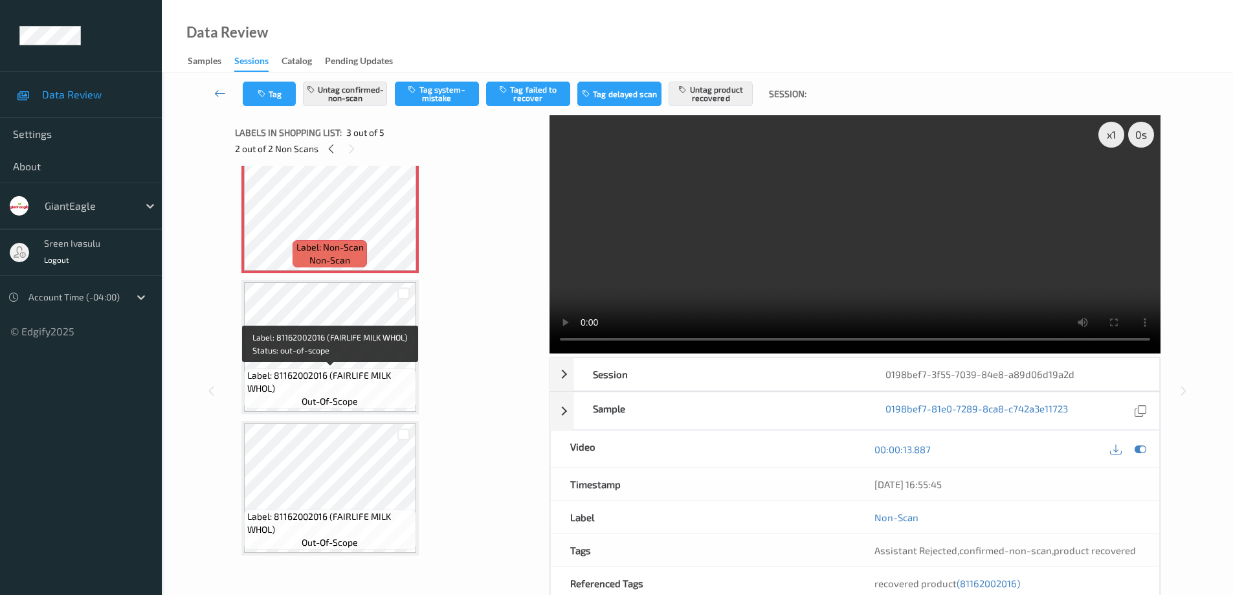
click at [368, 371] on span "Label: 81162002016 (FAIRLIFE MILK WHOL)" at bounding box center [330, 382] width 166 height 26
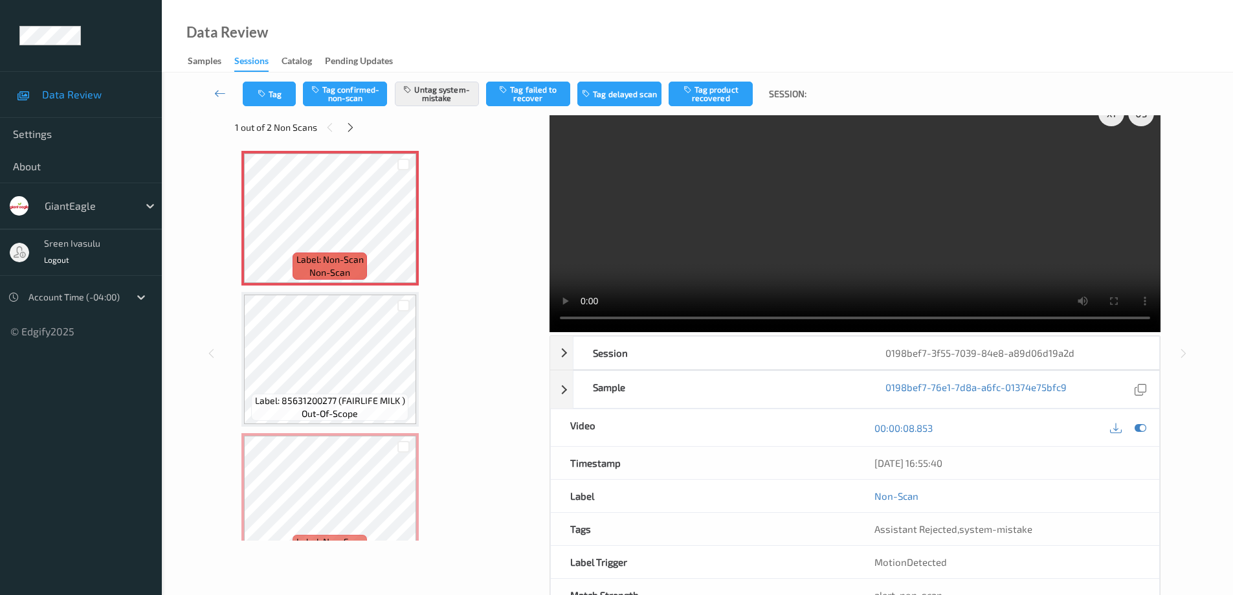
scroll to position [0, 0]
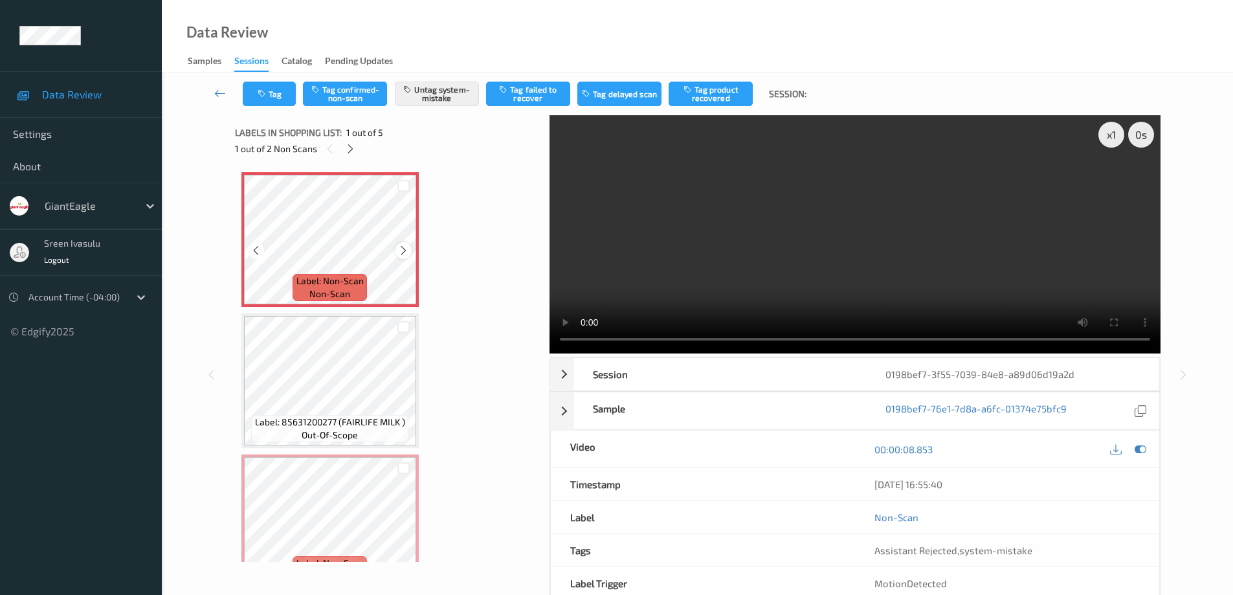
click at [403, 254] on icon at bounding box center [403, 251] width 11 height 12
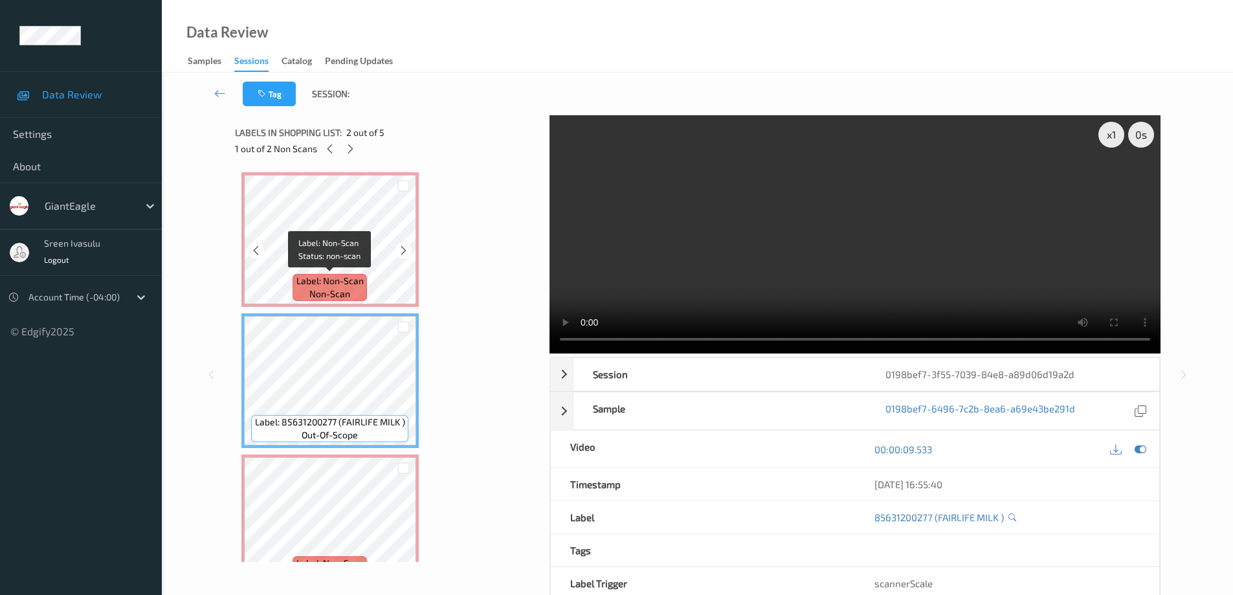
click at [317, 287] on span "non-scan" at bounding box center [329, 293] width 41 height 13
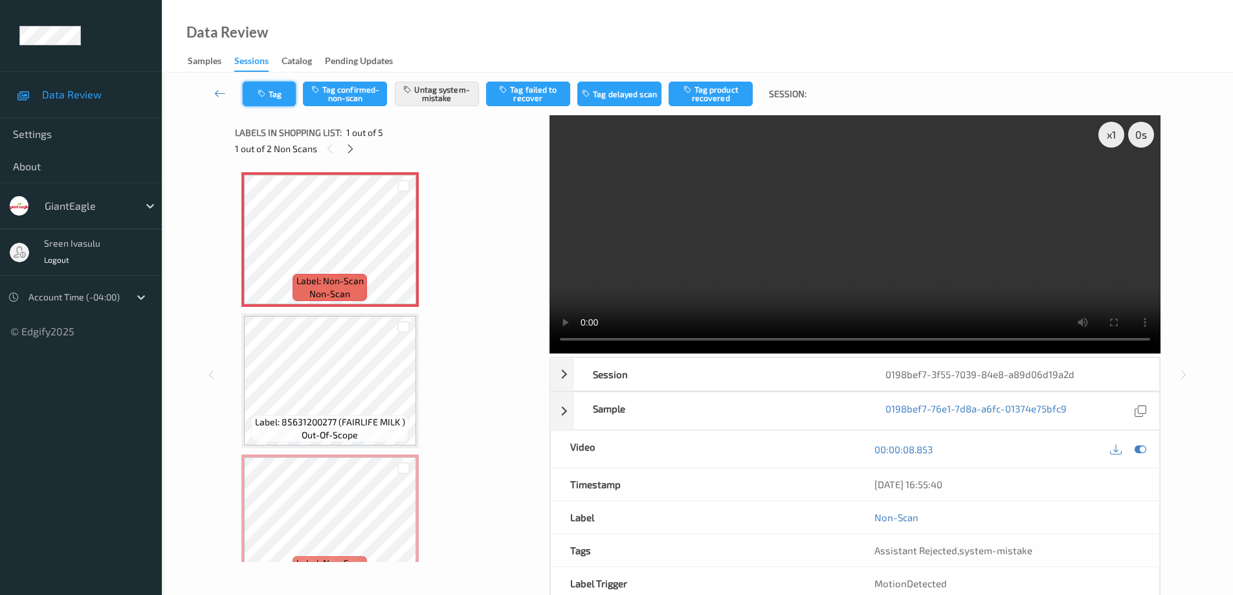
click at [264, 105] on button "Tag" at bounding box center [269, 94] width 53 height 25
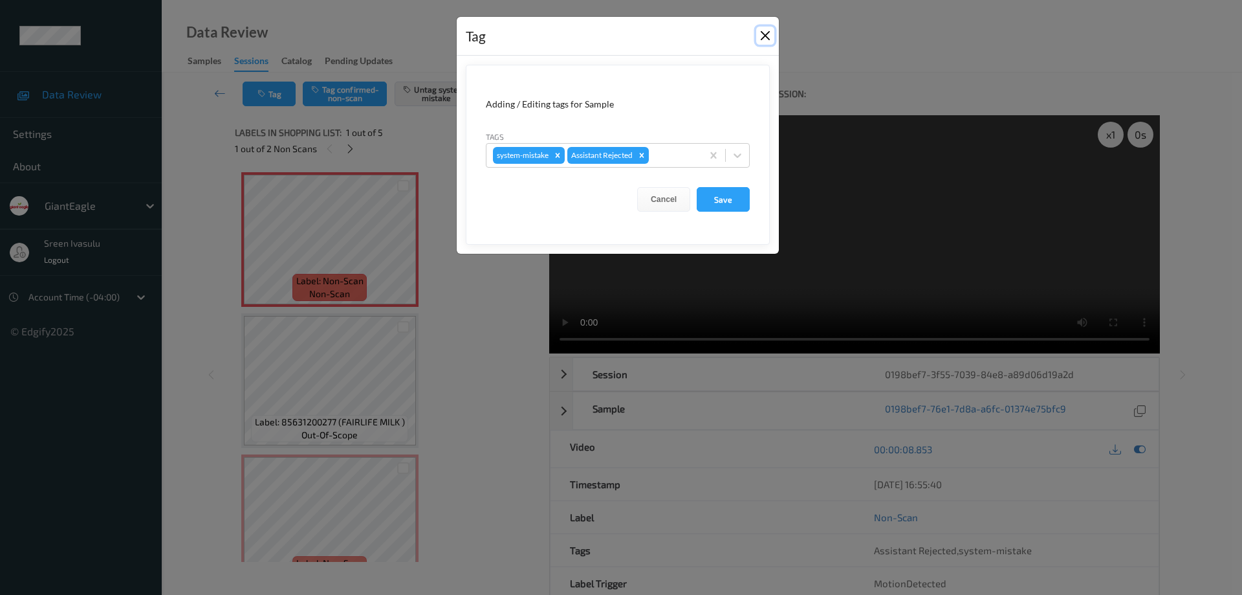
click at [765, 41] on button "Close" at bounding box center [765, 36] width 18 height 18
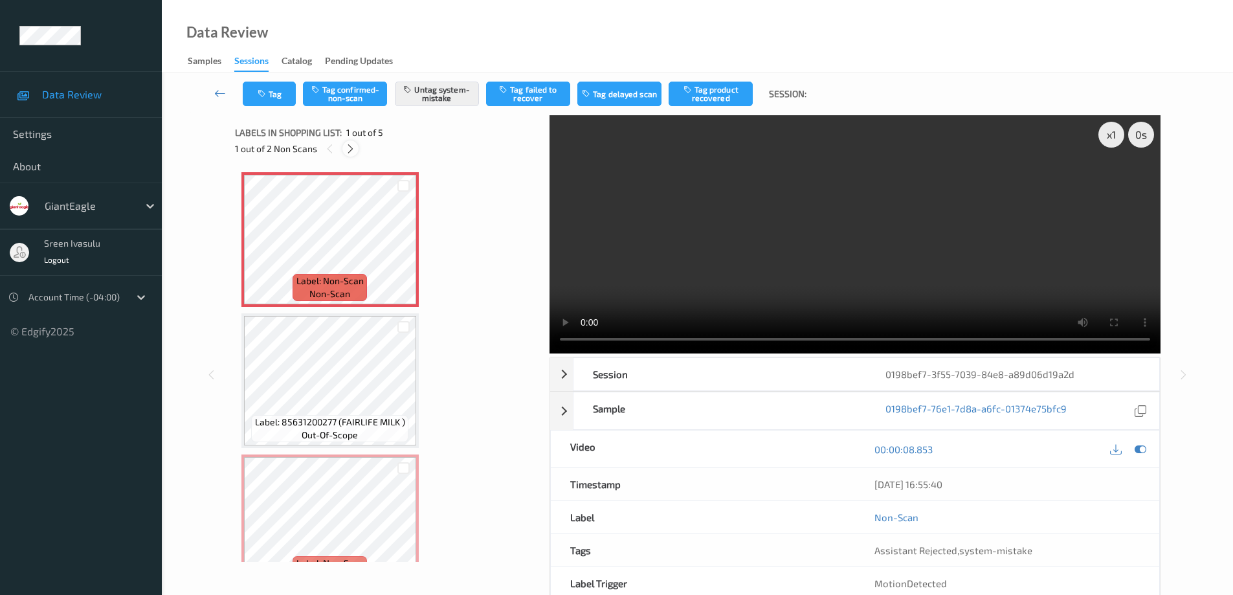
click at [355, 146] on icon at bounding box center [350, 149] width 11 height 12
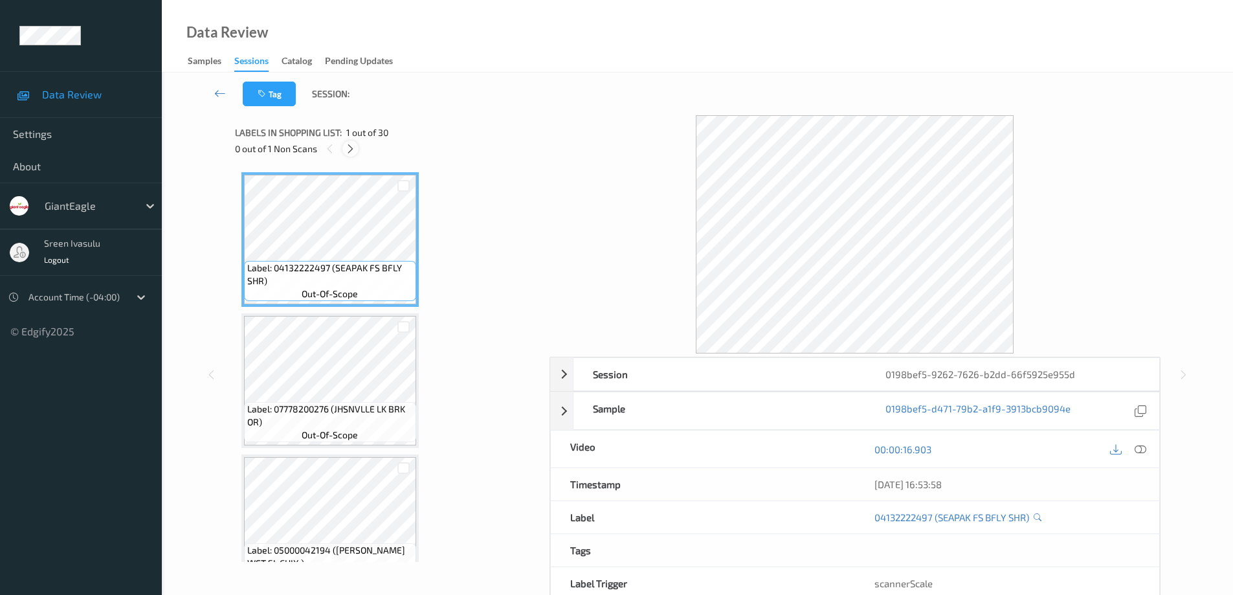
click at [349, 149] on icon at bounding box center [350, 149] width 11 height 12
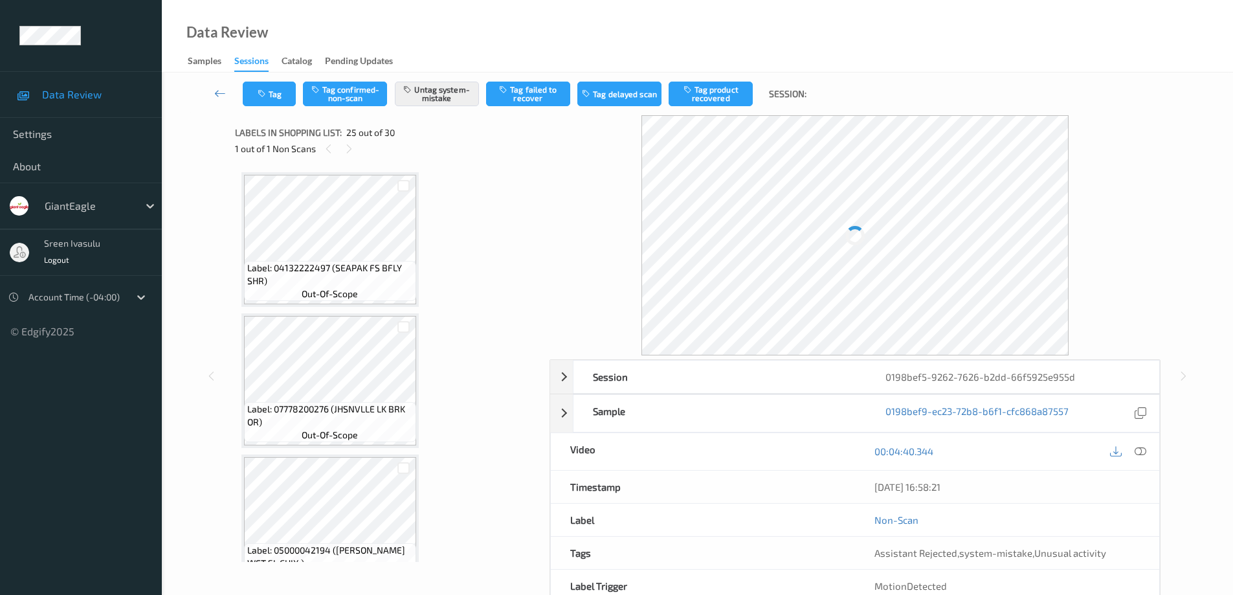
scroll to position [3251, 0]
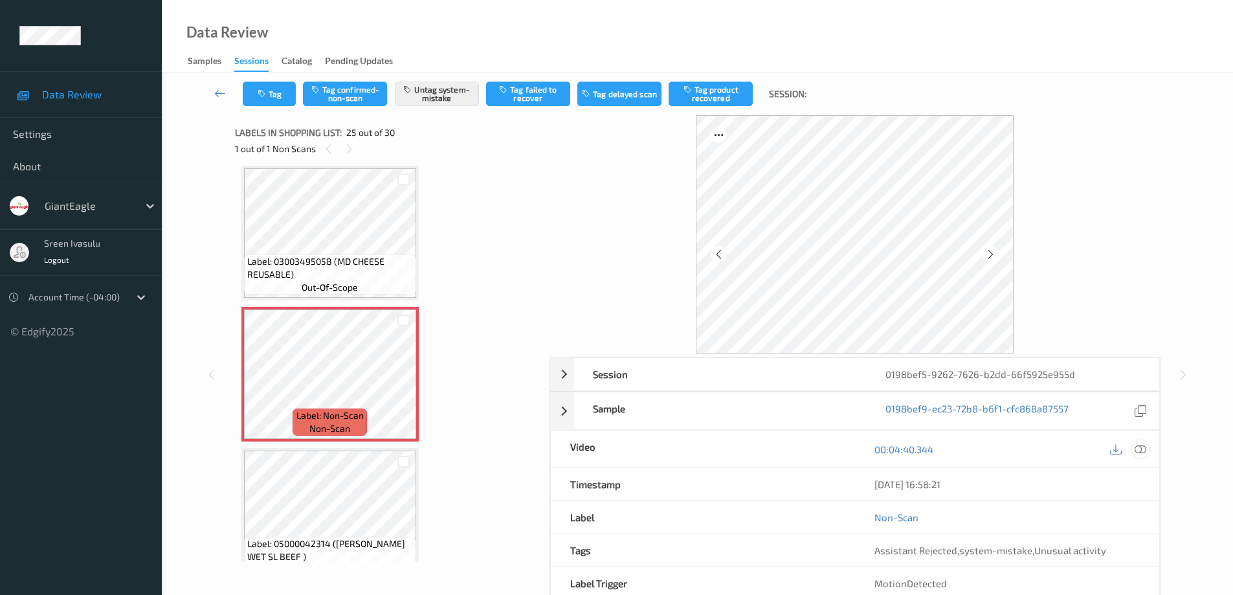
click at [1142, 446] on icon at bounding box center [1140, 449] width 12 height 12
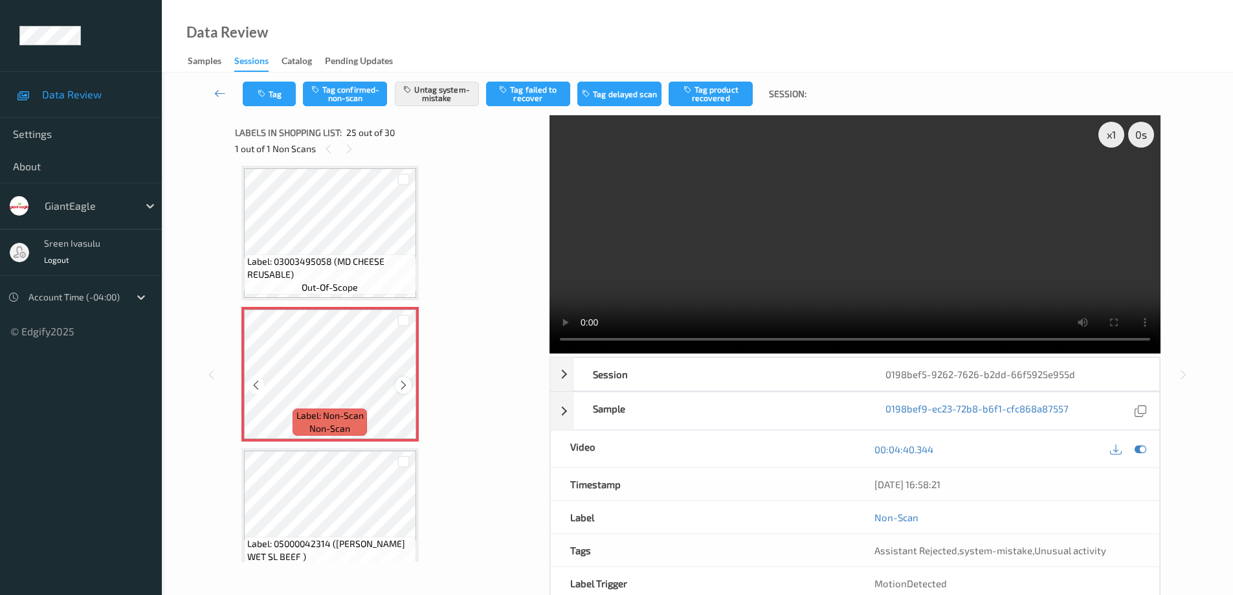
click at [399, 387] on icon at bounding box center [403, 385] width 11 height 12
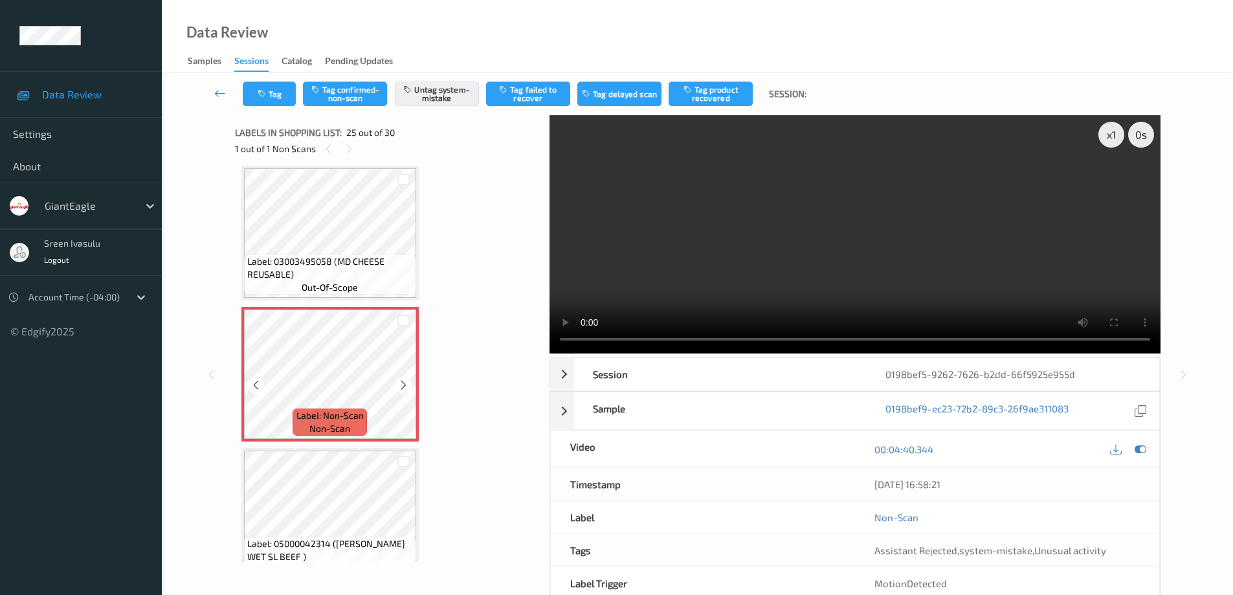
click at [399, 387] on icon at bounding box center [403, 385] width 11 height 12
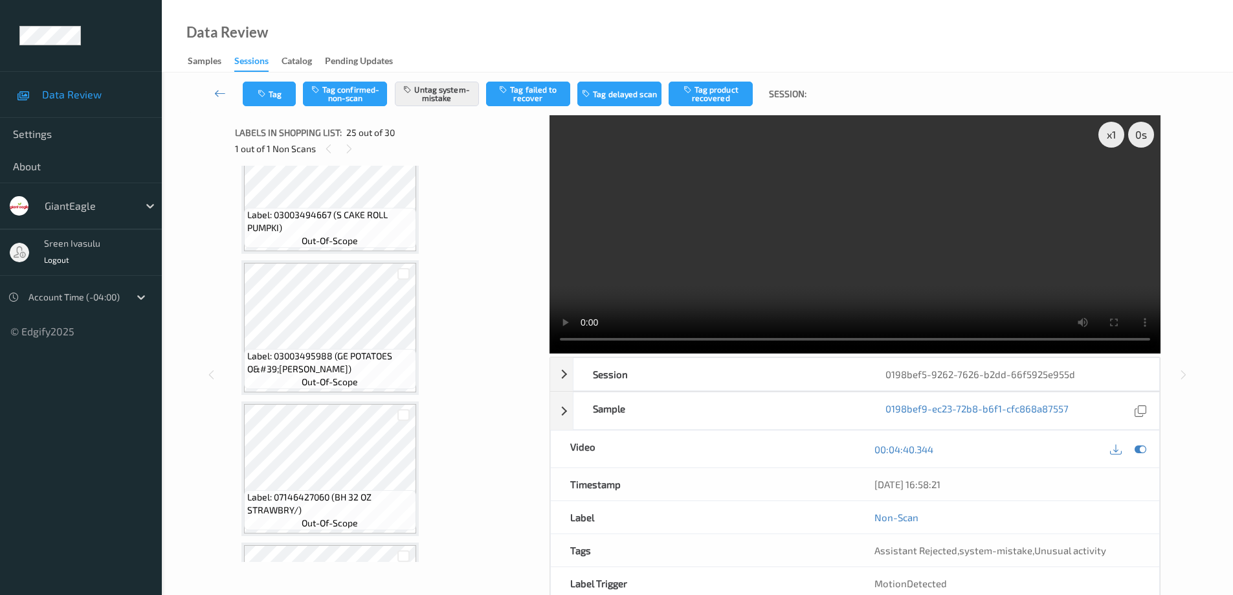
scroll to position [2474, 0]
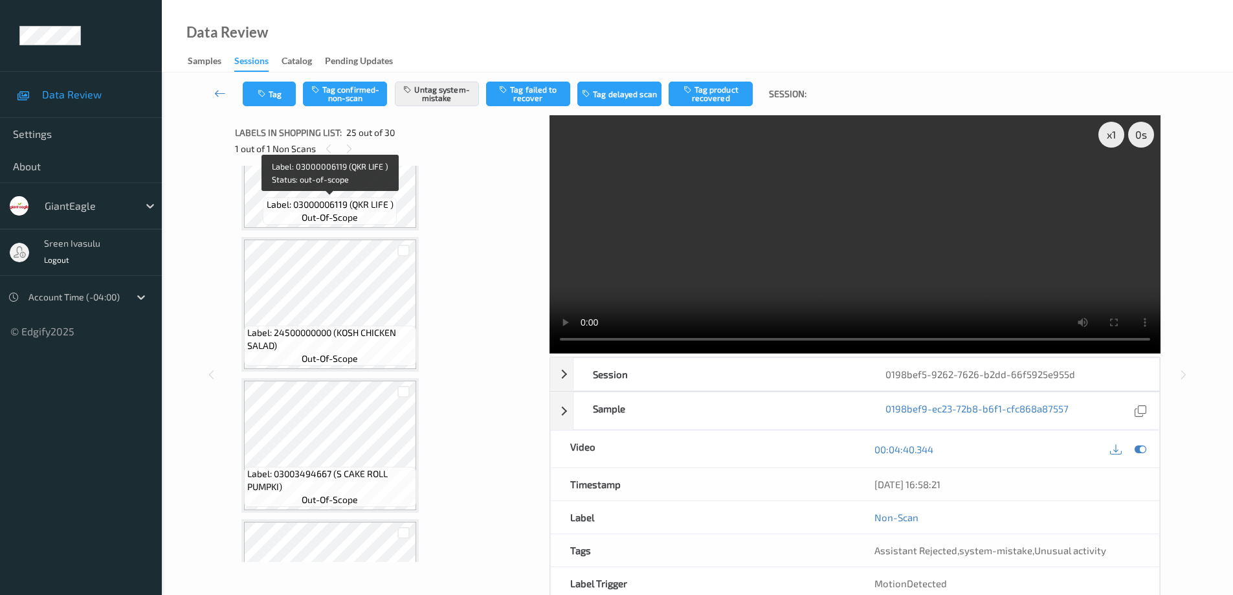
click at [374, 204] on span "Label: 03000006119 (QKR LIFE )" at bounding box center [330, 204] width 127 height 13
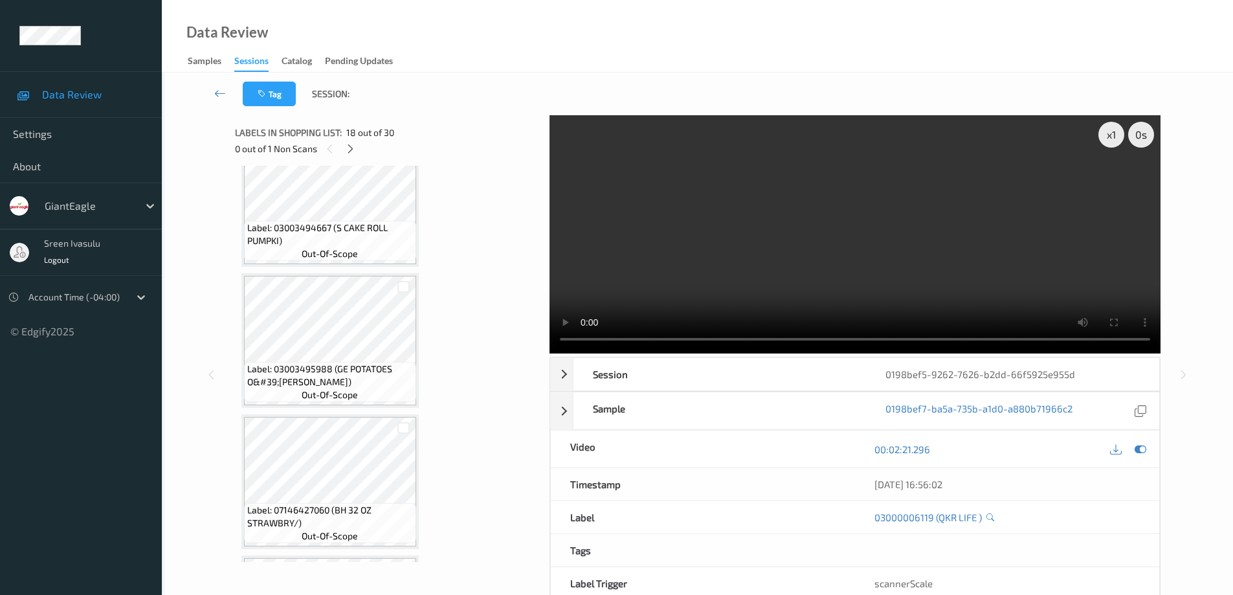
scroll to position [2733, 0]
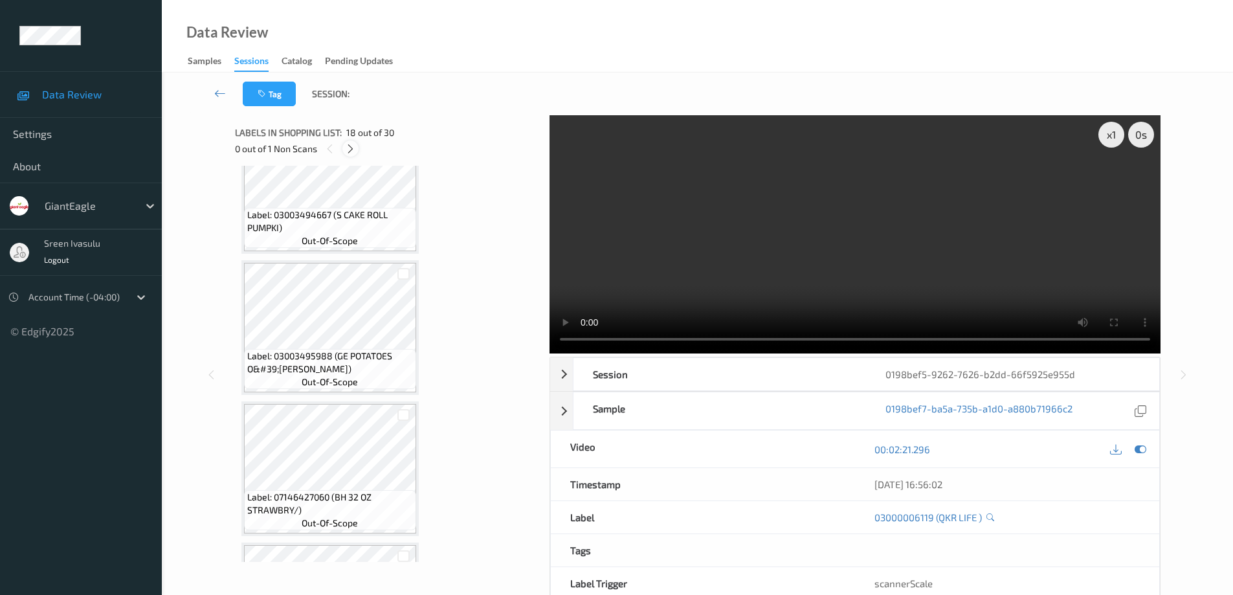
click at [350, 148] on icon at bounding box center [350, 149] width 11 height 12
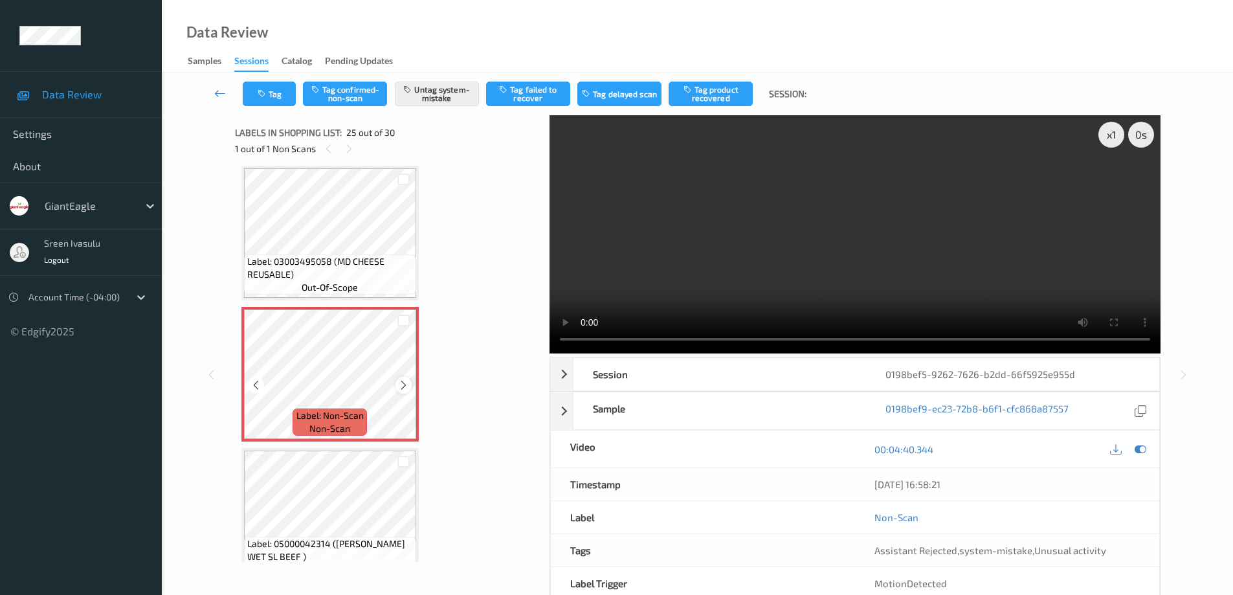
click at [397, 390] on div at bounding box center [403, 385] width 16 height 16
click at [282, 94] on button "Tag" at bounding box center [269, 94] width 53 height 25
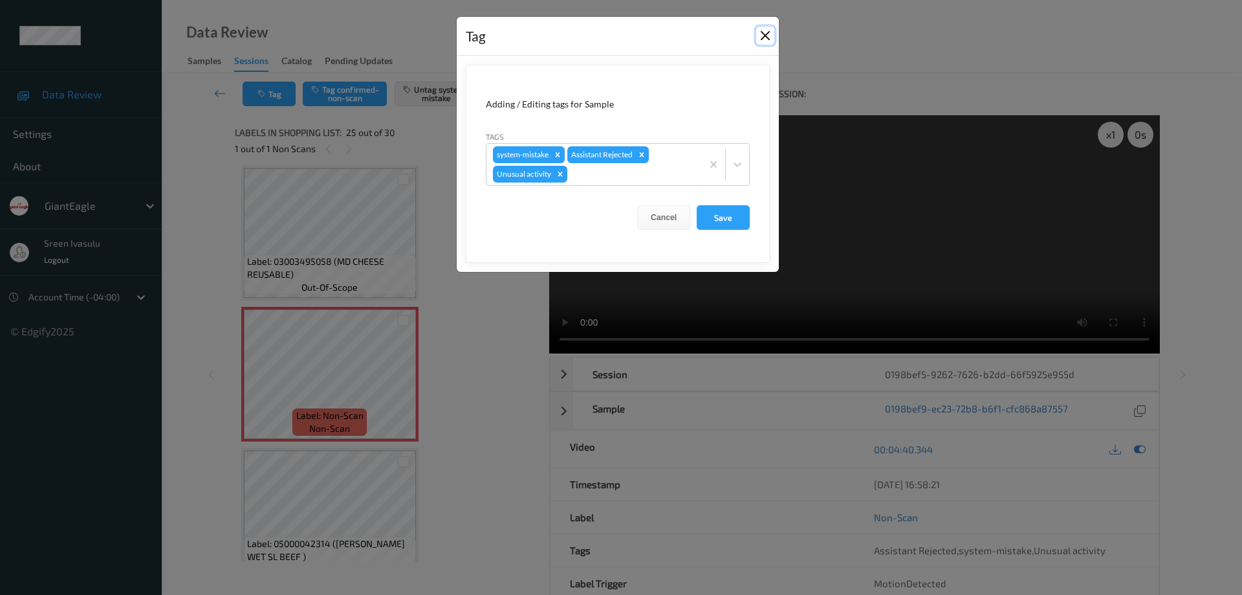
click at [766, 38] on button "Close" at bounding box center [765, 36] width 18 height 18
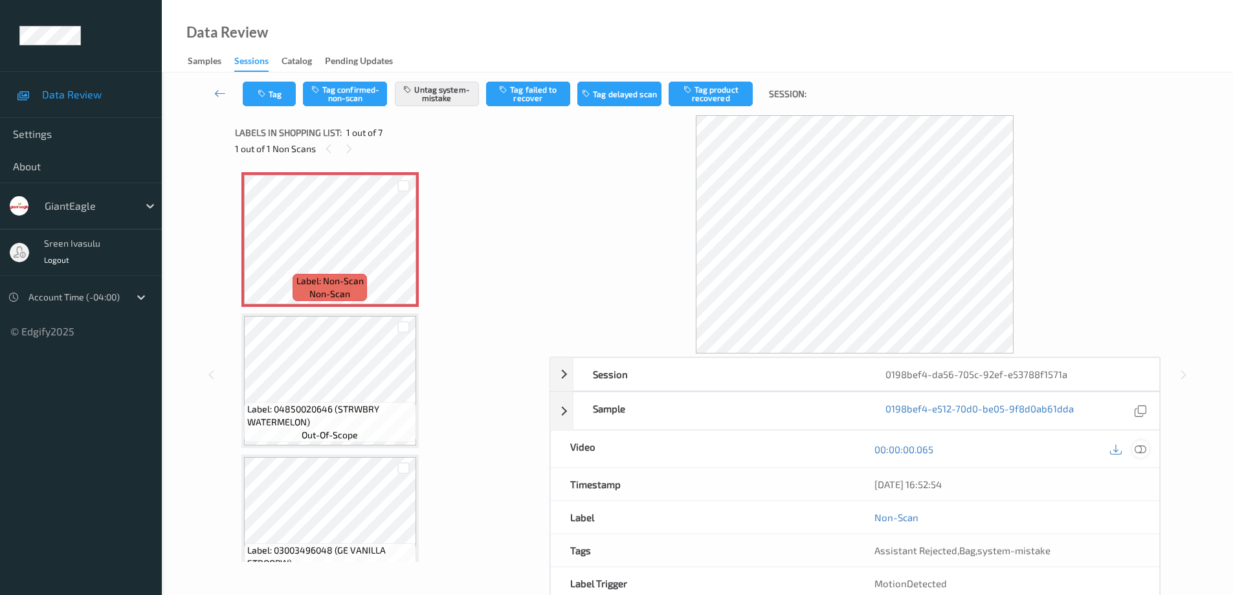
click at [1145, 450] on icon at bounding box center [1140, 449] width 12 height 12
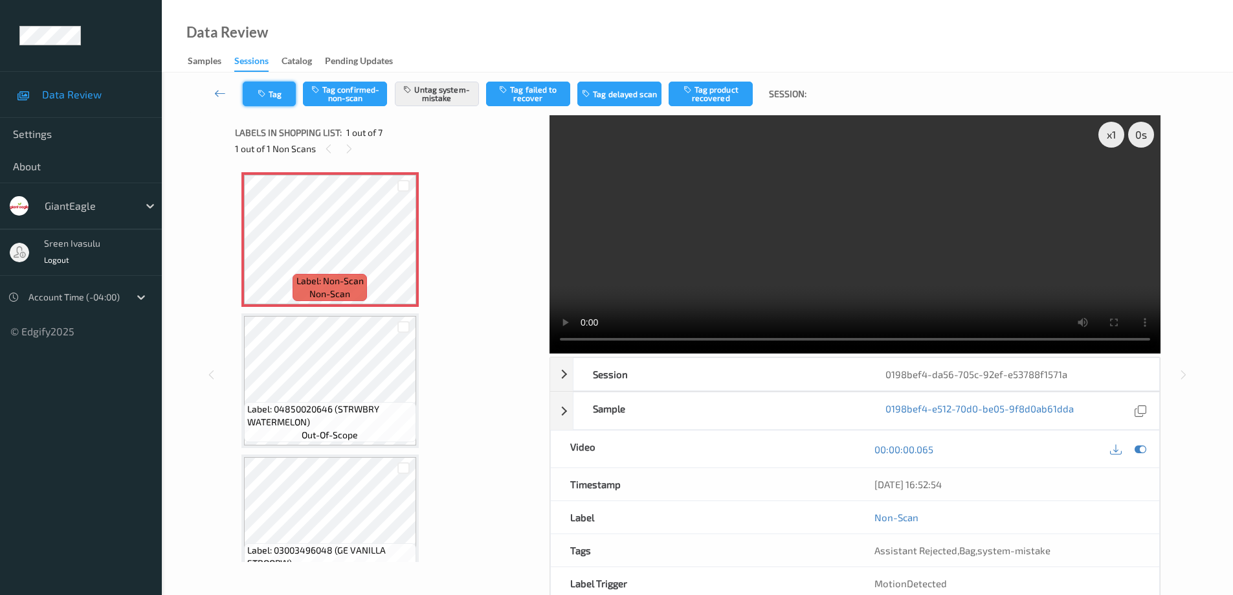
click at [281, 103] on button "Tag" at bounding box center [269, 94] width 53 height 25
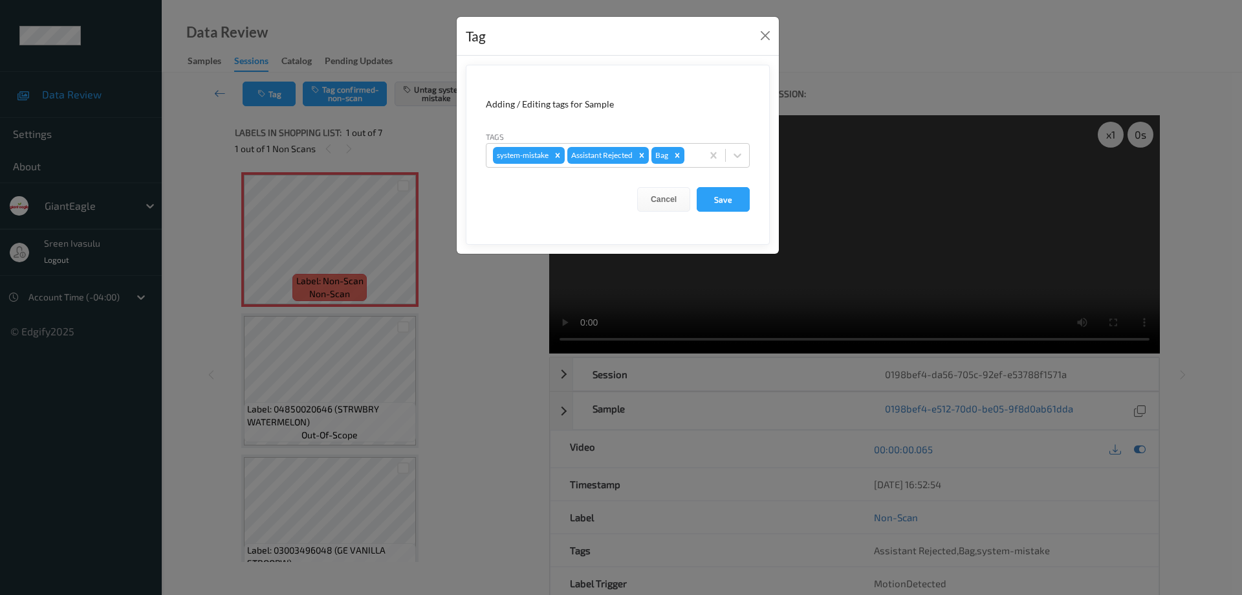
click at [774, 27] on div "Tag" at bounding box center [618, 36] width 322 height 39
click at [765, 38] on button "Close" at bounding box center [765, 36] width 18 height 18
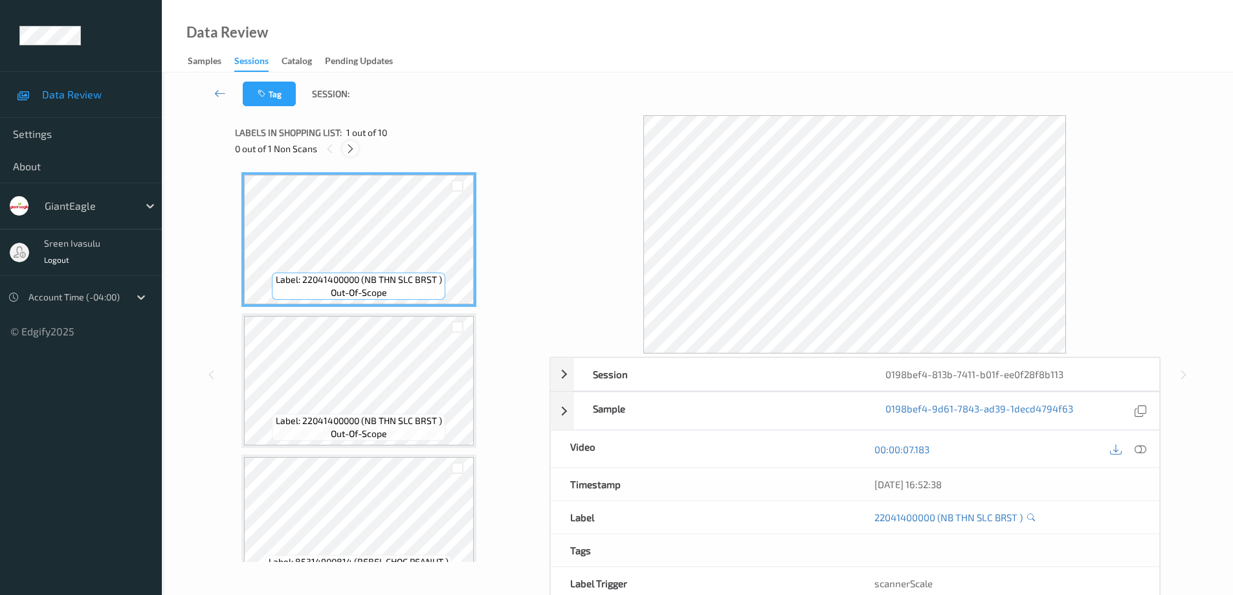
click at [353, 147] on icon at bounding box center [350, 149] width 11 height 12
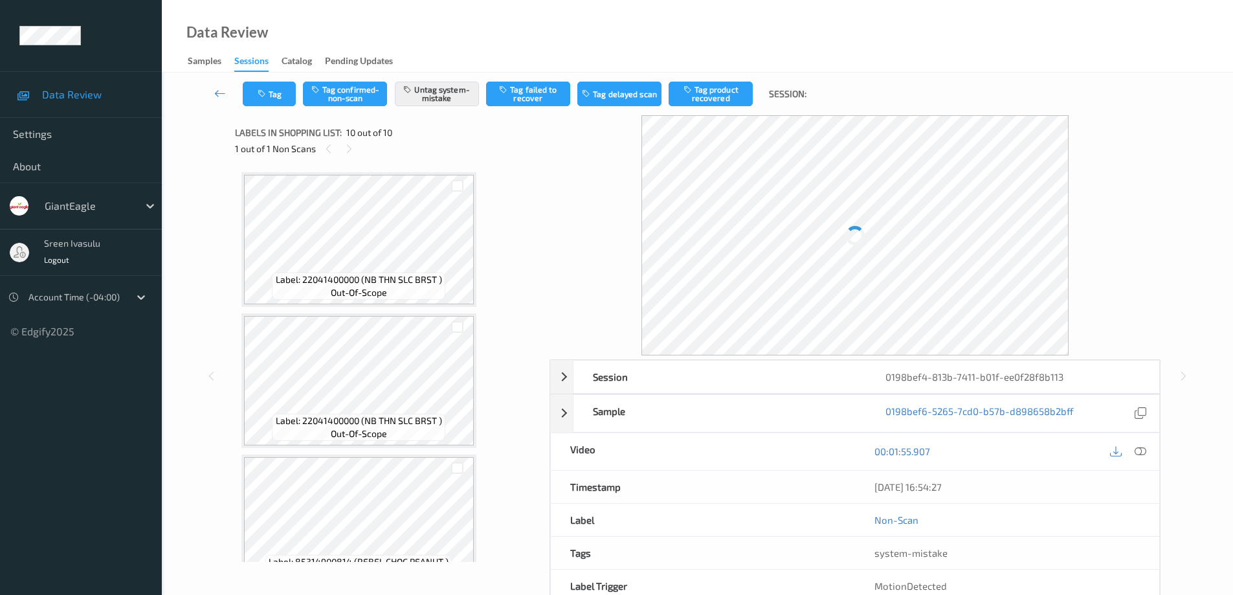
scroll to position [1021, 0]
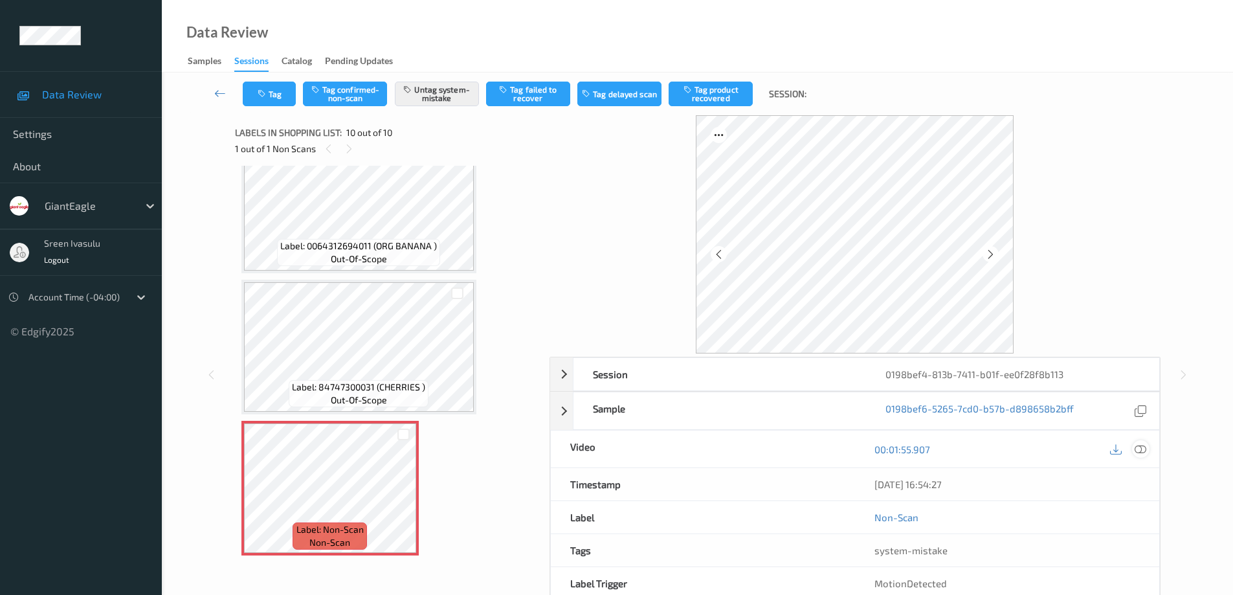
click at [1139, 448] on icon at bounding box center [1140, 449] width 12 height 12
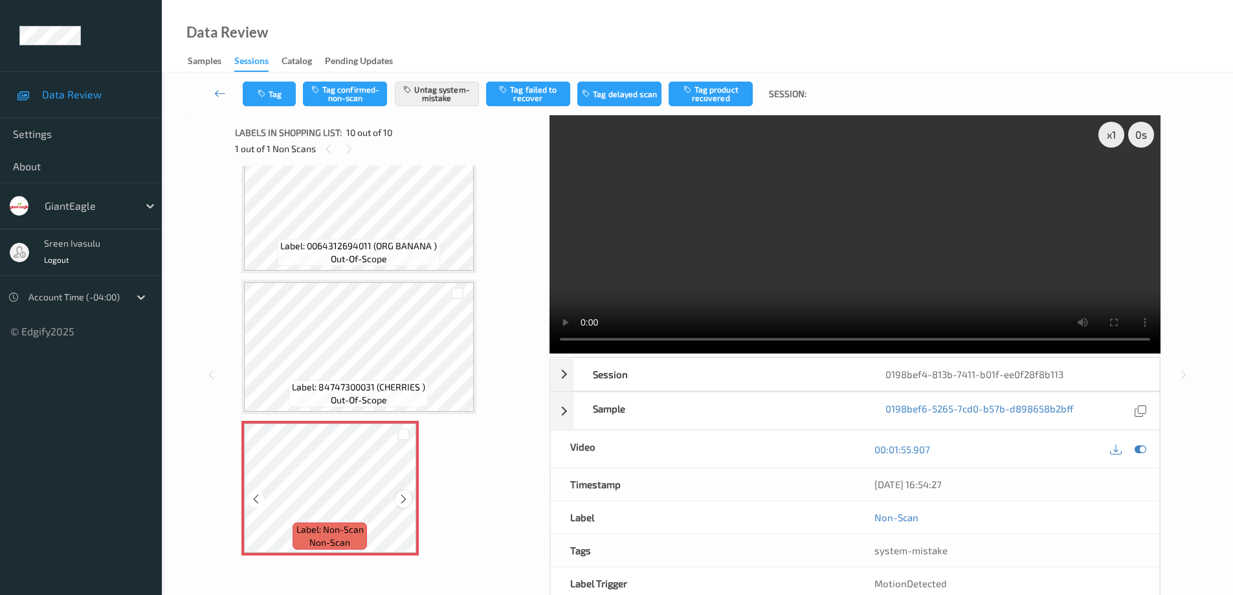
click at [402, 500] on icon at bounding box center [403, 499] width 11 height 12
click at [274, 98] on button "Tag" at bounding box center [269, 94] width 53 height 25
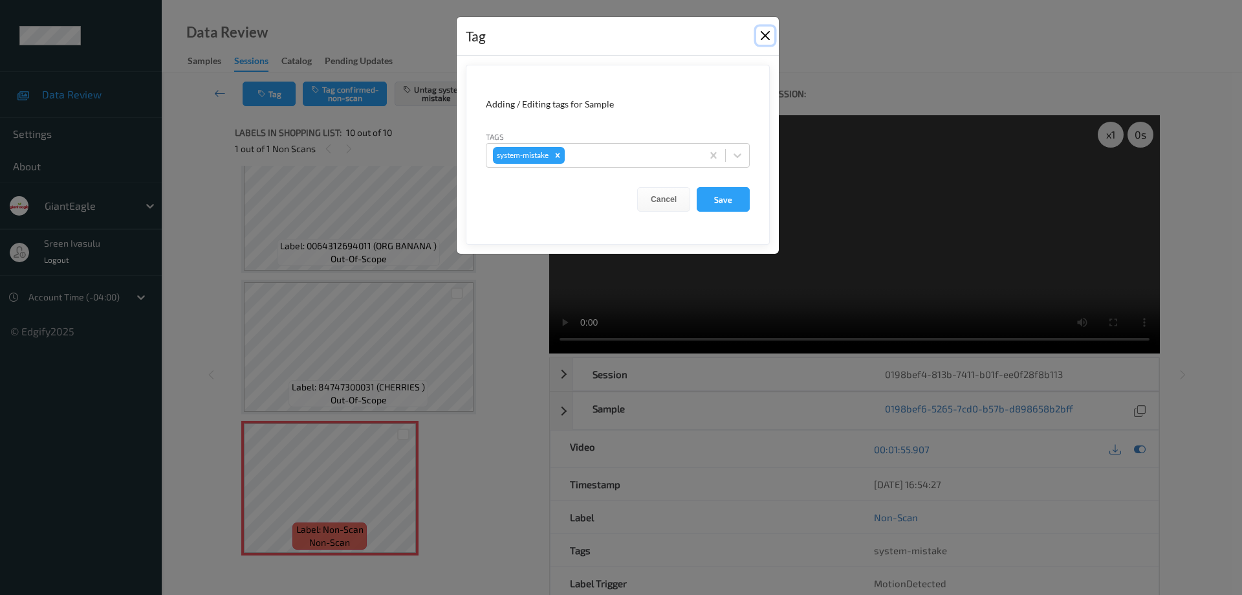
click at [771, 36] on button "Close" at bounding box center [765, 36] width 18 height 18
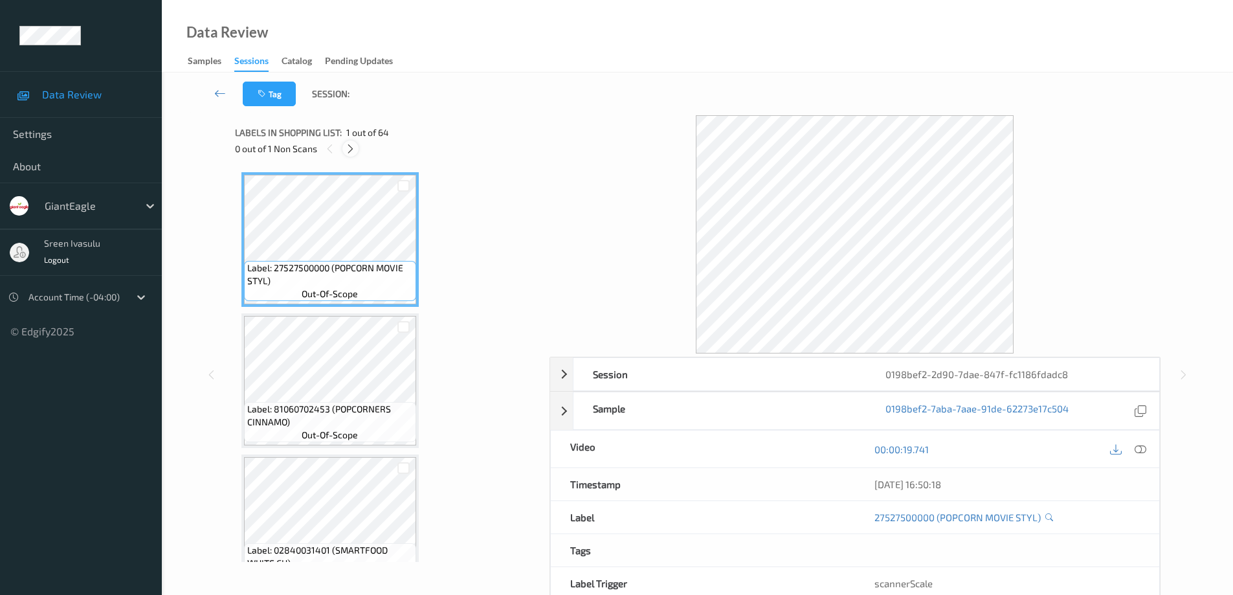
click at [353, 152] on icon at bounding box center [350, 149] width 11 height 12
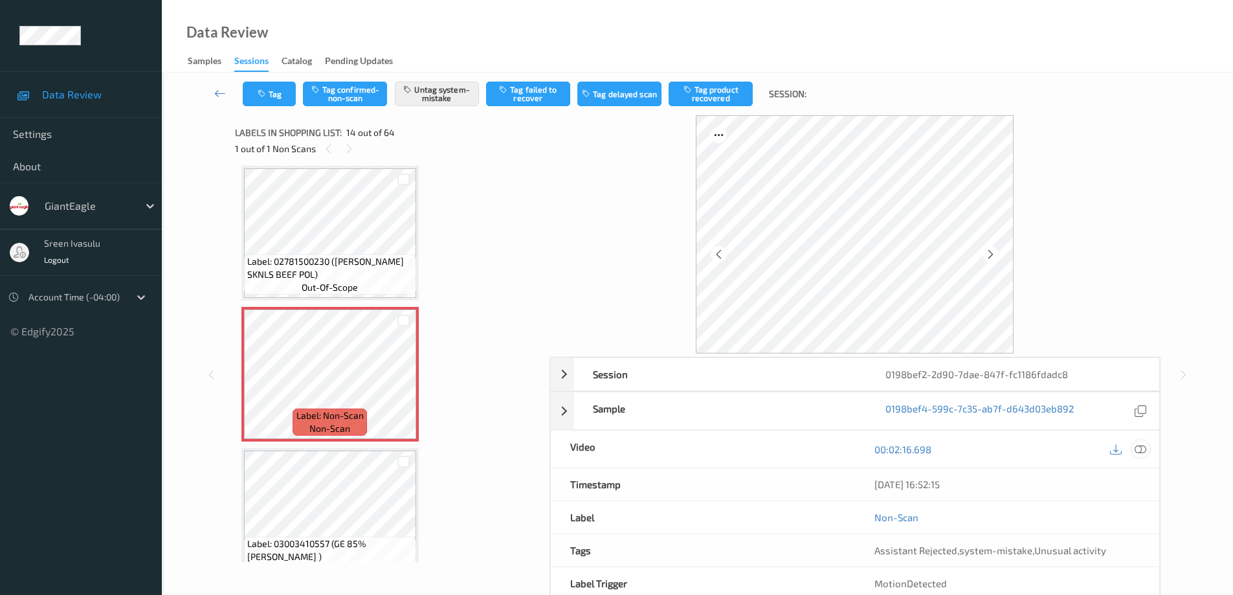
click at [1136, 451] on icon at bounding box center [1140, 449] width 12 height 12
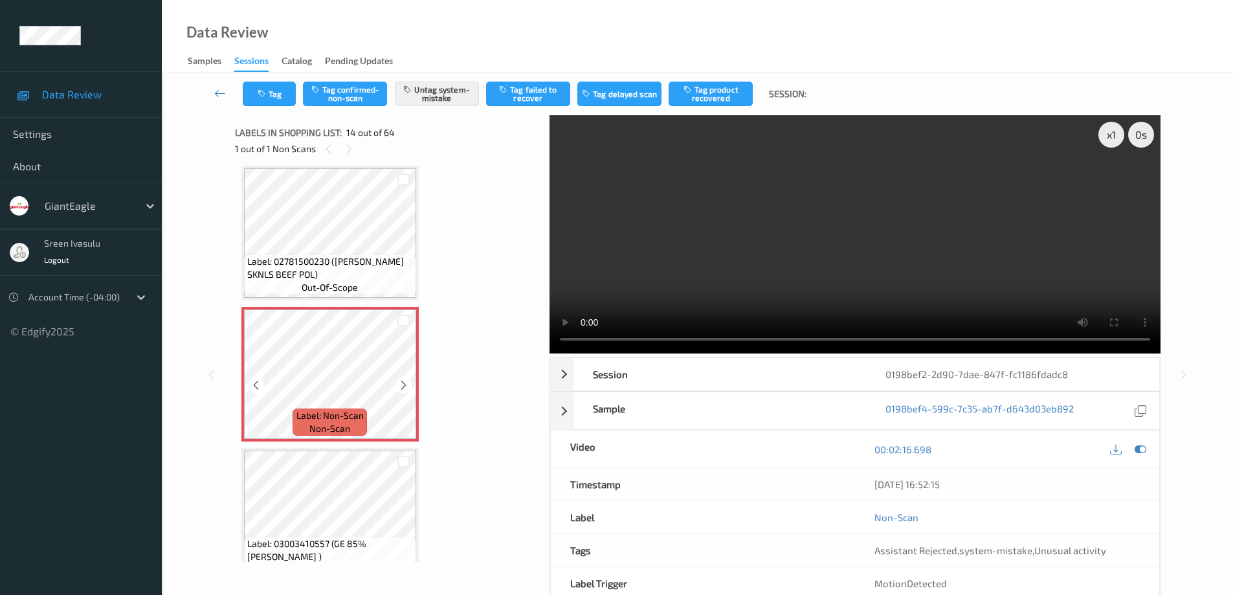
click at [395, 385] on div at bounding box center [403, 385] width 16 height 16
click at [399, 385] on icon at bounding box center [403, 385] width 11 height 12
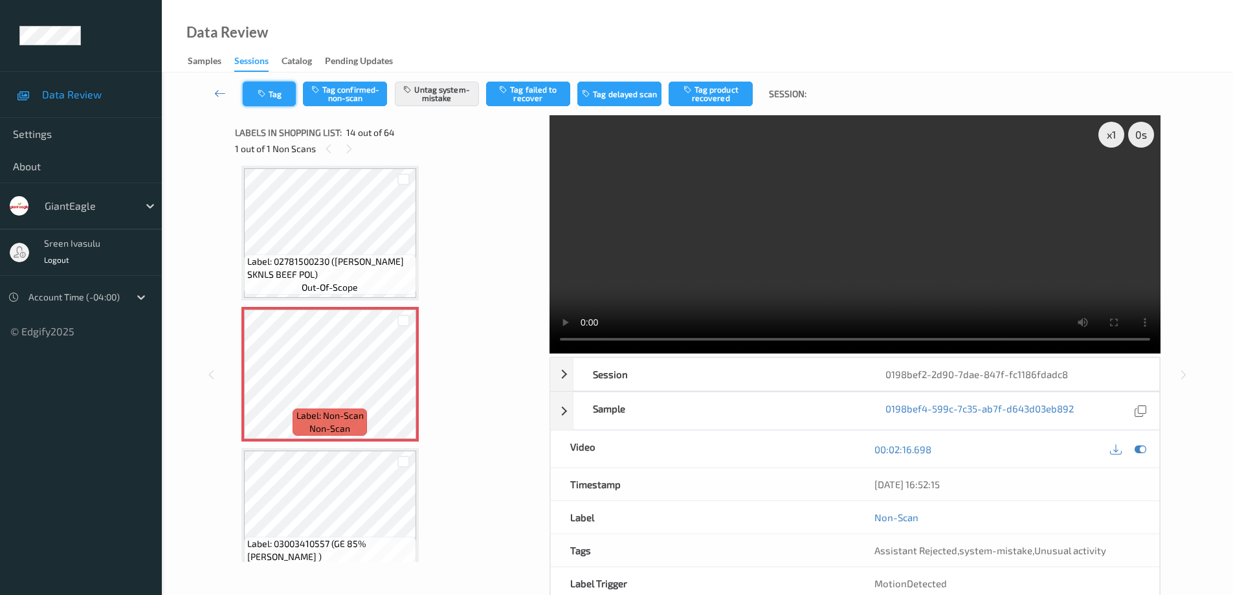
click at [288, 91] on button "Tag" at bounding box center [269, 94] width 53 height 25
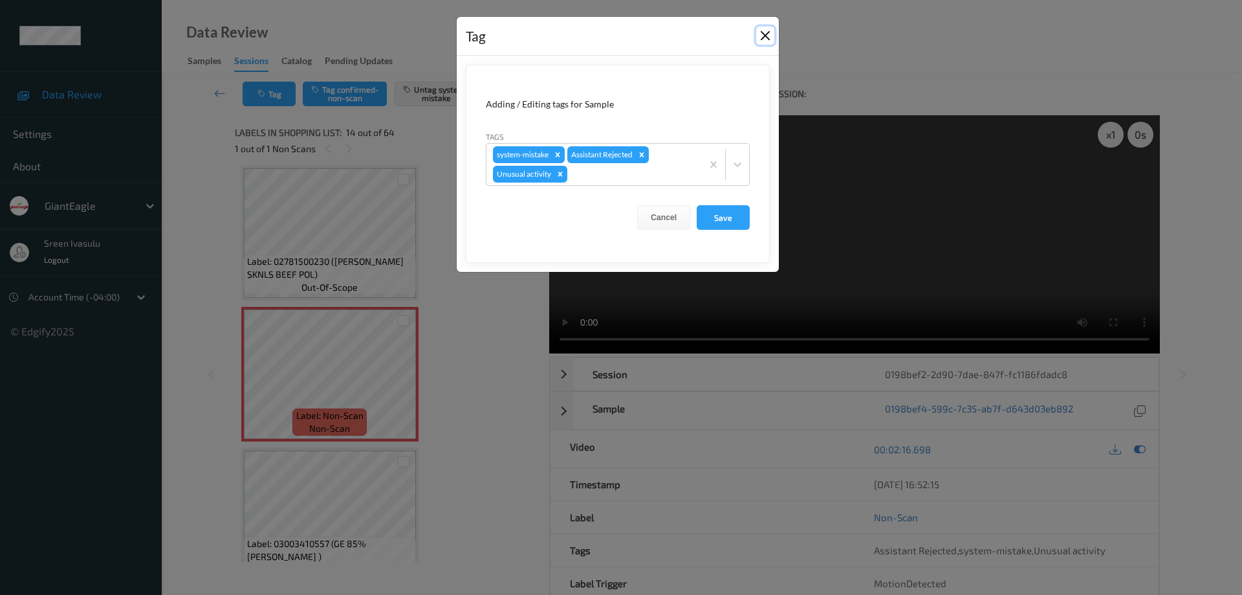
click at [763, 34] on button "Close" at bounding box center [765, 36] width 18 height 18
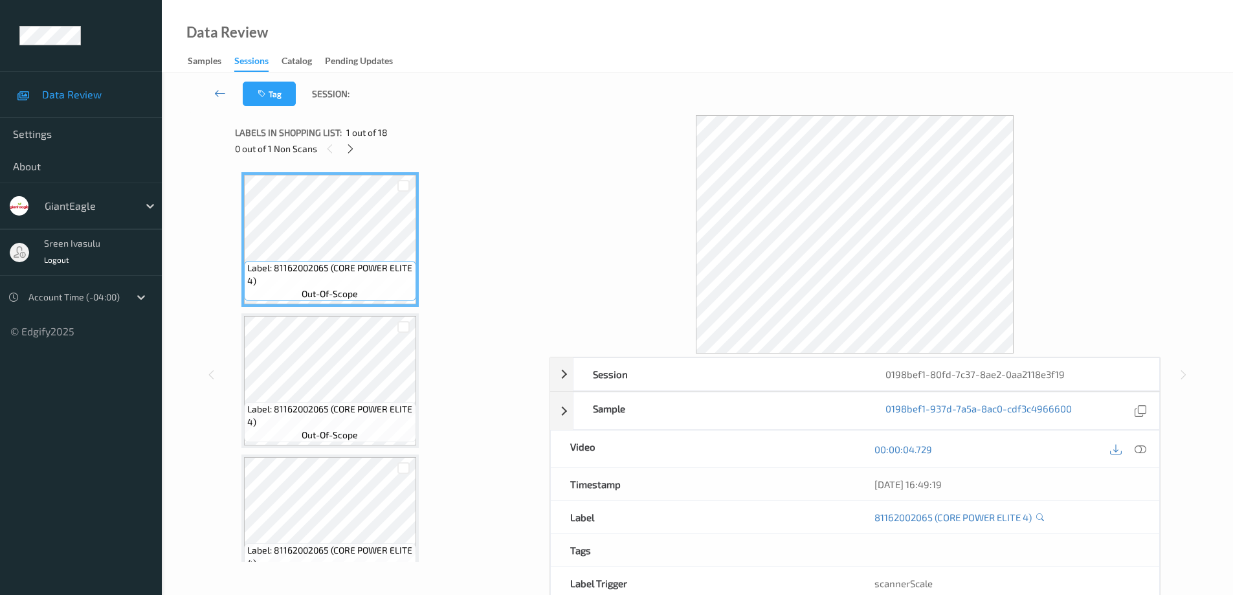
drag, startPoint x: 355, startPoint y: 151, endPoint x: 477, endPoint y: 245, distance: 154.1
click at [354, 152] on icon at bounding box center [350, 149] width 11 height 12
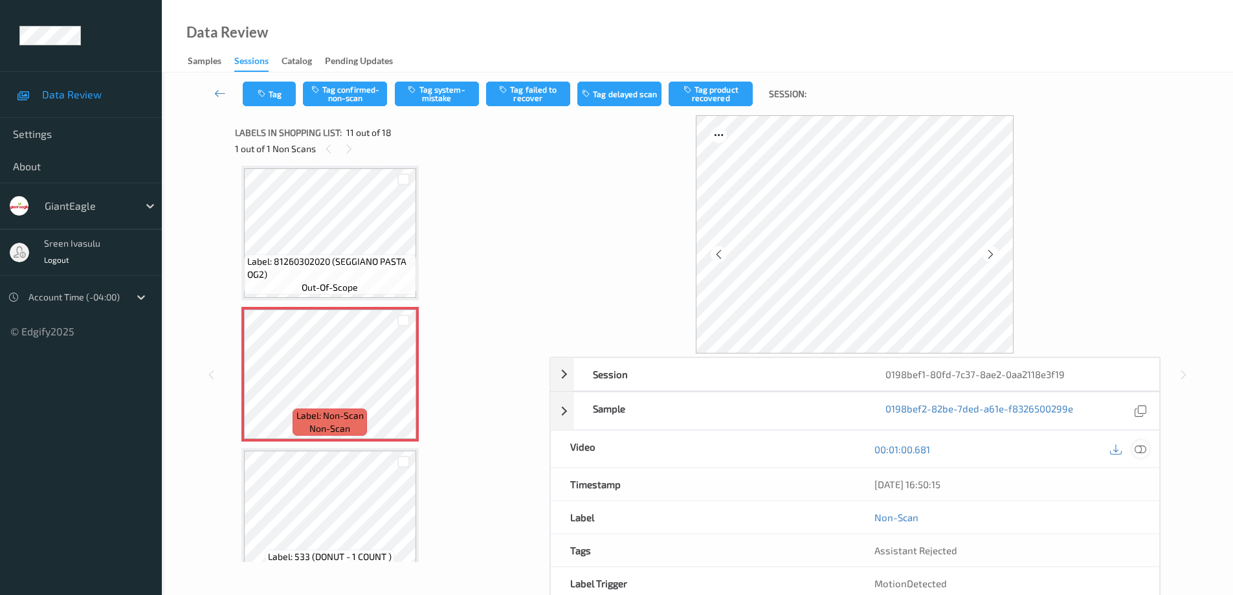
click at [1139, 445] on icon at bounding box center [1140, 449] width 12 height 12
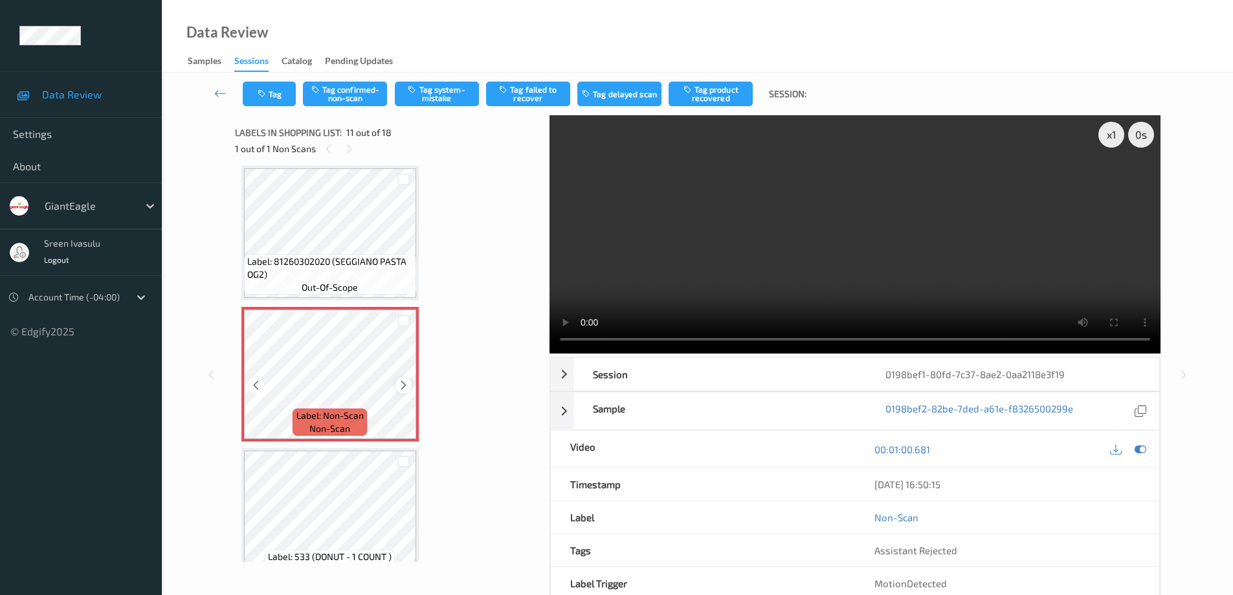
click at [402, 381] on icon at bounding box center [403, 385] width 11 height 12
click at [404, 383] on icon at bounding box center [403, 385] width 11 height 12
click at [344, 94] on button "Tag confirmed-non-scan" at bounding box center [345, 94] width 84 height 25
click at [730, 90] on button "Tag product recovered" at bounding box center [710, 94] width 84 height 25
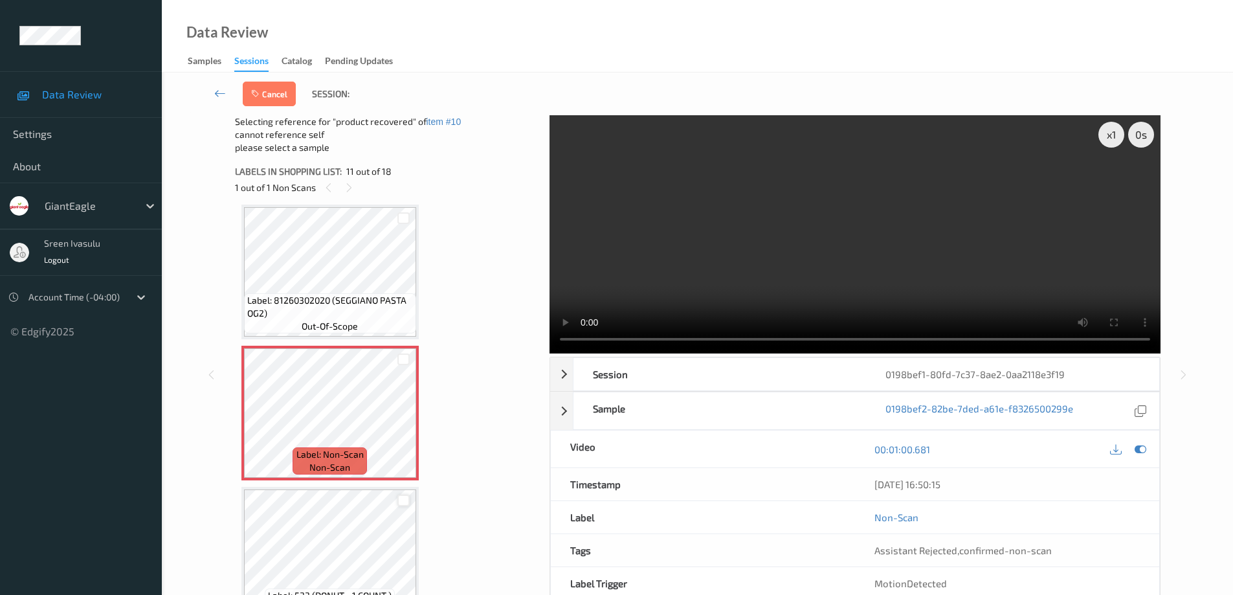
click at [399, 501] on div at bounding box center [403, 500] width 12 height 12
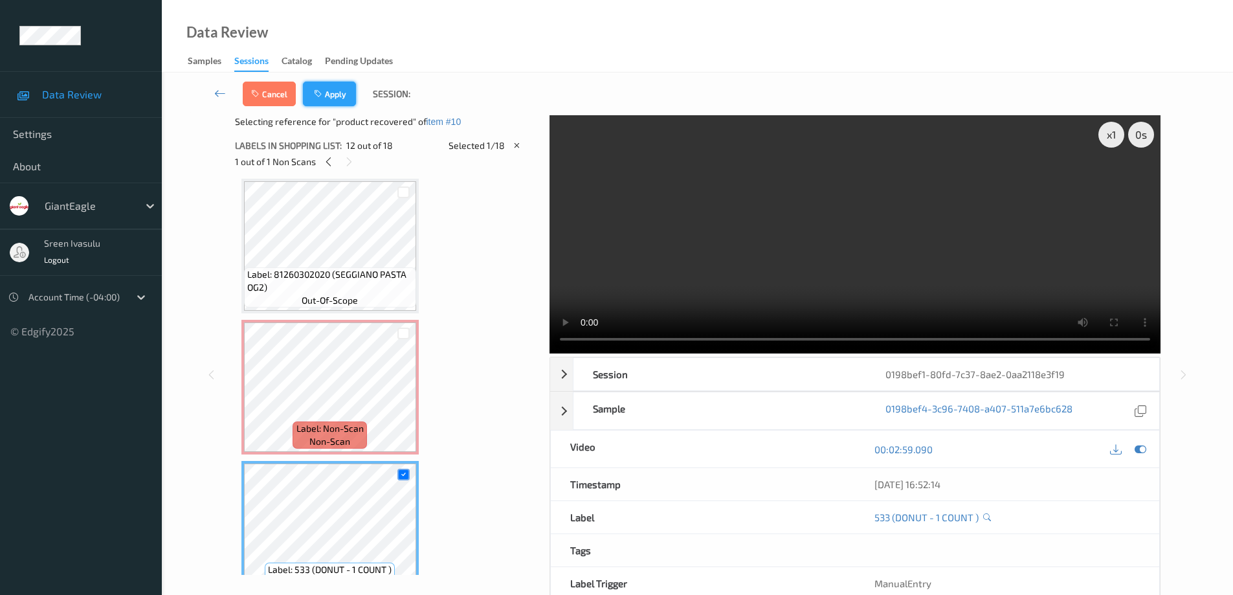
click at [331, 93] on button "Apply" at bounding box center [329, 94] width 53 height 25
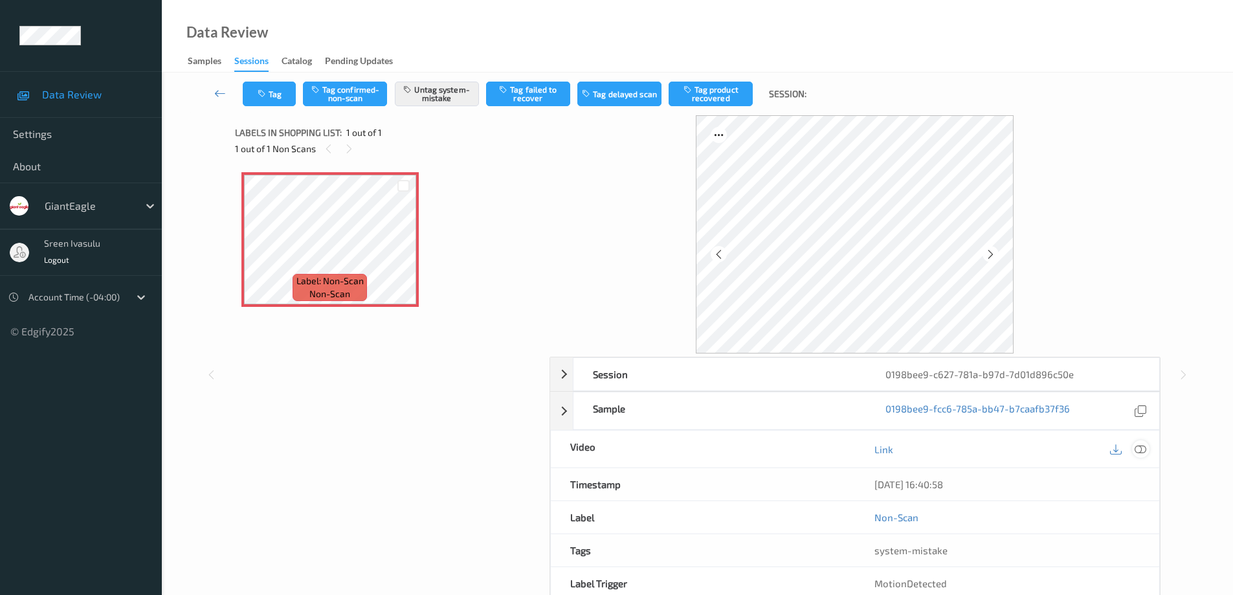
click at [1136, 447] on icon at bounding box center [1140, 449] width 12 height 12
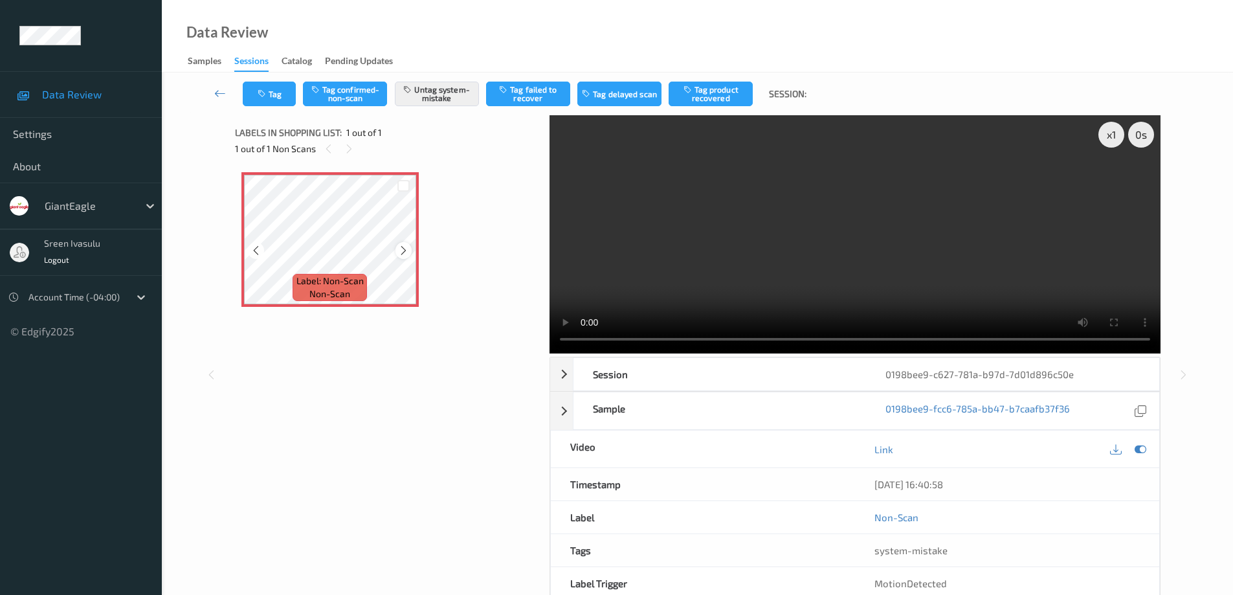
click at [403, 253] on icon at bounding box center [403, 251] width 11 height 12
click at [404, 249] on icon at bounding box center [403, 251] width 11 height 12
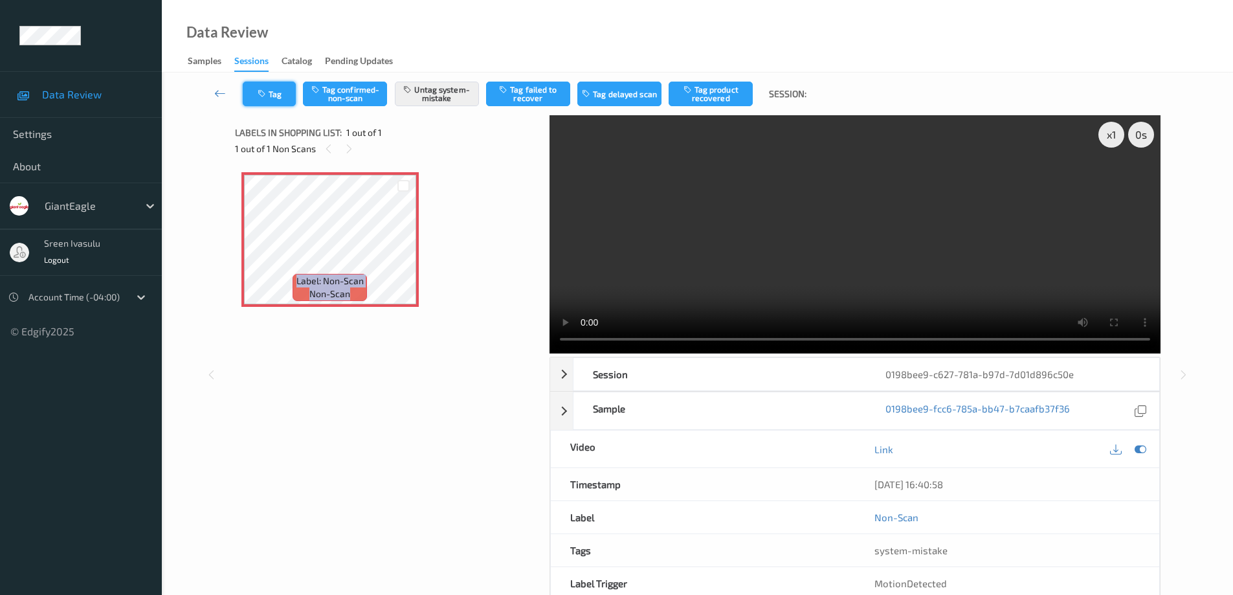
click at [280, 94] on button "Tag" at bounding box center [269, 94] width 53 height 25
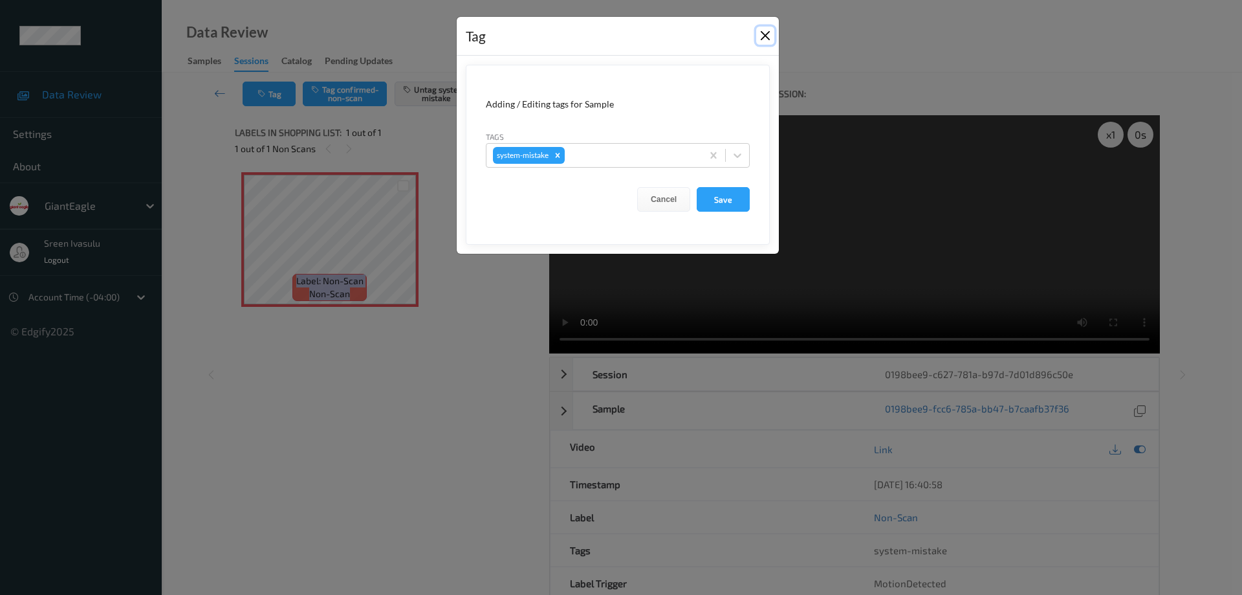
click at [767, 32] on button "Close" at bounding box center [765, 36] width 18 height 18
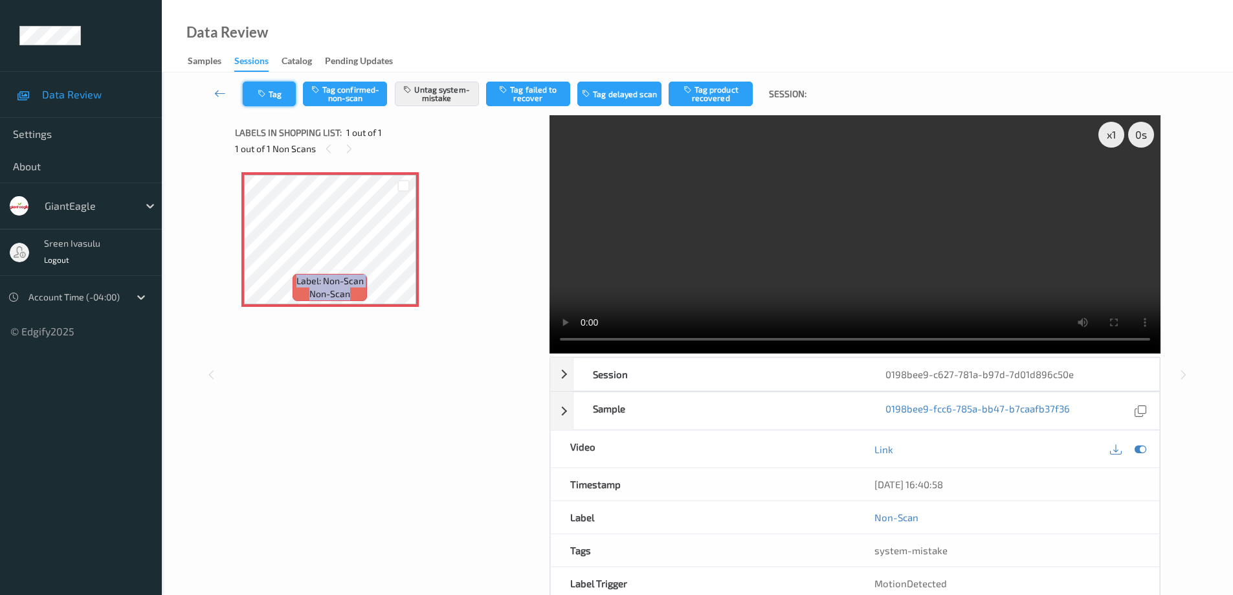
click at [271, 95] on button "Tag" at bounding box center [269, 94] width 53 height 25
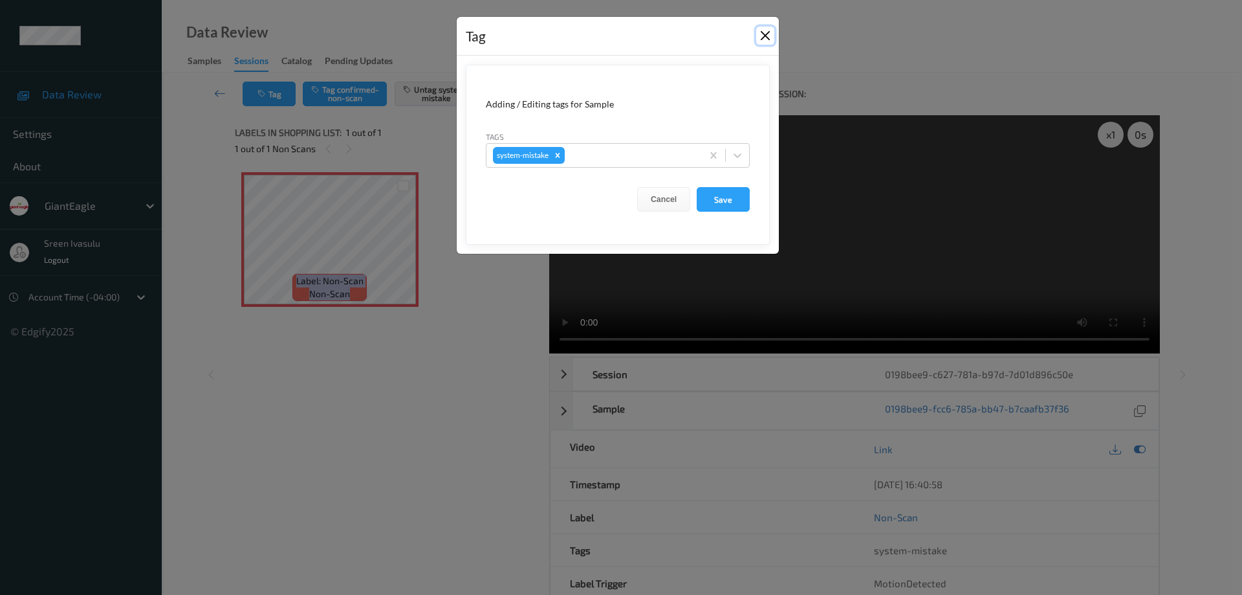
click at [765, 32] on button "Close" at bounding box center [765, 36] width 18 height 18
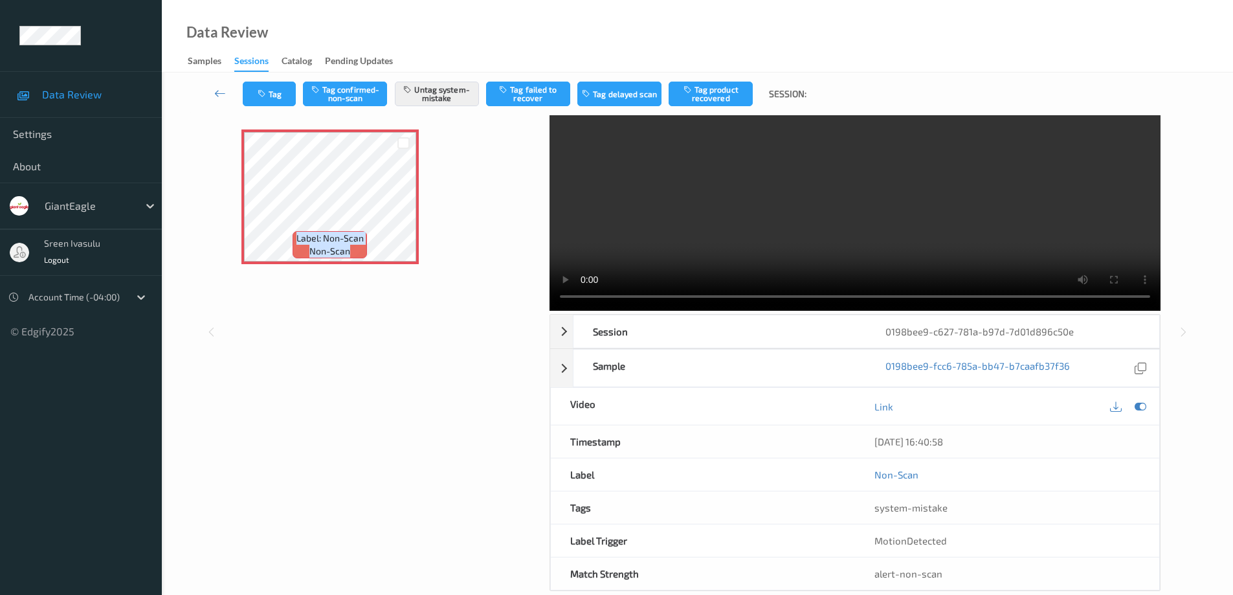
scroll to position [65, 0]
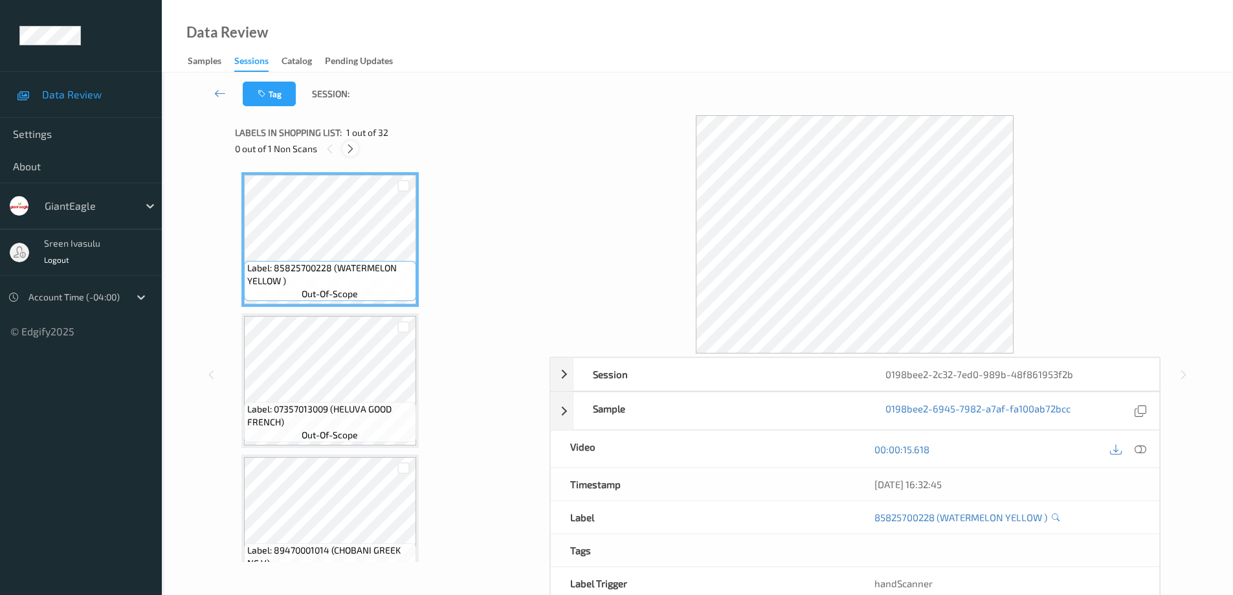
click at [353, 148] on icon at bounding box center [350, 149] width 11 height 12
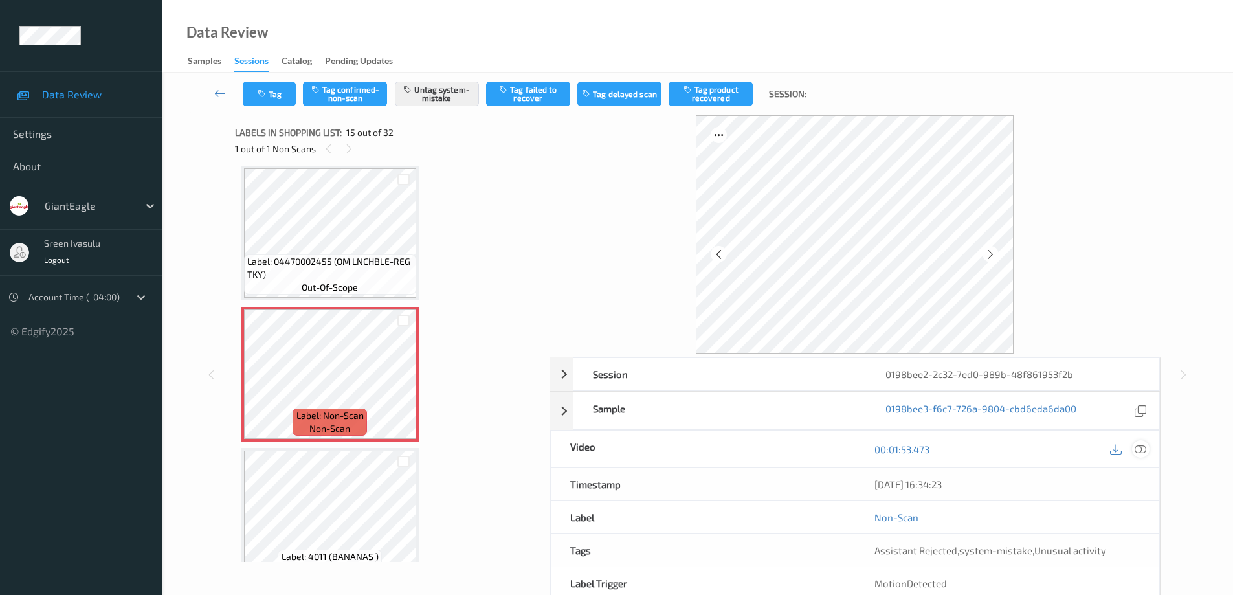
click at [1139, 444] on icon at bounding box center [1140, 449] width 12 height 12
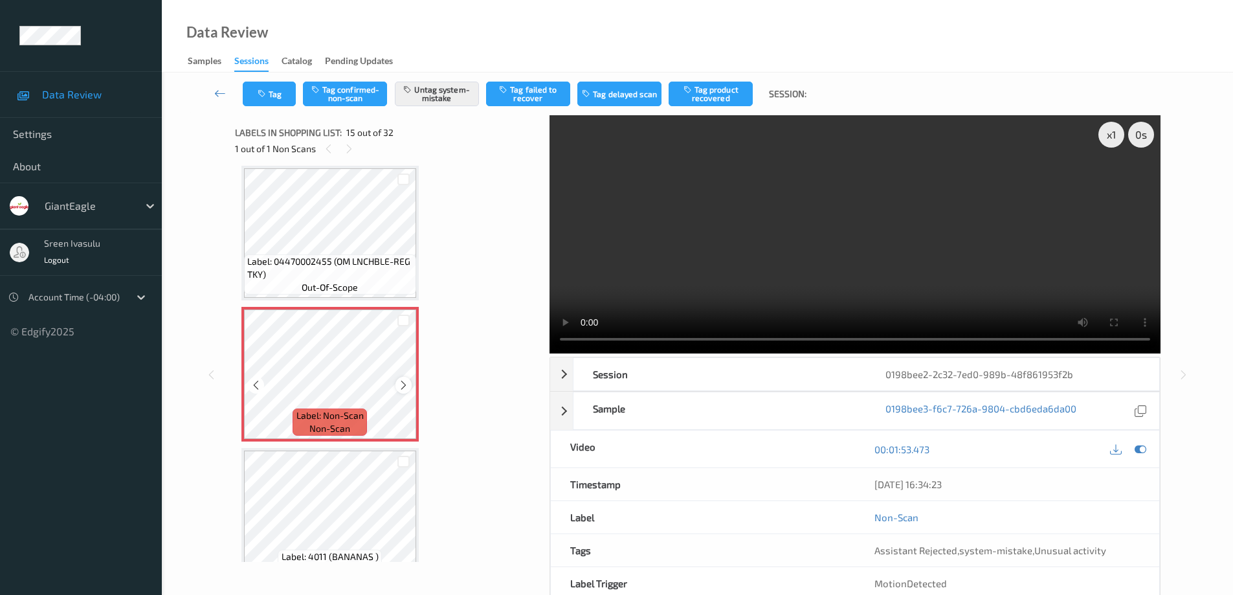
click at [408, 384] on icon at bounding box center [403, 385] width 11 height 12
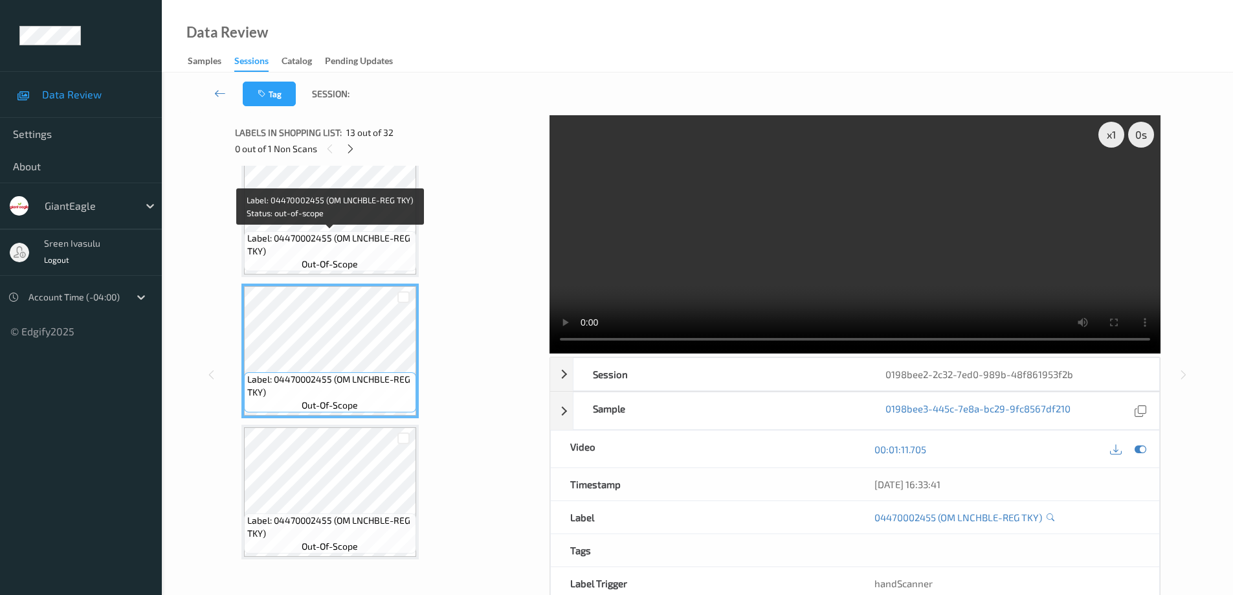
click at [381, 248] on span "Label: 04470002455 (OM LNCHBLE-REG TKY)" at bounding box center [330, 245] width 166 height 26
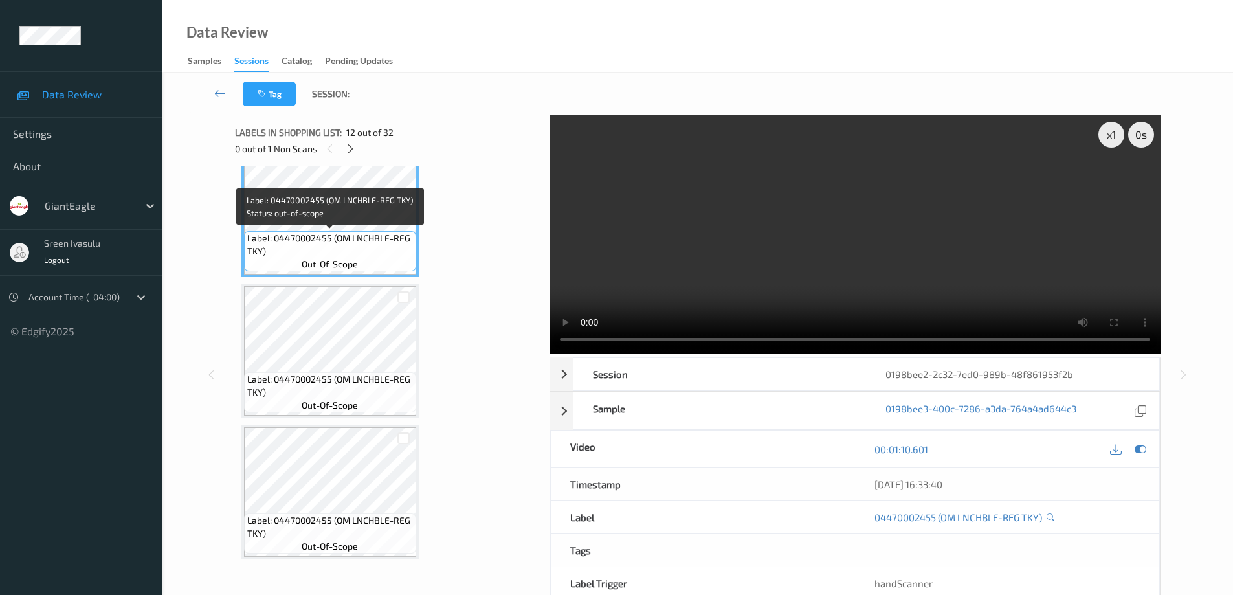
scroll to position [1323, 0]
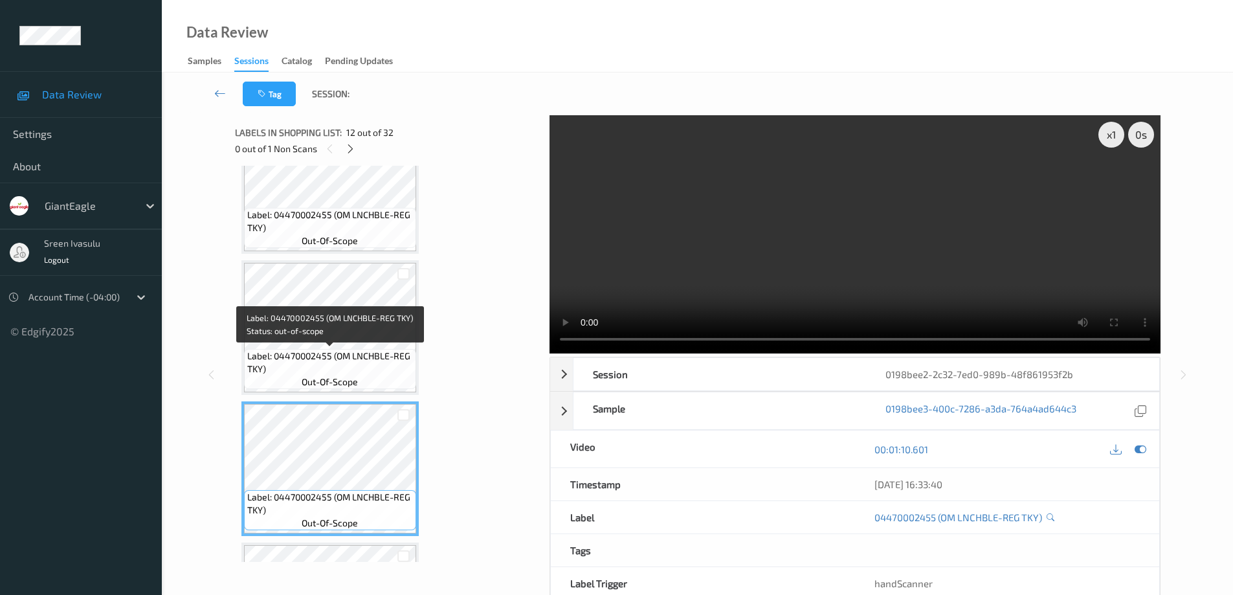
click at [346, 349] on div "Label: 04470002455 (OM LNCHBLE-REG TKY) out-of-scope" at bounding box center [330, 369] width 172 height 40
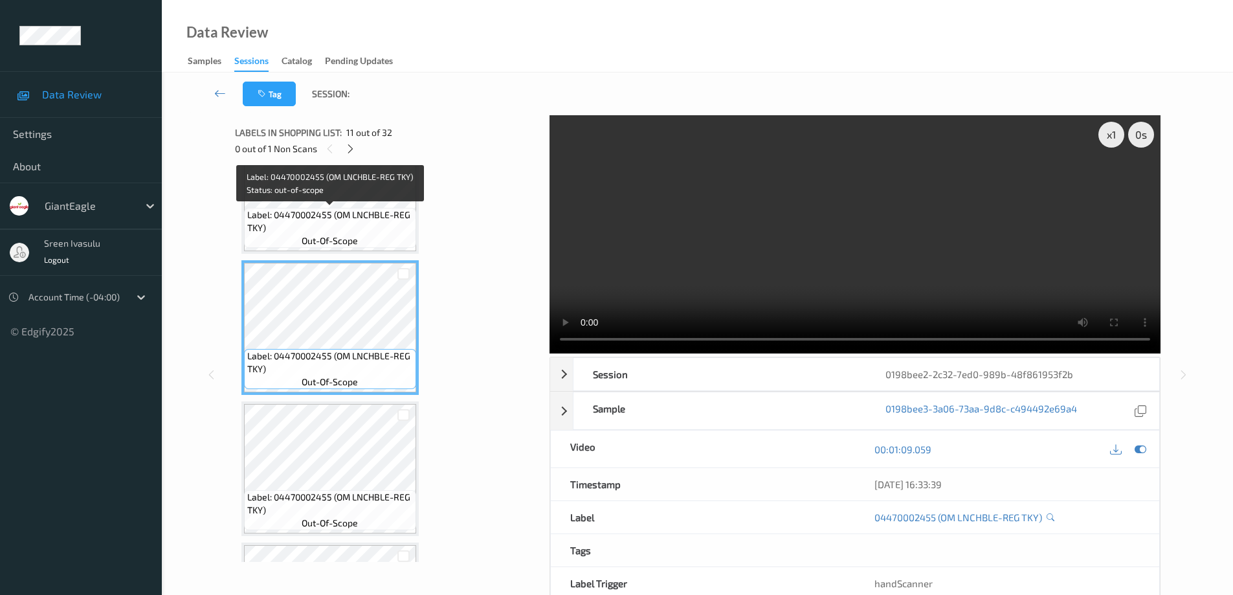
click at [373, 224] on span "Label: 04470002455 (OM LNCHBLE-REG TKY)" at bounding box center [330, 221] width 166 height 26
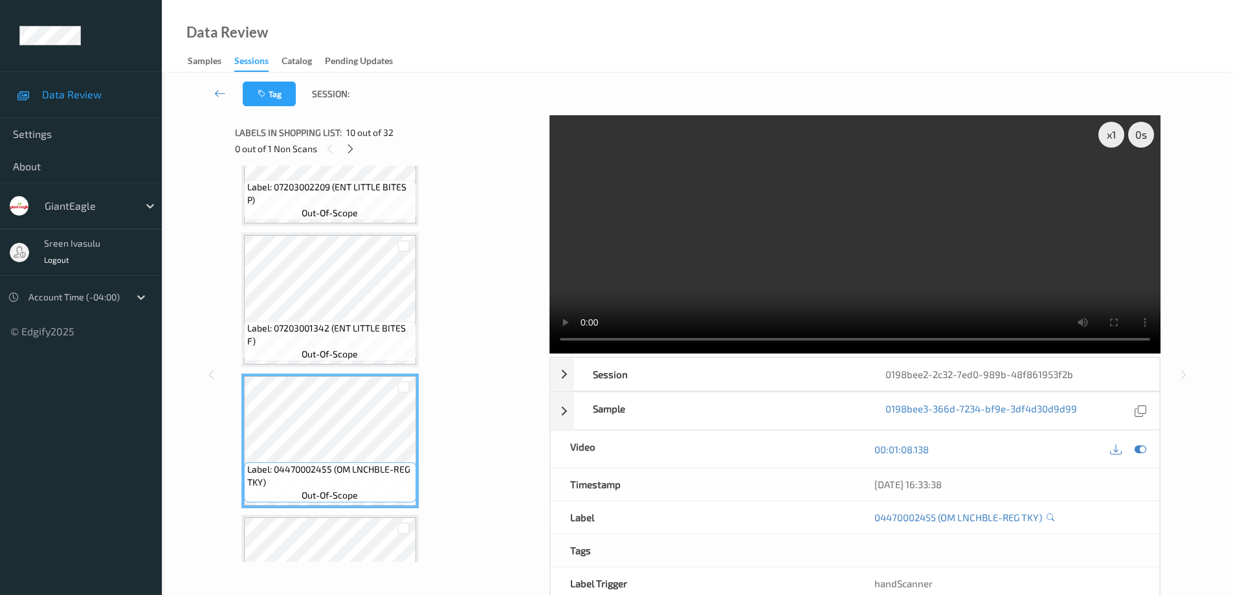
scroll to position [1064, 0]
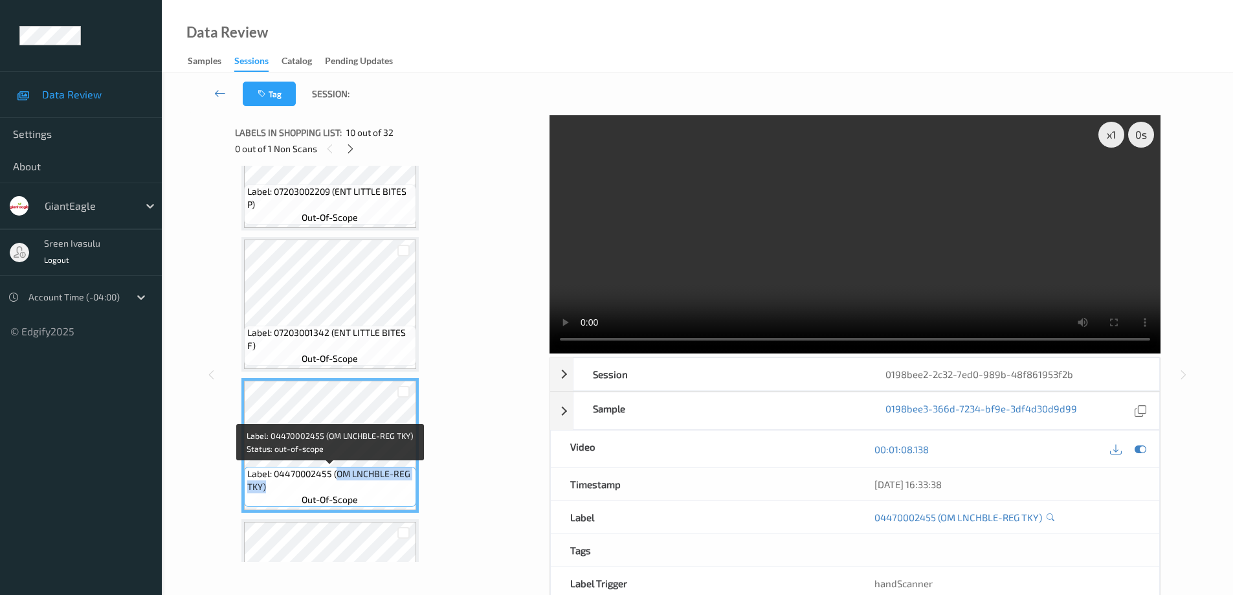
drag, startPoint x: 335, startPoint y: 472, endPoint x: 390, endPoint y: 494, distance: 59.2
click at [390, 494] on div "Label: 04470002455 (OM LNCHBLE-REG TKY) out-of-scope" at bounding box center [330, 487] width 172 height 40
copy span "OM LNCHBLE-REG TKY)"
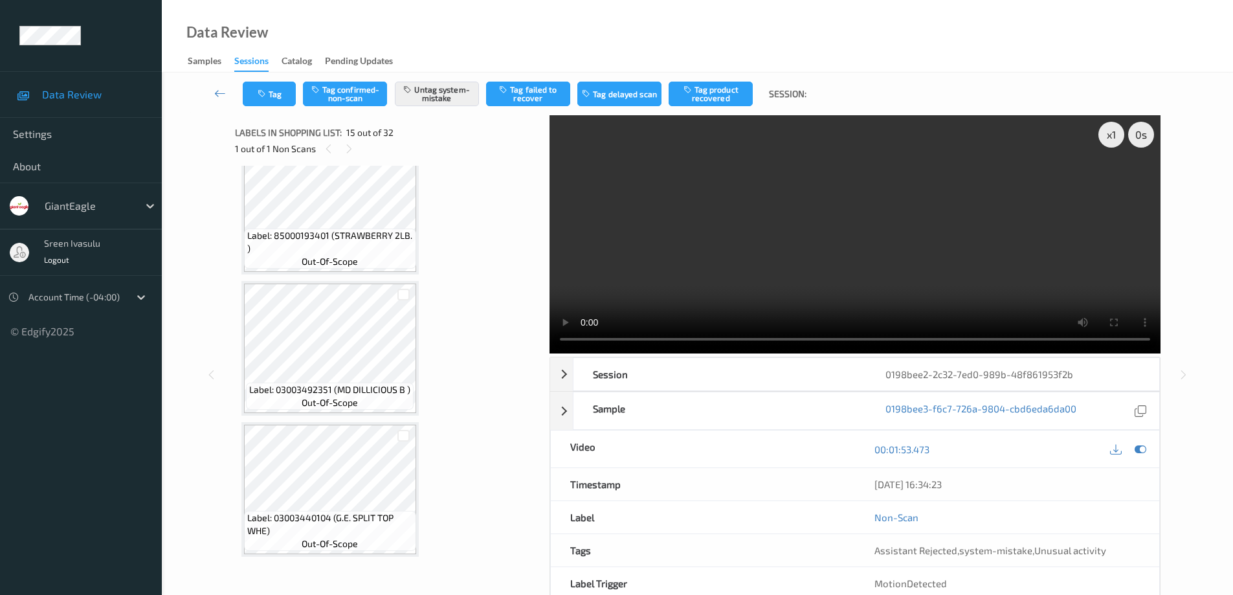
scroll to position [1795, 0]
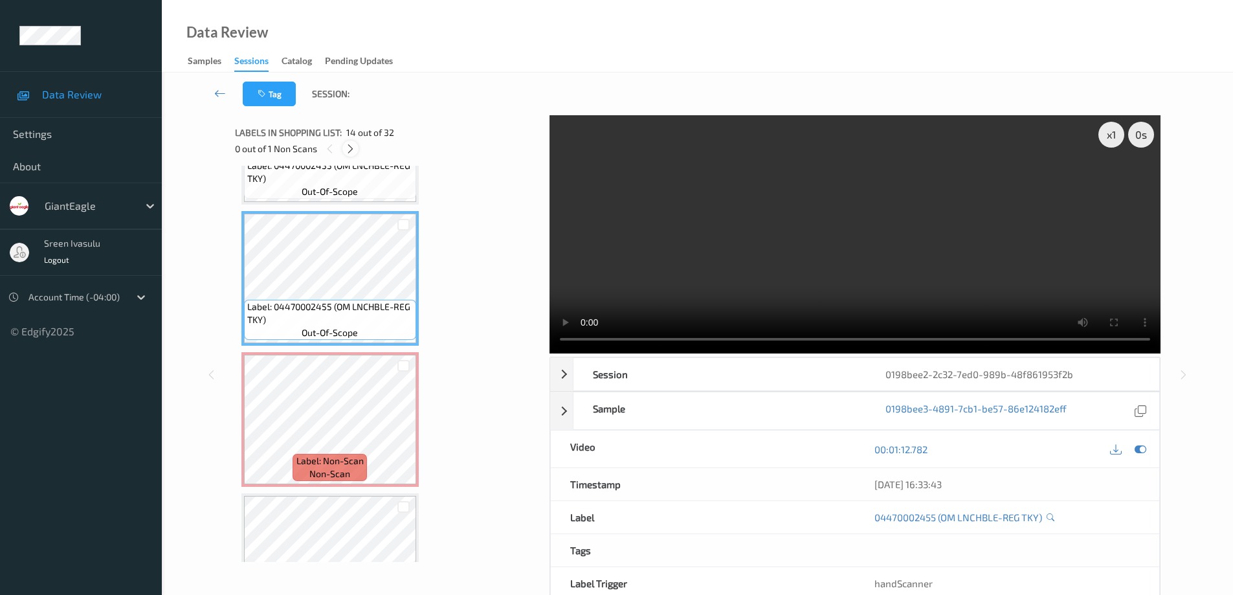
click at [348, 149] on icon at bounding box center [350, 149] width 11 height 12
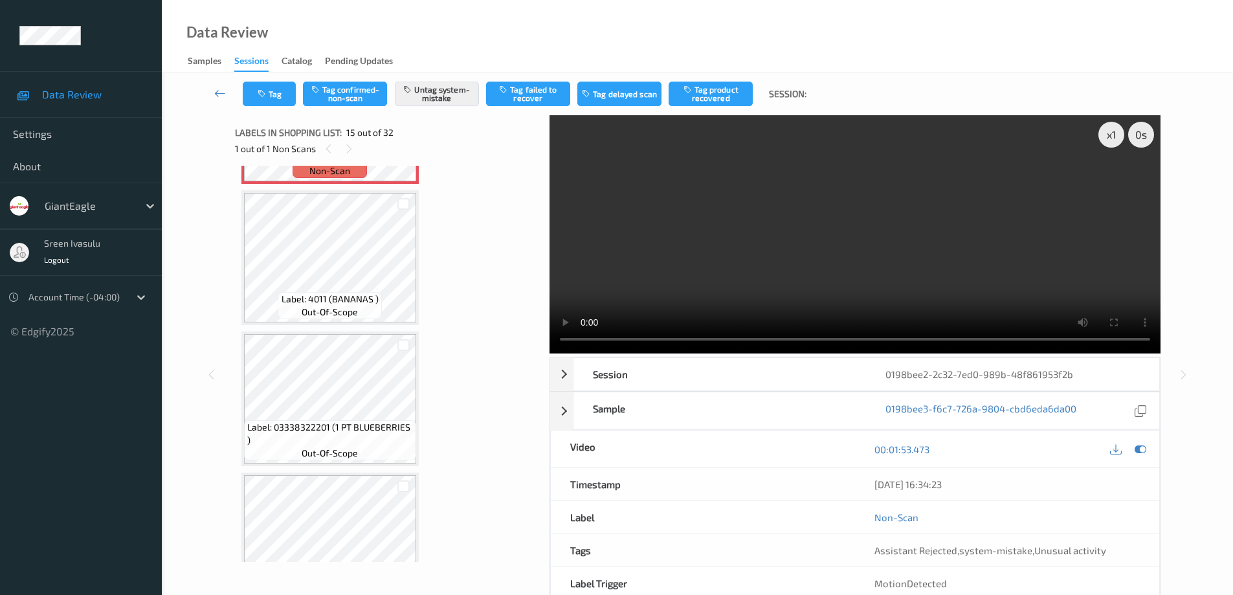
scroll to position [1839, 0]
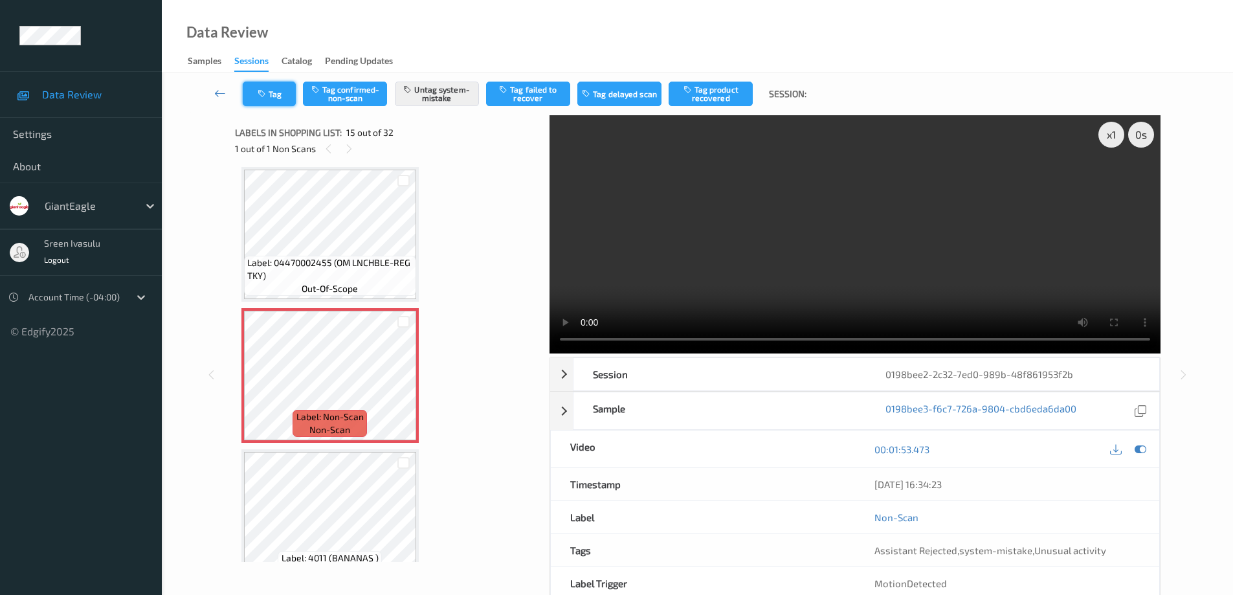
click at [276, 97] on button "Tag" at bounding box center [269, 94] width 53 height 25
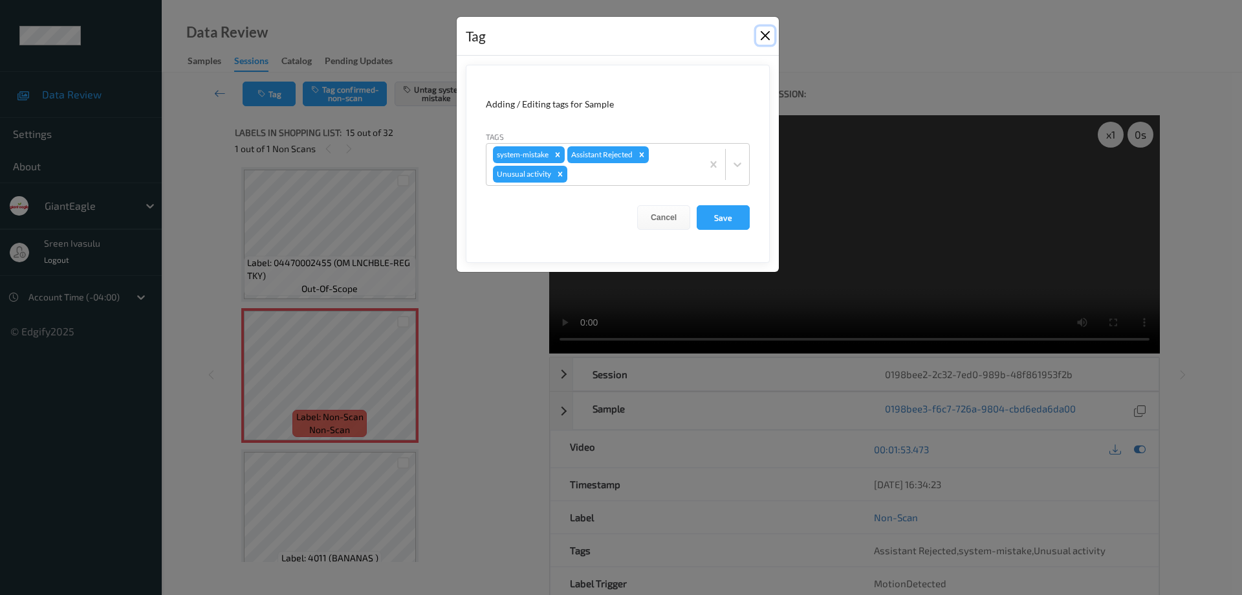
click at [758, 35] on button "Close" at bounding box center [765, 36] width 18 height 18
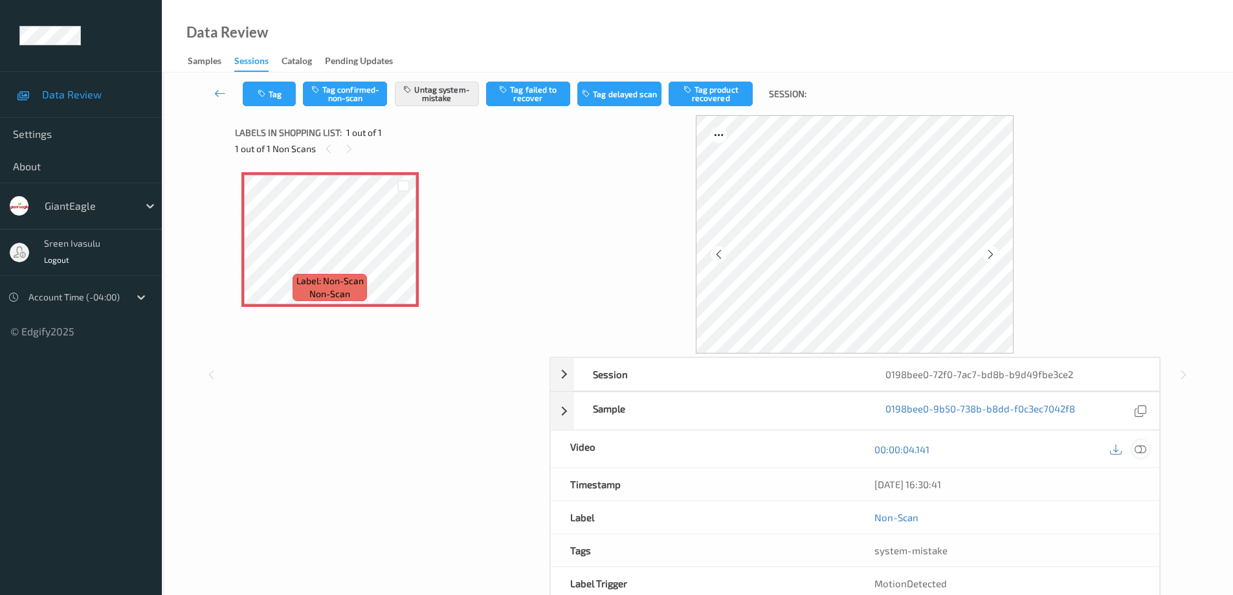
click at [1141, 454] on icon at bounding box center [1140, 449] width 12 height 12
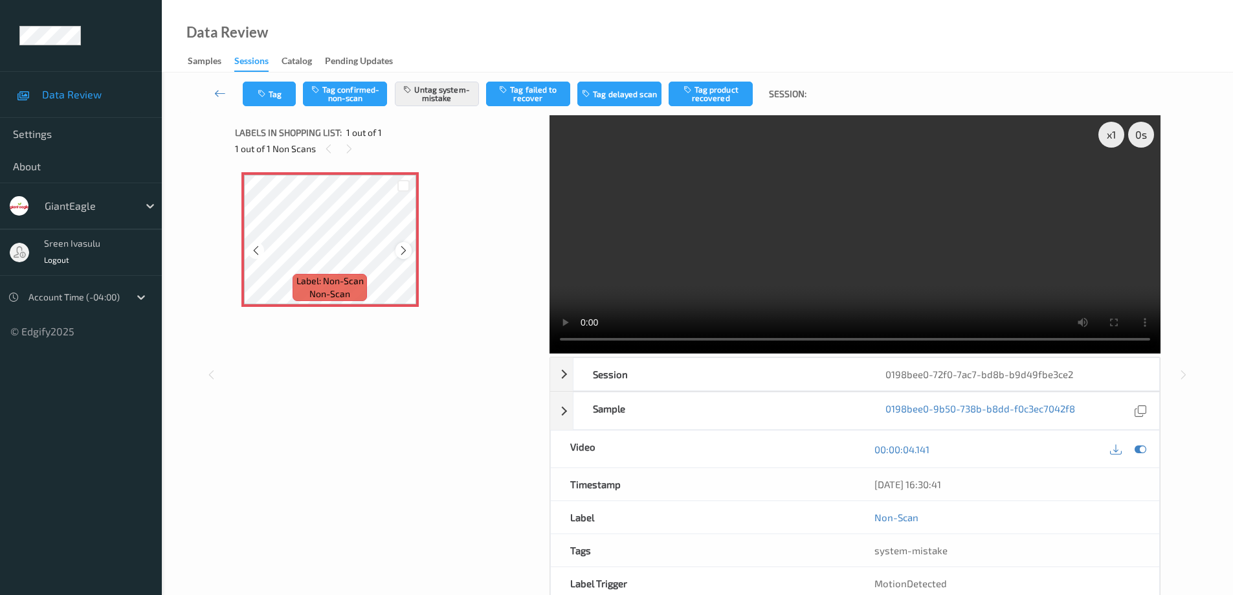
click at [406, 253] on icon at bounding box center [403, 251] width 11 height 12
click at [281, 100] on button "Tag" at bounding box center [269, 94] width 53 height 25
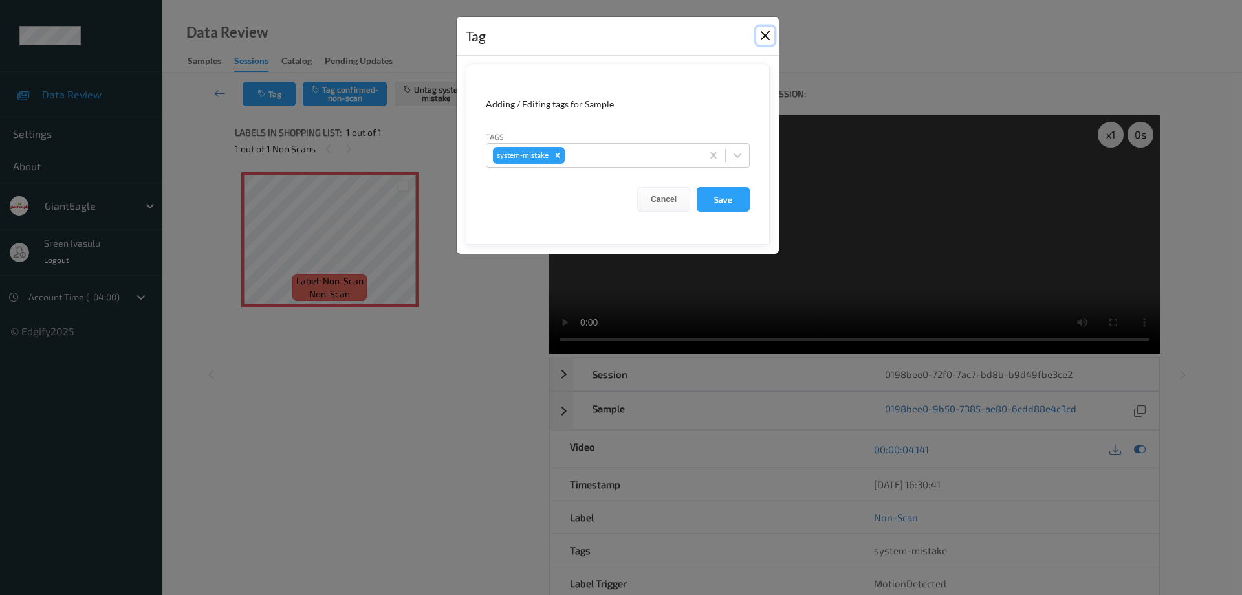
click at [762, 39] on button "Close" at bounding box center [765, 36] width 18 height 18
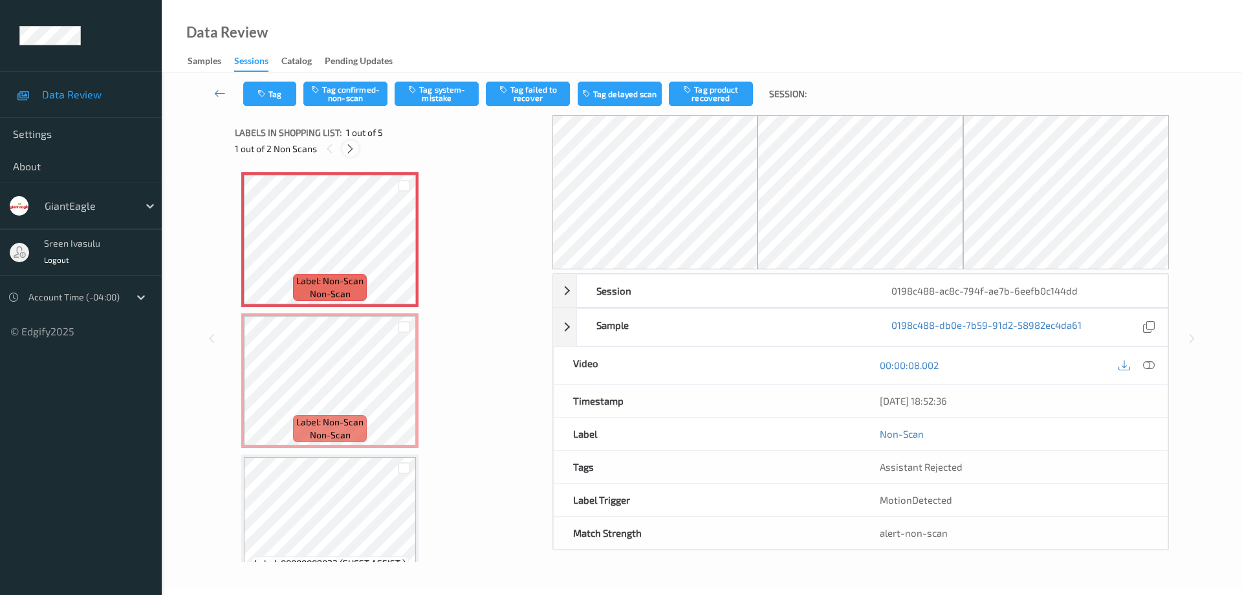
click at [351, 143] on icon at bounding box center [350, 149] width 11 height 12
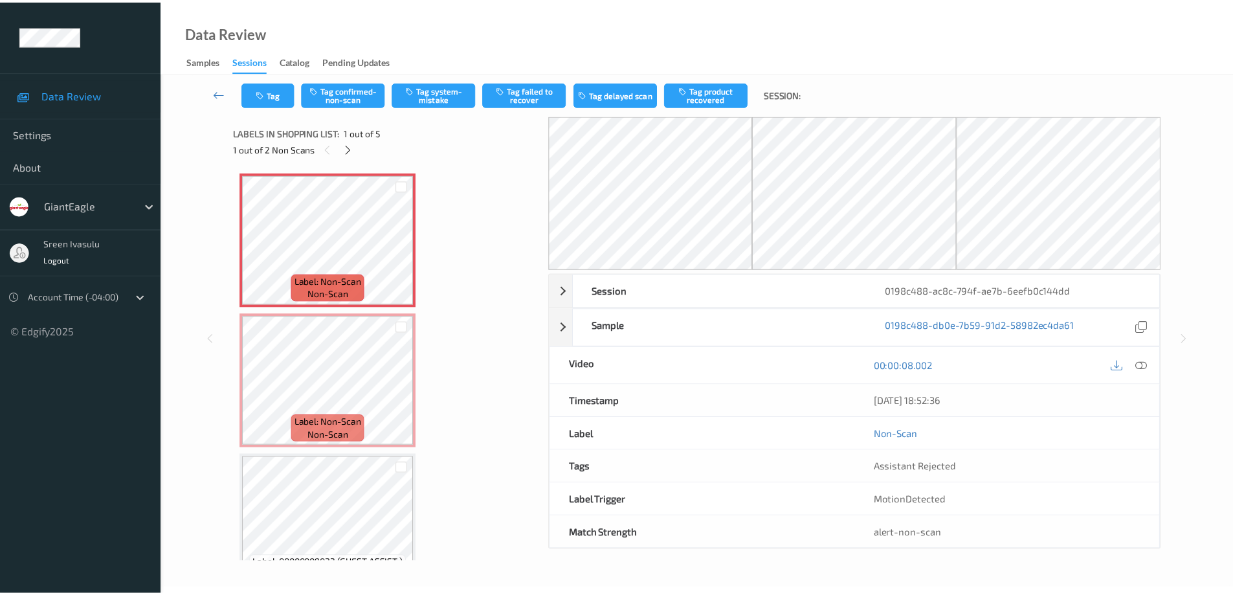
scroll to position [6, 0]
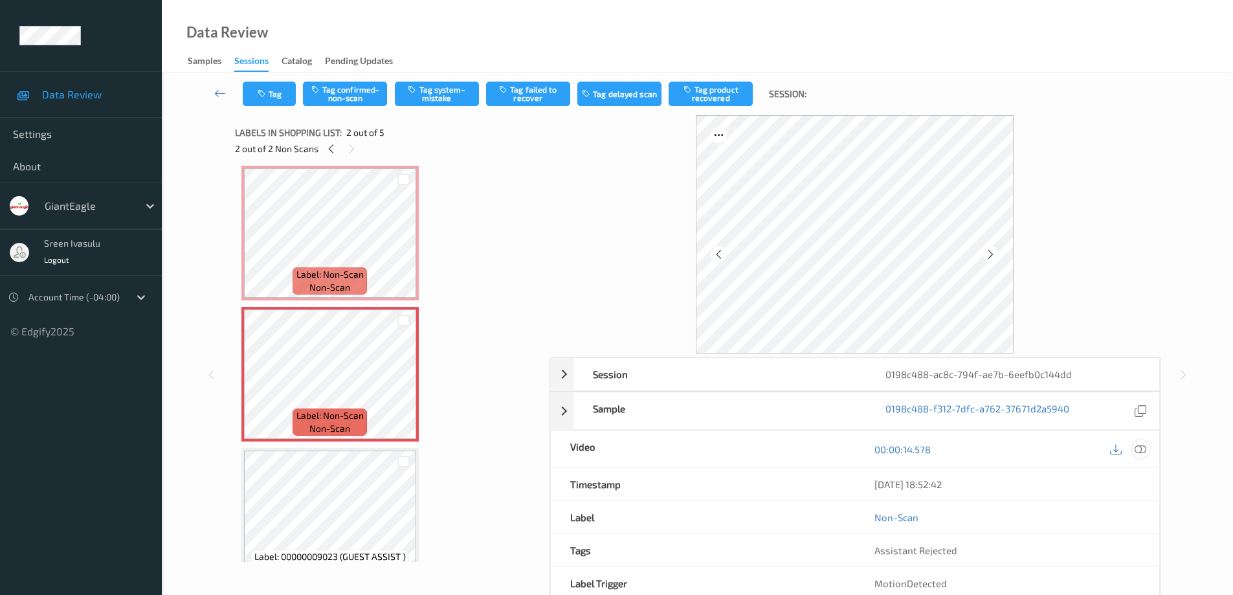
click at [1147, 450] on div at bounding box center [1140, 448] width 17 height 17
